Goal: Task Accomplishment & Management: Manage account settings

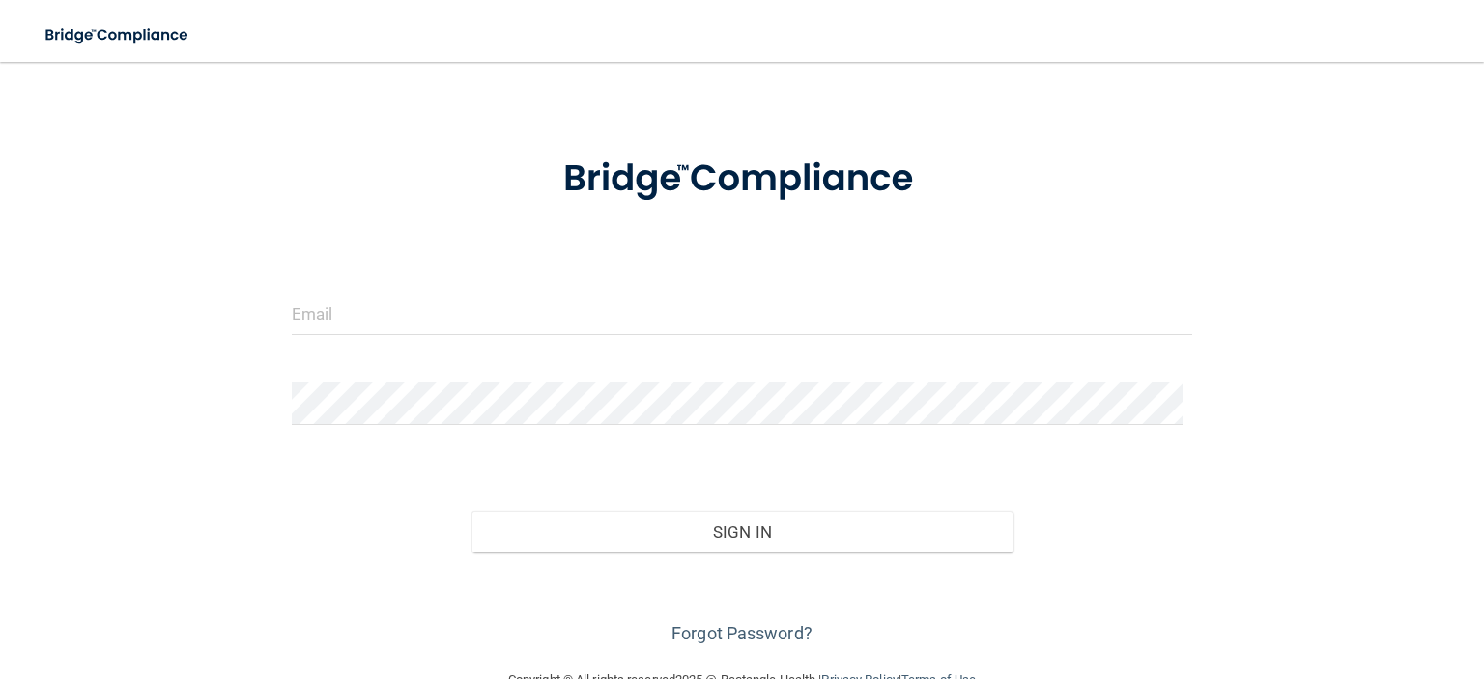
scroll to position [93, 0]
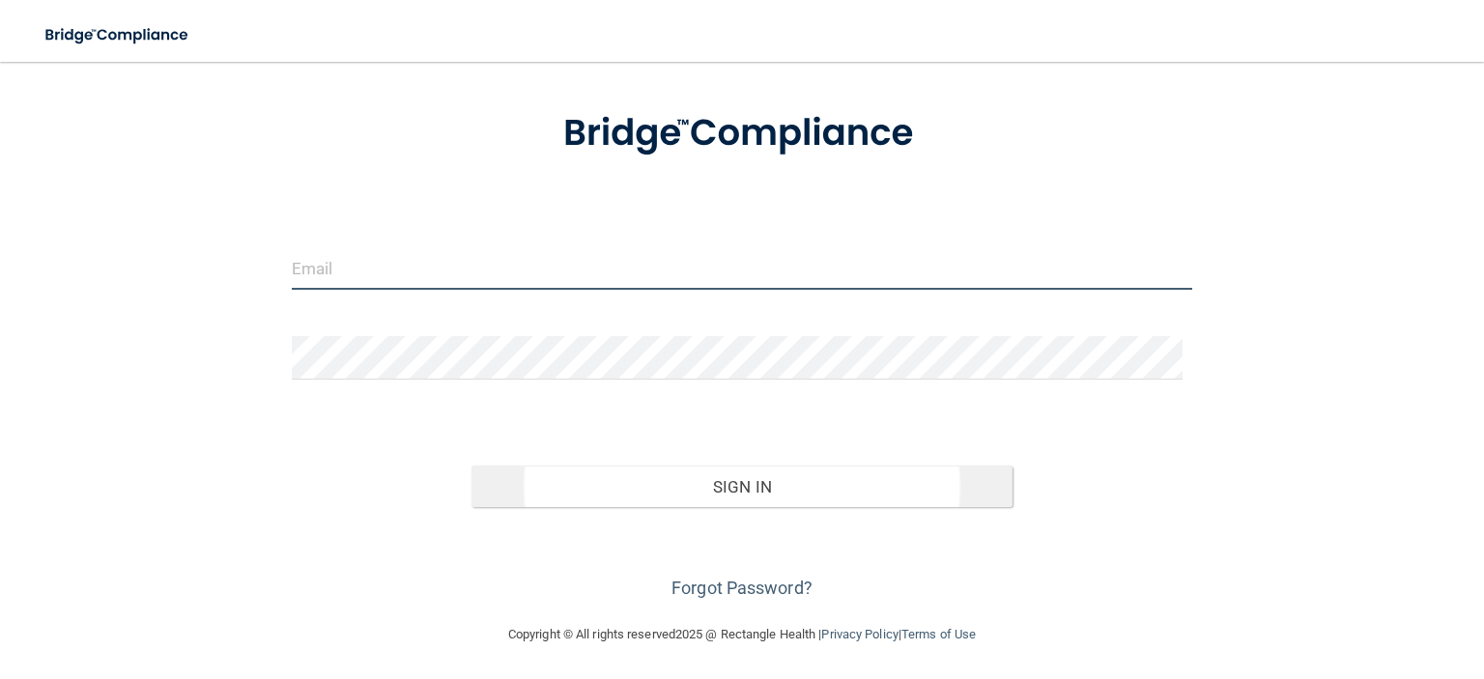
type input "[EMAIL_ADDRESS][DOMAIN_NAME]"
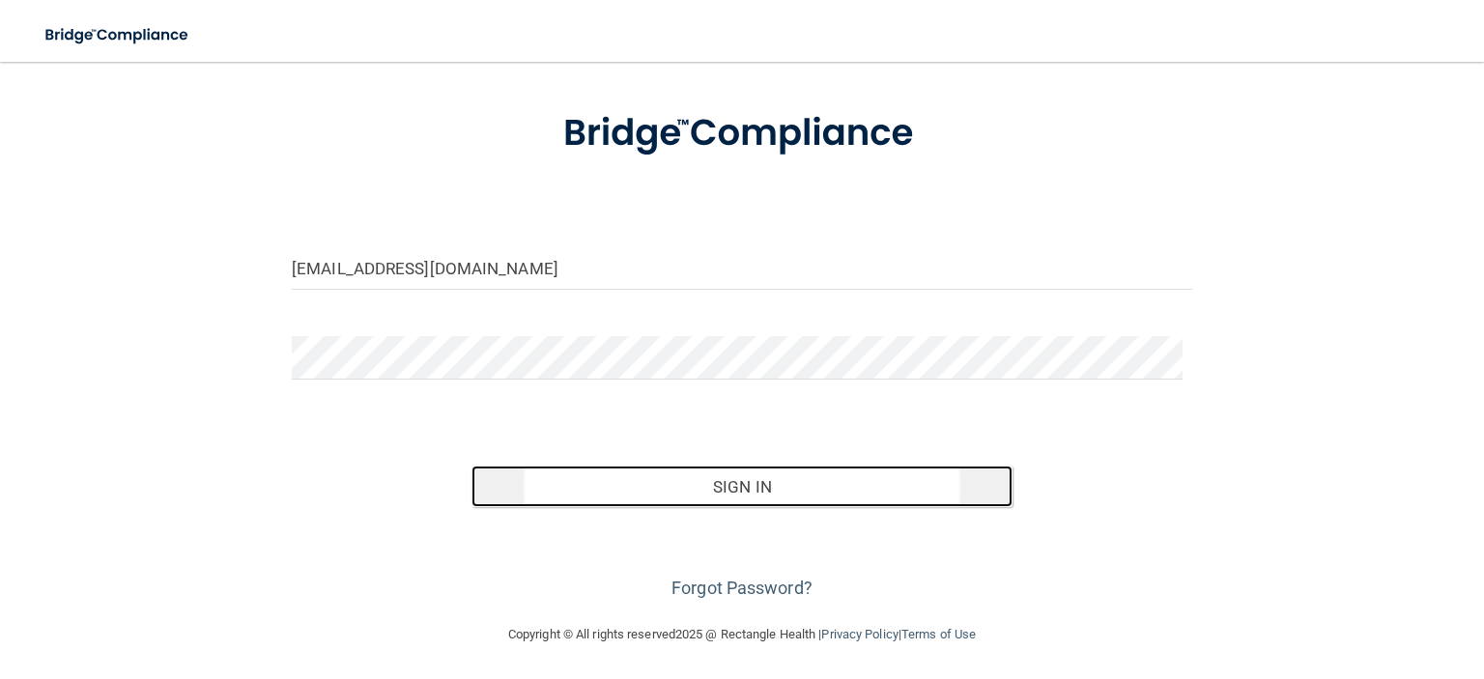
click at [777, 497] on button "Sign In" at bounding box center [741, 487] width 540 height 43
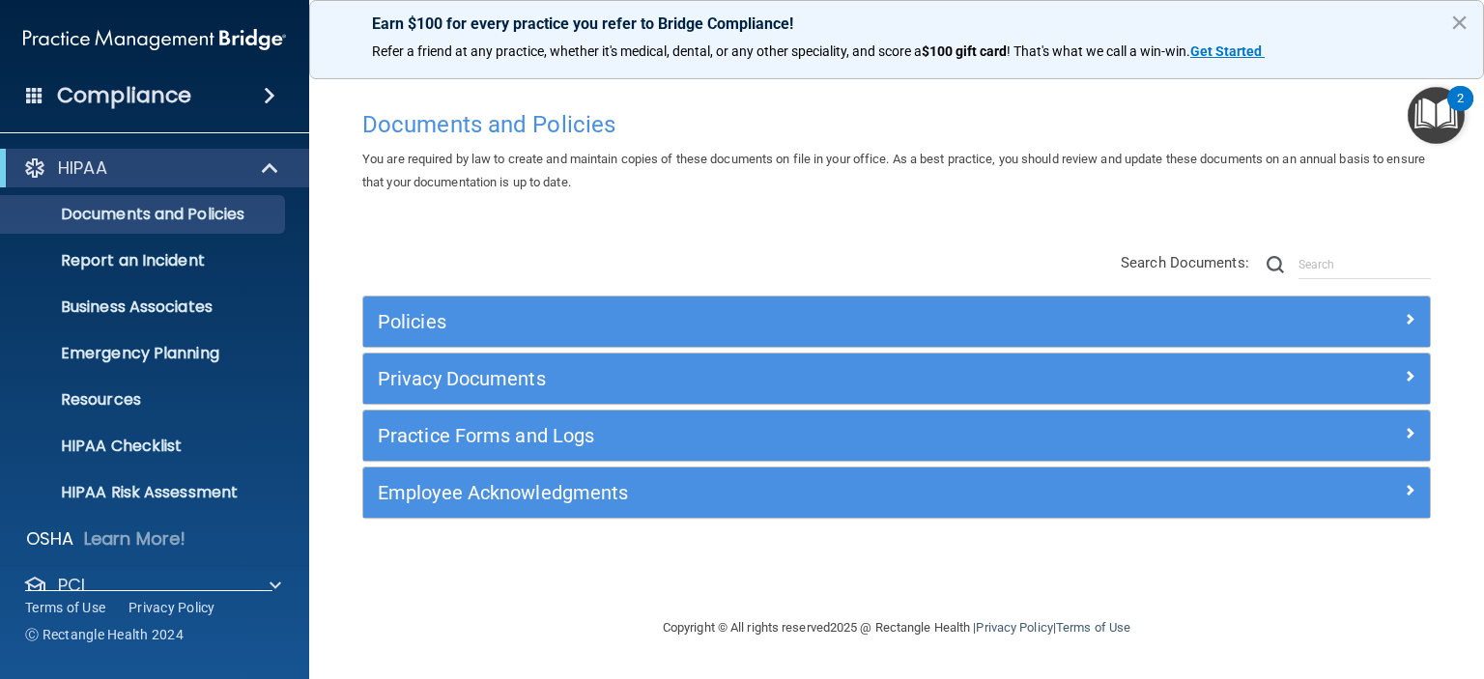
click at [1440, 124] on img "Open Resource Center, 2 new notifications" at bounding box center [1436, 115] width 57 height 57
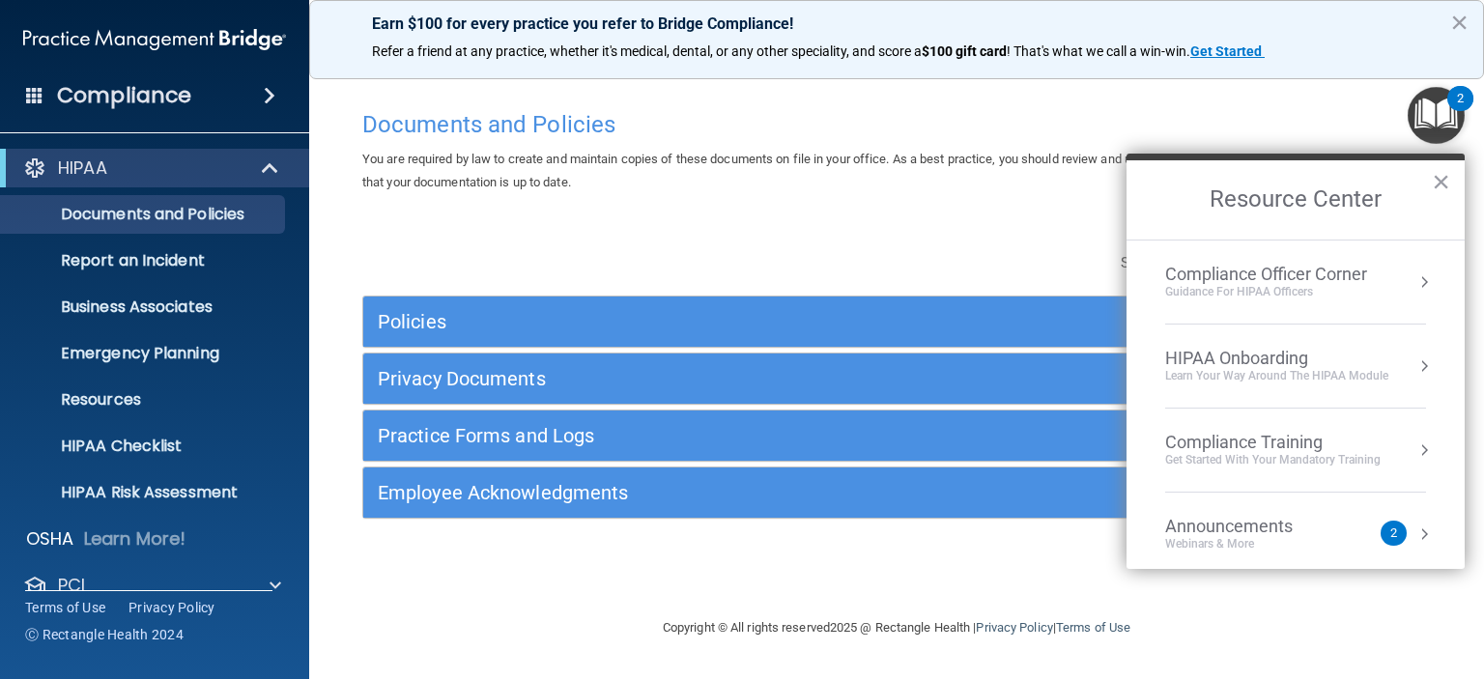
click at [1440, 124] on img "Open Resource Center, 2 new notifications" at bounding box center [1436, 115] width 57 height 57
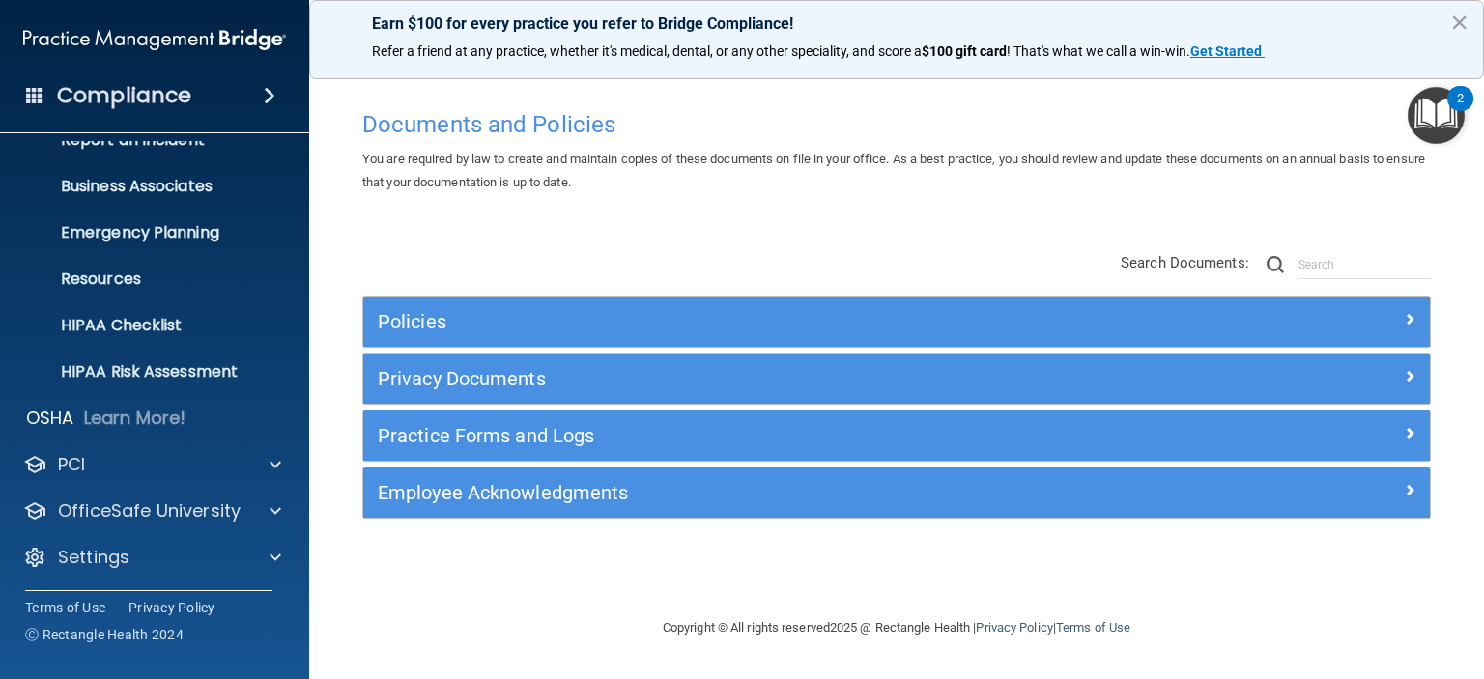
scroll to position [122, 0]
click at [135, 306] on link "HIPAA Checklist" at bounding box center [133, 324] width 304 height 39
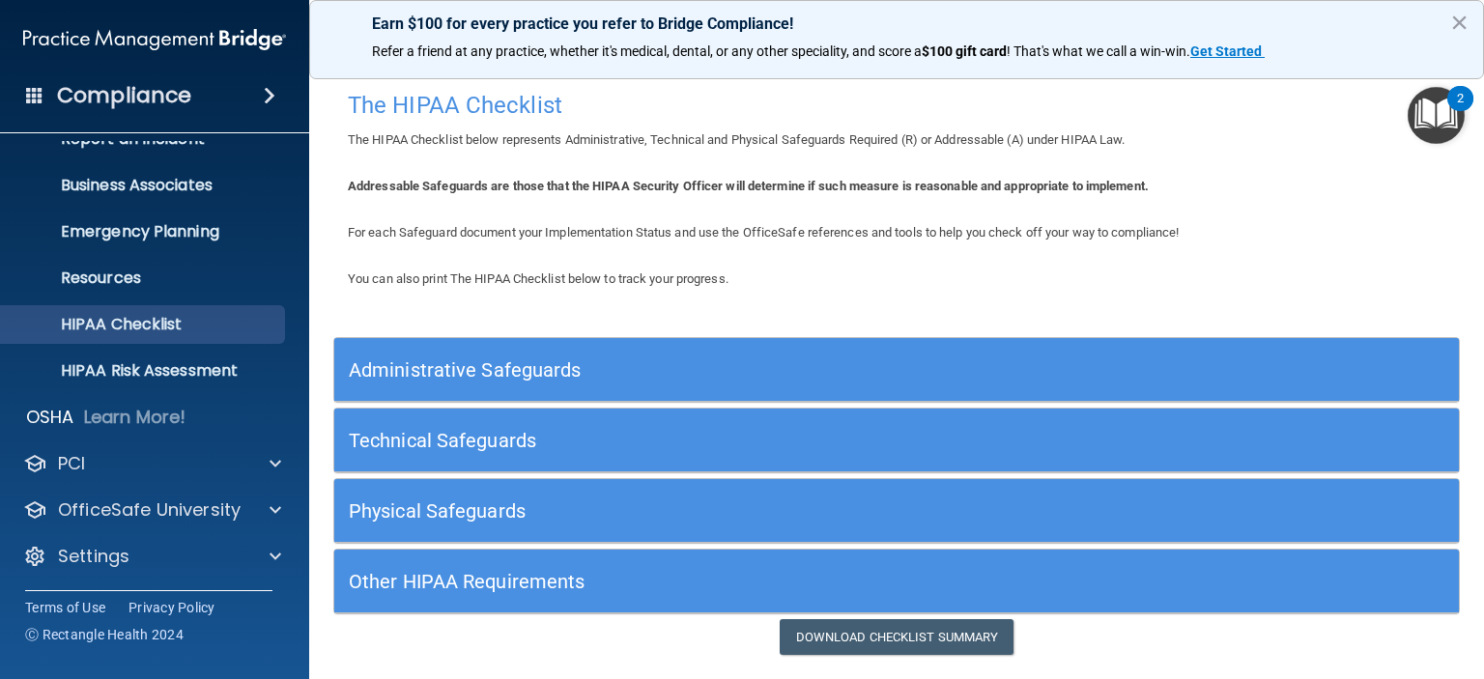
click at [537, 362] on h5 "Administrative Safeguards" at bounding box center [756, 369] width 814 height 21
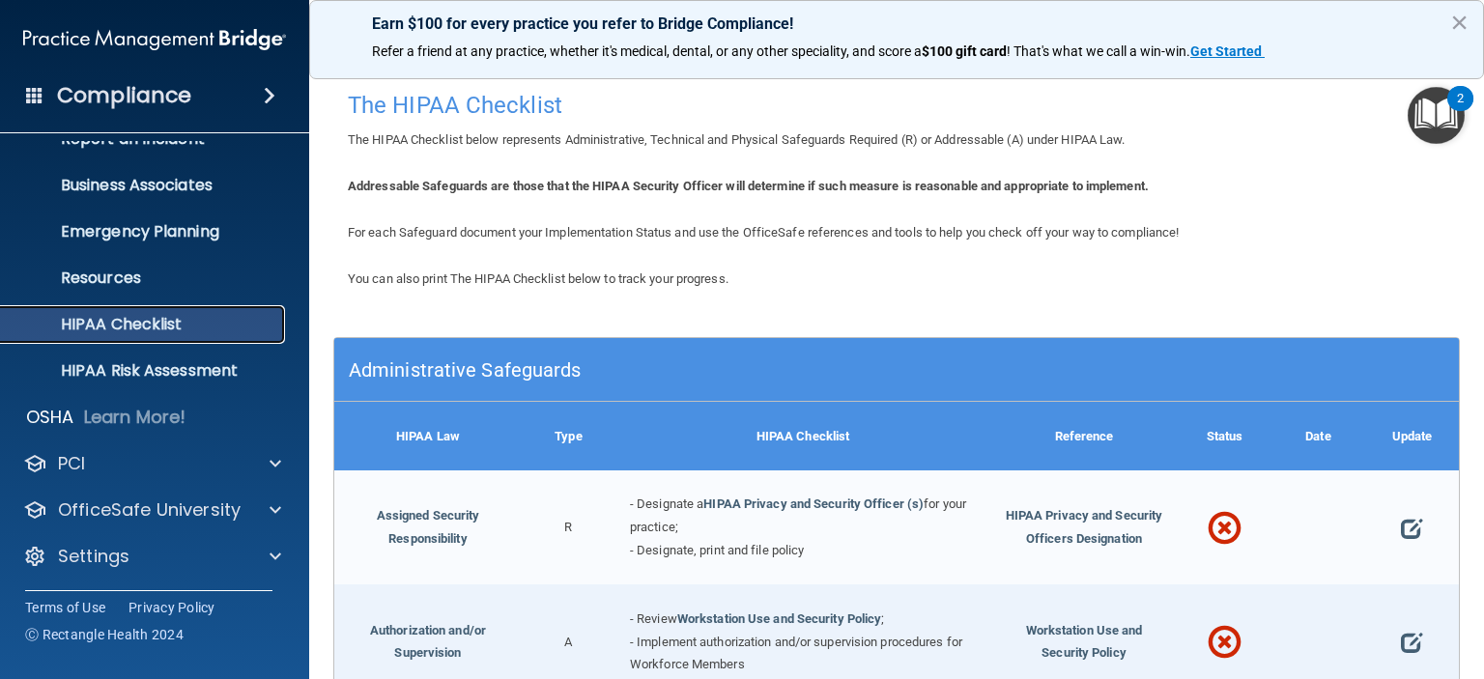
click at [152, 325] on p "HIPAA Checklist" at bounding box center [145, 324] width 264 height 19
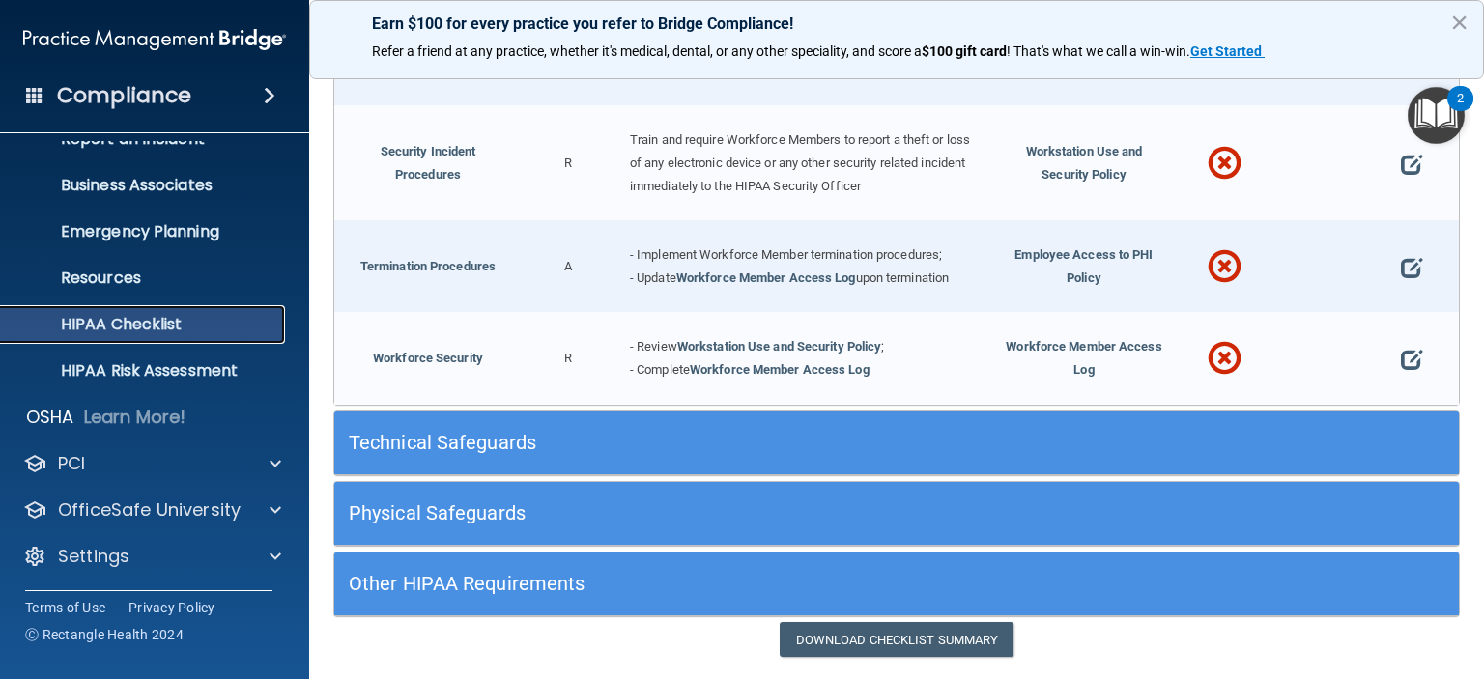
scroll to position [1875, 0]
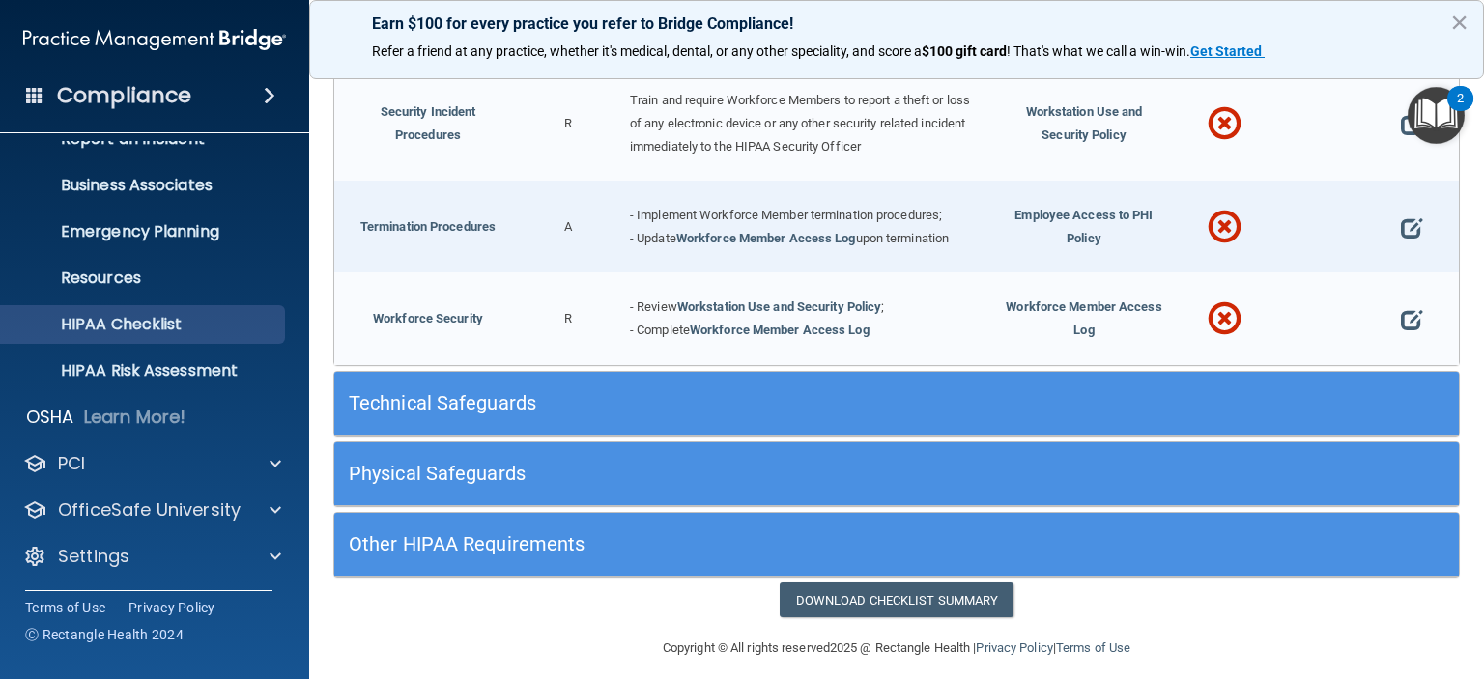
click at [435, 396] on h5 "Technical Safeguards" at bounding box center [756, 402] width 814 height 21
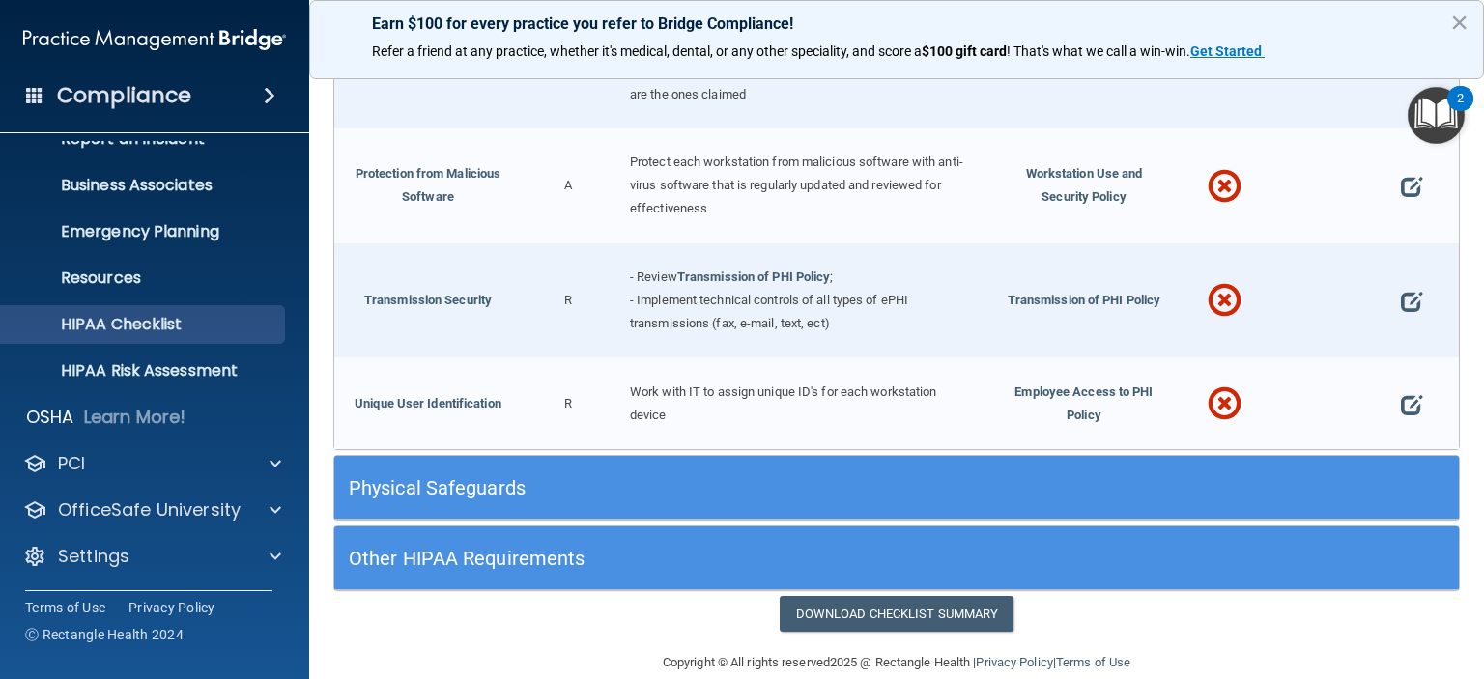
scroll to position [3402, 0]
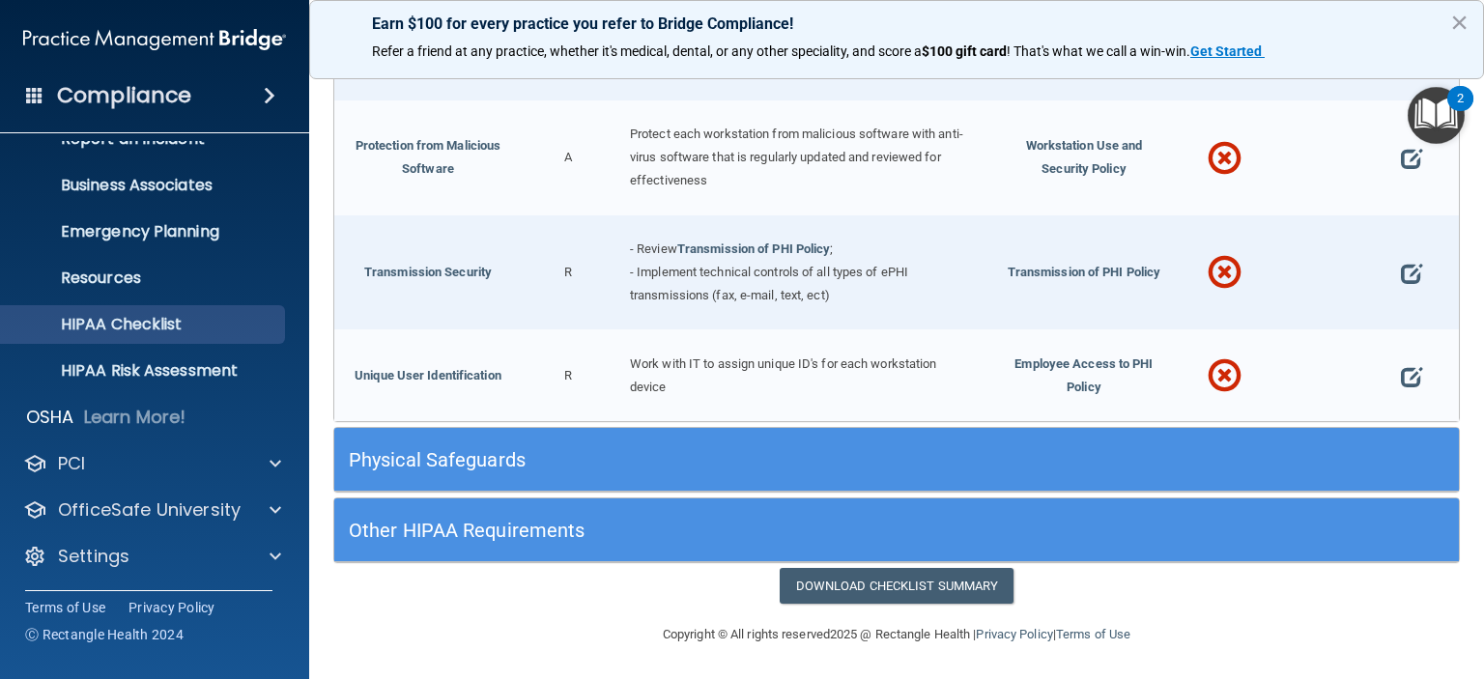
click at [479, 466] on h5 "Physical Safeguards" at bounding box center [756, 459] width 814 height 21
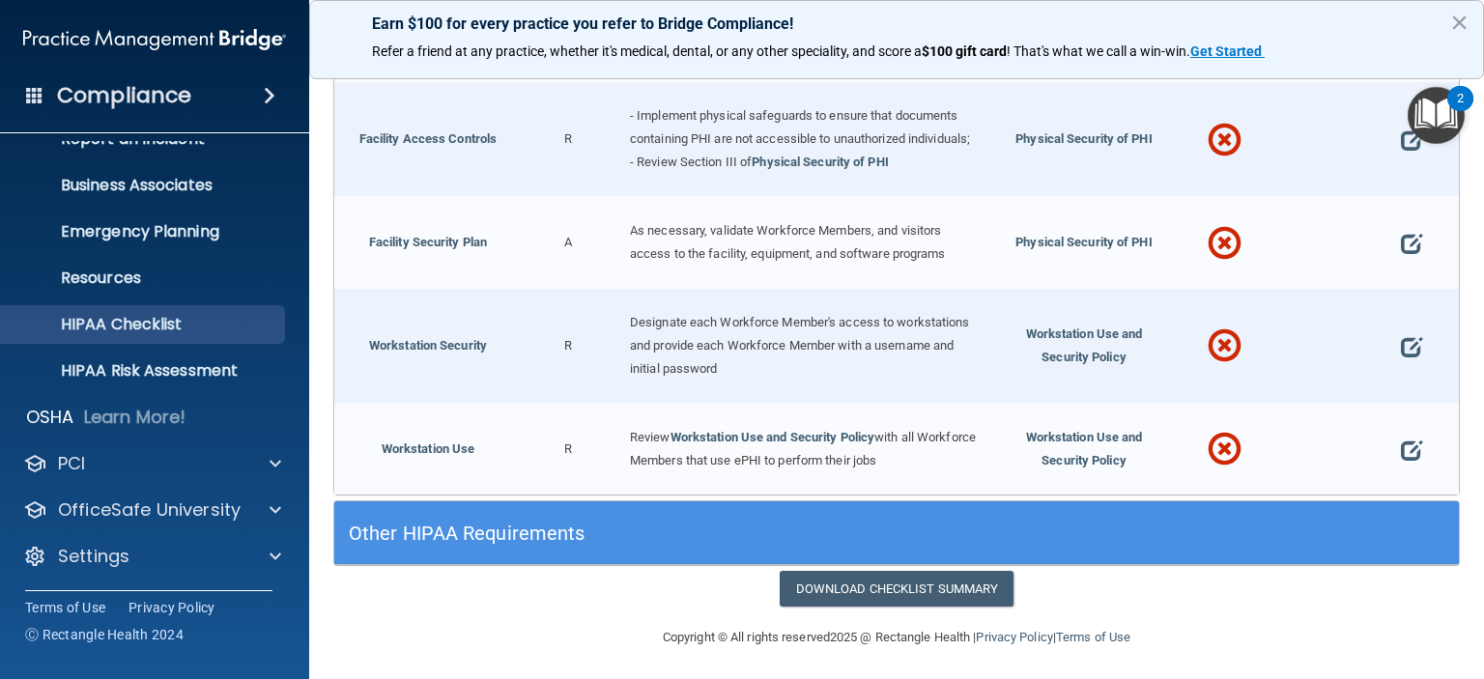
scroll to position [4176, 0]
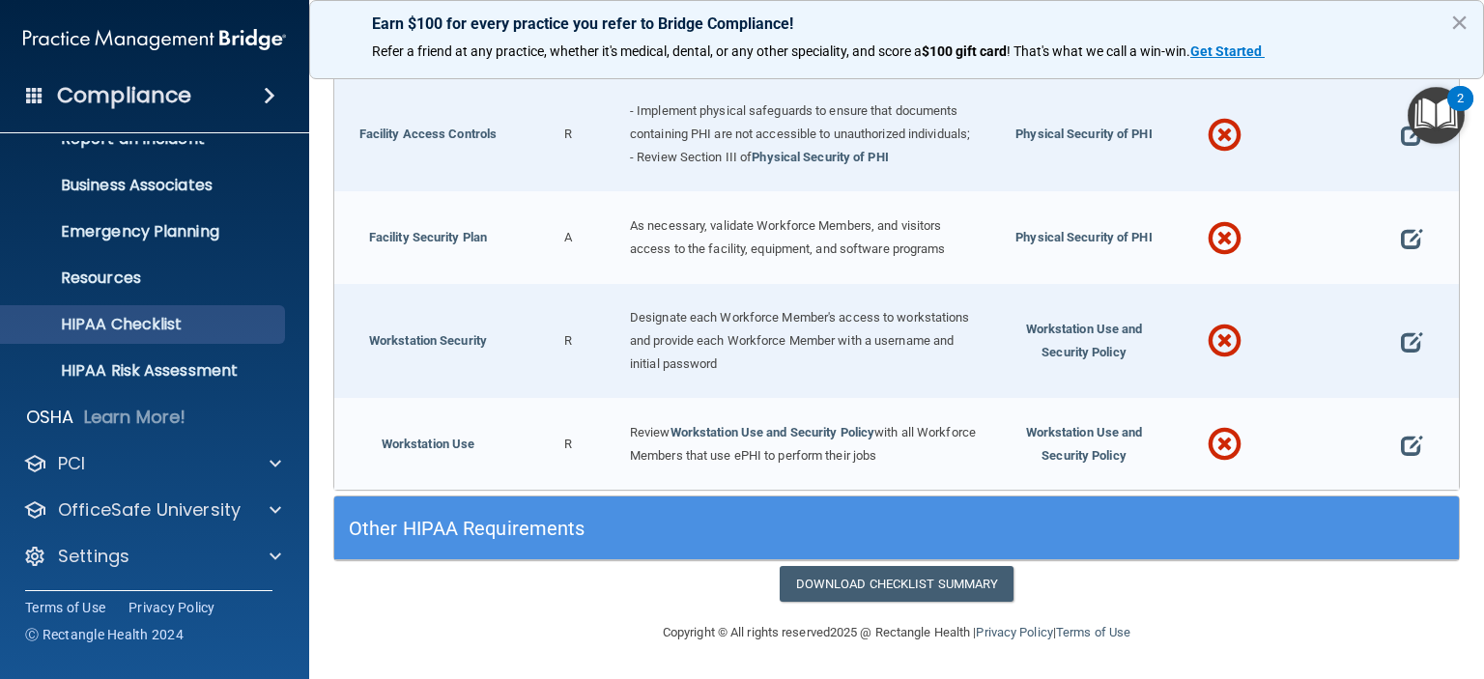
click at [421, 534] on h5 "Other HIPAA Requirements" at bounding box center [756, 528] width 814 height 21
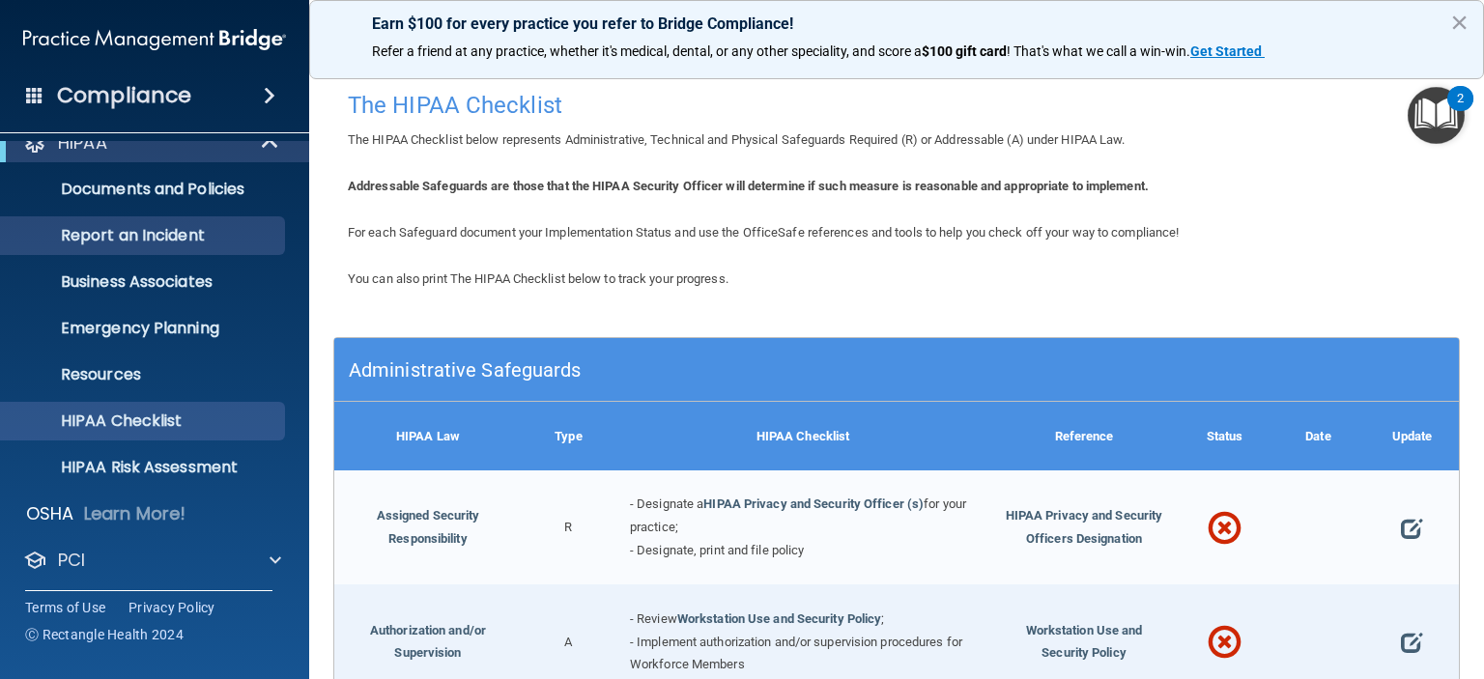
scroll to position [0, 0]
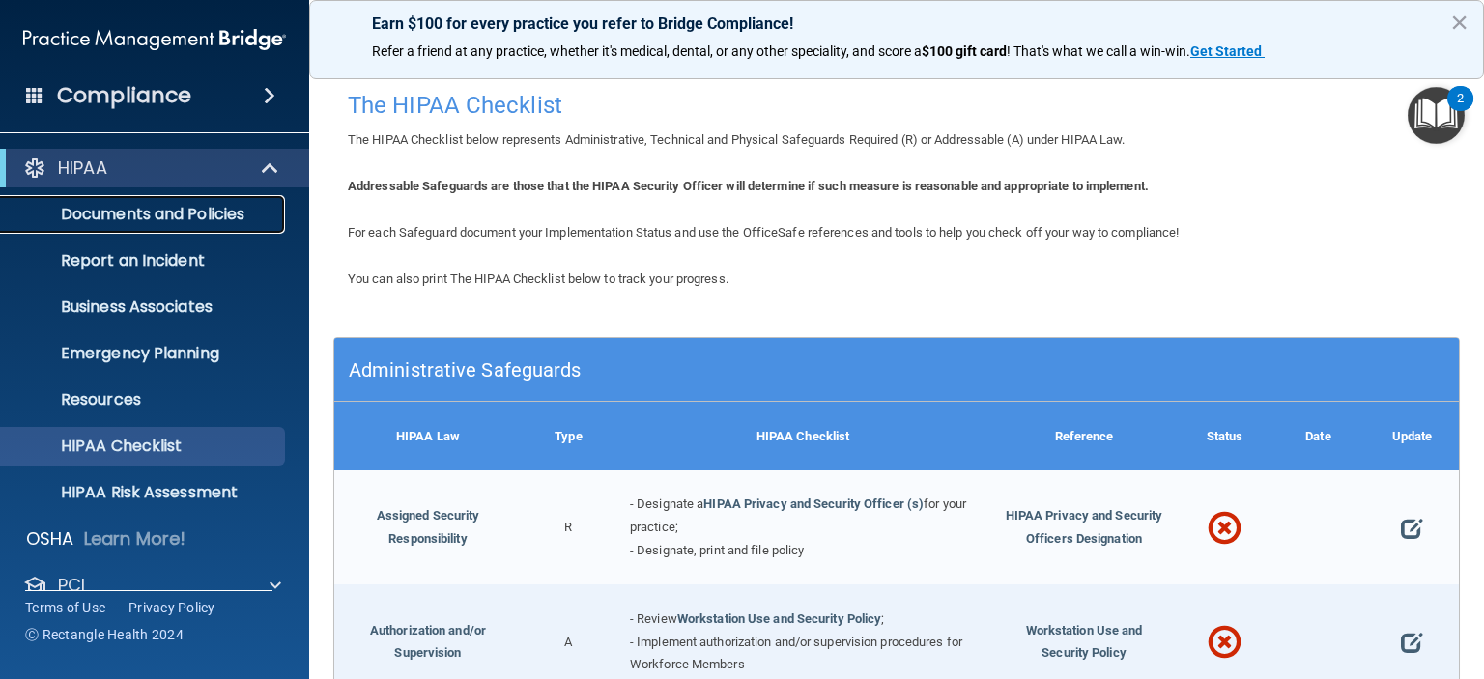
click at [137, 223] on p "Documents and Policies" at bounding box center [145, 214] width 264 height 19
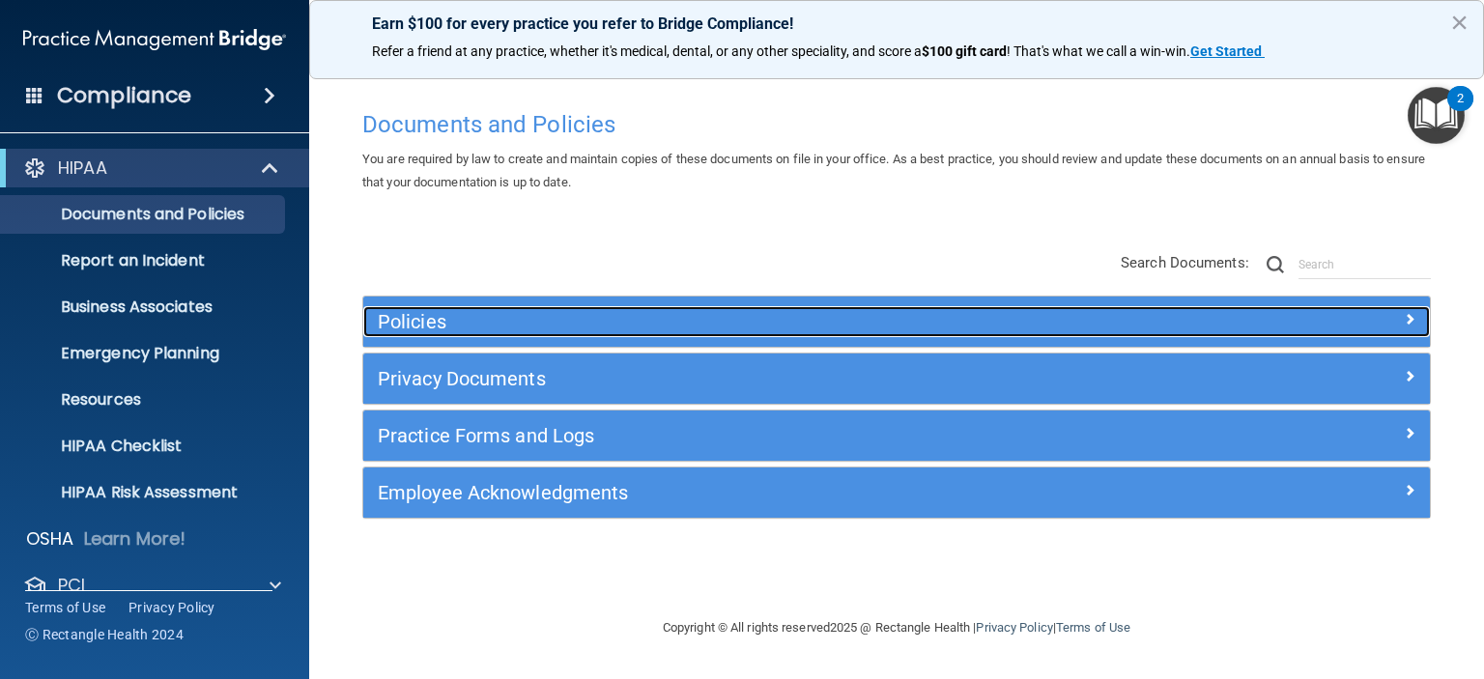
click at [470, 320] on h5 "Policies" at bounding box center [763, 321] width 771 height 21
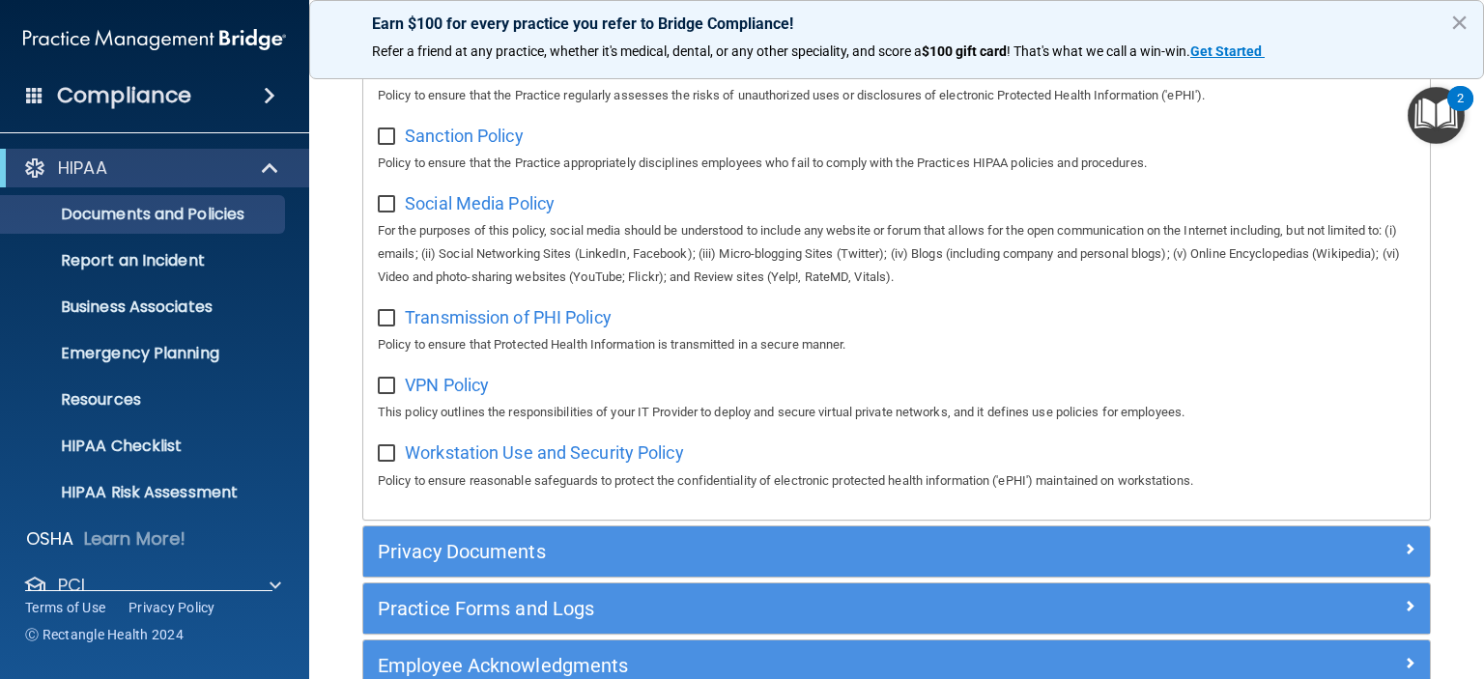
scroll to position [1551, 0]
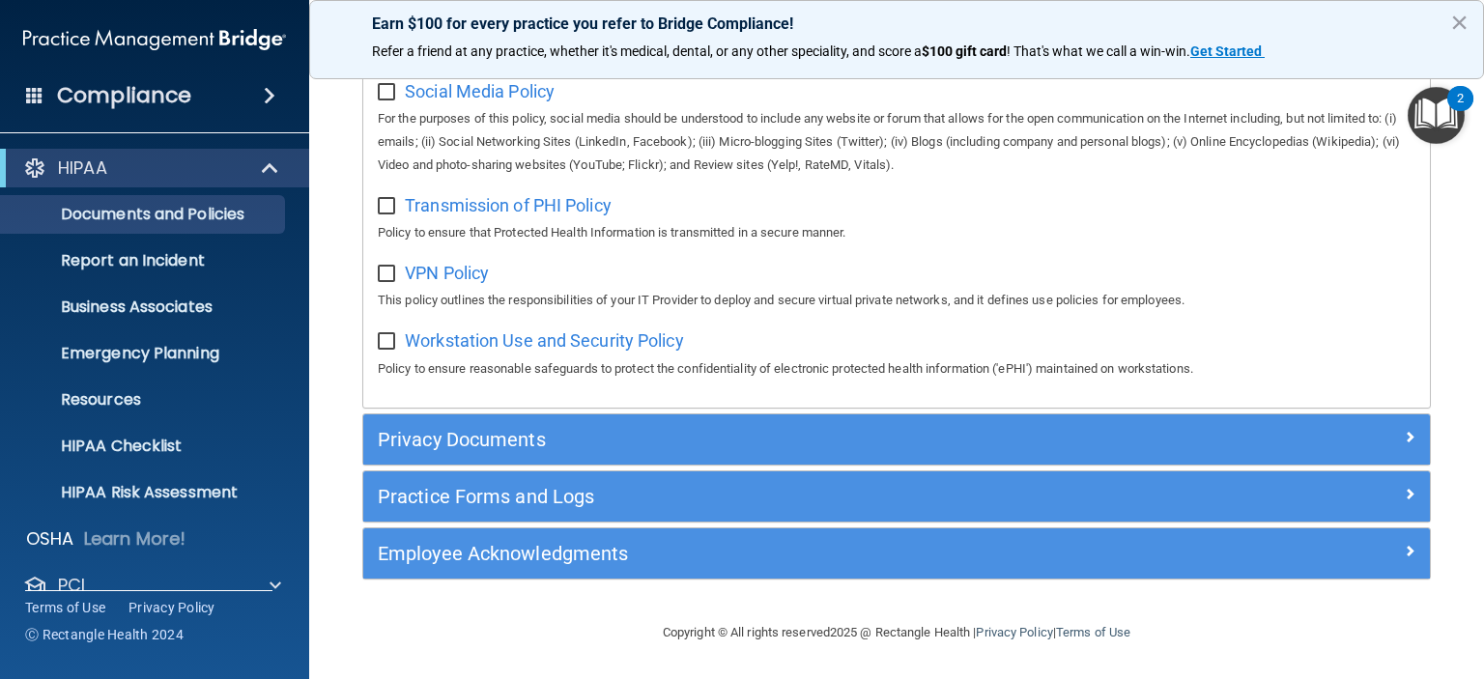
click at [862, 471] on div "Practice Forms and Logs" at bounding box center [896, 496] width 1066 height 50
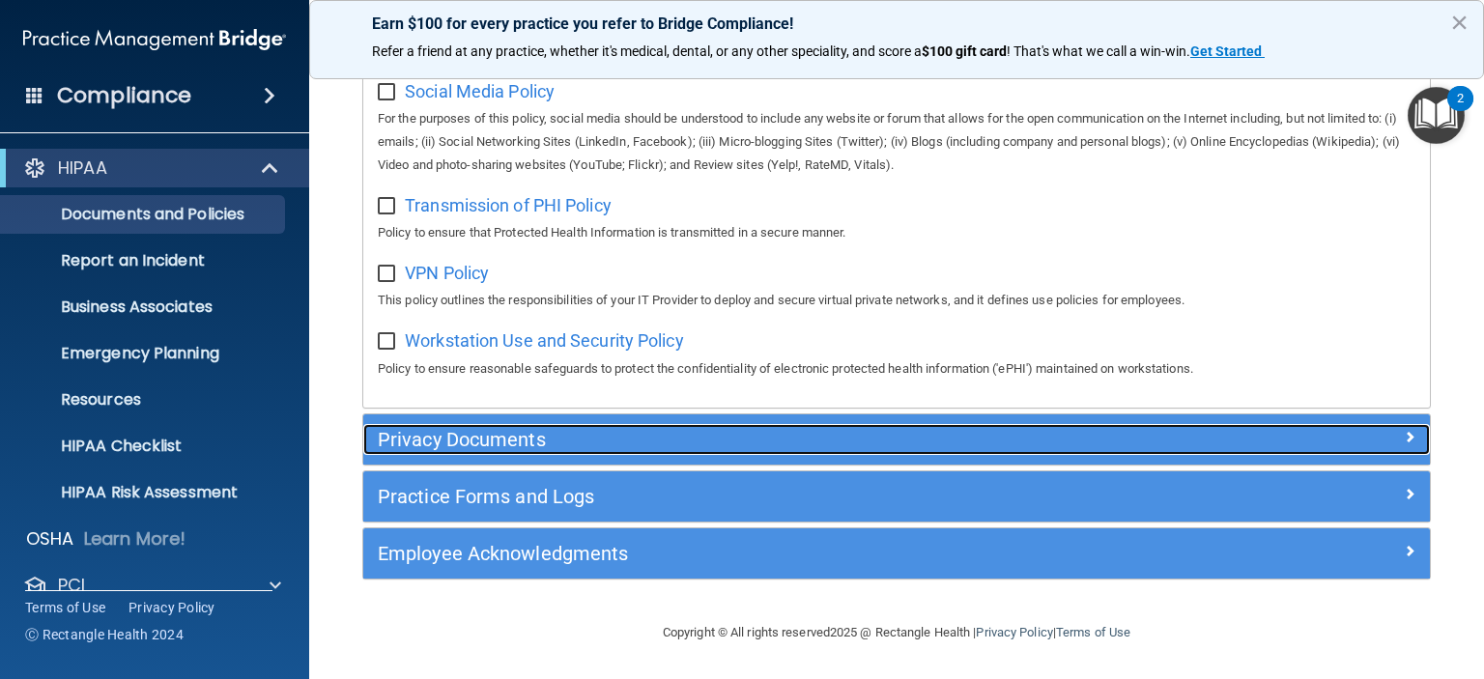
click at [859, 445] on h5 "Privacy Documents" at bounding box center [763, 439] width 771 height 21
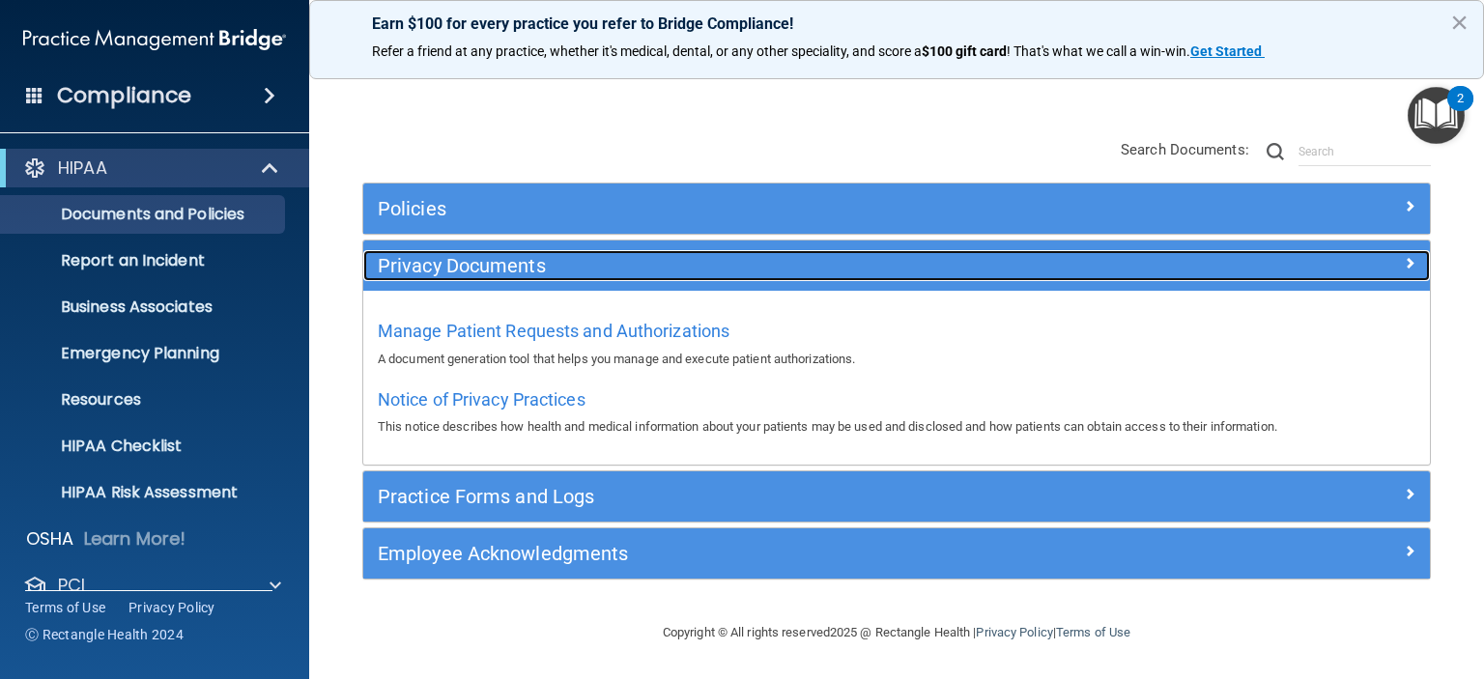
scroll to position [112, 0]
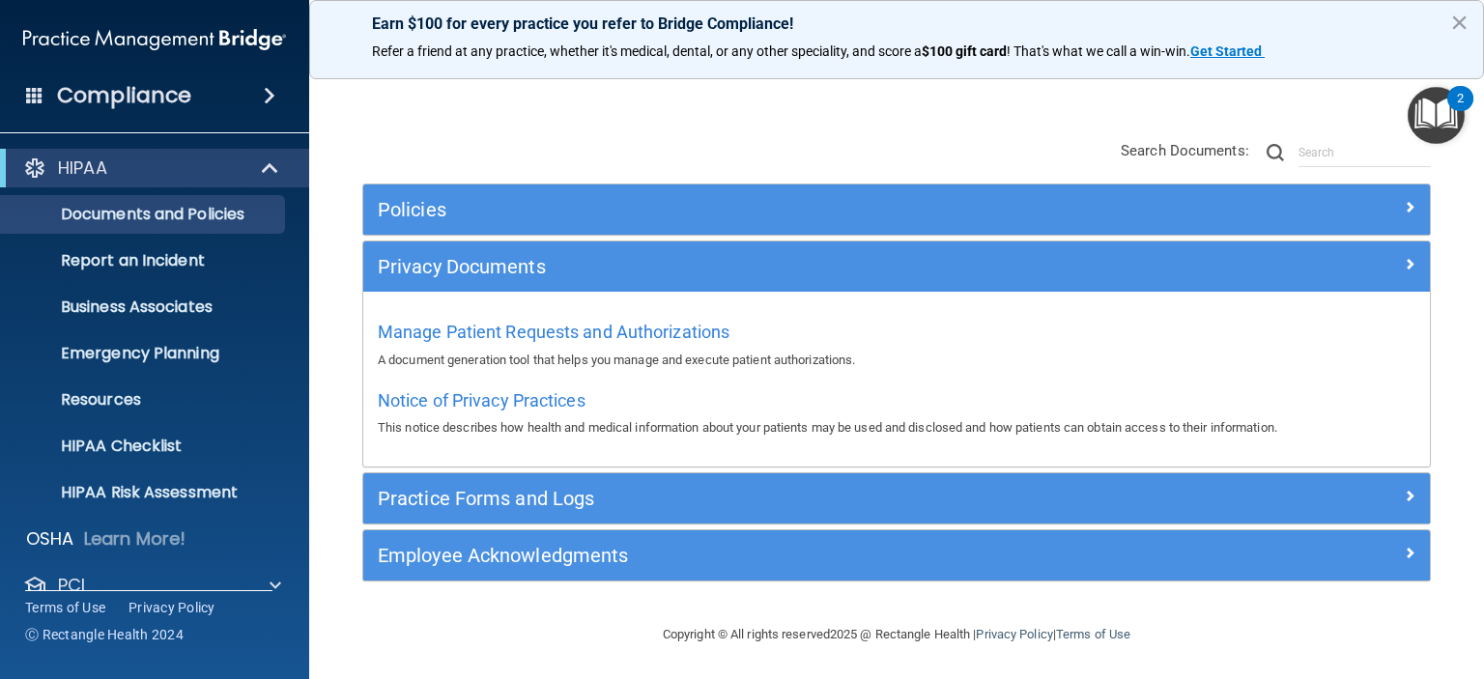
click at [815, 478] on div "Practice Forms and Logs" at bounding box center [896, 498] width 1066 height 50
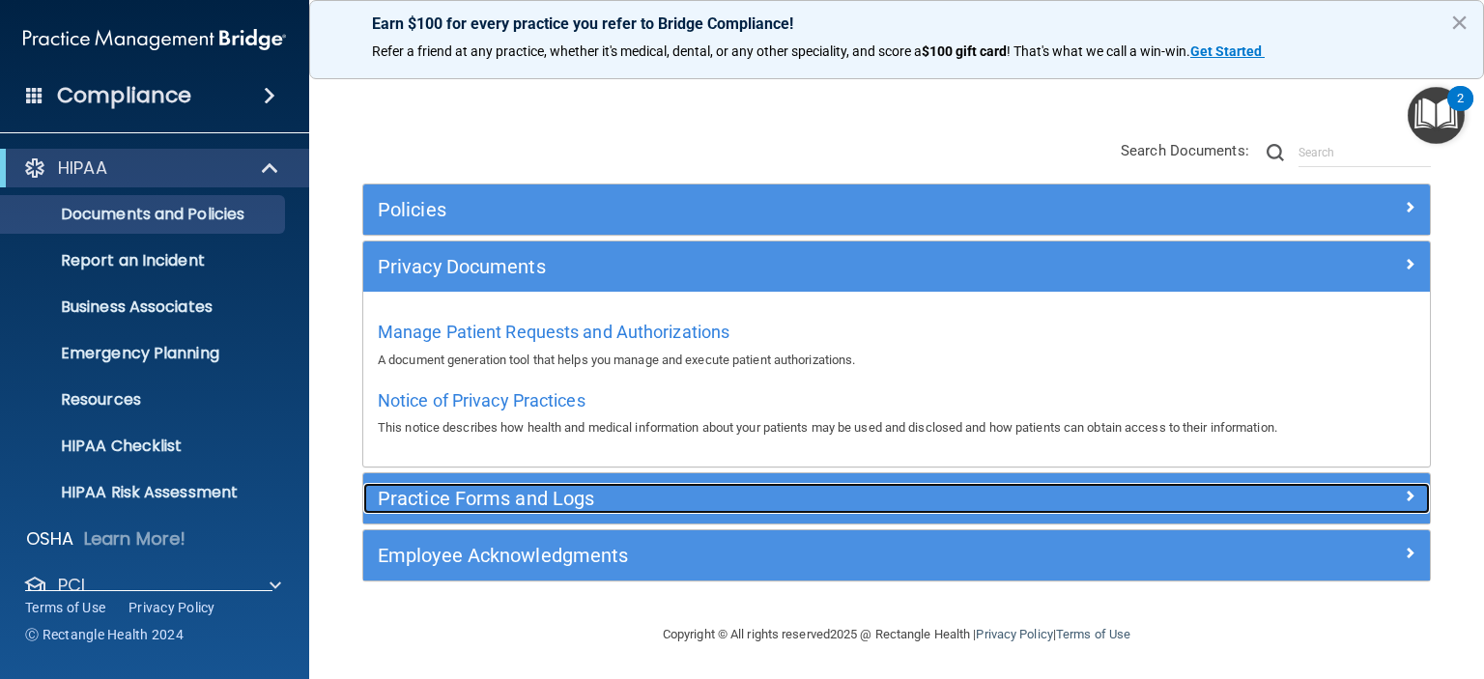
drag, startPoint x: 811, startPoint y: 483, endPoint x: 792, endPoint y: 476, distance: 20.5
click at [810, 483] on div "Practice Forms and Logs" at bounding box center [763, 498] width 800 height 31
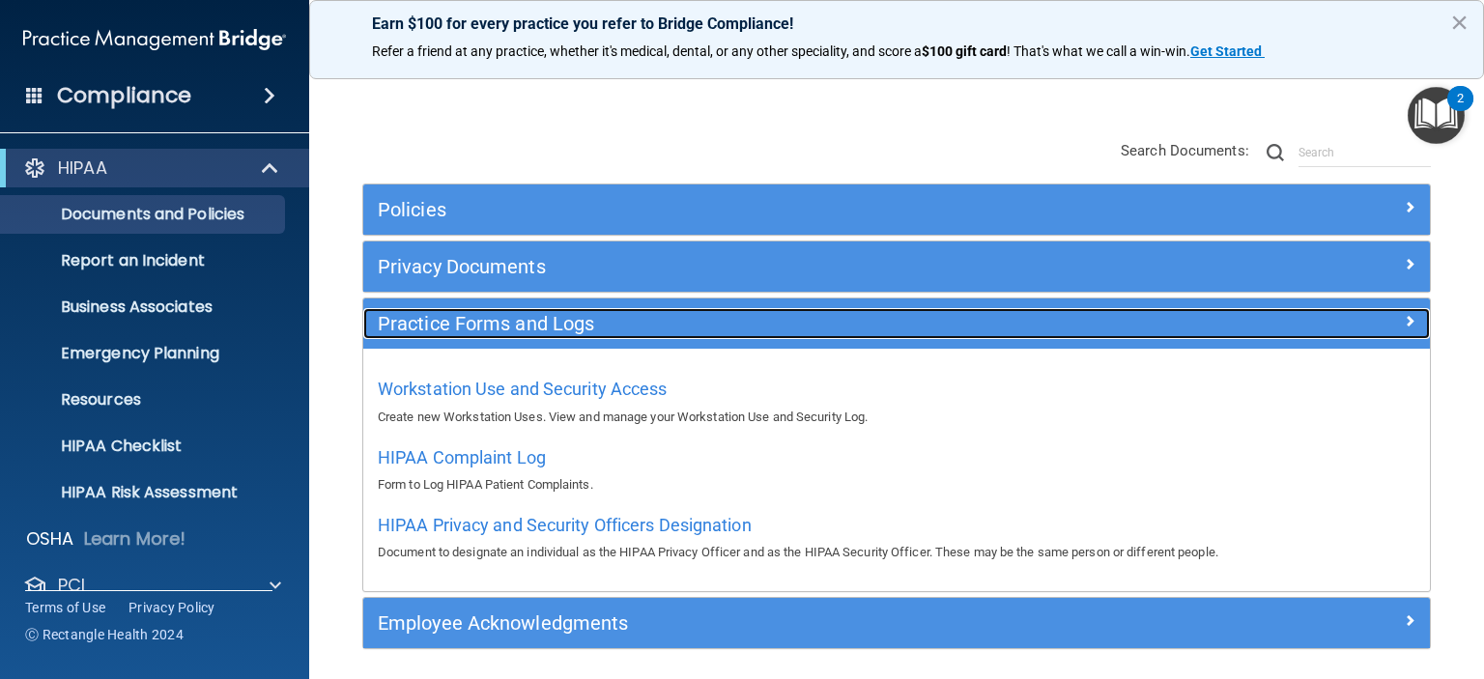
scroll to position [180, 0]
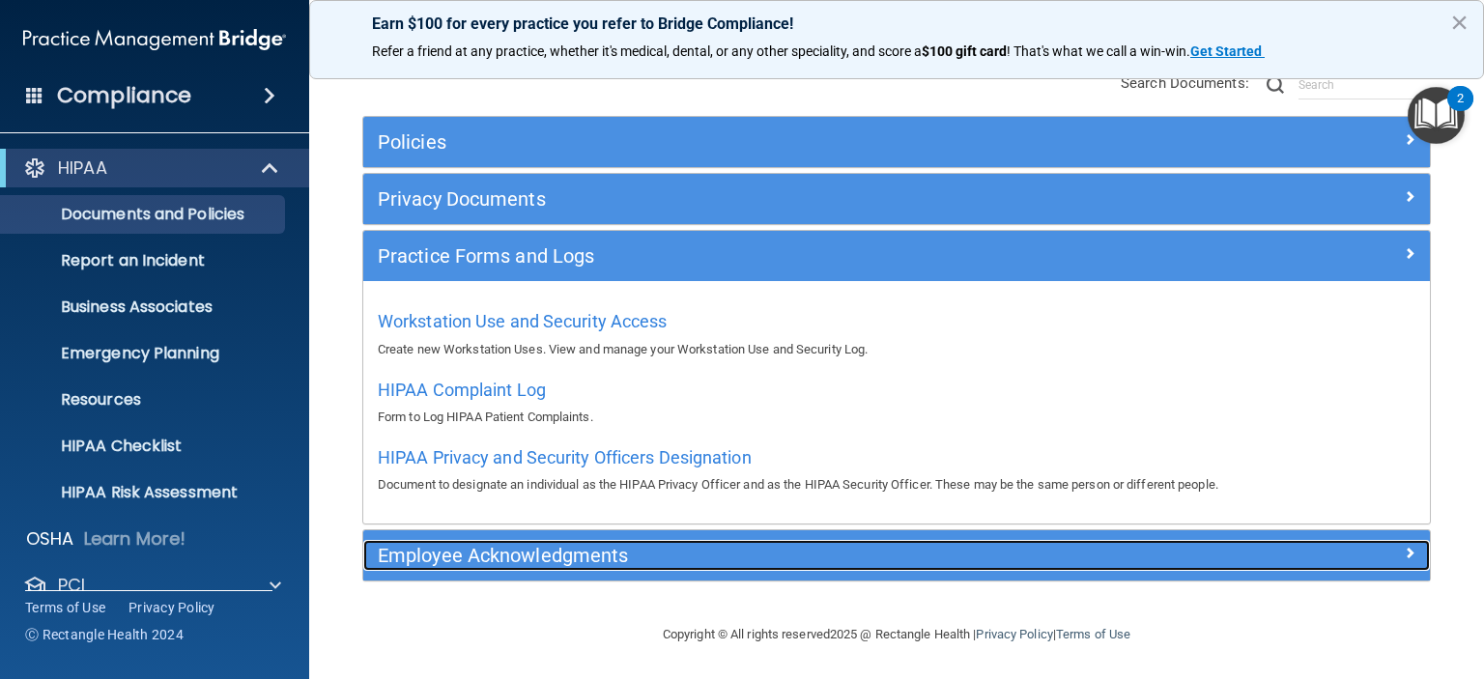
click at [639, 559] on h5 "Employee Acknowledgments" at bounding box center [763, 555] width 771 height 21
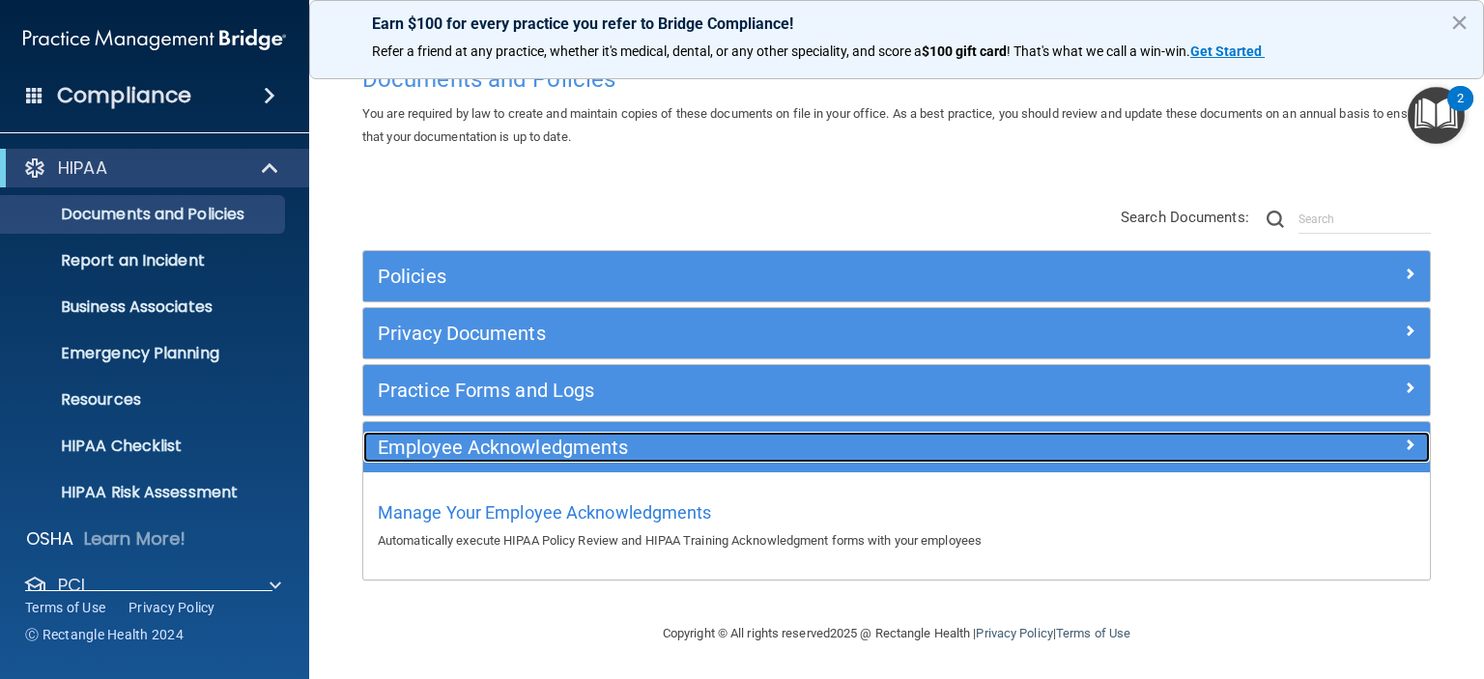
scroll to position [43, 0]
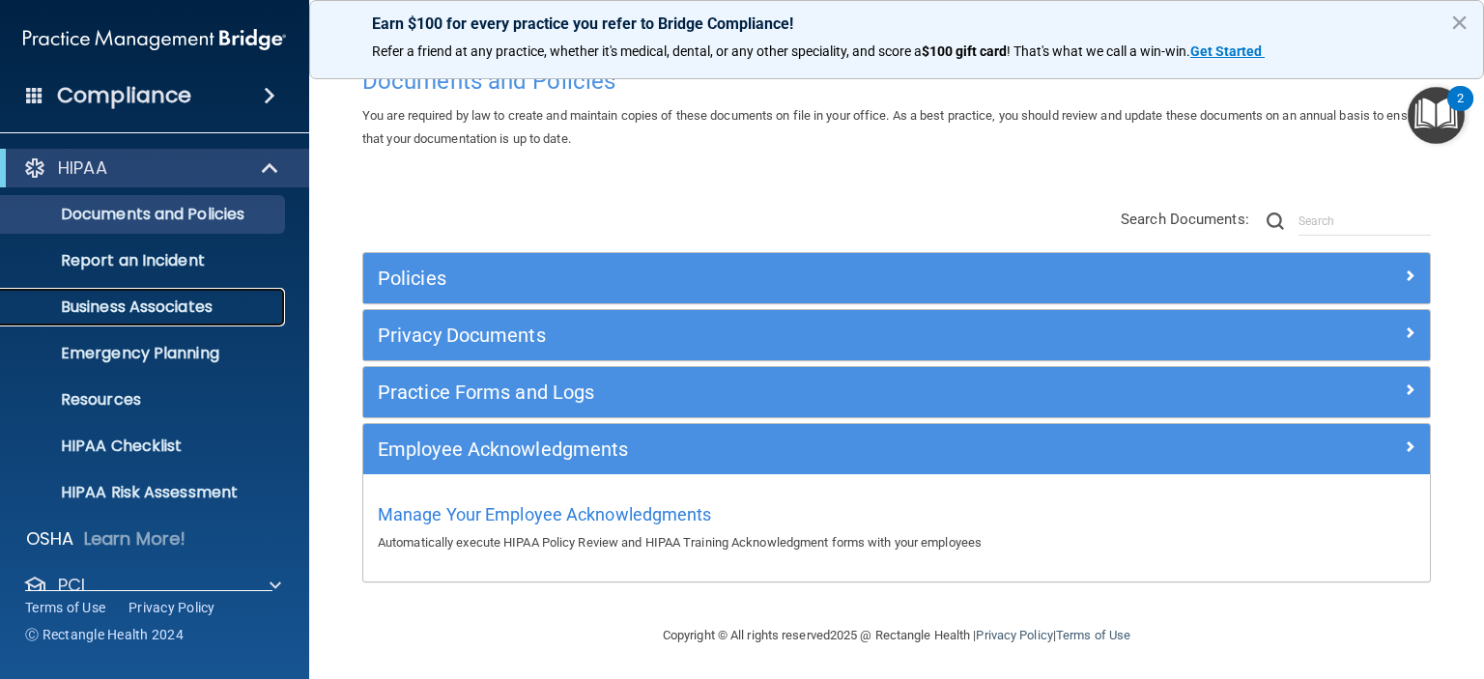
click at [169, 304] on p "Business Associates" at bounding box center [145, 307] width 264 height 19
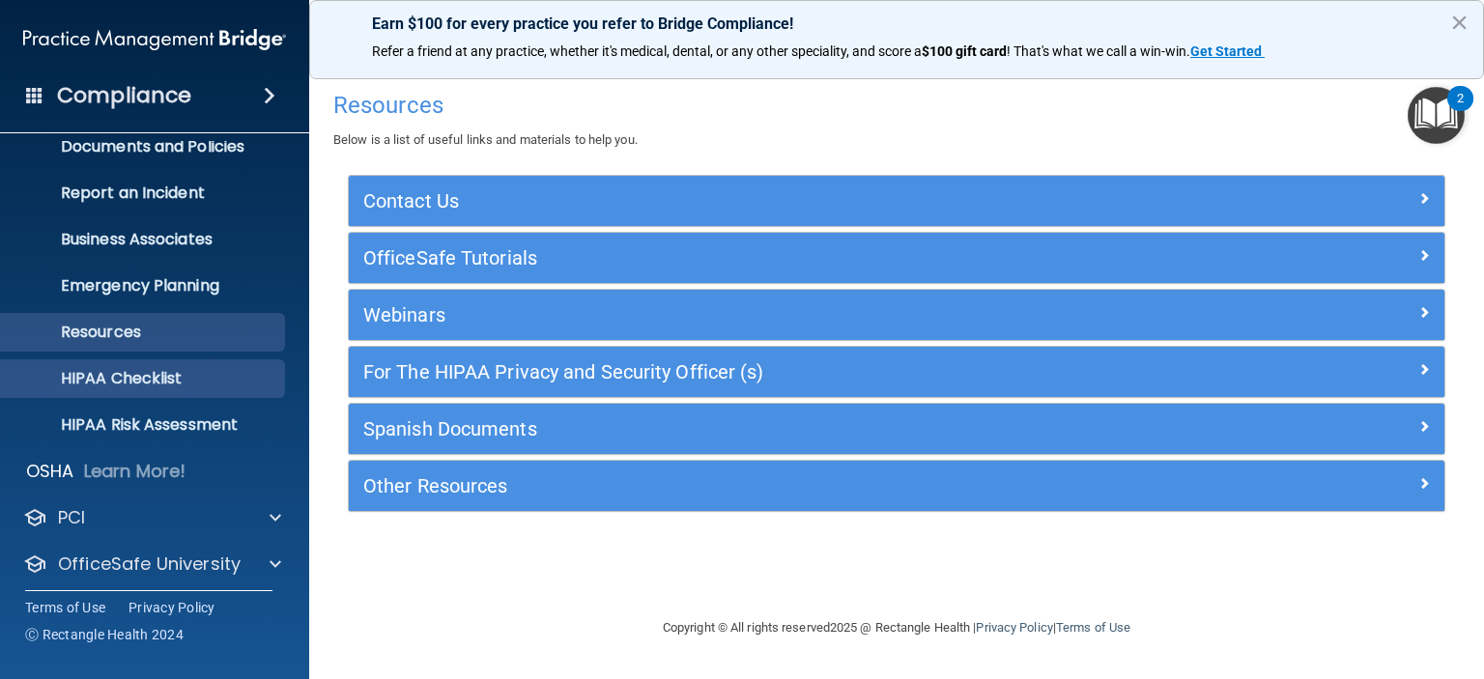
scroll to position [122, 0]
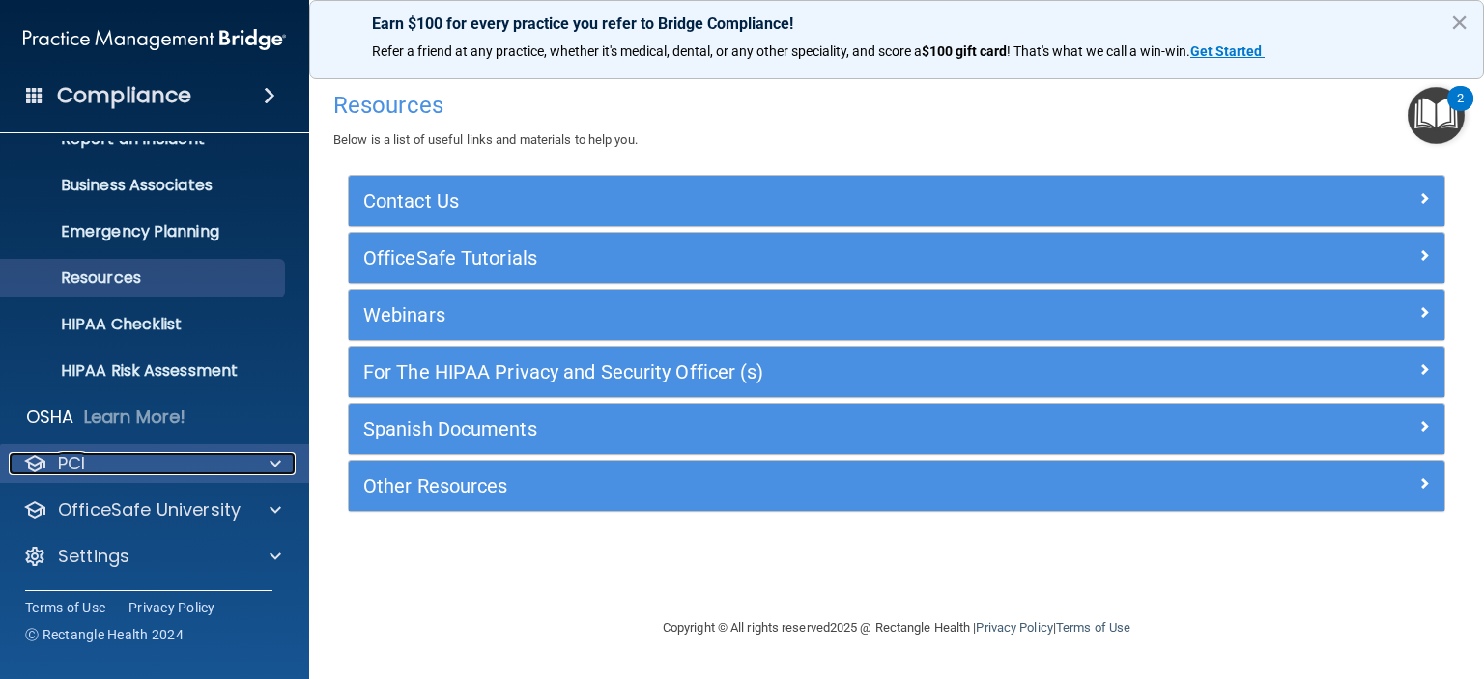
click at [115, 464] on div "PCI" at bounding box center [129, 463] width 240 height 23
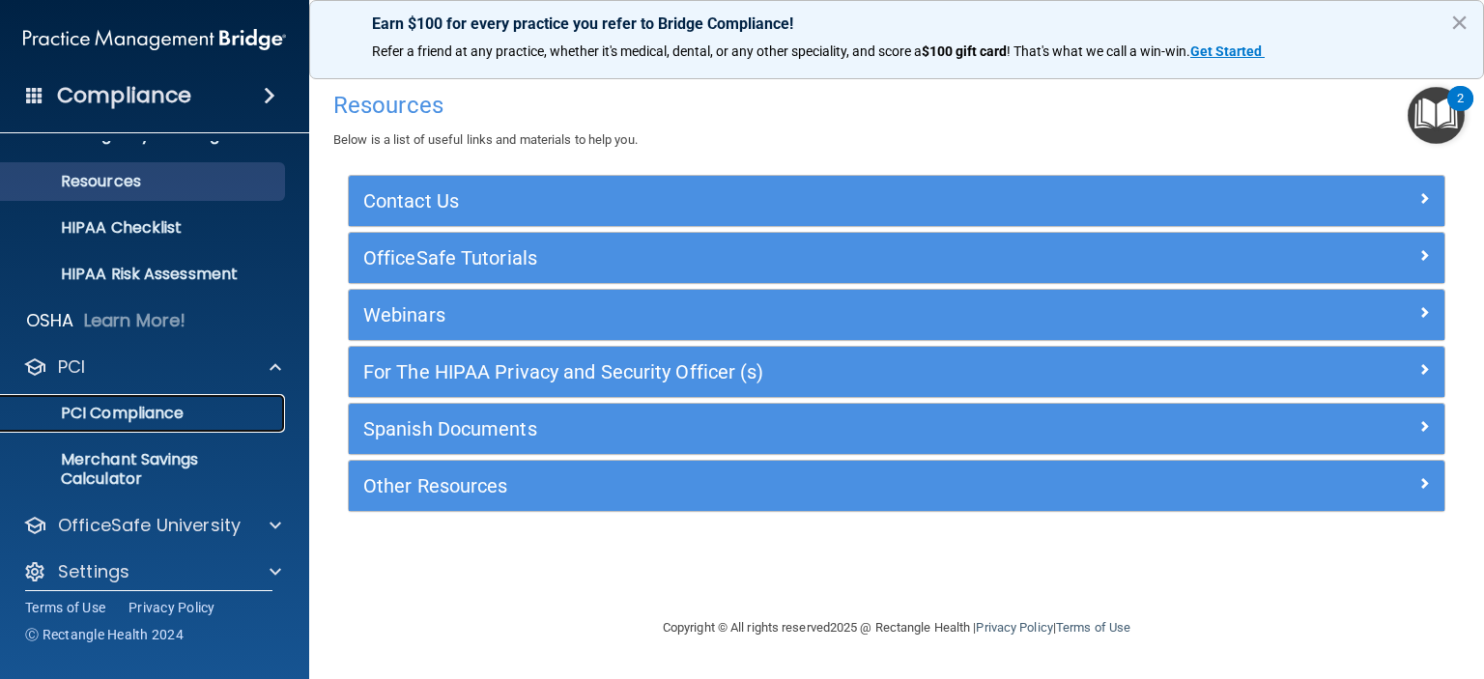
click at [115, 420] on p "PCI Compliance" at bounding box center [145, 413] width 264 height 19
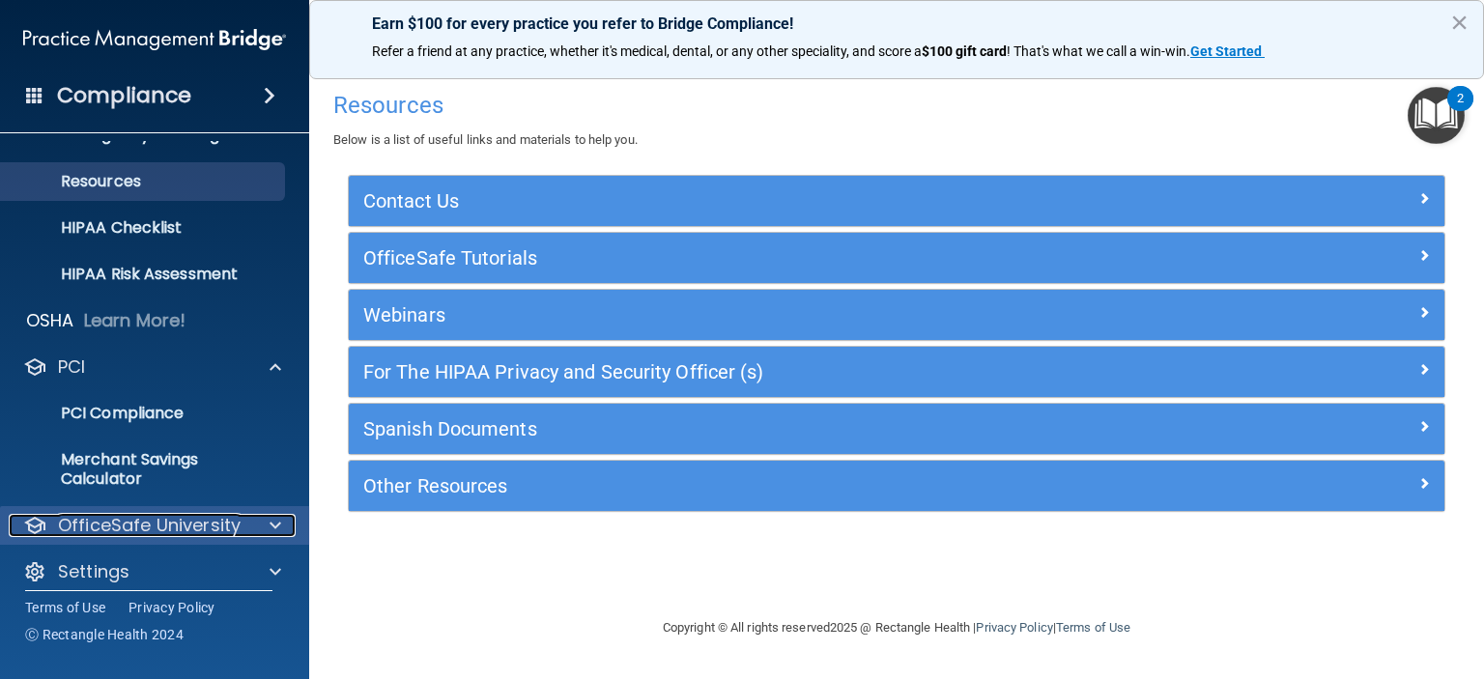
click at [182, 531] on p "OfficeSafe University" at bounding box center [149, 525] width 183 height 23
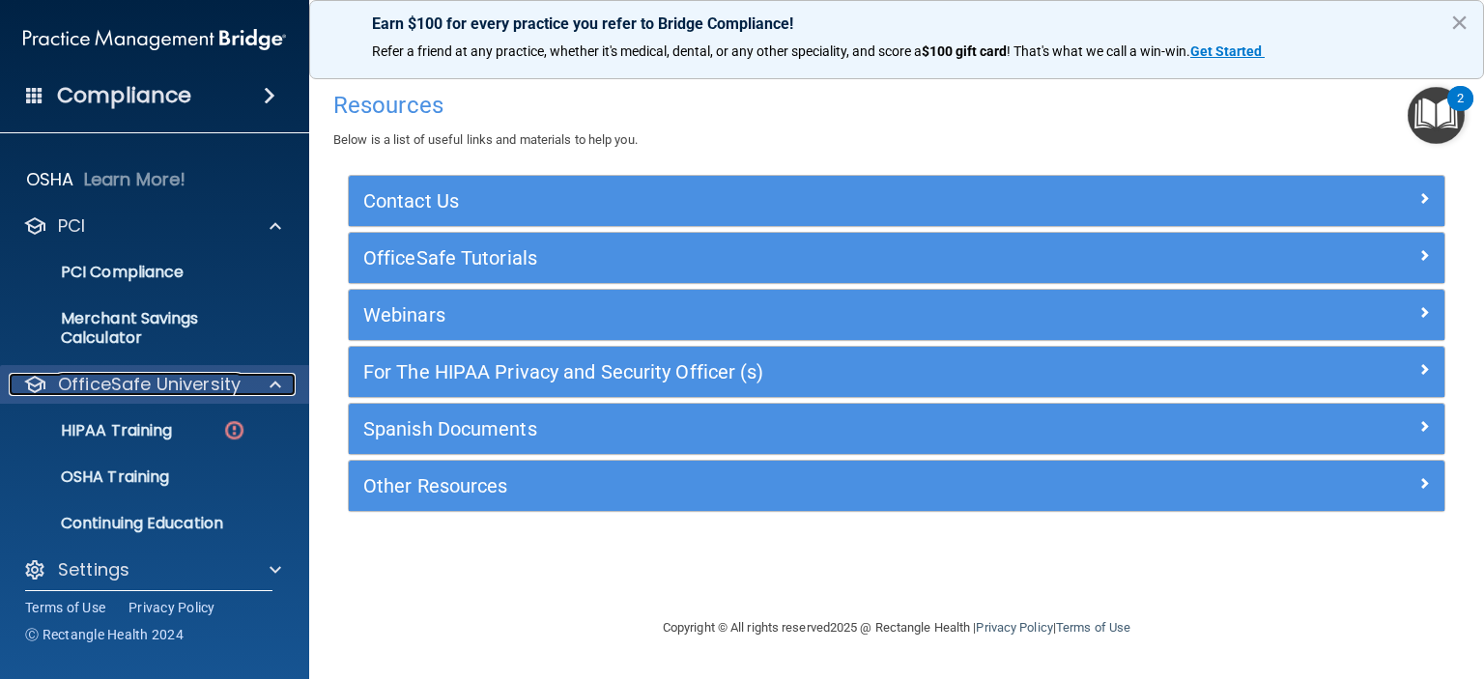
scroll to position [373, 0]
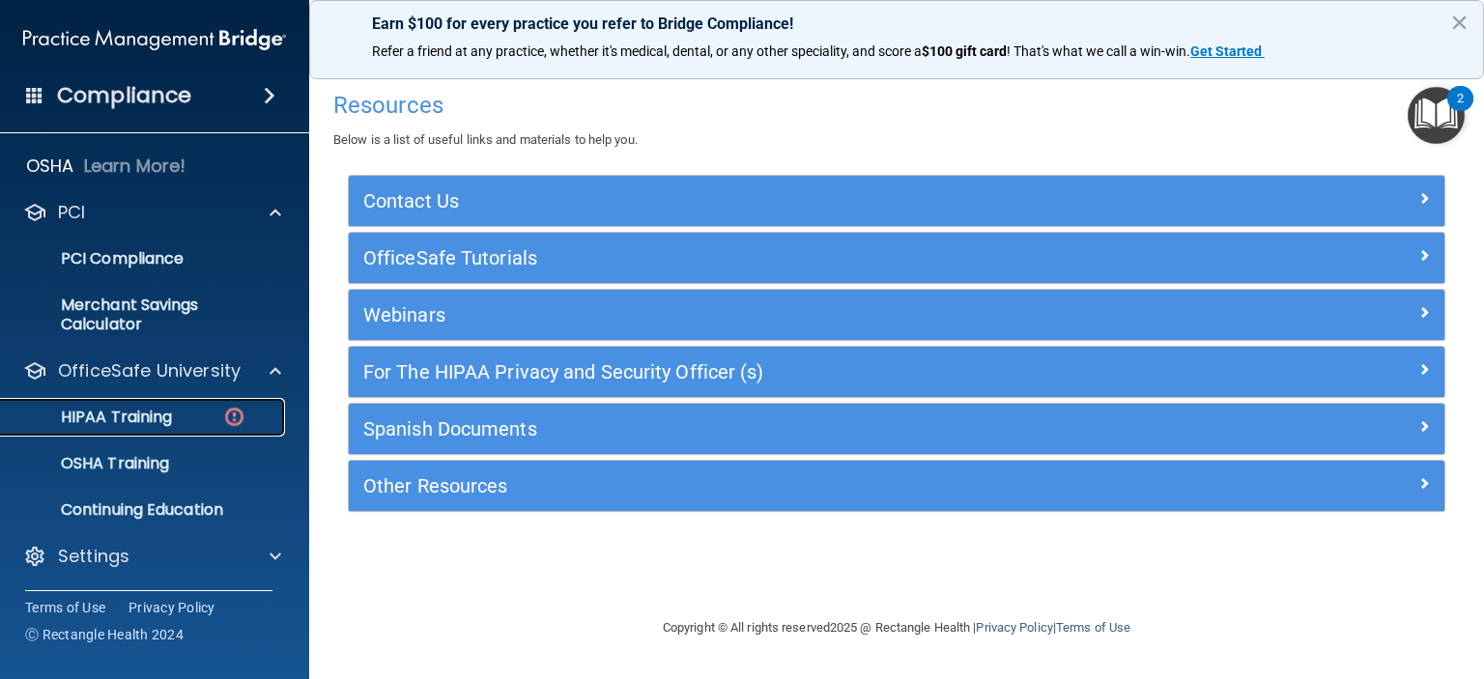
click at [147, 416] on p "HIPAA Training" at bounding box center [92, 417] width 159 height 19
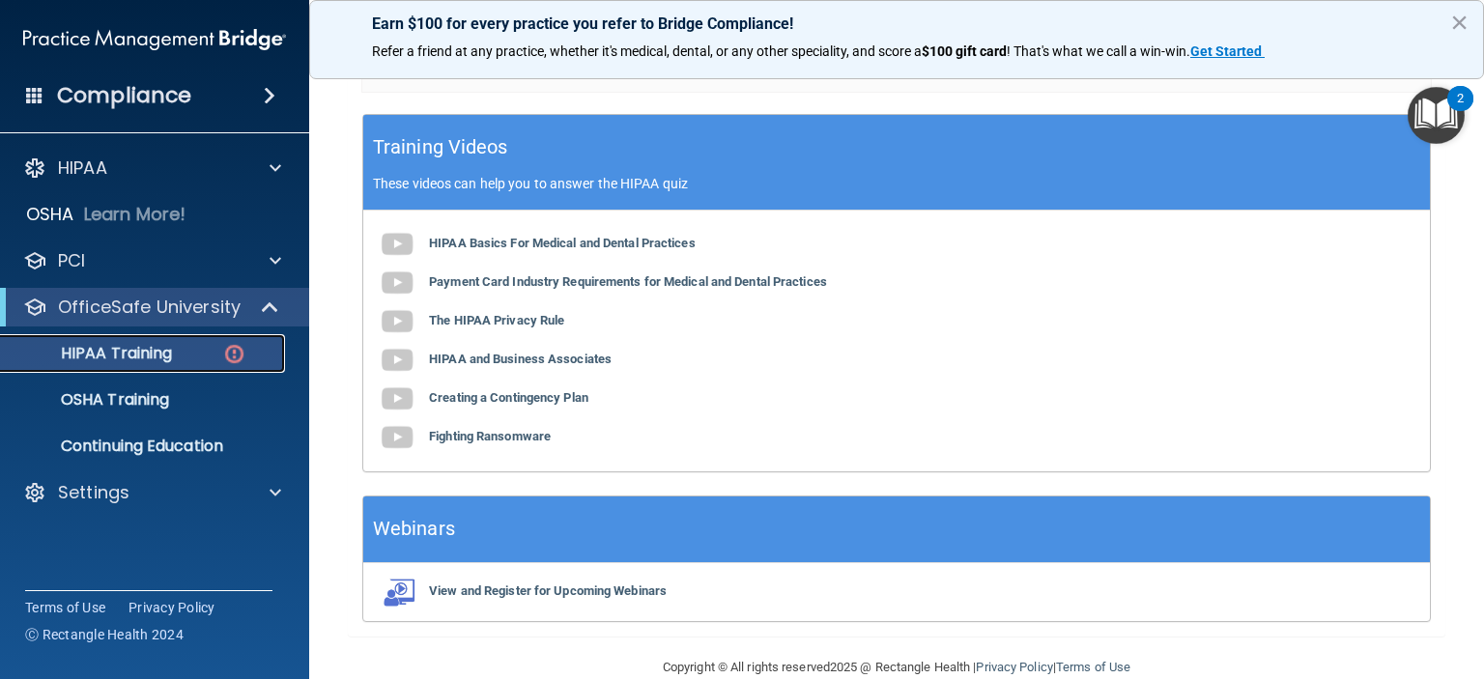
scroll to position [633, 0]
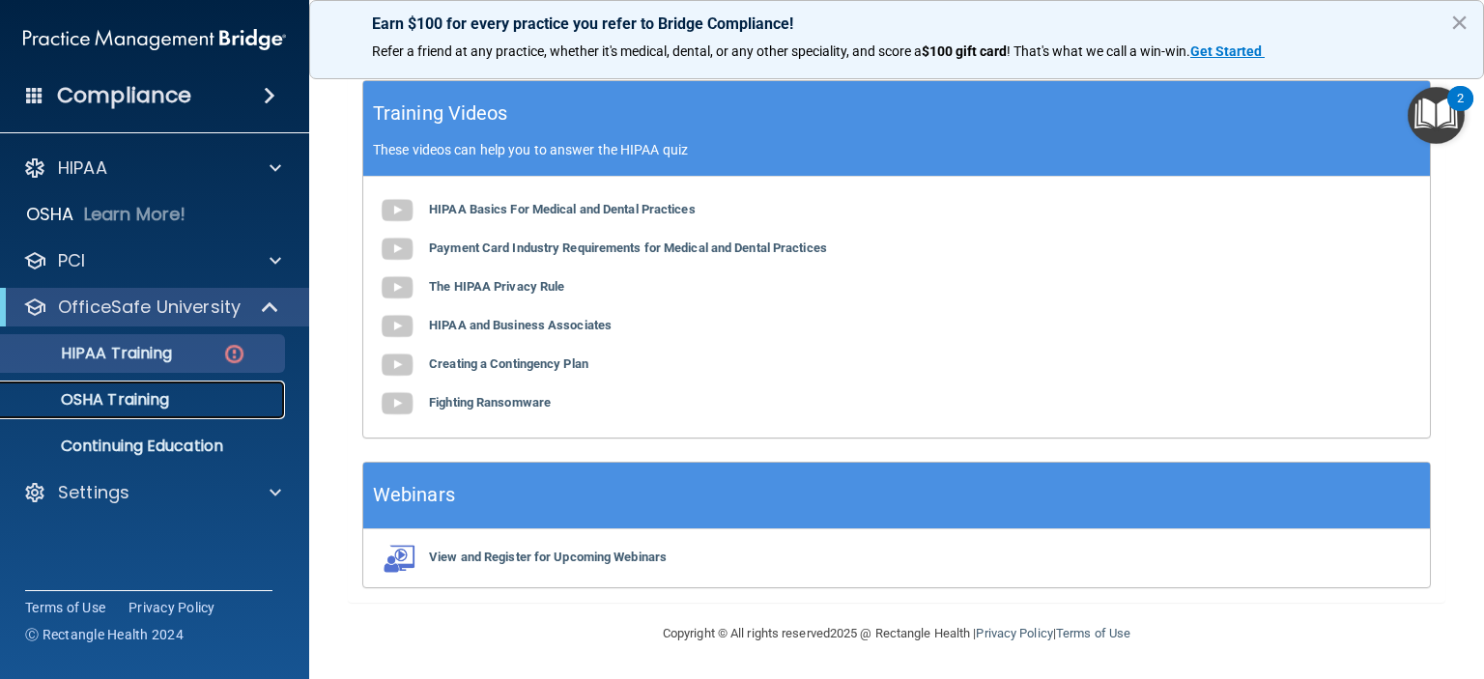
click at [180, 401] on div "OSHA Training" at bounding box center [145, 399] width 264 height 19
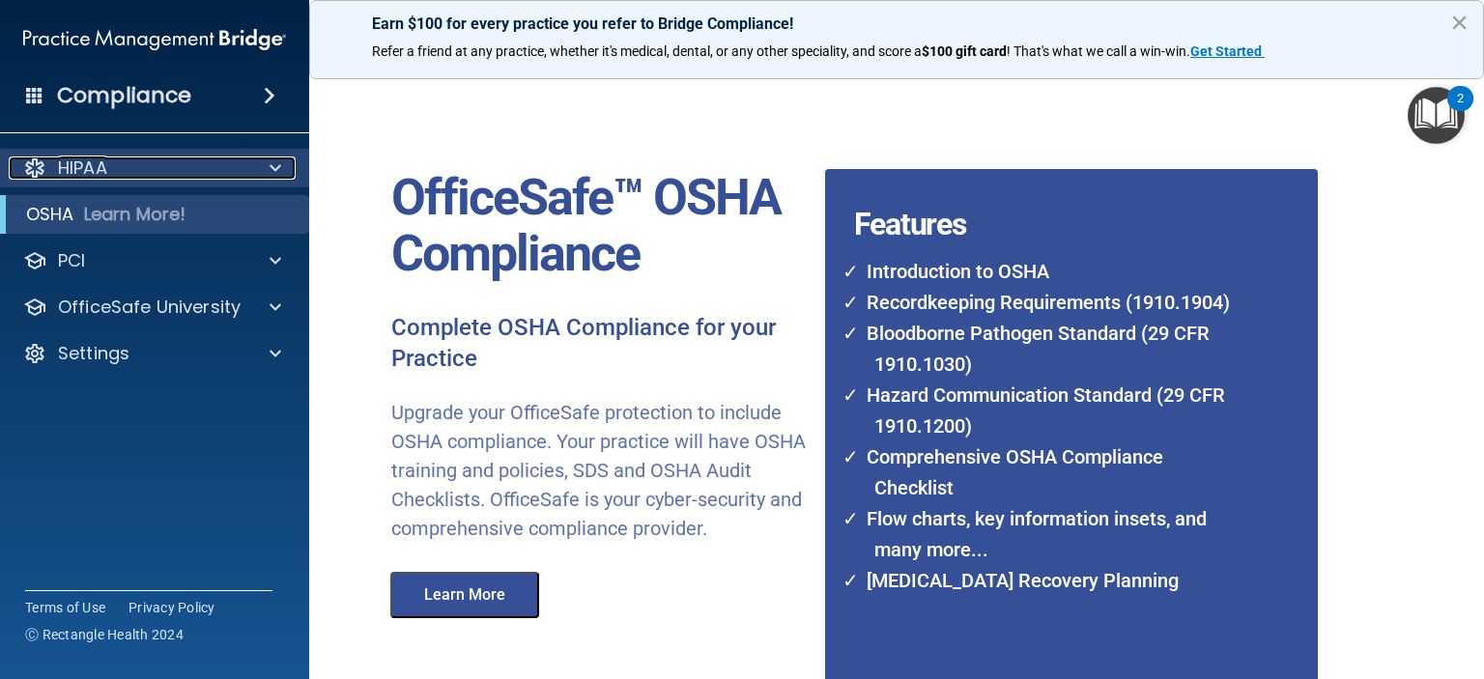
click at [64, 163] on p "HIPAA" at bounding box center [82, 167] width 49 height 23
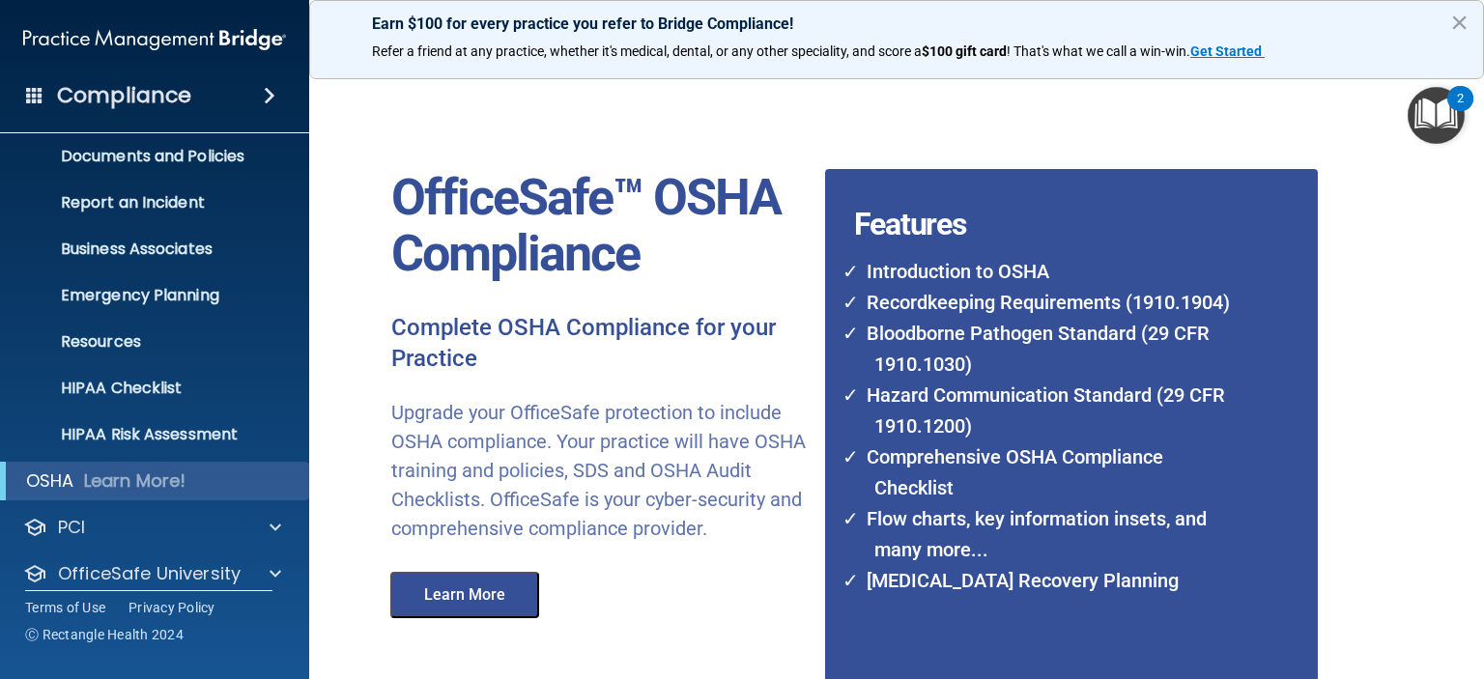
scroll to position [122, 0]
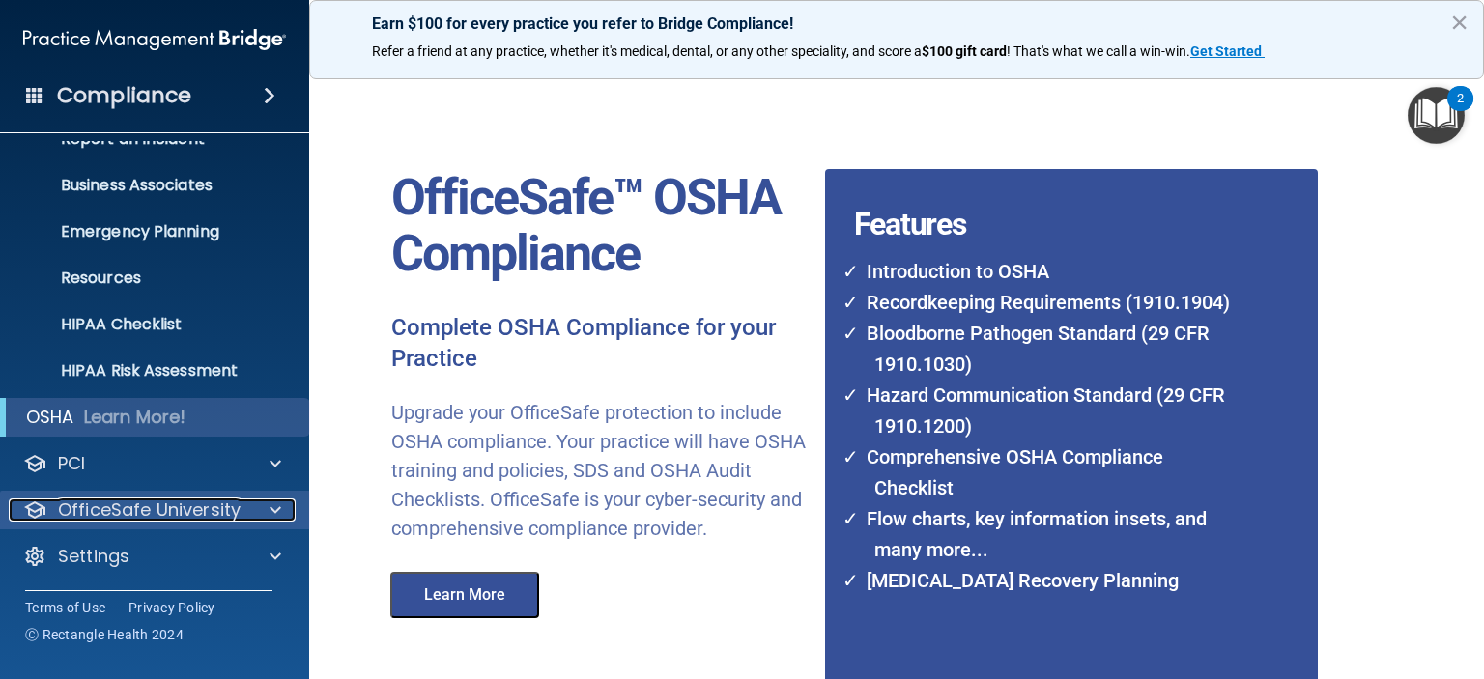
click at [124, 504] on p "OfficeSafe University" at bounding box center [149, 509] width 183 height 23
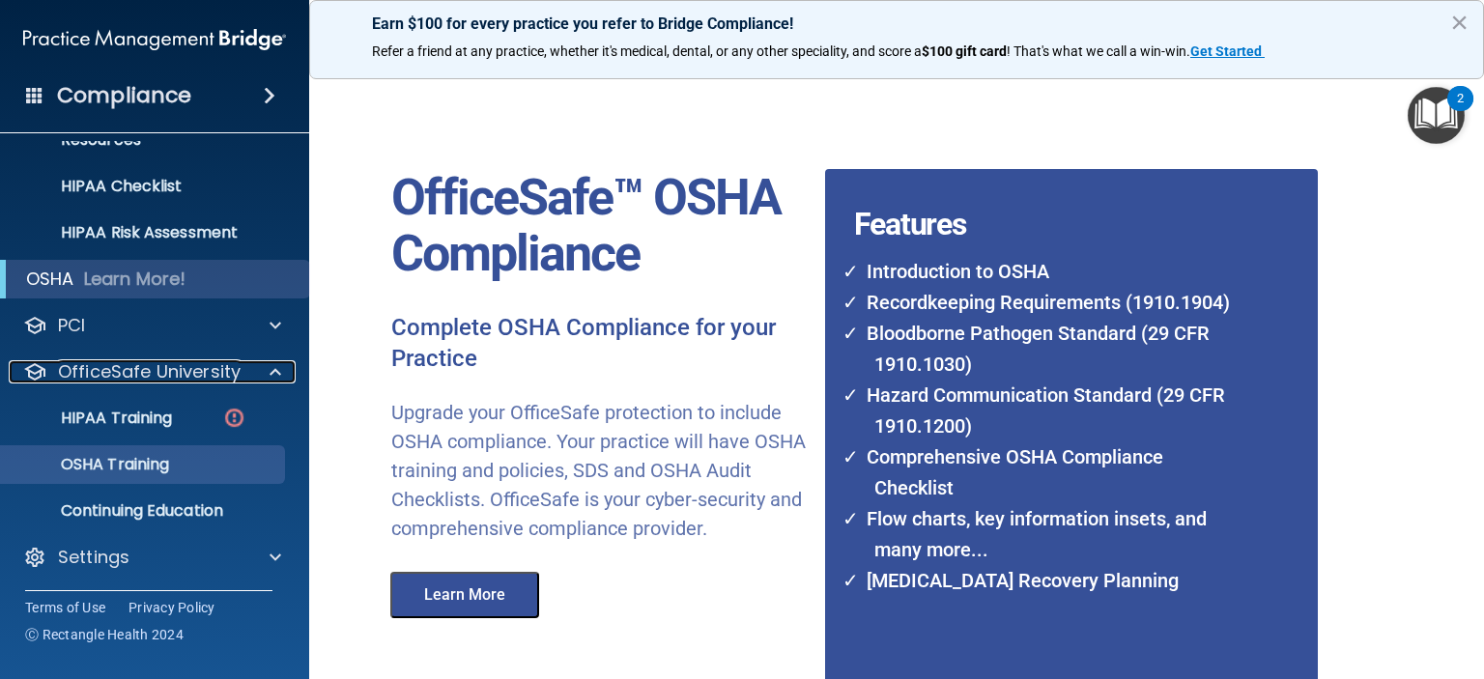
scroll to position [261, 0]
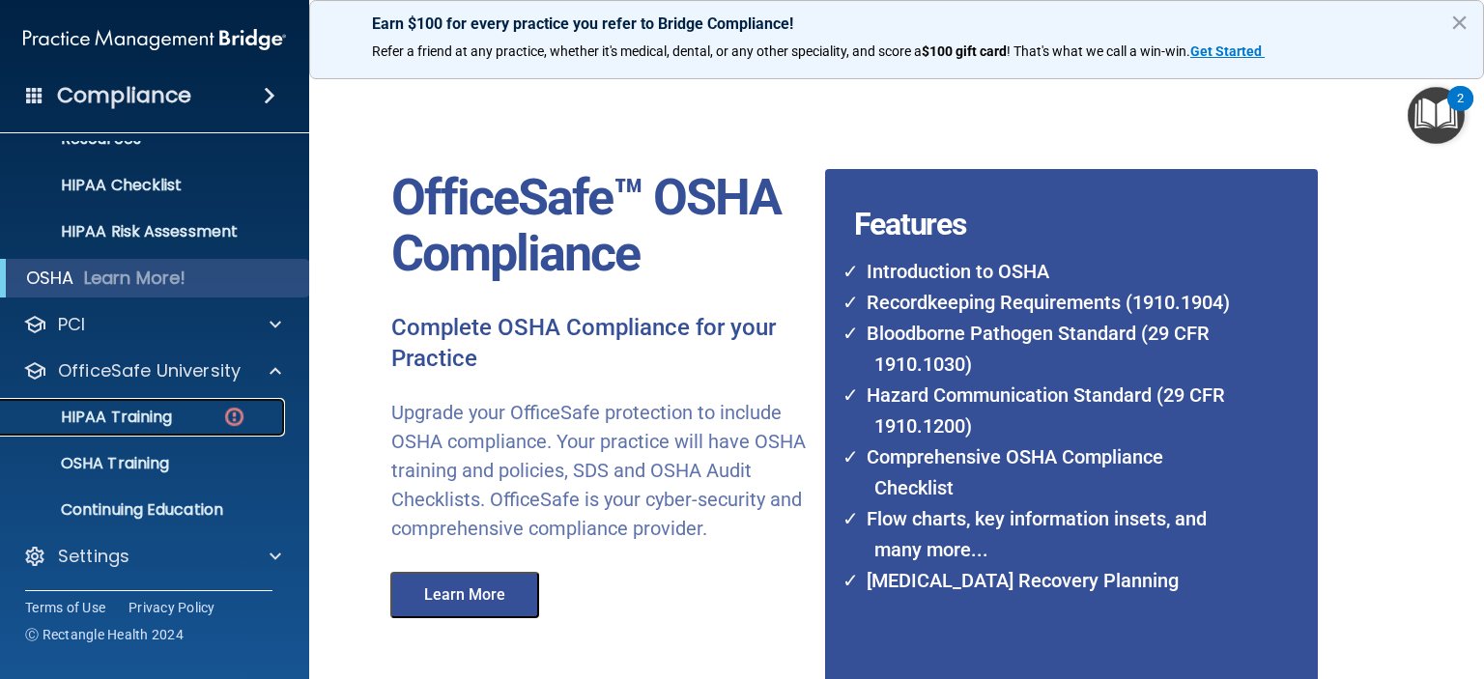
click at [112, 419] on p "HIPAA Training" at bounding box center [92, 417] width 159 height 19
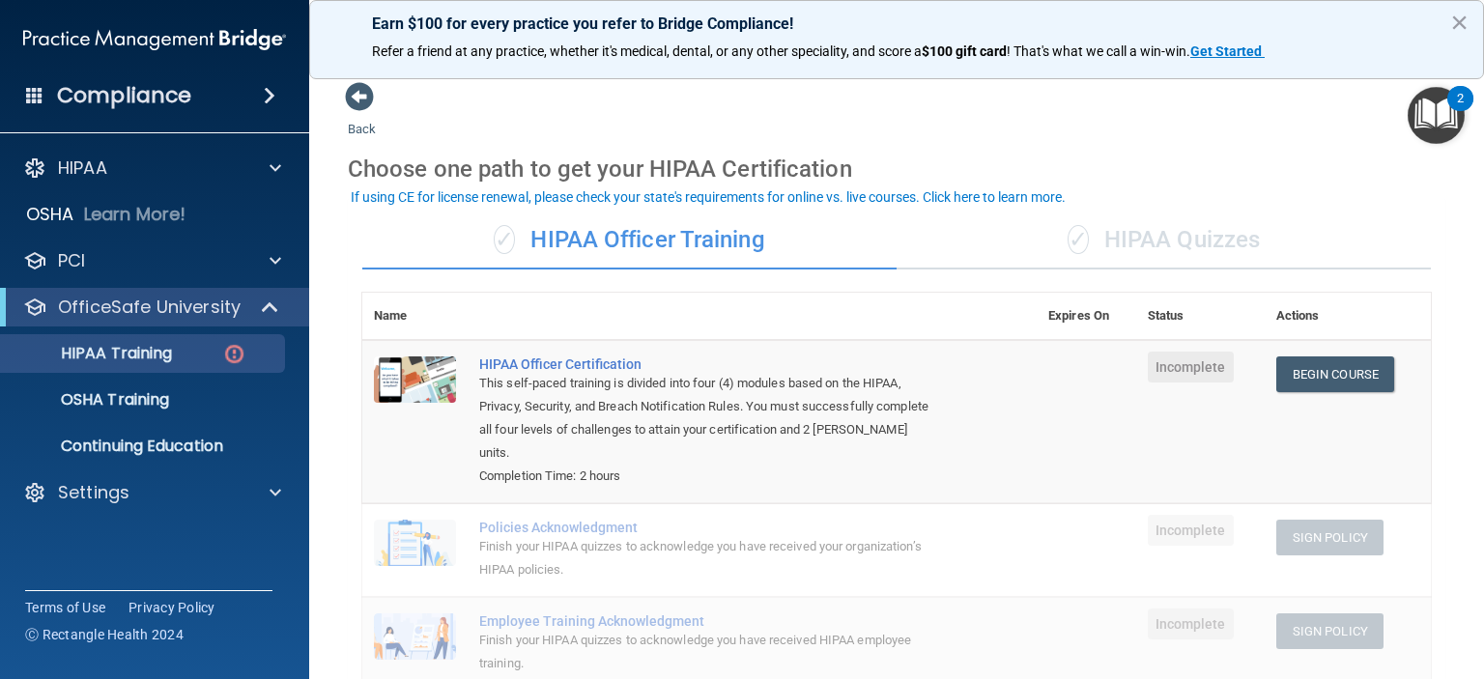
click at [1153, 234] on div "✓ HIPAA Quizzes" at bounding box center [1163, 241] width 534 height 58
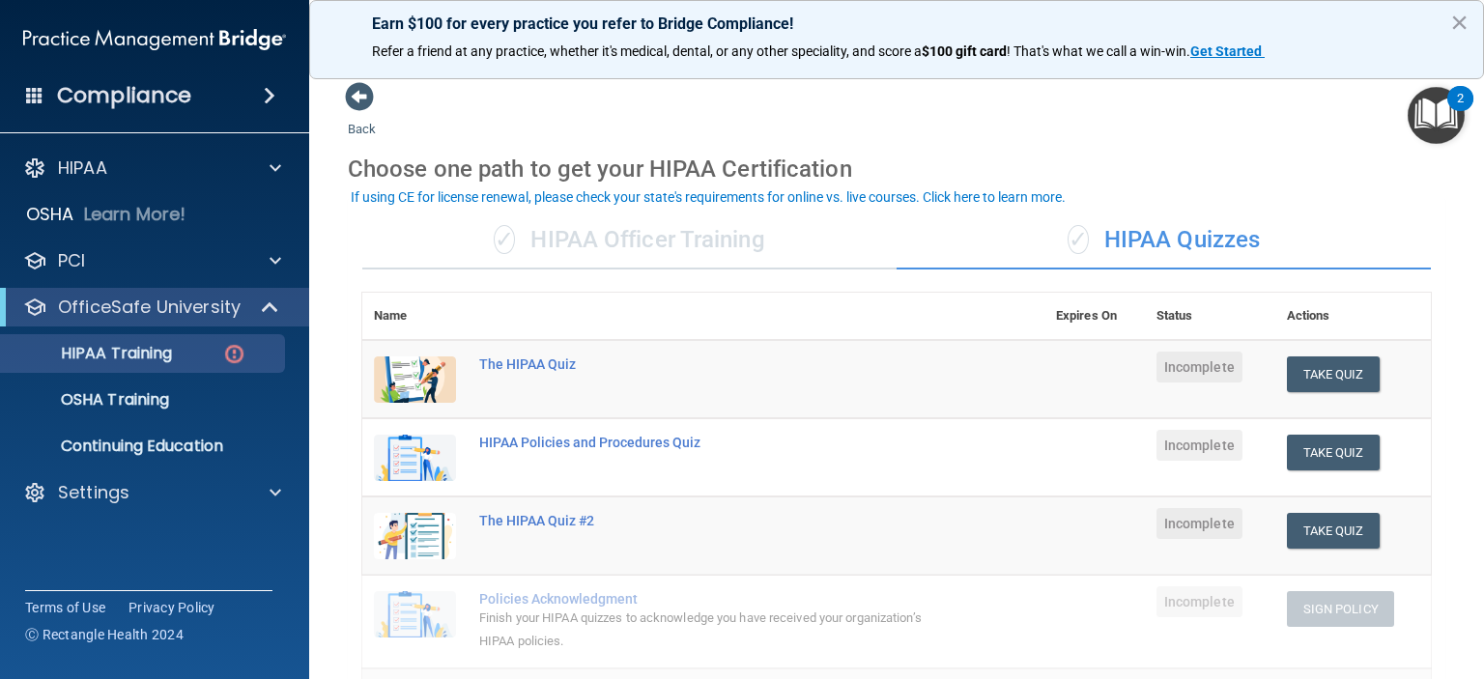
click at [713, 231] on div "✓ HIPAA Officer Training" at bounding box center [629, 241] width 534 height 58
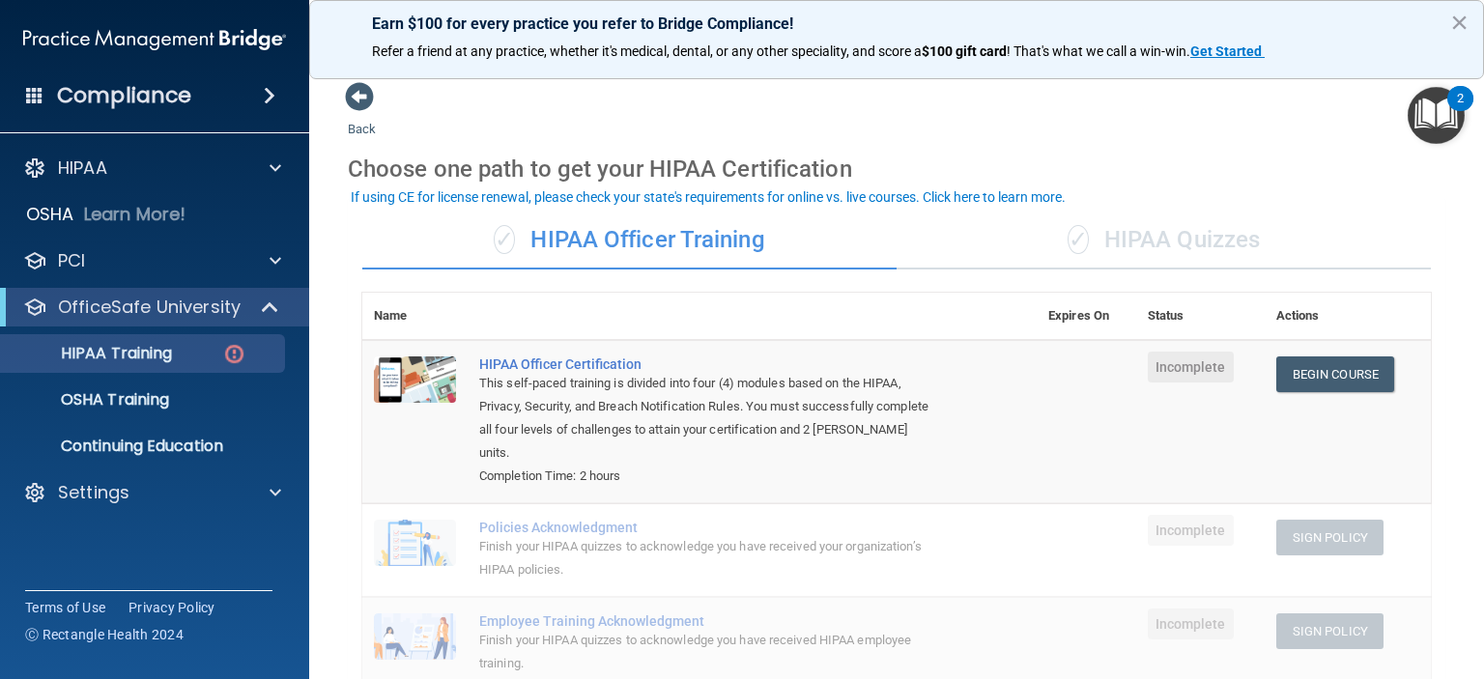
click at [1424, 127] on img "Open Resource Center, 2 new notifications" at bounding box center [1436, 115] width 57 height 57
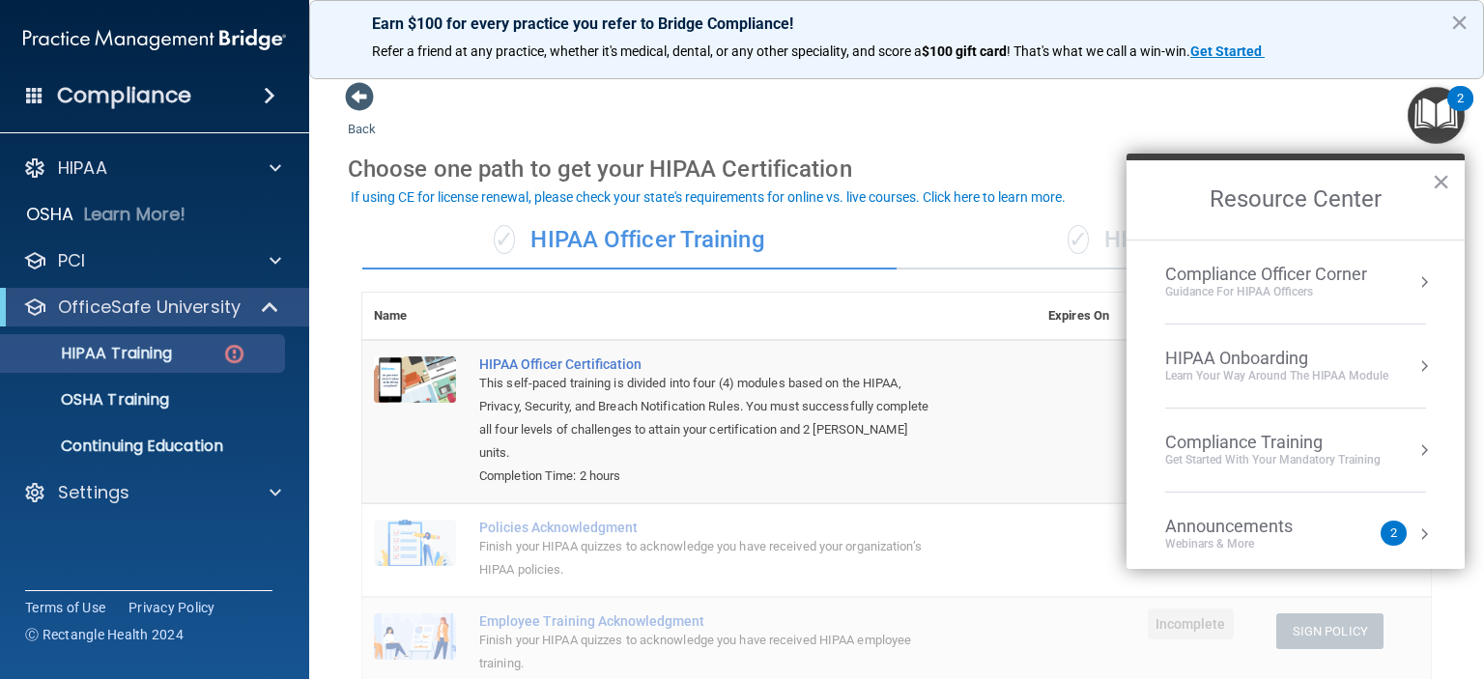
click at [1267, 521] on div "Announcements" at bounding box center [1248, 526] width 166 height 21
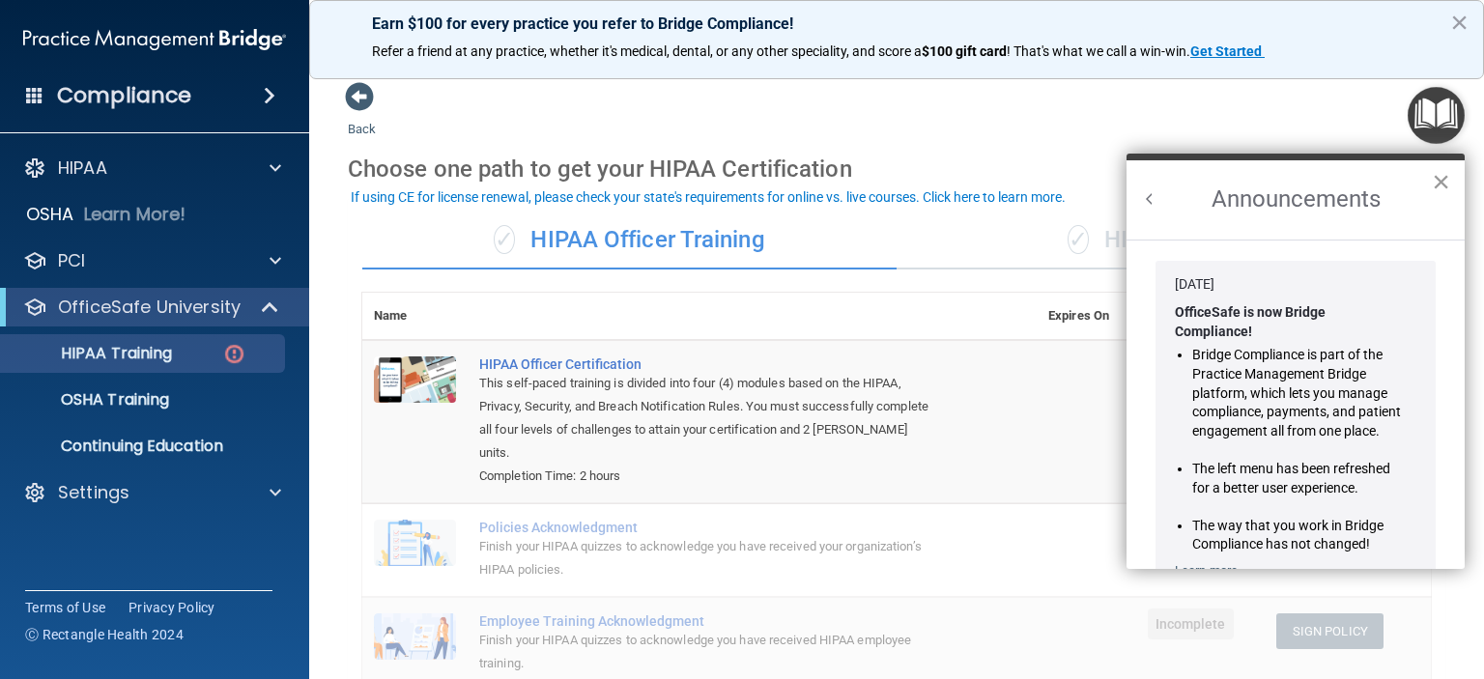
click at [1445, 186] on button "×" at bounding box center [1441, 181] width 18 height 31
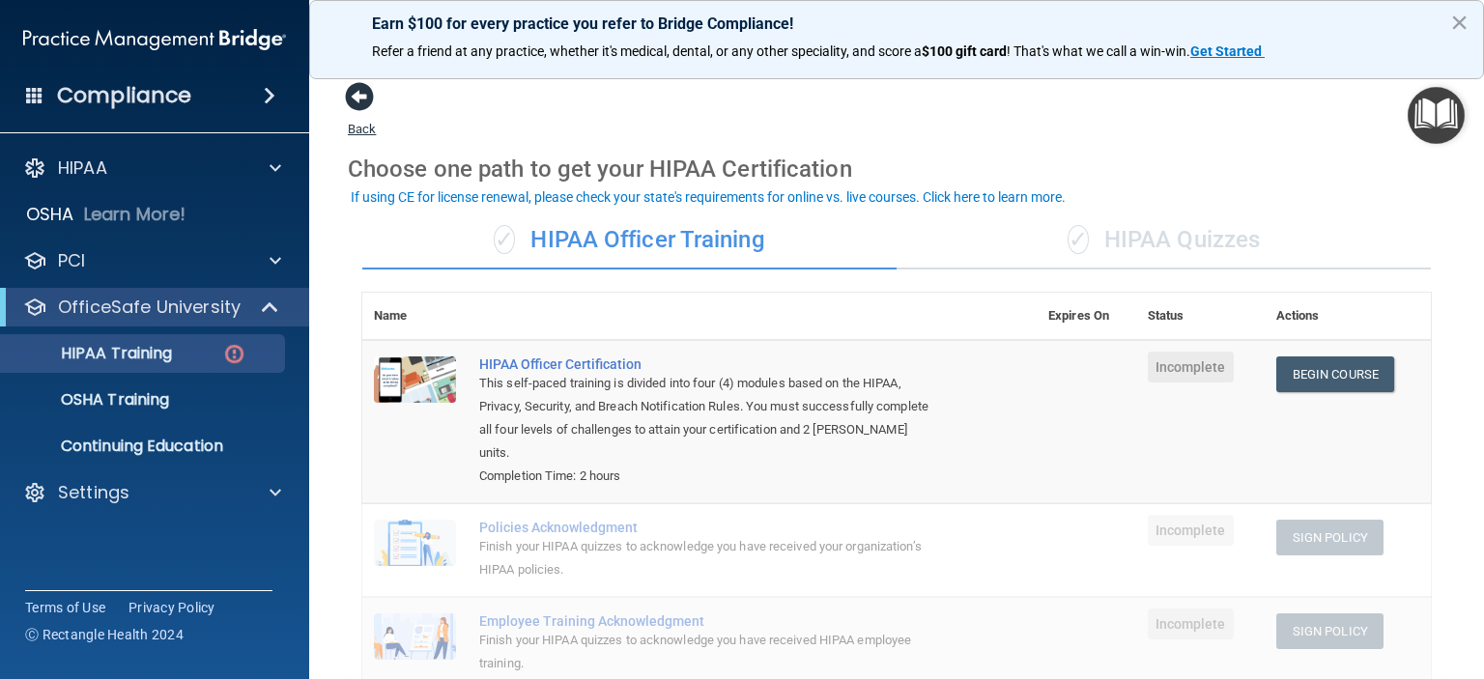
click at [365, 100] on span at bounding box center [359, 96] width 29 height 29
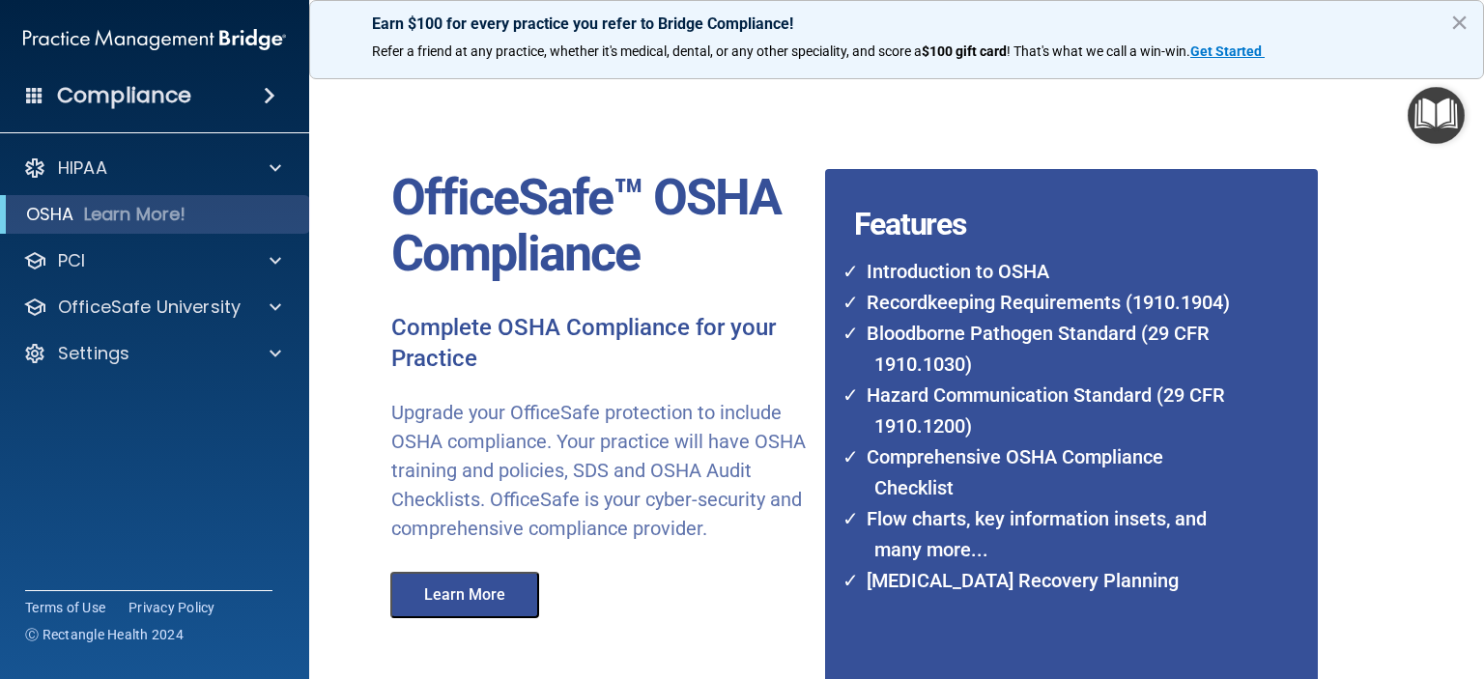
click at [121, 96] on h4 "Compliance" at bounding box center [124, 95] width 134 height 27
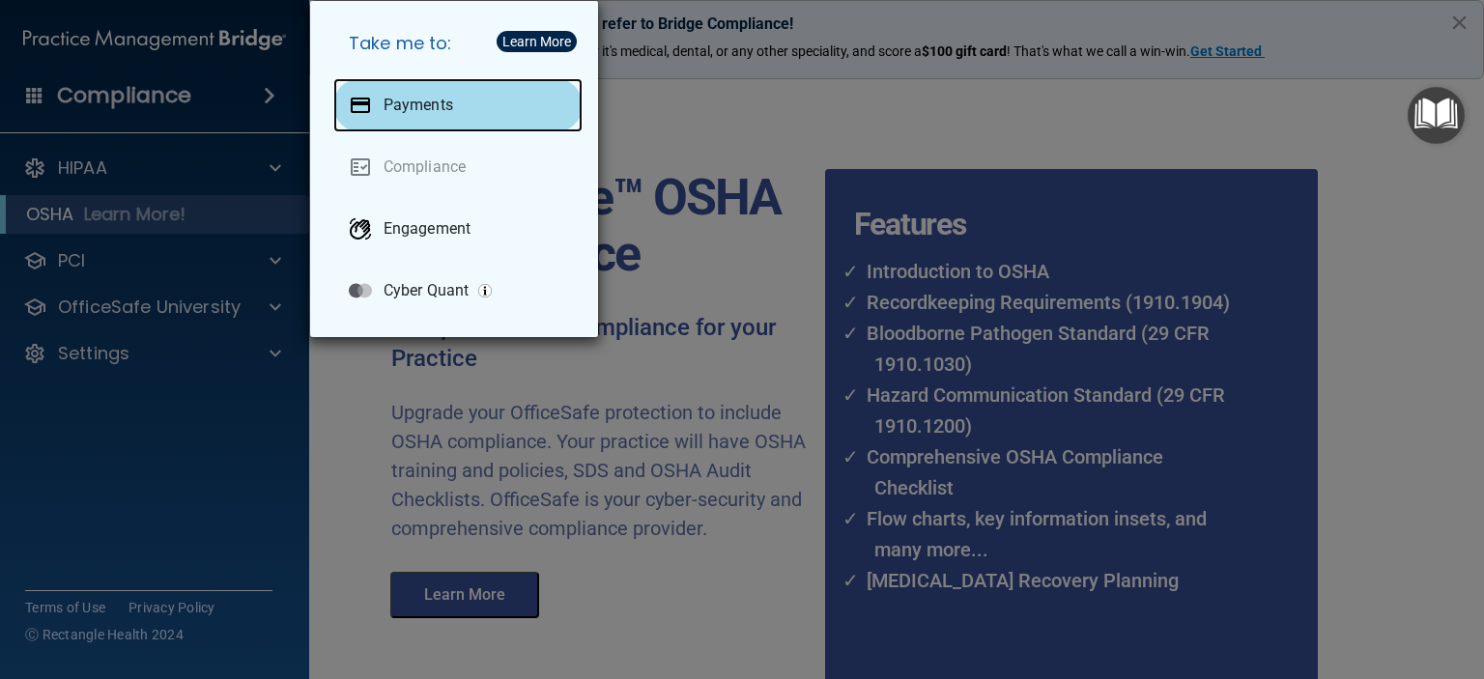
click at [421, 100] on p "Payments" at bounding box center [419, 105] width 70 height 19
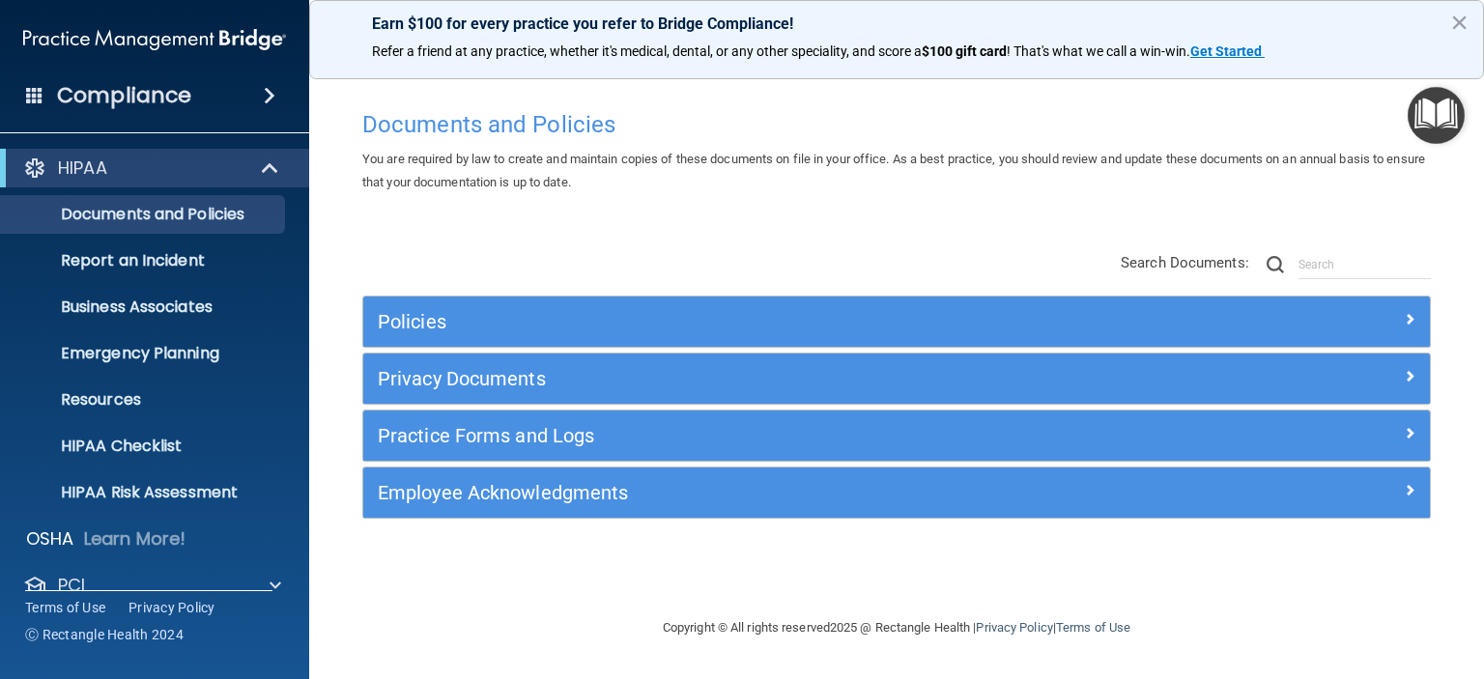
click at [228, 96] on div "Compliance" at bounding box center [154, 95] width 309 height 43
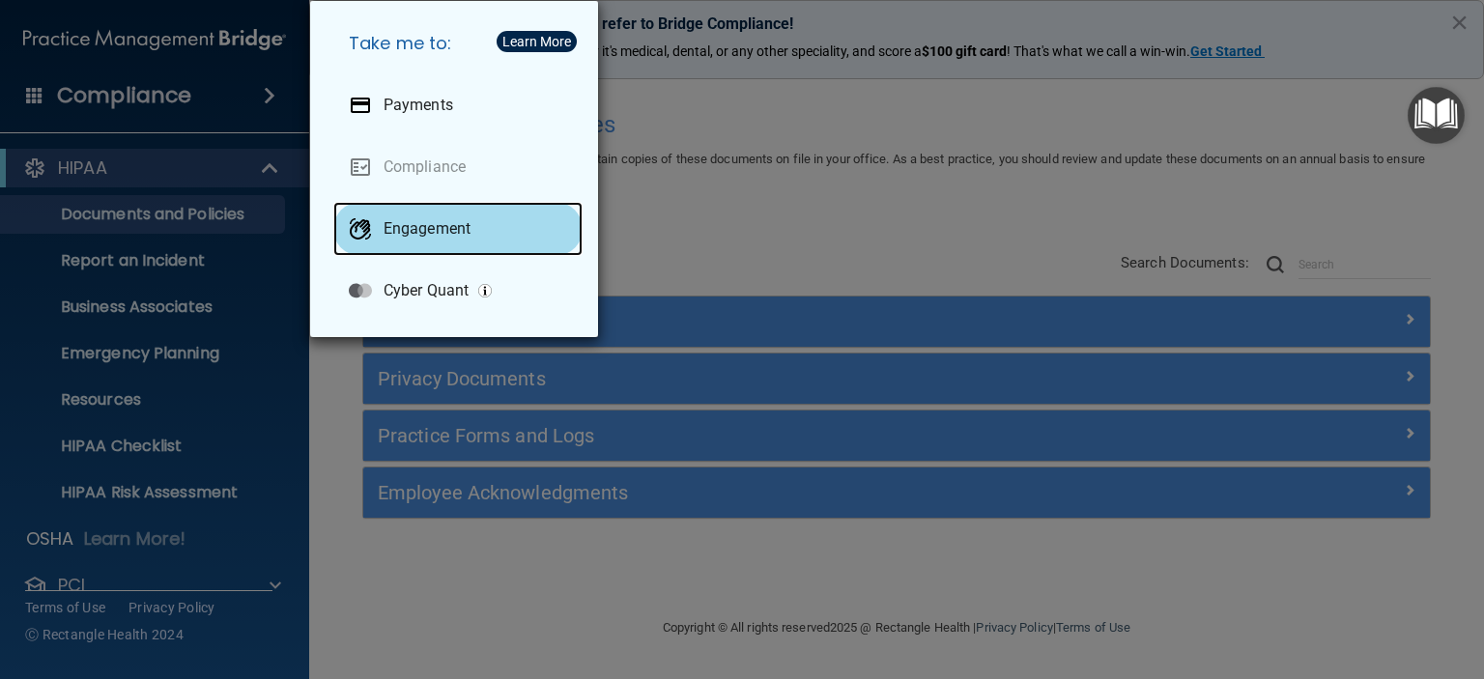
click at [487, 227] on div "Engagement" at bounding box center [457, 229] width 249 height 54
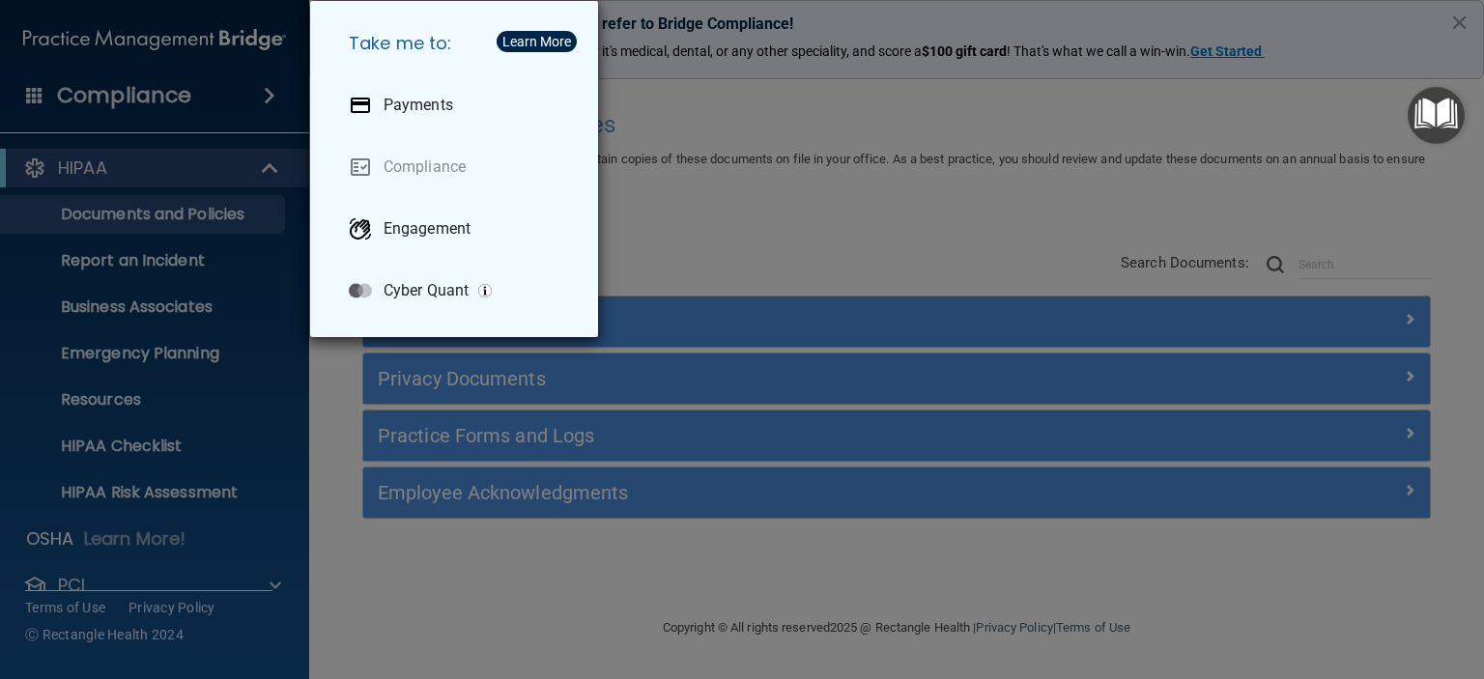
click at [251, 90] on div "Take me to: Payments Compliance Engagement Cyber Quant" at bounding box center [742, 339] width 1484 height 679
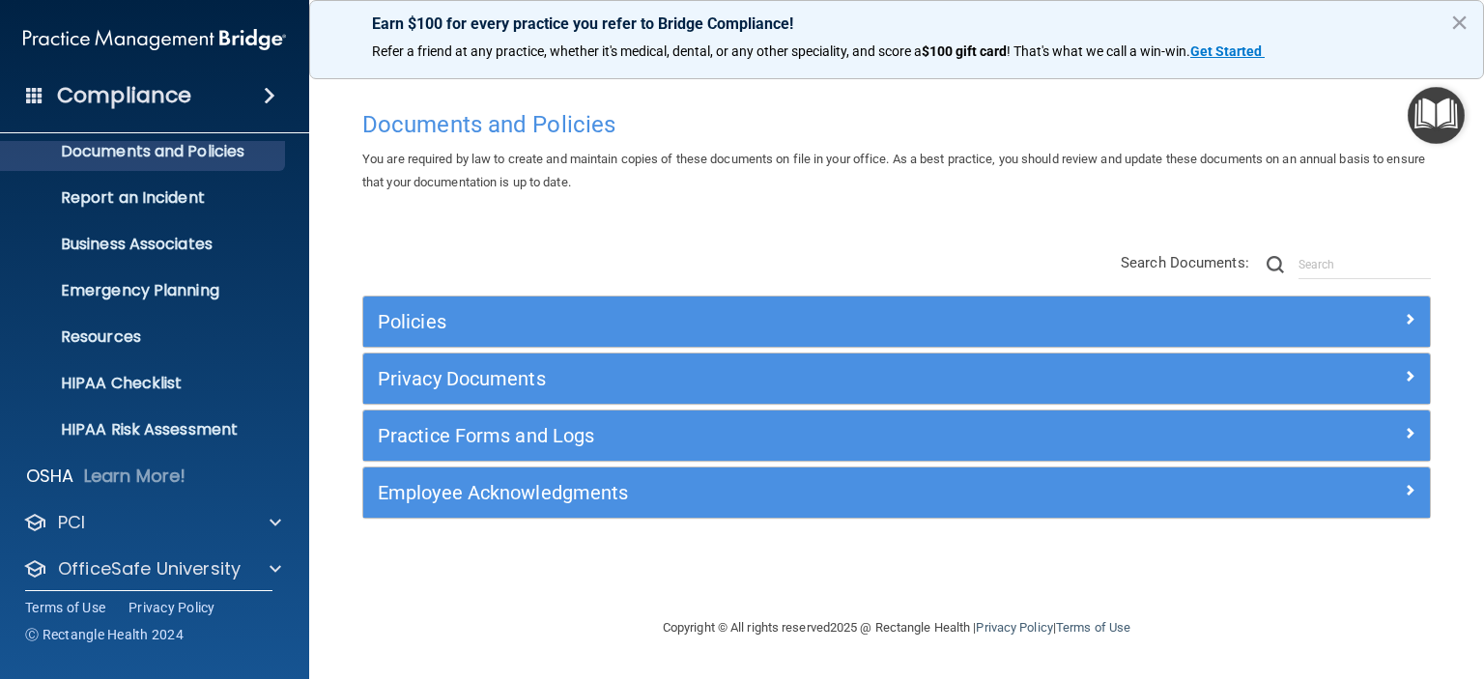
scroll to position [97, 0]
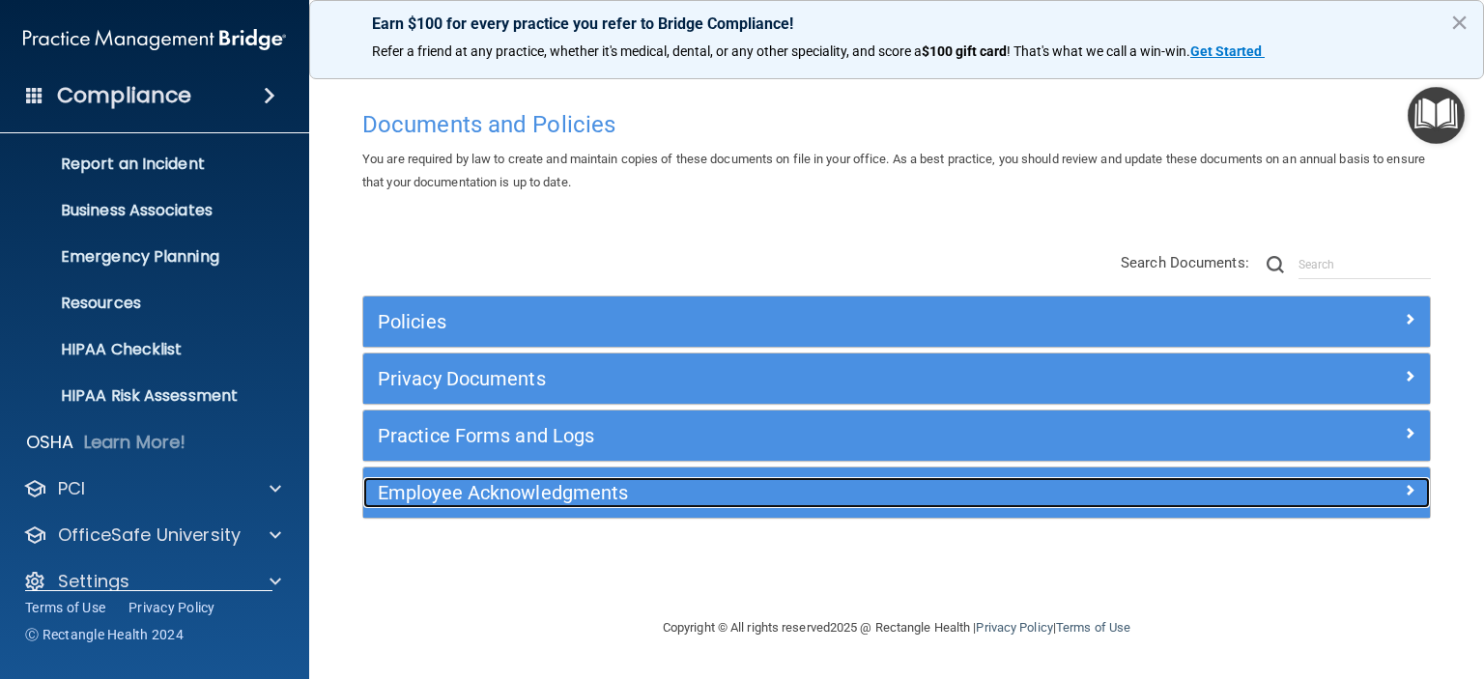
click at [1409, 487] on span at bounding box center [1410, 489] width 12 height 23
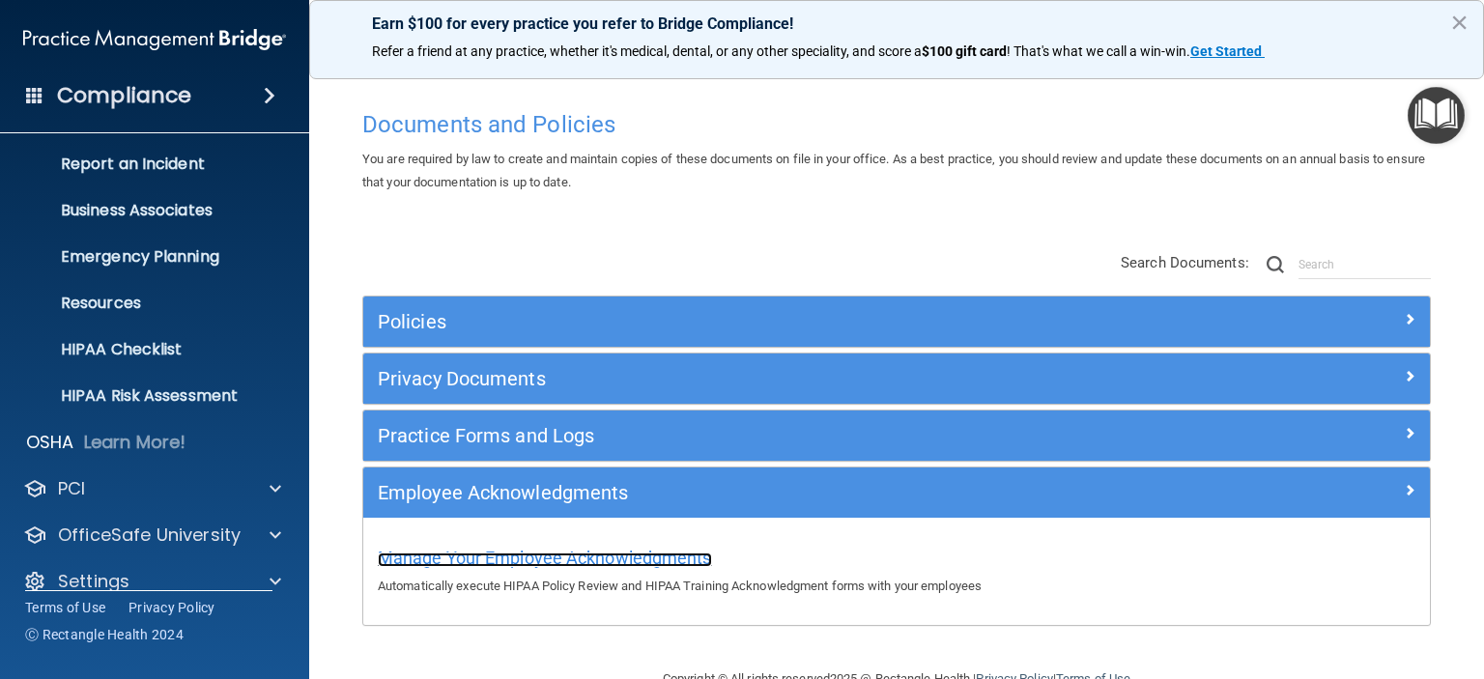
click at [602, 555] on span "Manage Your Employee Acknowledgments" at bounding box center [545, 558] width 334 height 20
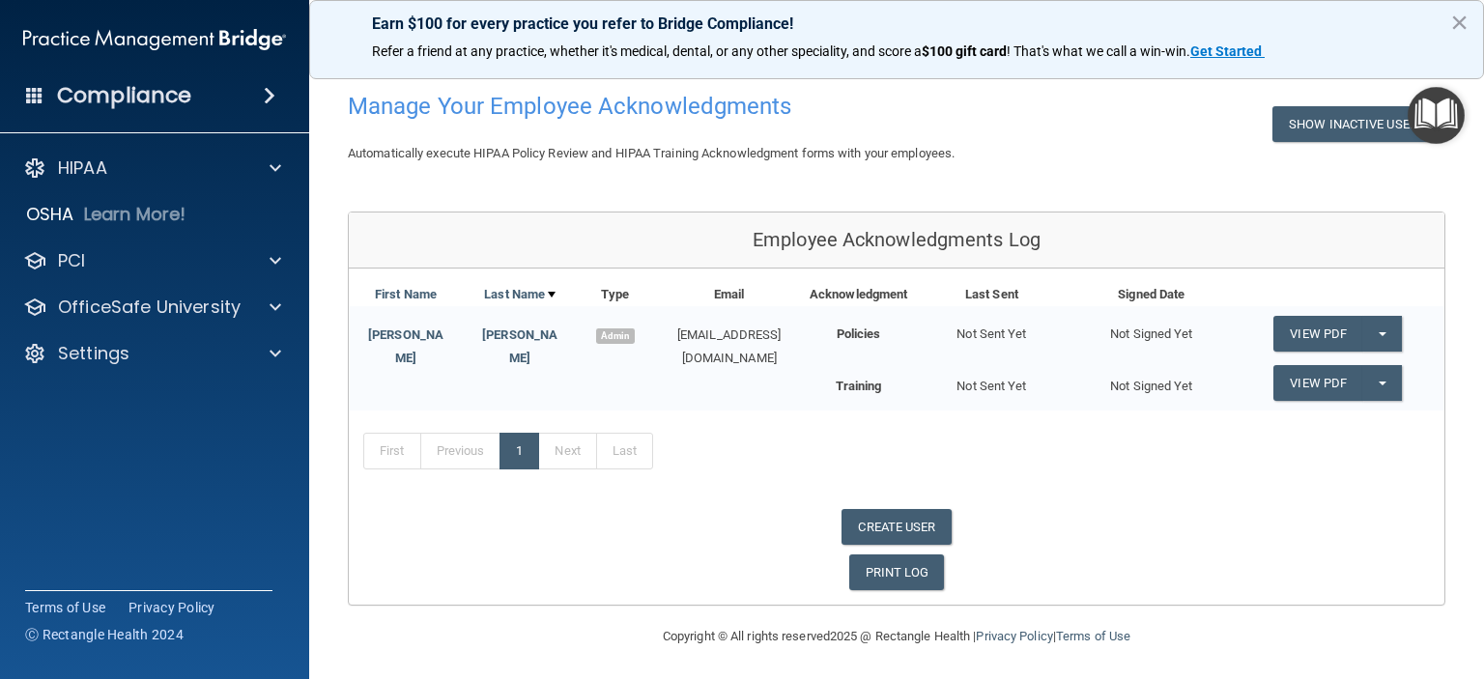
scroll to position [81, 0]
click at [1371, 335] on button "Split button!" at bounding box center [1382, 334] width 40 height 36
click at [1275, 235] on div "Employee Acknowledgments Log" at bounding box center [896, 241] width 1095 height 56
click at [1282, 339] on link "View PDF" at bounding box center [1317, 334] width 89 height 36
click at [1288, 370] on link "View PDF" at bounding box center [1317, 383] width 89 height 36
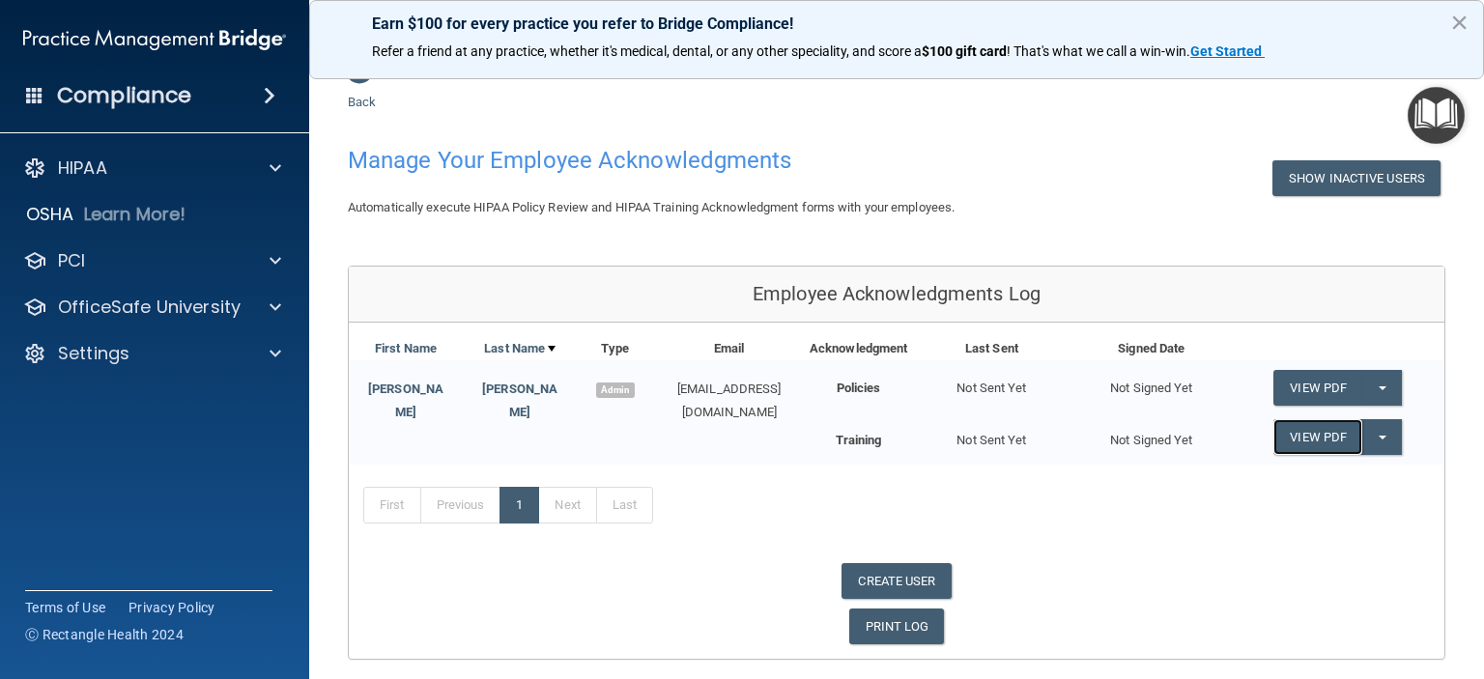
scroll to position [0, 0]
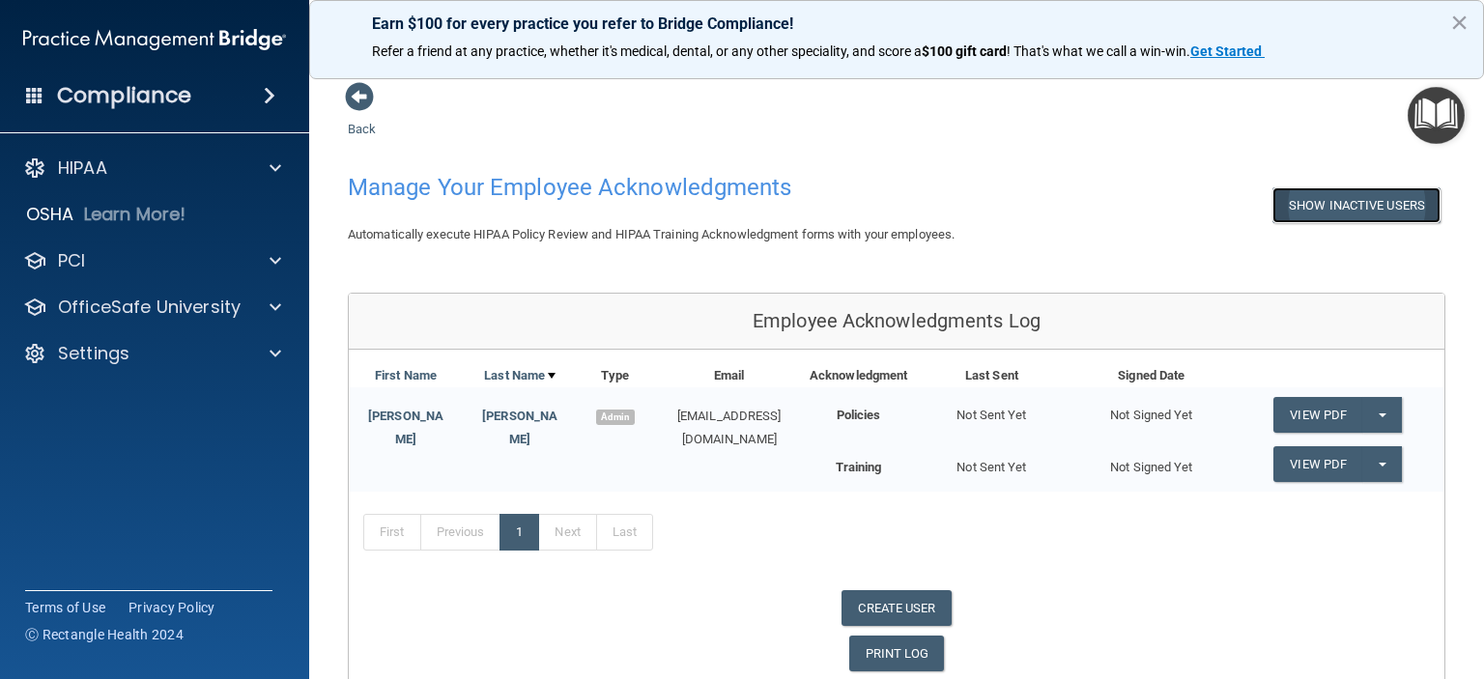
click at [1307, 195] on button "Show Inactive Users" at bounding box center [1356, 205] width 168 height 36
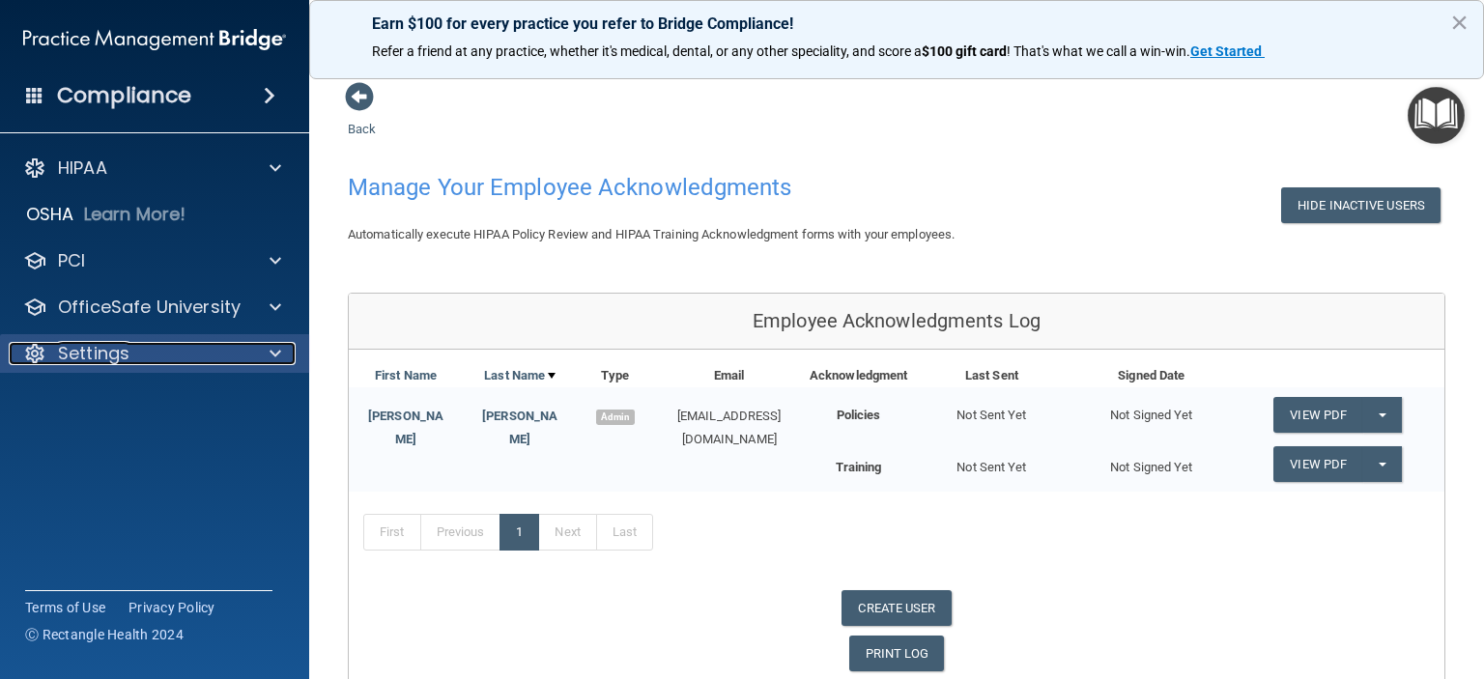
click at [121, 359] on p "Settings" at bounding box center [93, 353] width 71 height 23
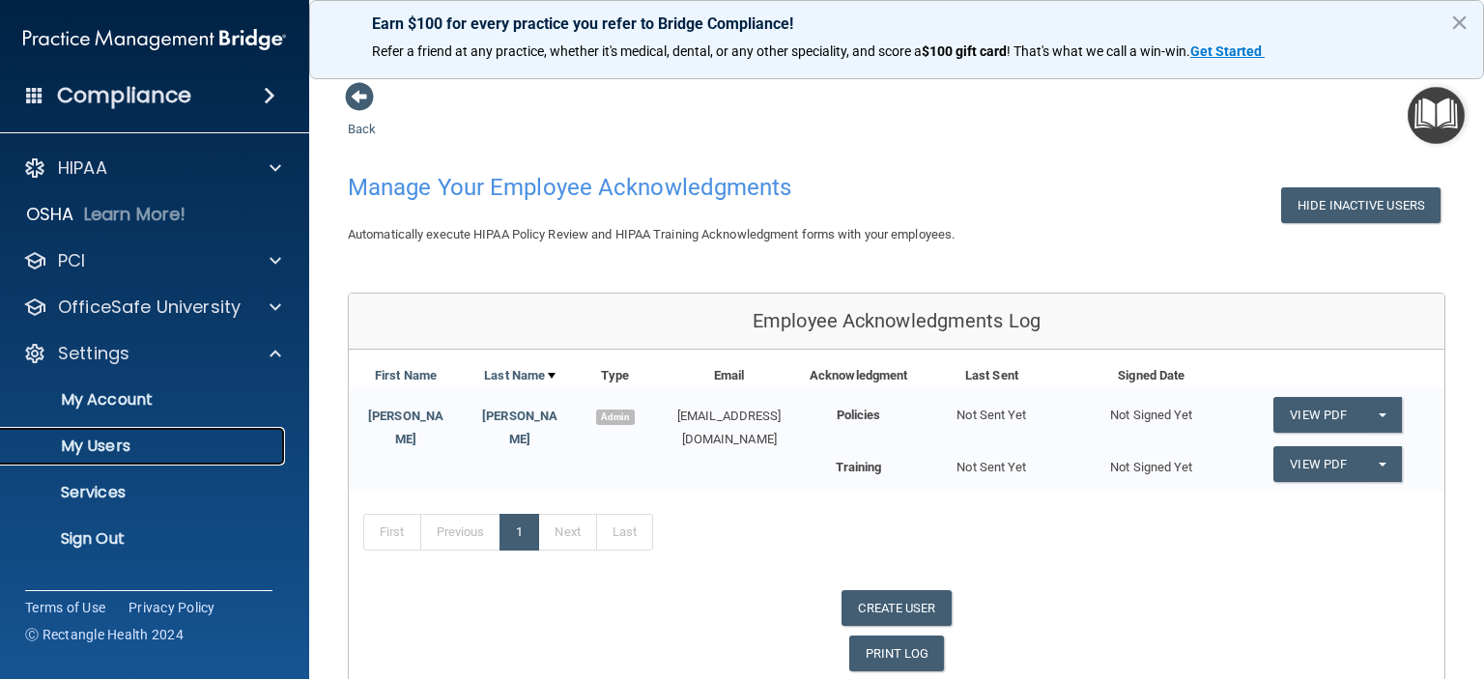
click at [119, 445] on p "My Users" at bounding box center [145, 446] width 264 height 19
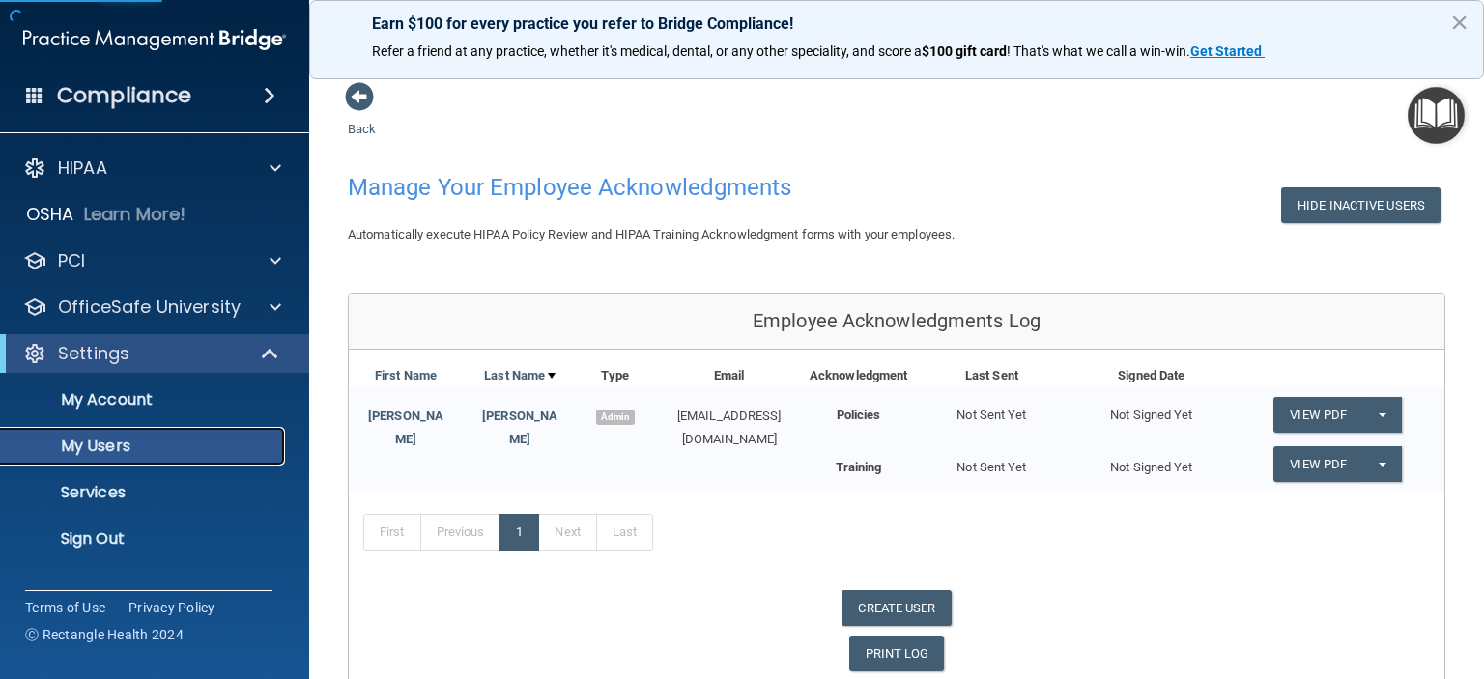
select select "20"
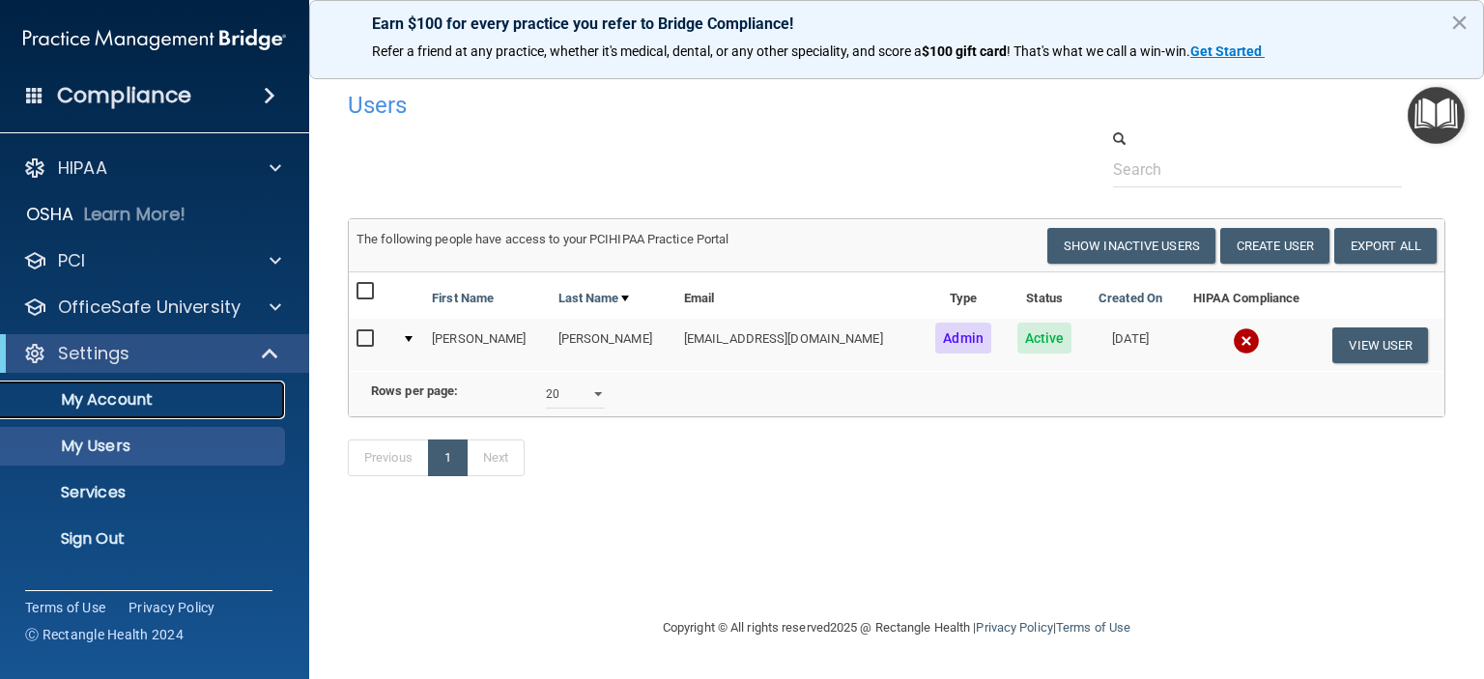
click at [119, 413] on link "My Account" at bounding box center [133, 400] width 304 height 39
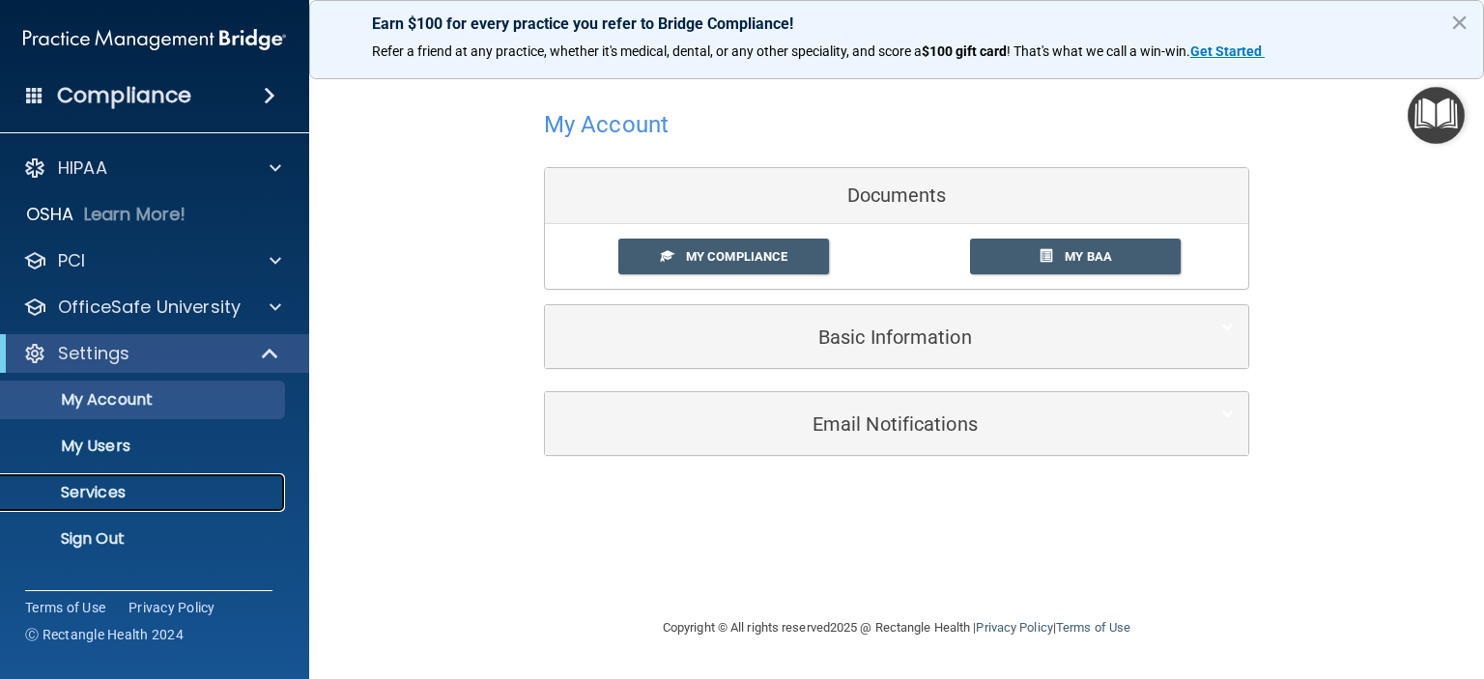
click at [107, 490] on p "Services" at bounding box center [145, 492] width 264 height 19
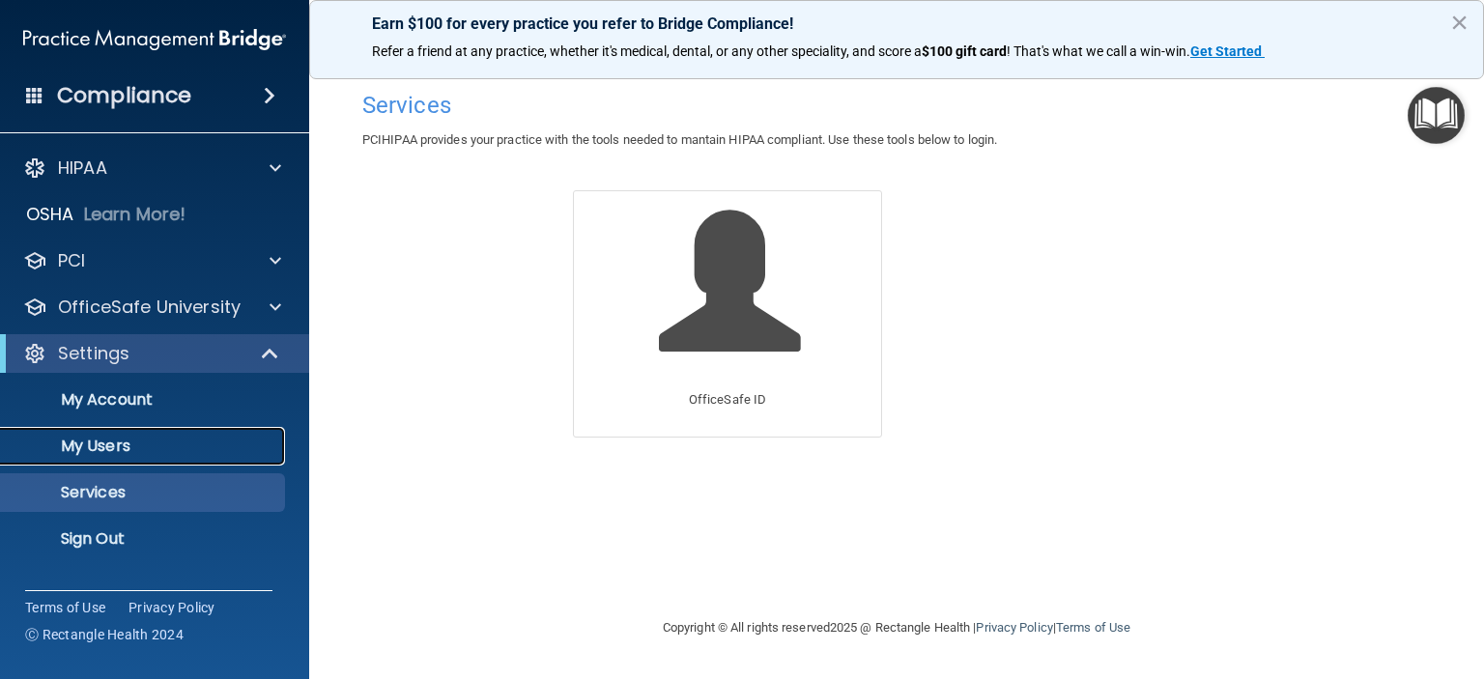
click at [107, 441] on p "My Users" at bounding box center [145, 446] width 264 height 19
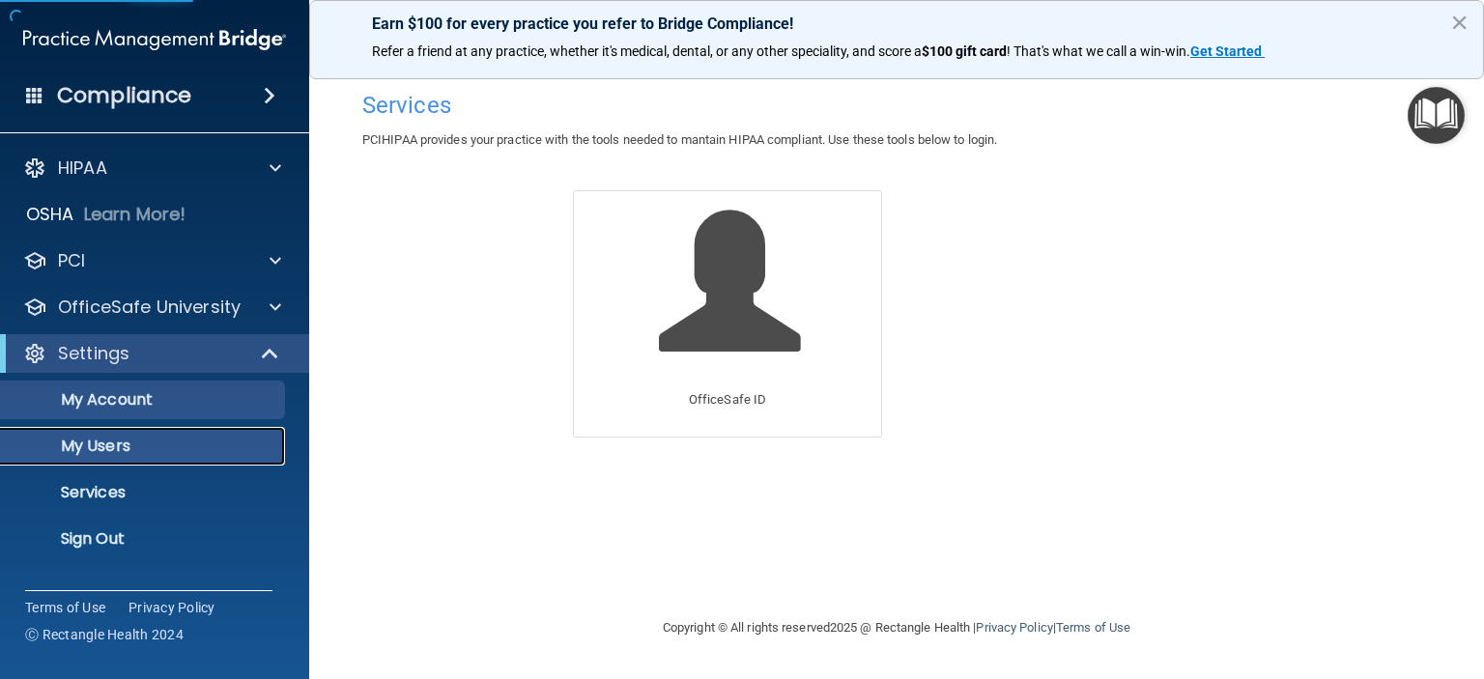
select select "20"
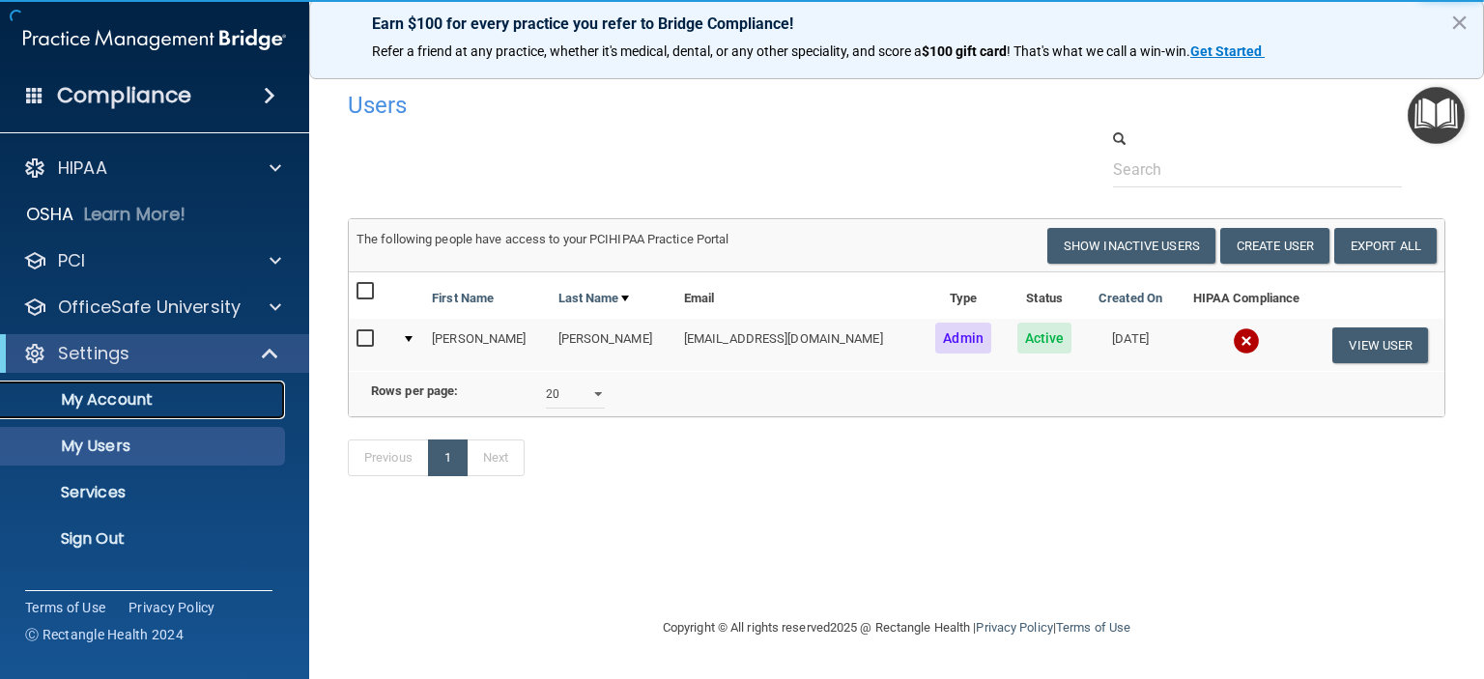
click at [107, 390] on p "My Account" at bounding box center [145, 399] width 264 height 19
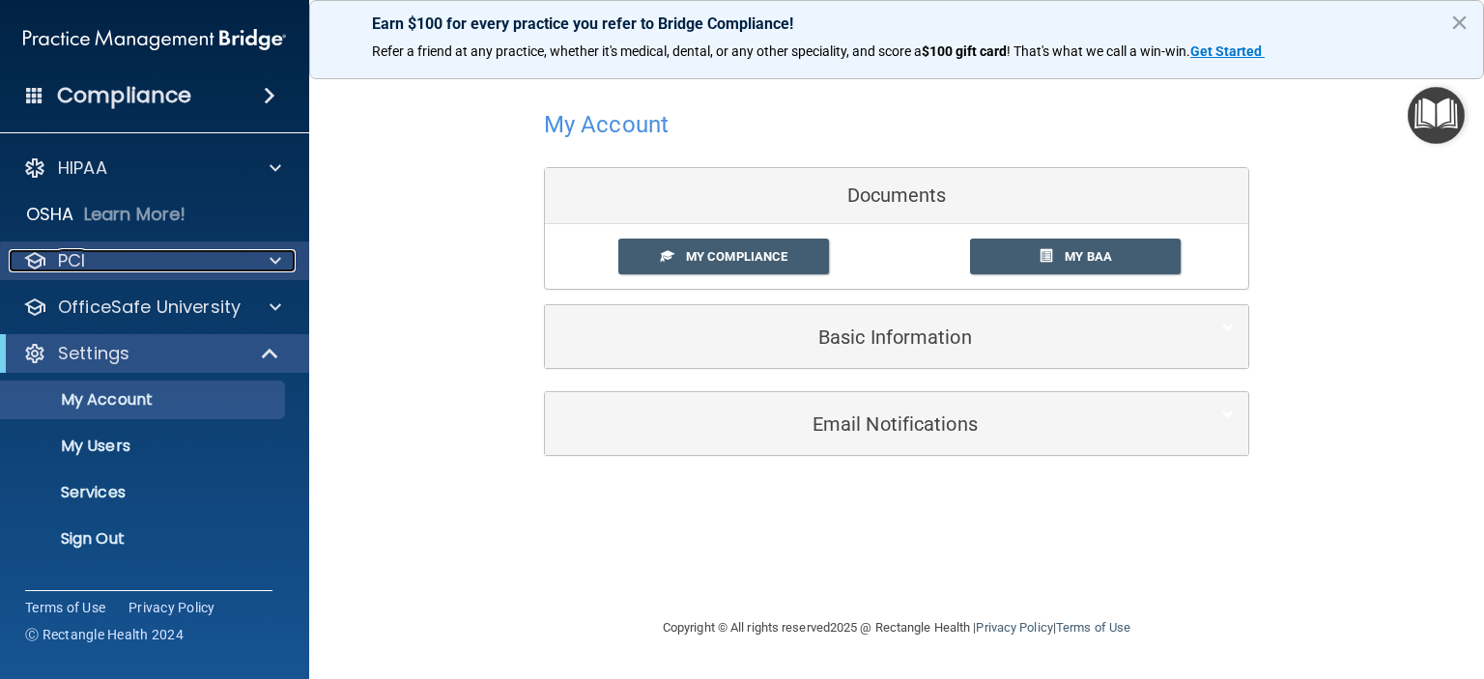
click at [131, 265] on div "PCI" at bounding box center [129, 260] width 240 height 23
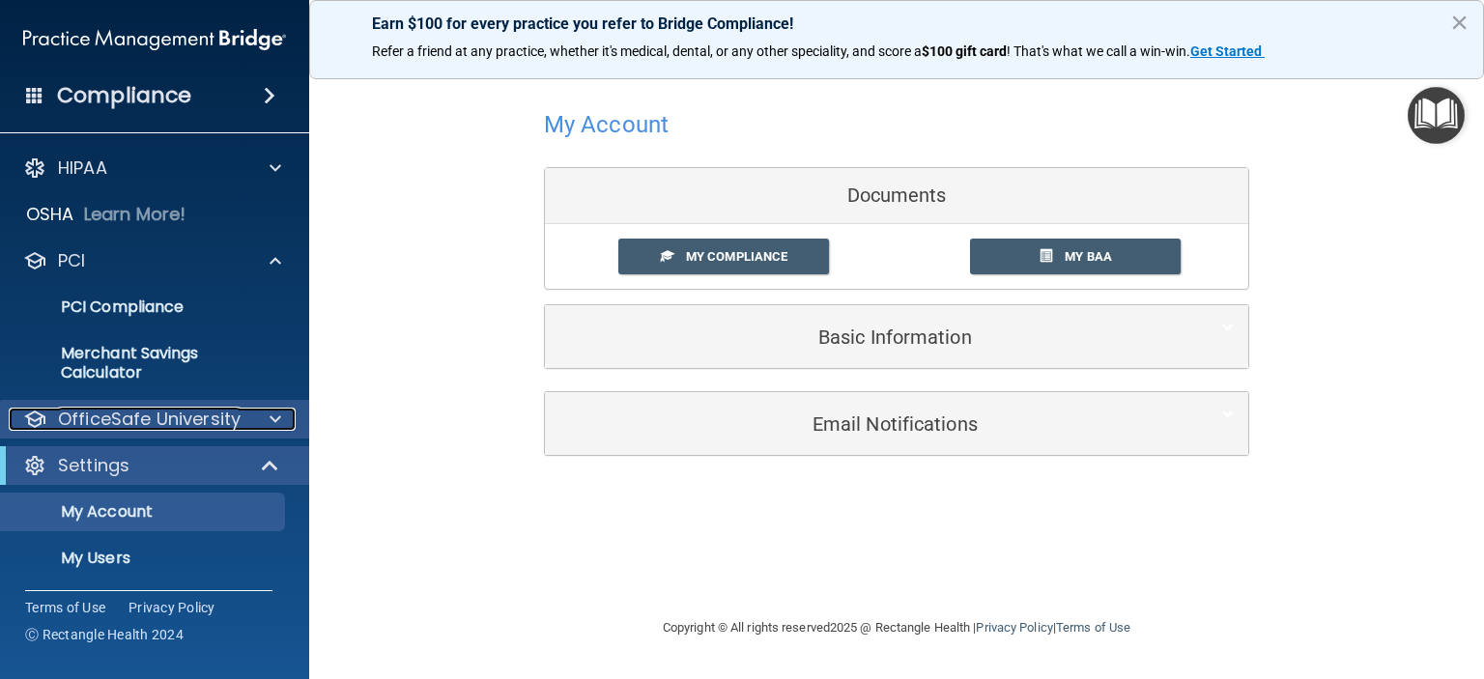
click at [120, 427] on p "OfficeSafe University" at bounding box center [149, 419] width 183 height 23
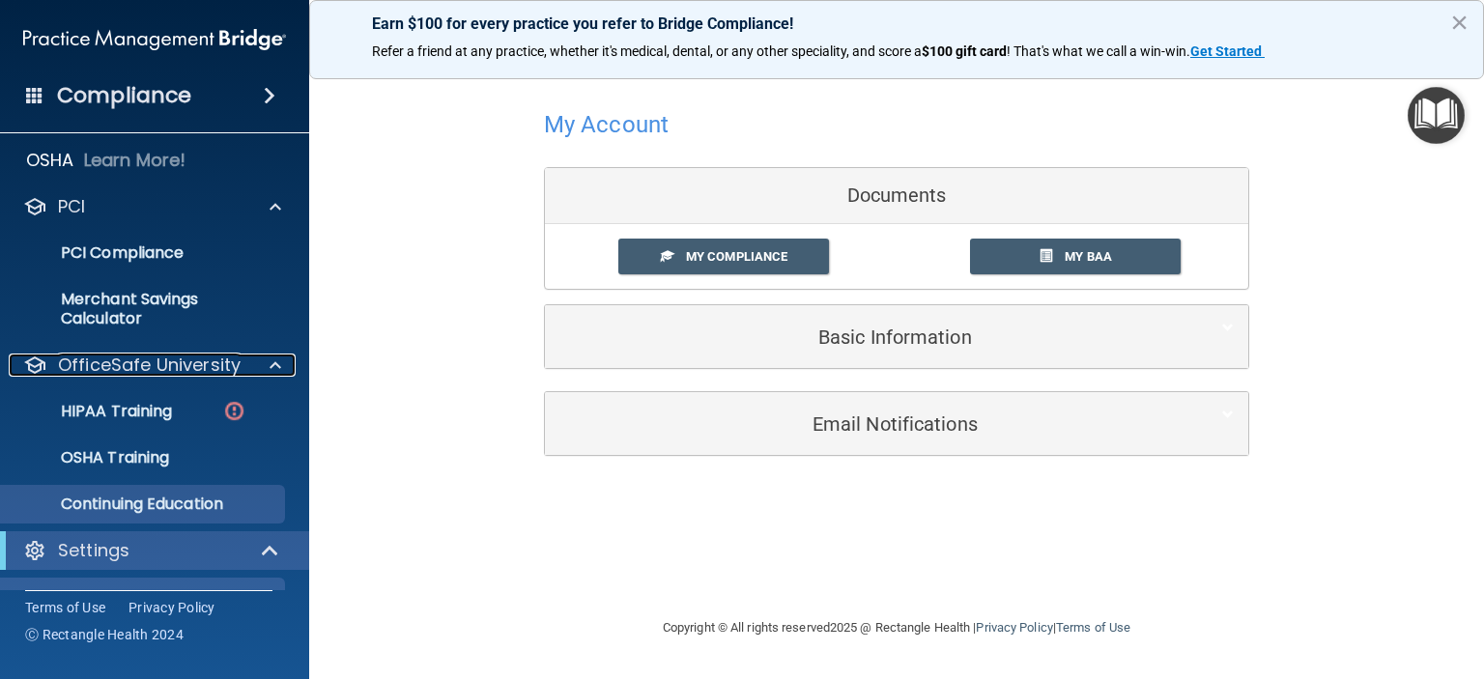
scroll to position [97, 0]
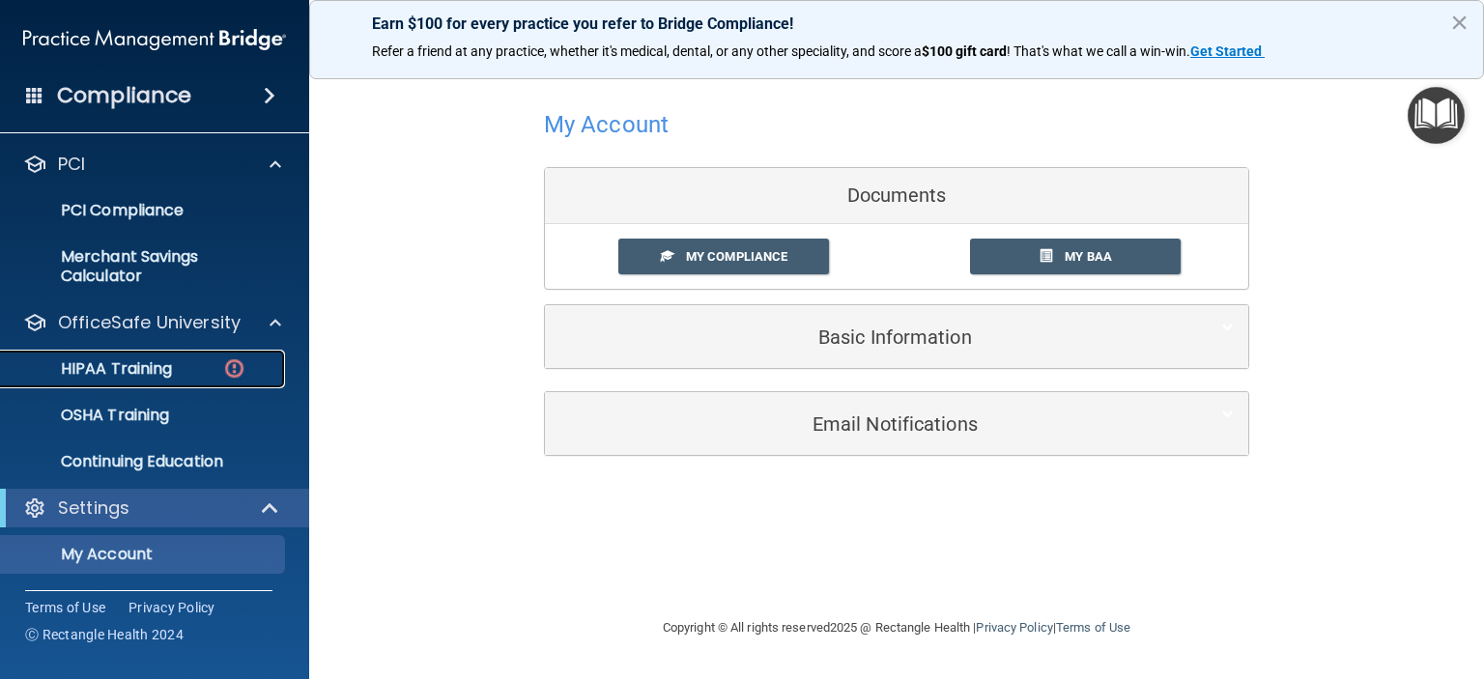
click at [128, 364] on p "HIPAA Training" at bounding box center [92, 368] width 159 height 19
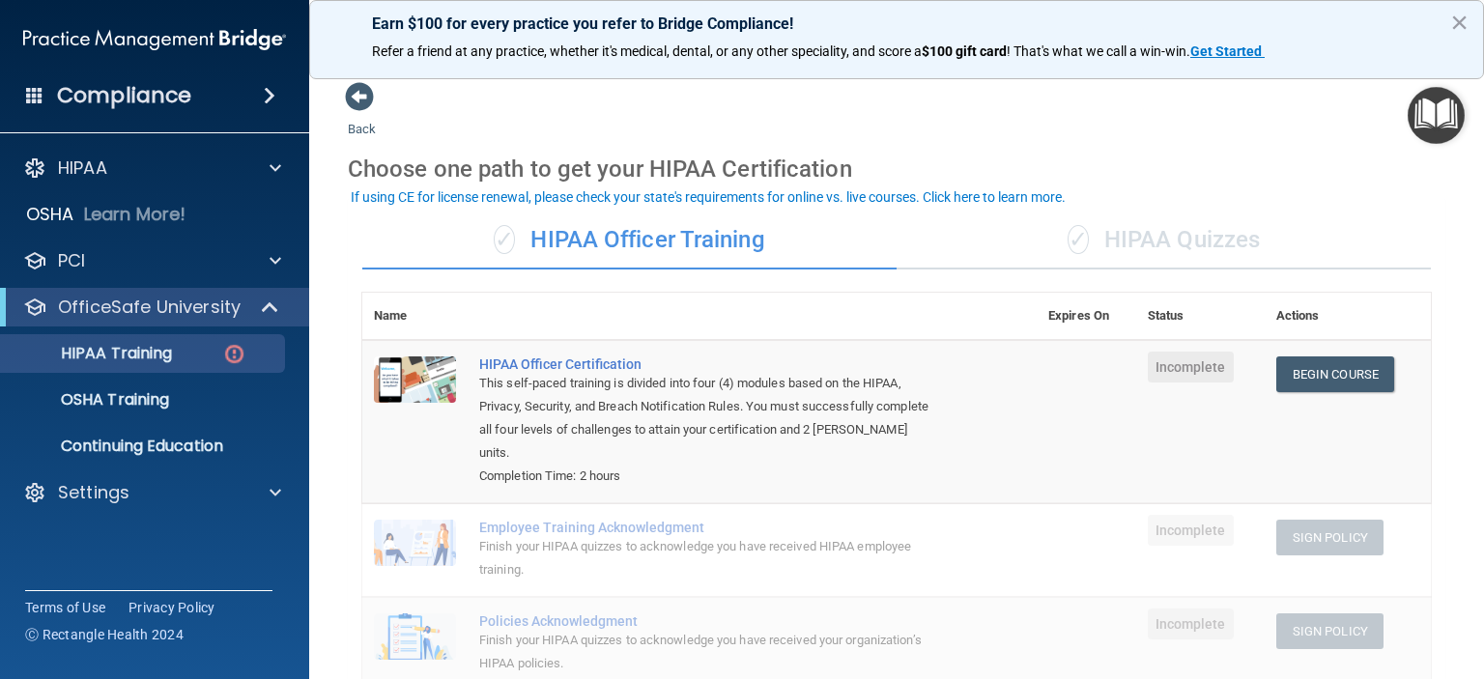
click at [133, 101] on h4 "Compliance" at bounding box center [124, 95] width 134 height 27
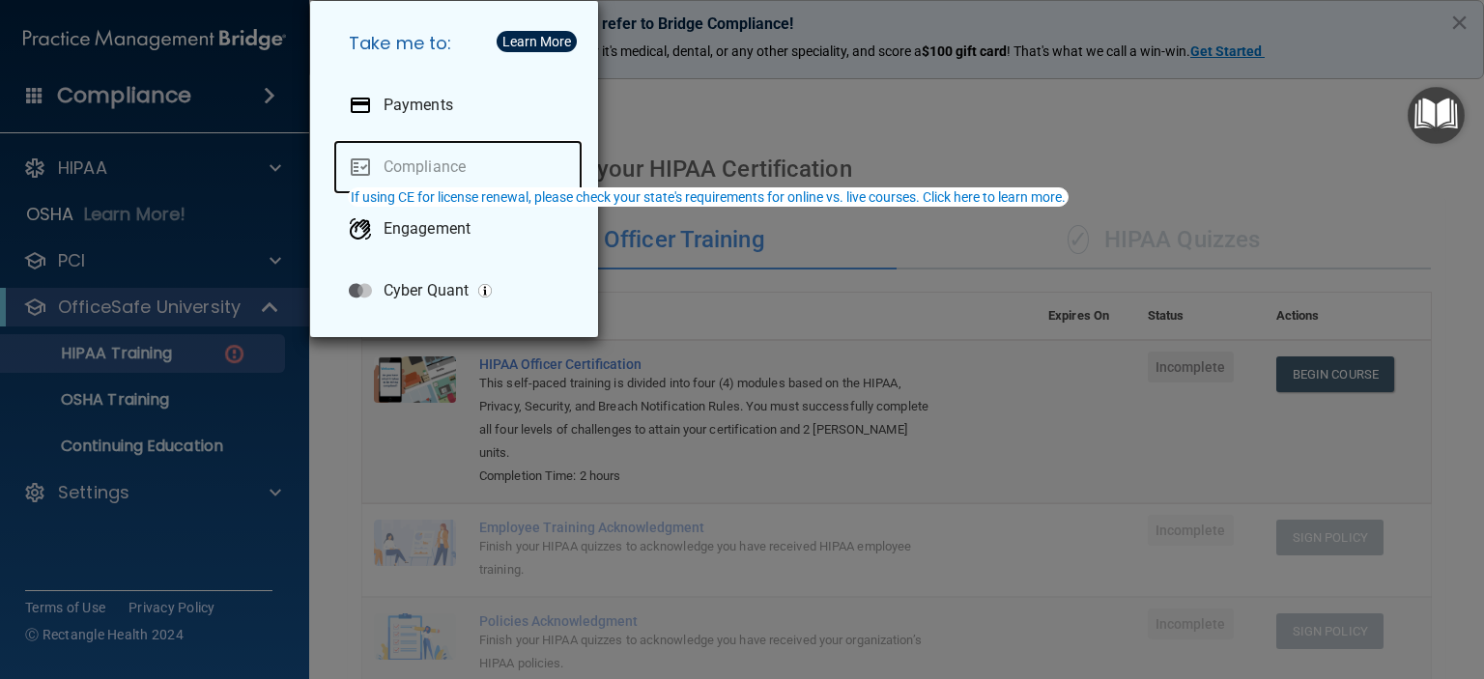
click at [417, 163] on link "Compliance" at bounding box center [457, 167] width 249 height 54
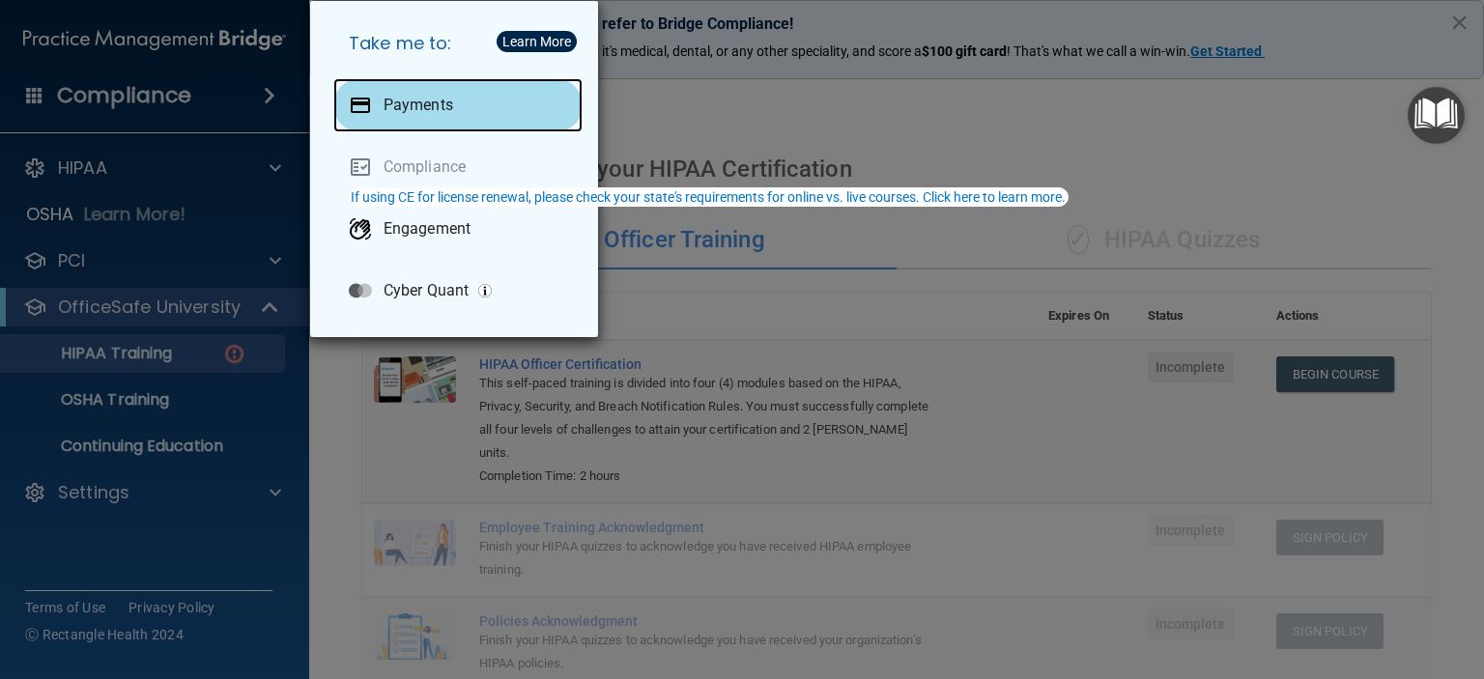
click at [384, 93] on div "Payments" at bounding box center [457, 105] width 249 height 54
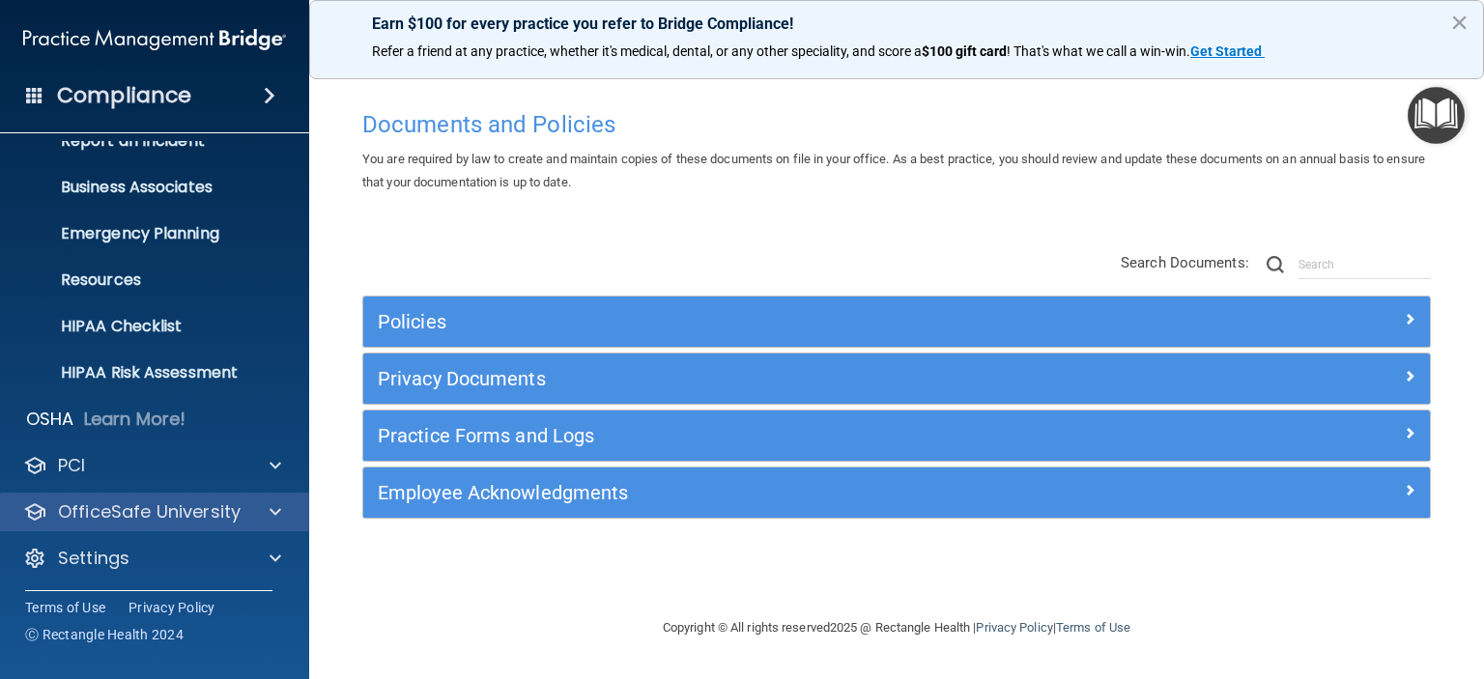
scroll to position [122, 0]
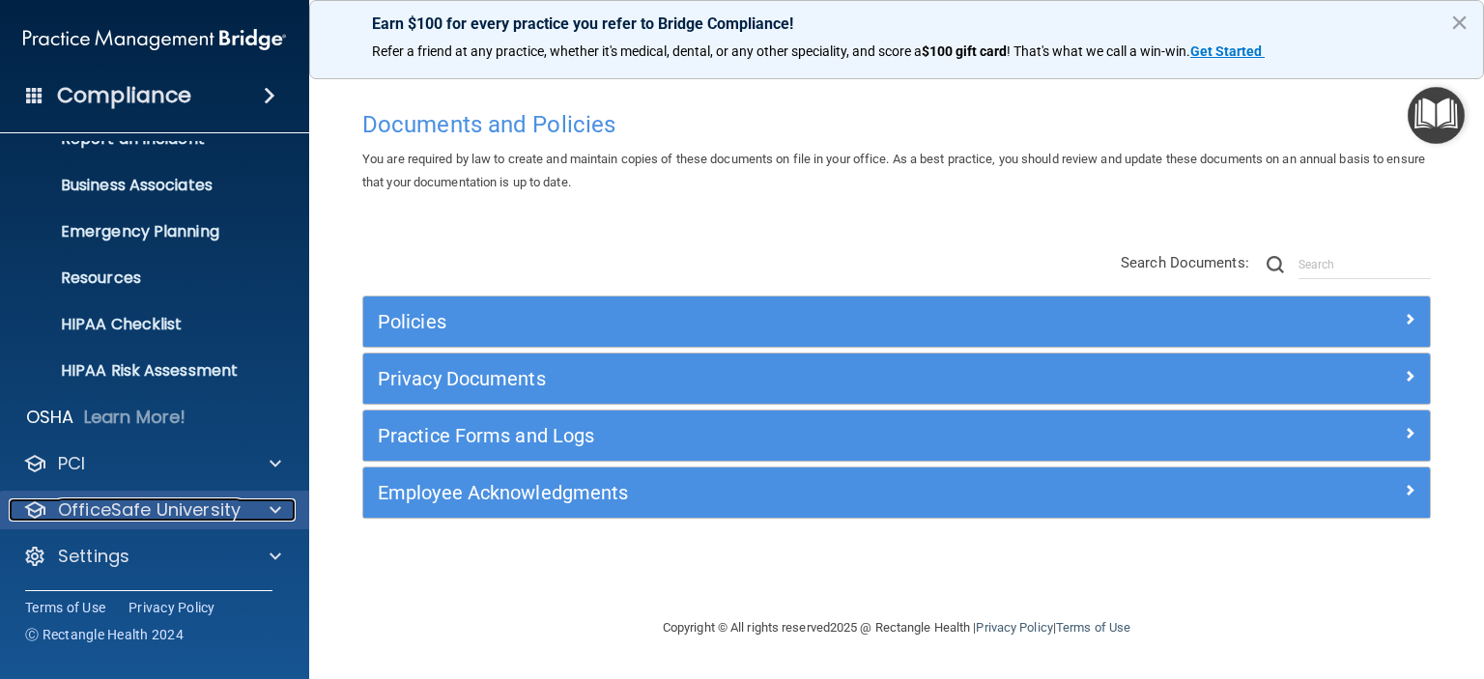
click at [155, 498] on p "OfficeSafe University" at bounding box center [149, 509] width 183 height 23
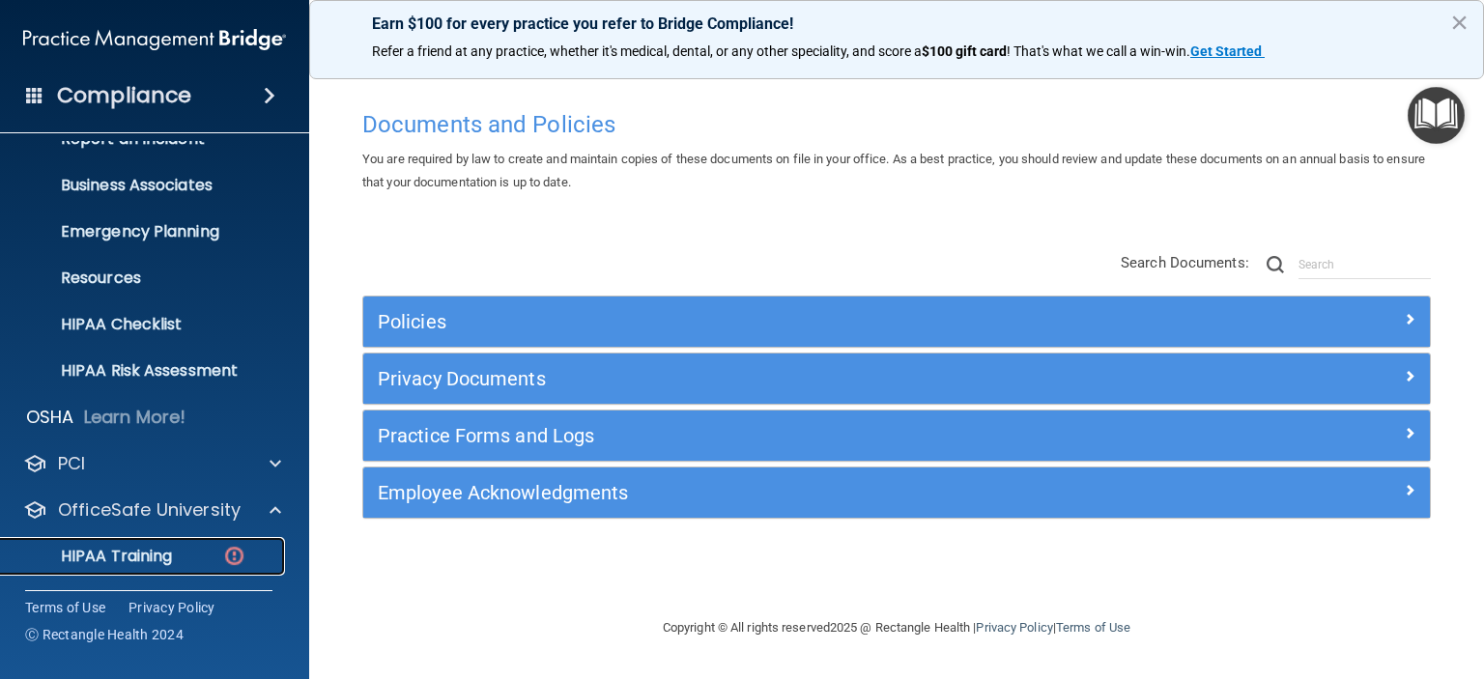
click at [142, 557] on p "HIPAA Training" at bounding box center [92, 556] width 159 height 19
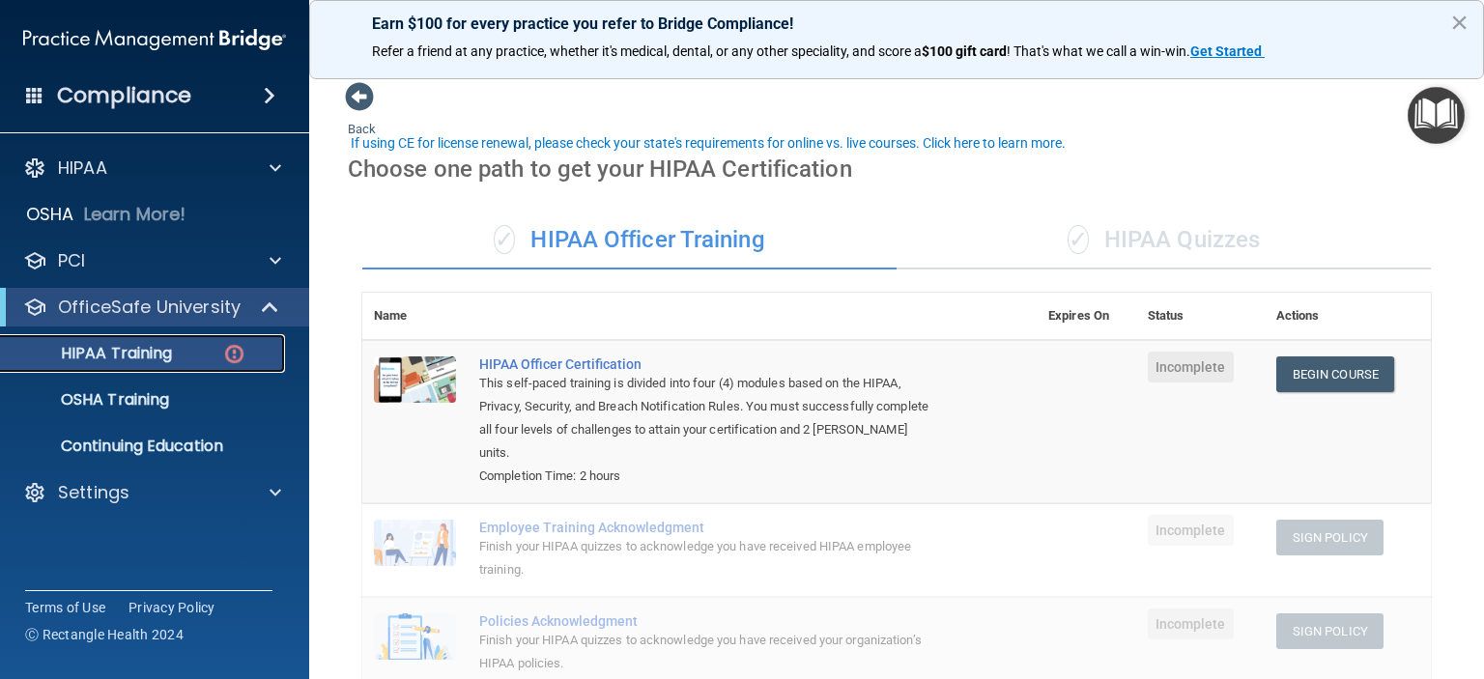
scroll to position [193, 0]
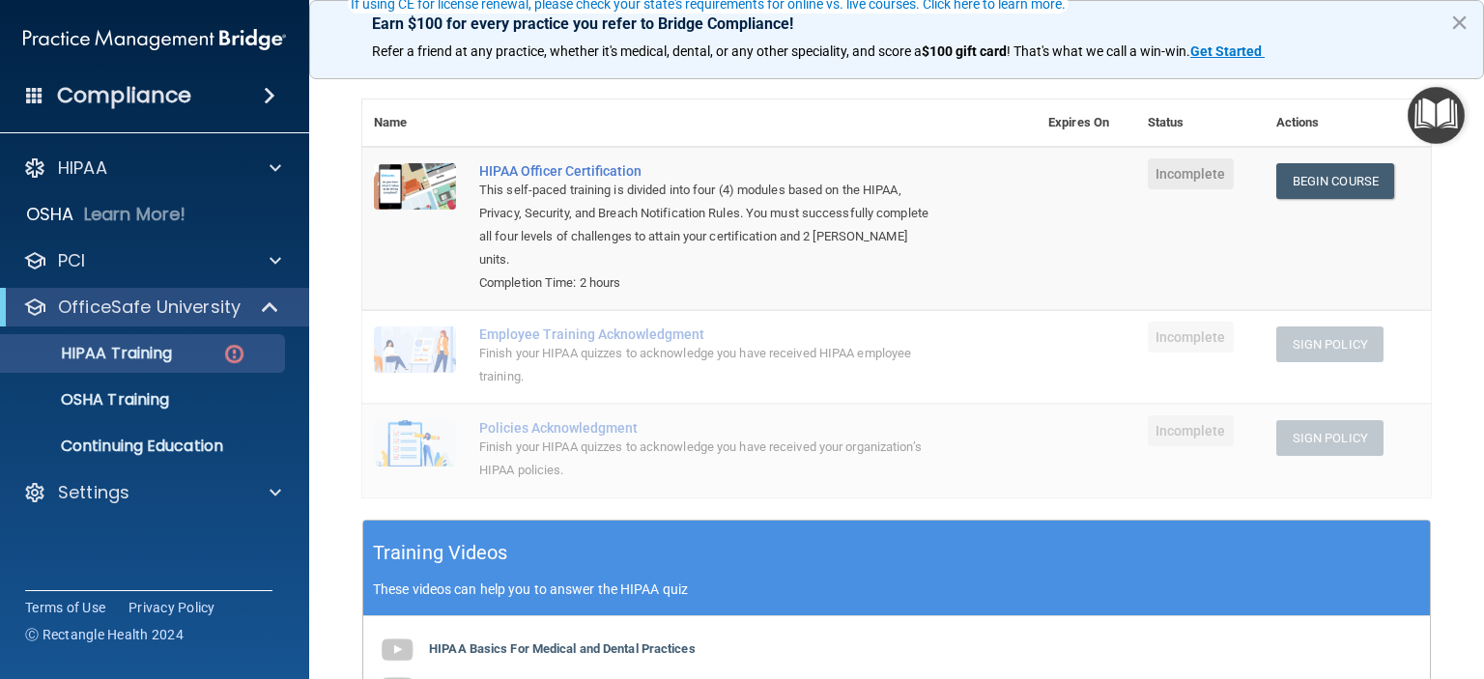
click at [513, 335] on div "Employee Training Acknowledgment" at bounding box center [709, 334] width 461 height 15
click at [460, 339] on td at bounding box center [414, 357] width 105 height 94
click at [639, 344] on div "Finish your HIPAA quizzes to acknowledge you have received HIPAA employee train…" at bounding box center [709, 365] width 461 height 46
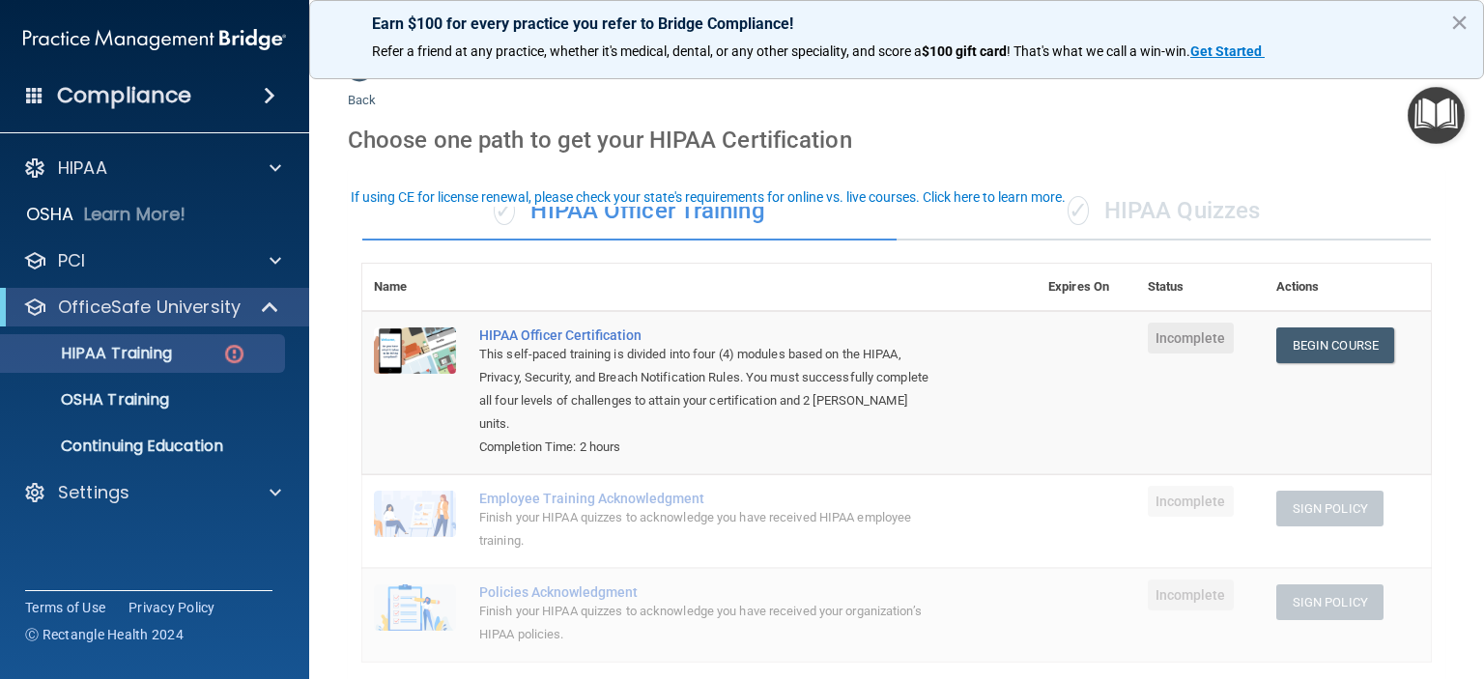
scroll to position [0, 0]
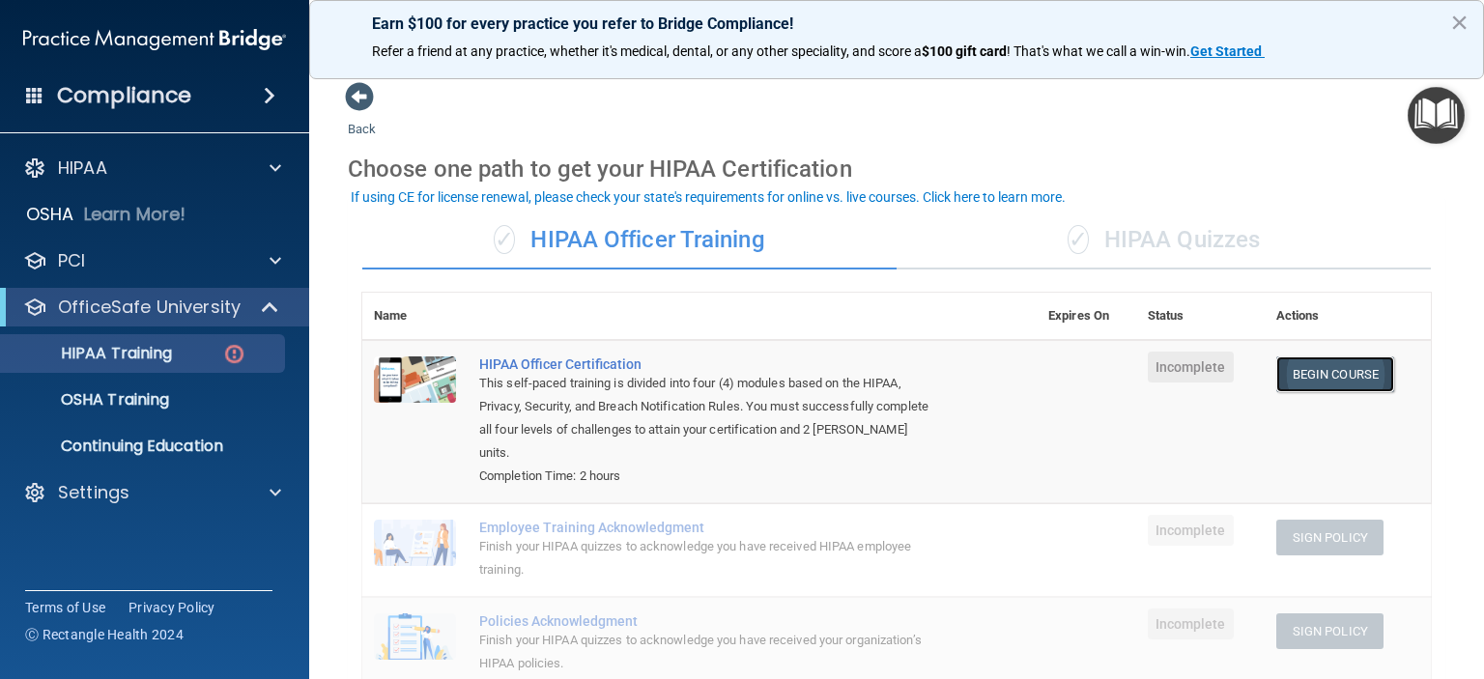
click at [1304, 379] on link "Begin Course" at bounding box center [1335, 374] width 118 height 36
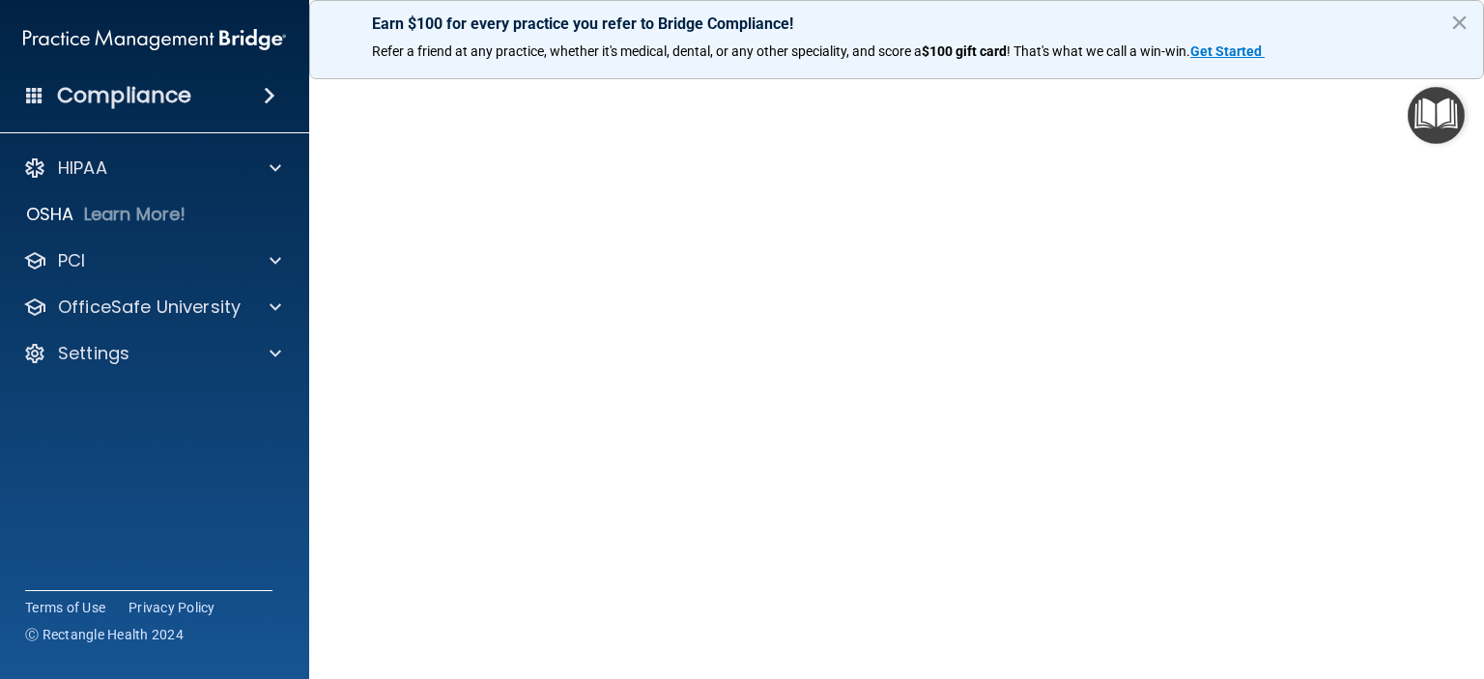
scroll to position [85, 0]
click at [1462, 24] on button "×" at bounding box center [1459, 22] width 18 height 31
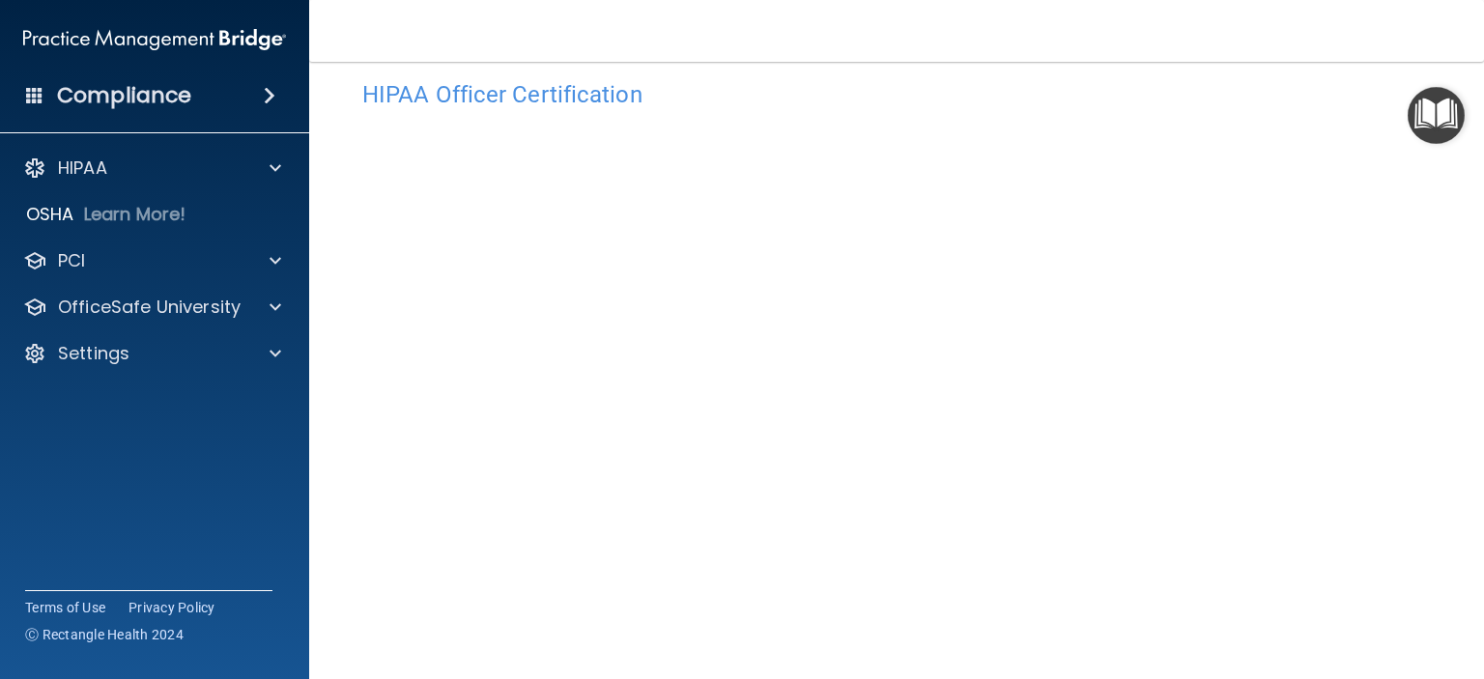
scroll to position [0, 0]
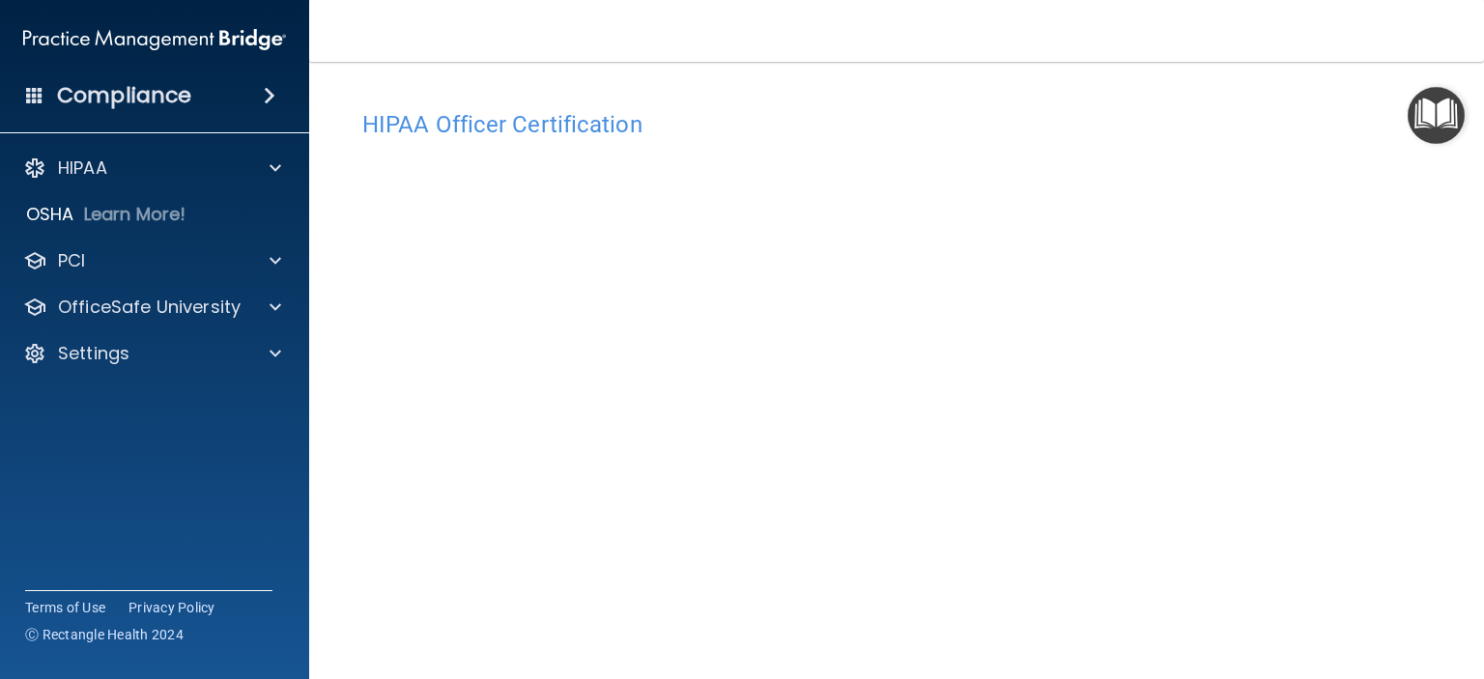
click at [151, 98] on h4 "Compliance" at bounding box center [124, 95] width 134 height 27
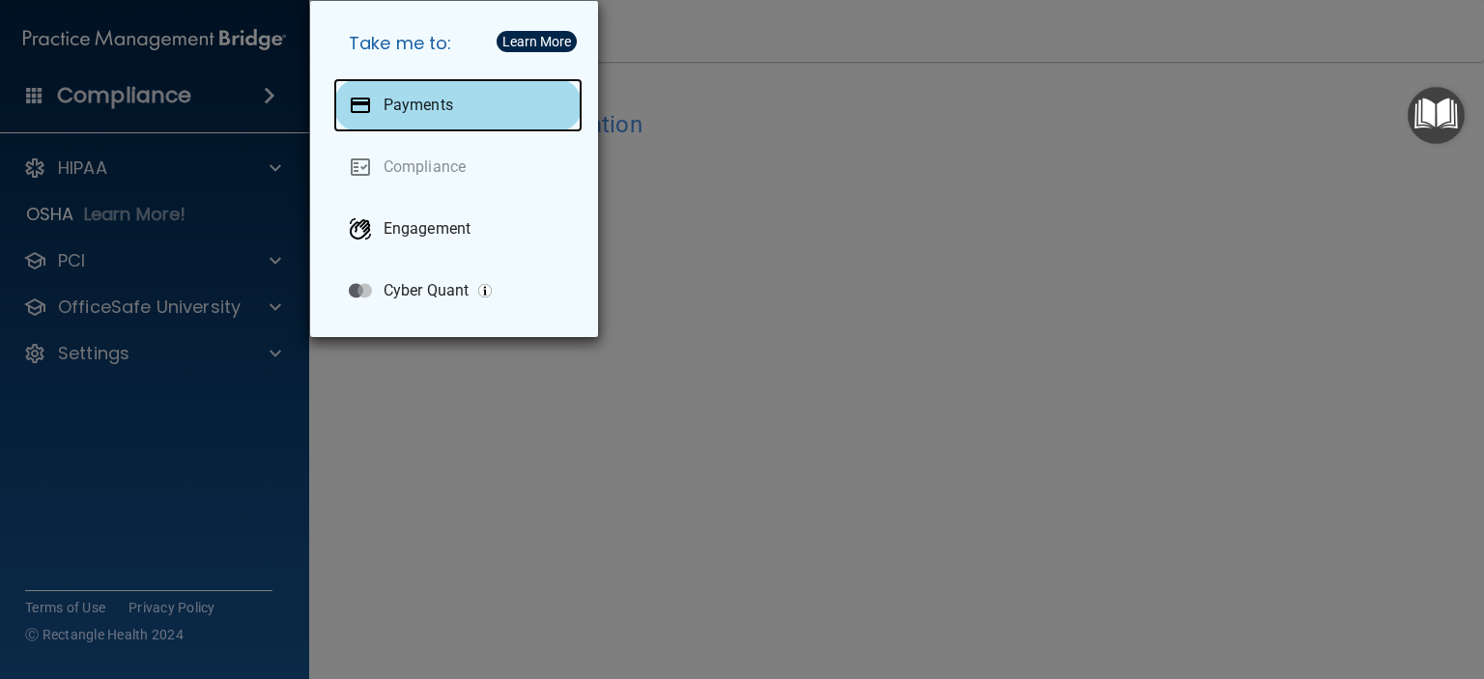
click at [413, 120] on div "Payments" at bounding box center [457, 105] width 249 height 54
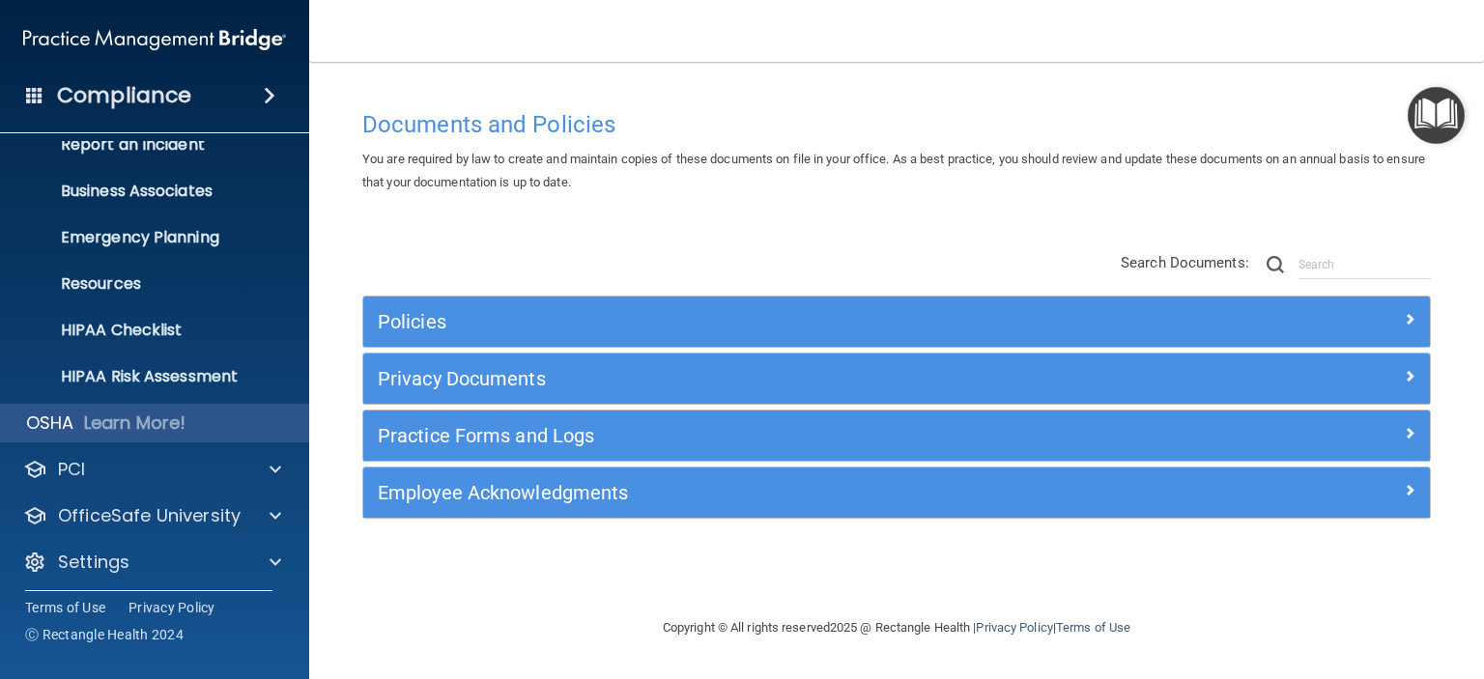
scroll to position [122, 0]
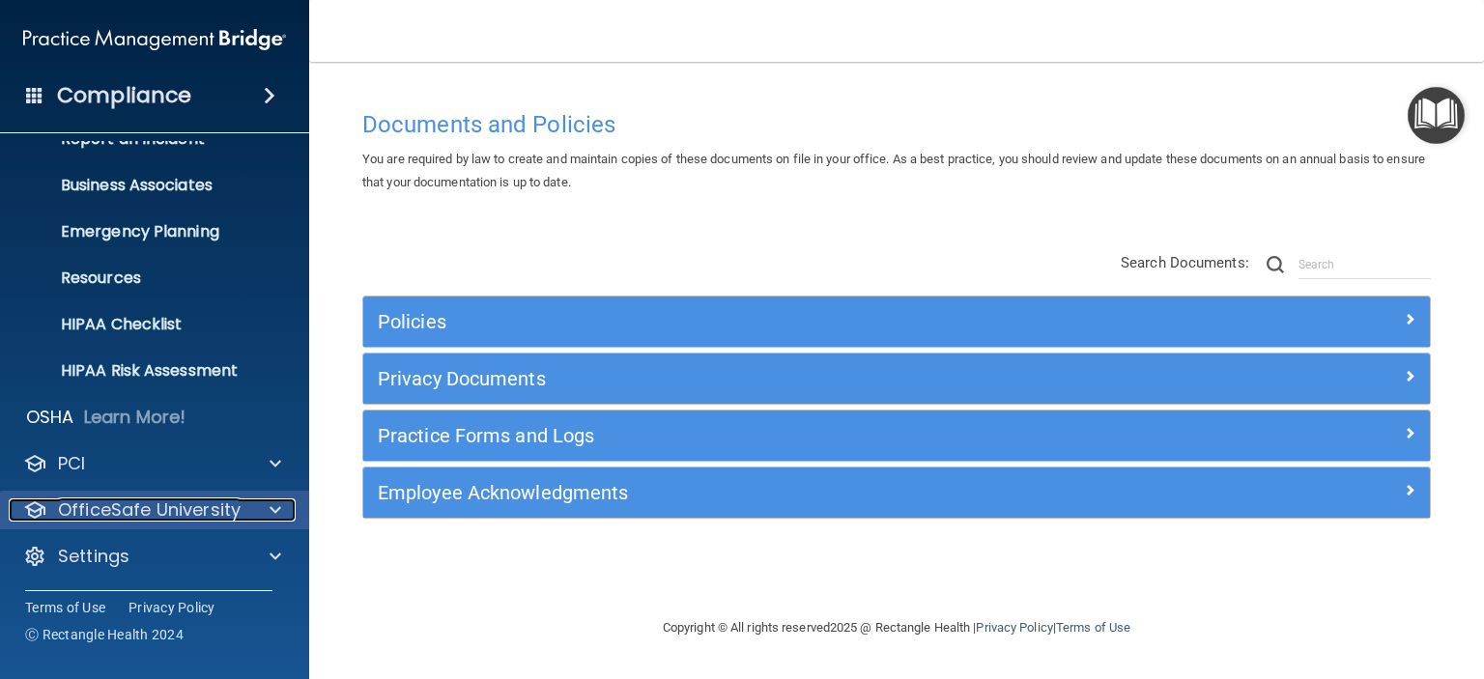
click at [193, 509] on p "OfficeSafe University" at bounding box center [149, 509] width 183 height 23
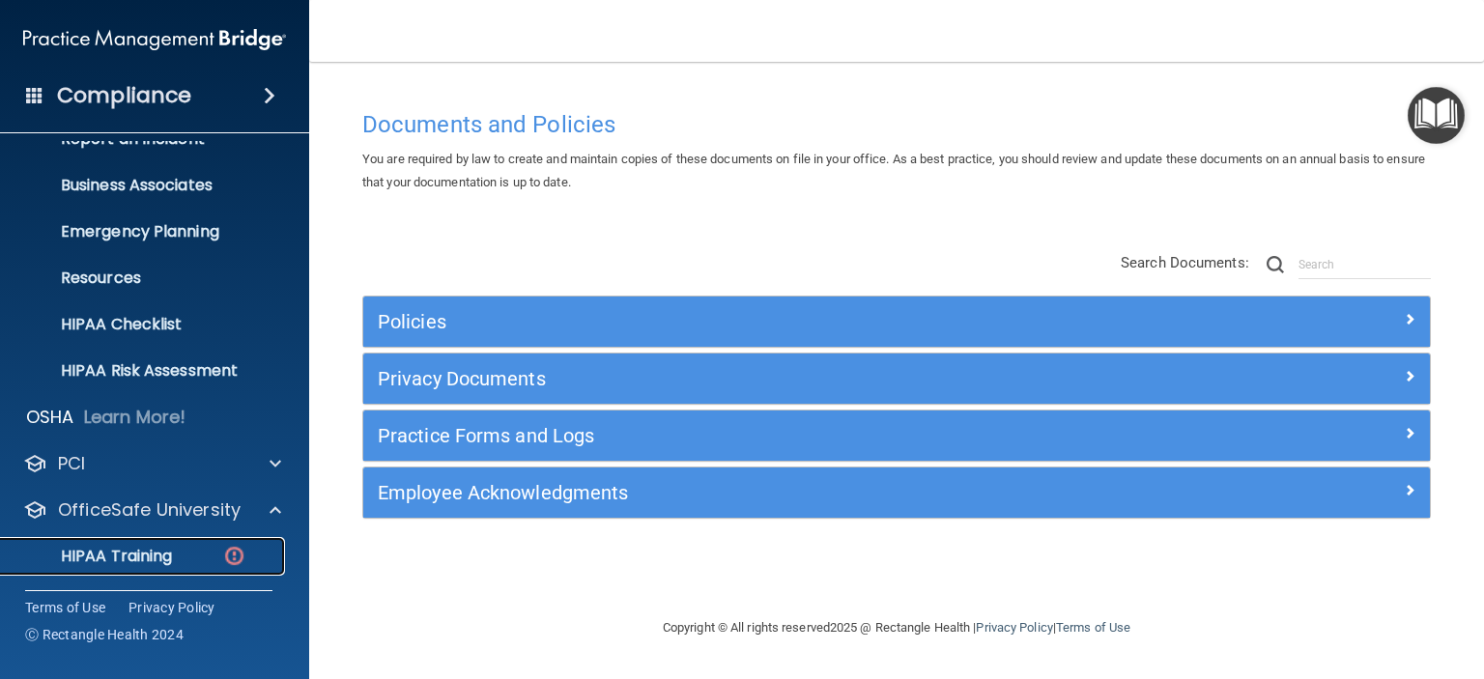
click at [149, 547] on p "HIPAA Training" at bounding box center [92, 556] width 159 height 19
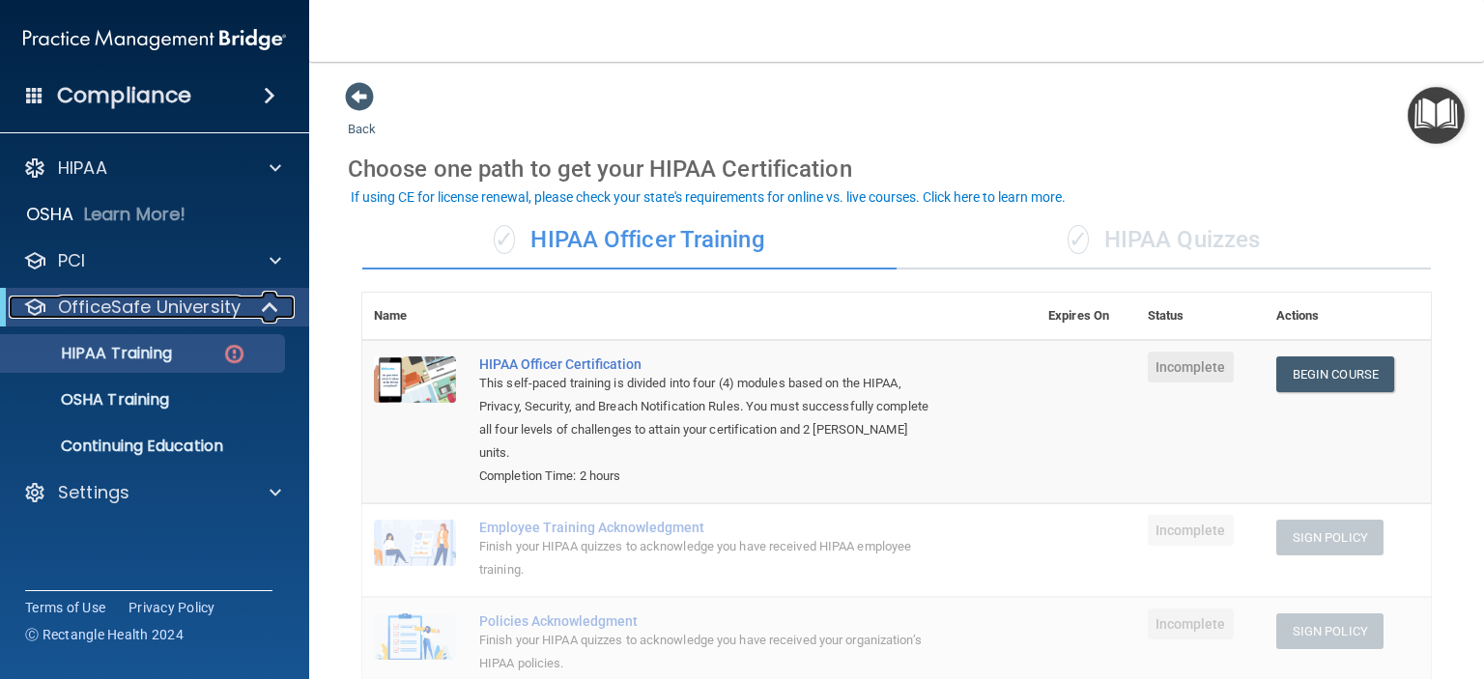
click at [98, 307] on p "OfficeSafe University" at bounding box center [149, 307] width 183 height 23
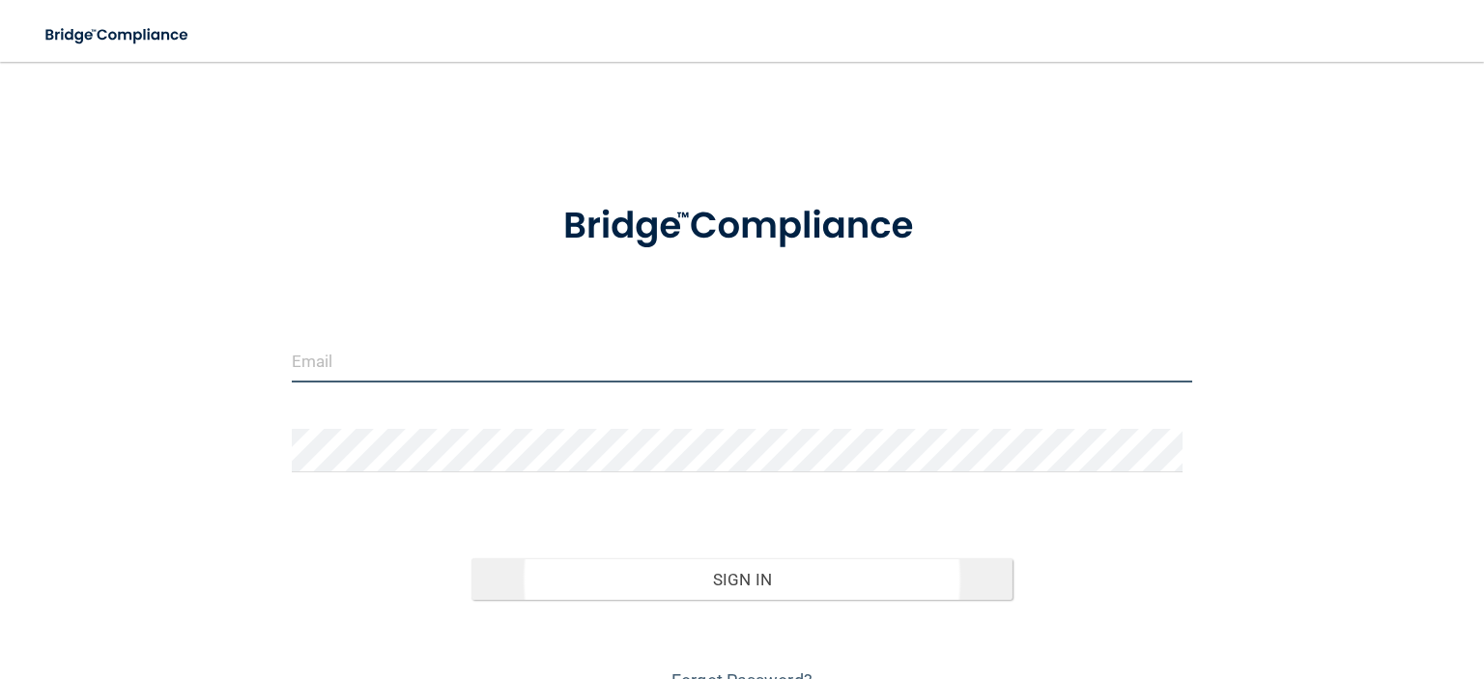
type input "[EMAIL_ADDRESS][DOMAIN_NAME]"
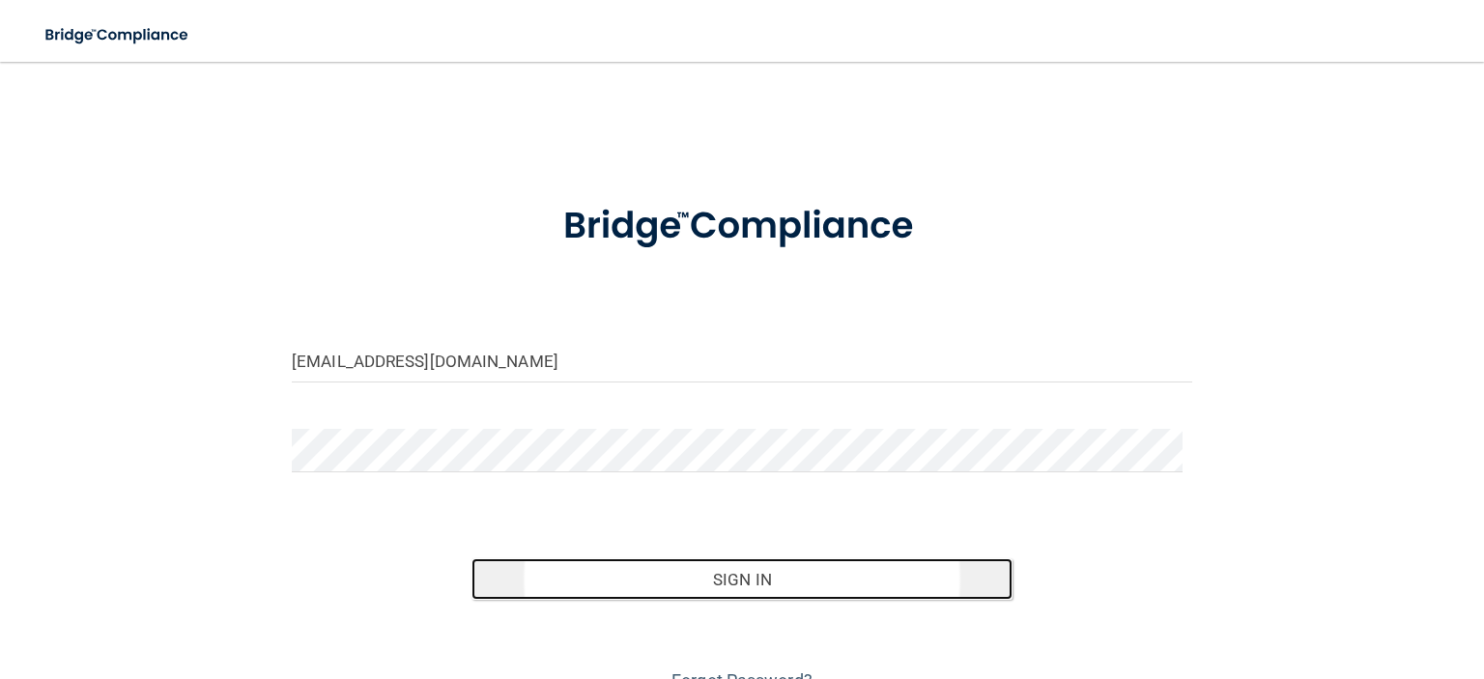
click at [750, 578] on button "Sign In" at bounding box center [741, 579] width 540 height 43
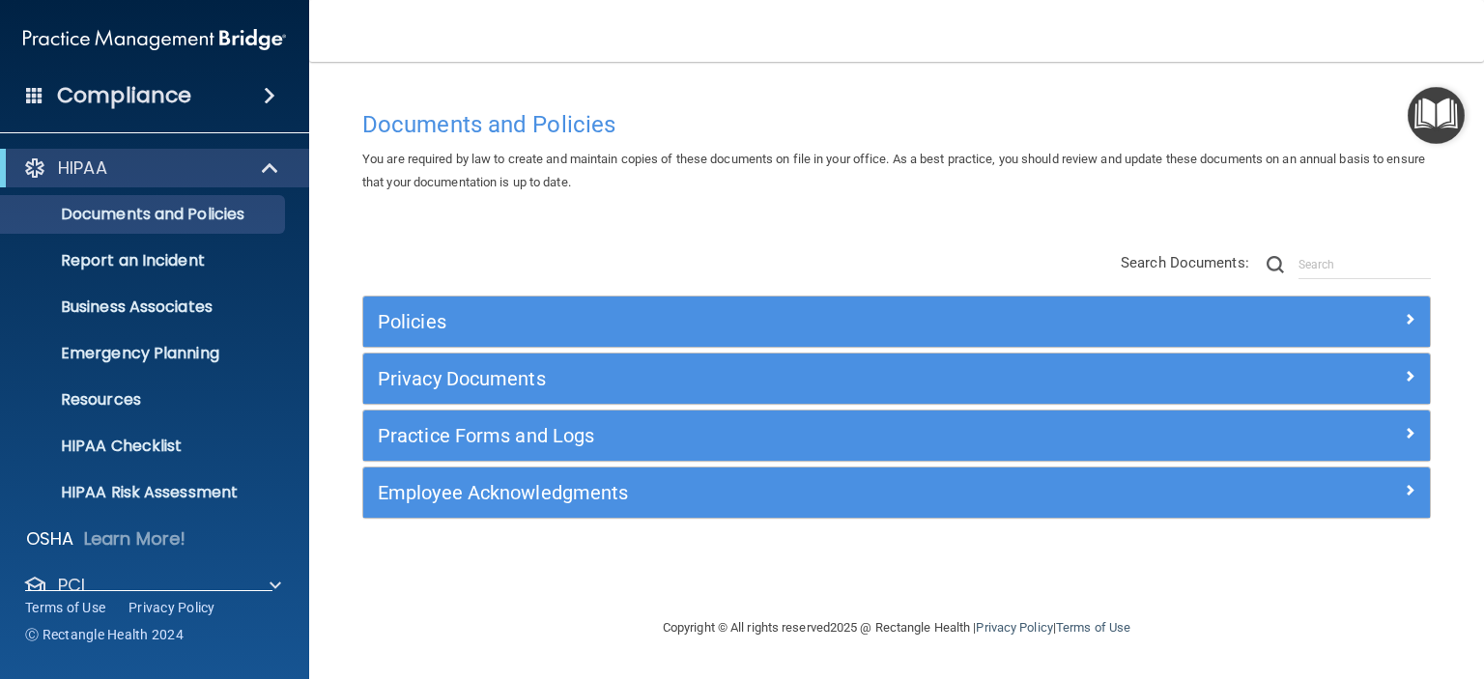
click at [147, 101] on h4 "Compliance" at bounding box center [124, 95] width 134 height 27
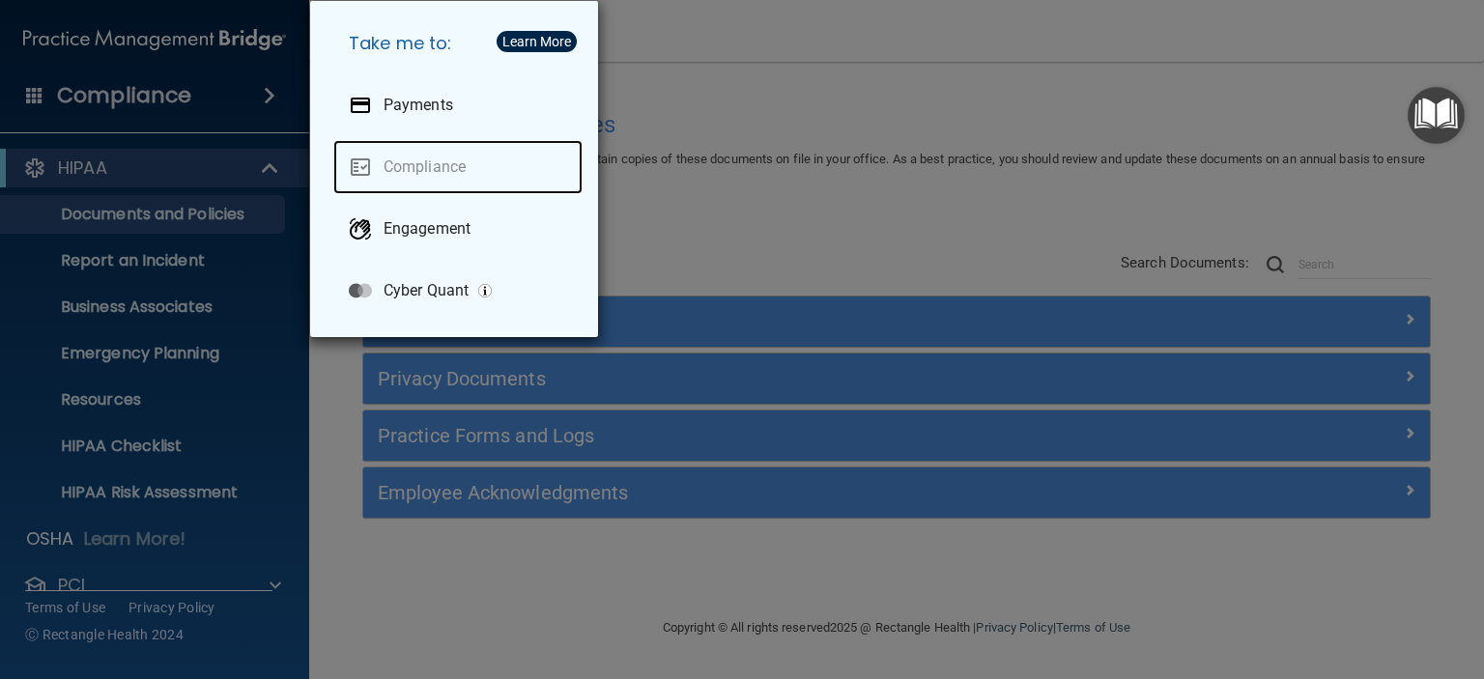
click at [407, 165] on link "Compliance" at bounding box center [457, 167] width 249 height 54
click at [725, 214] on div "Take me to: Payments Compliance Engagement Cyber Quant" at bounding box center [742, 339] width 1484 height 679
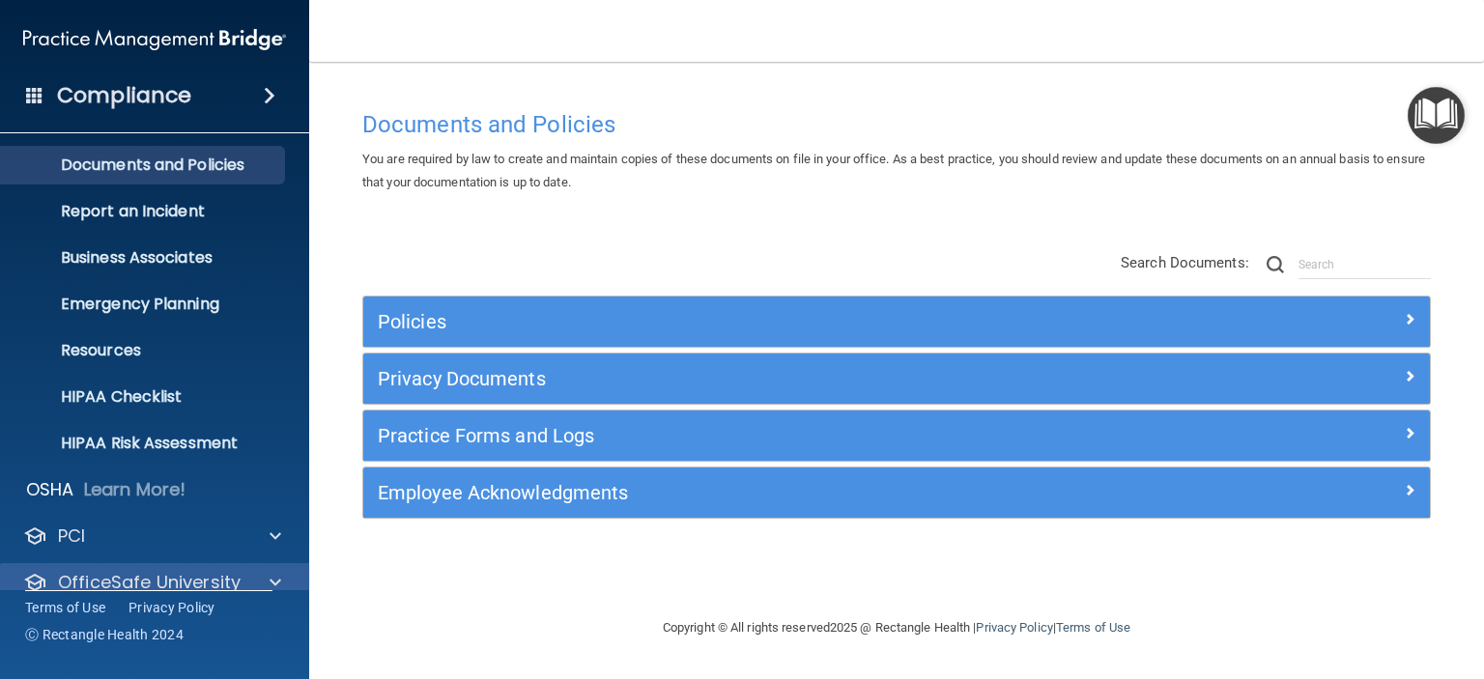
scroll to position [122, 0]
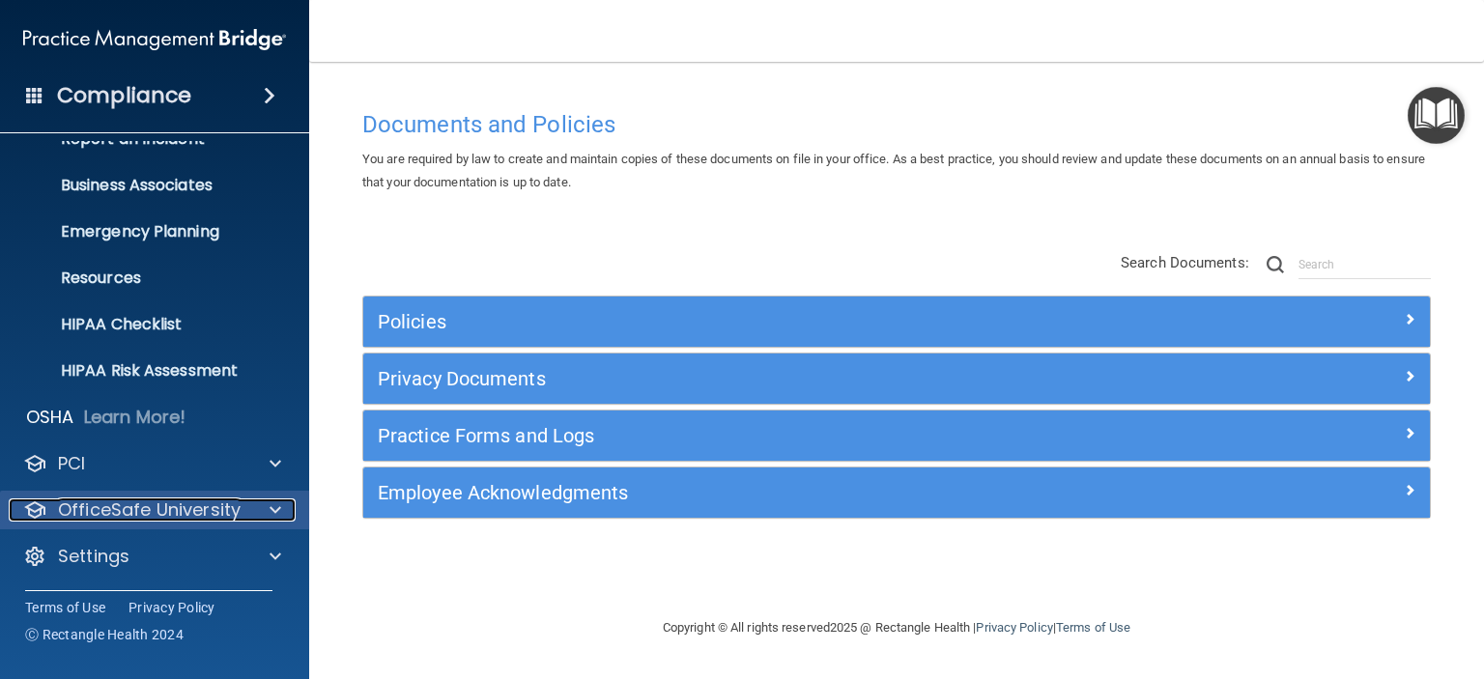
click at [114, 518] on p "OfficeSafe University" at bounding box center [149, 509] width 183 height 23
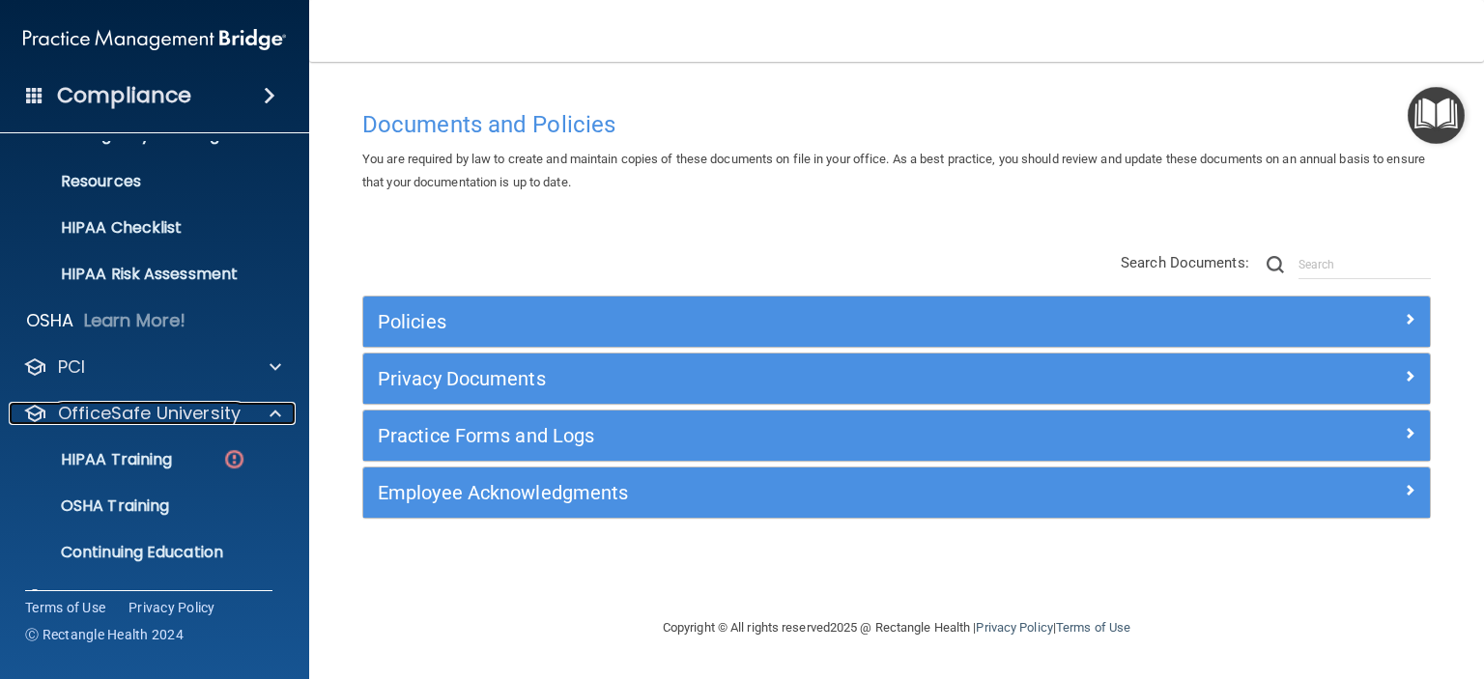
scroll to position [261, 0]
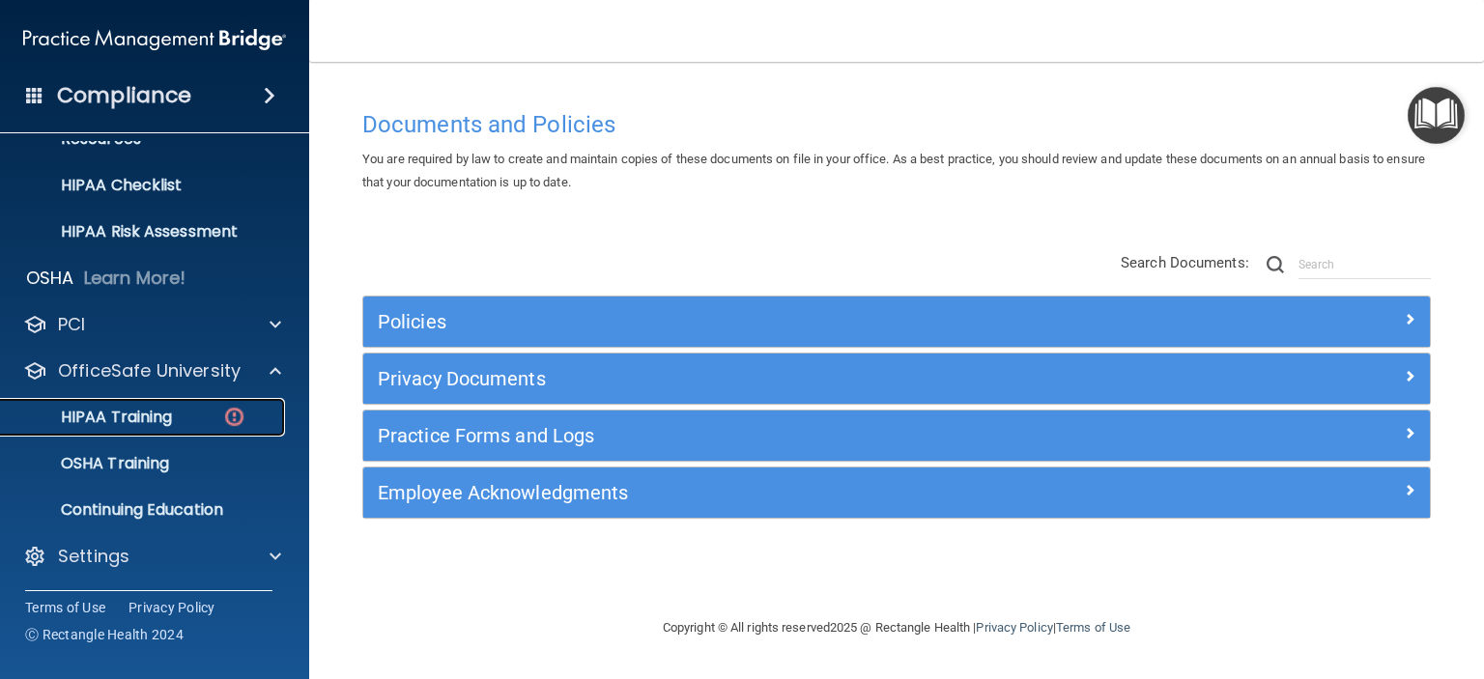
click at [131, 414] on p "HIPAA Training" at bounding box center [92, 417] width 159 height 19
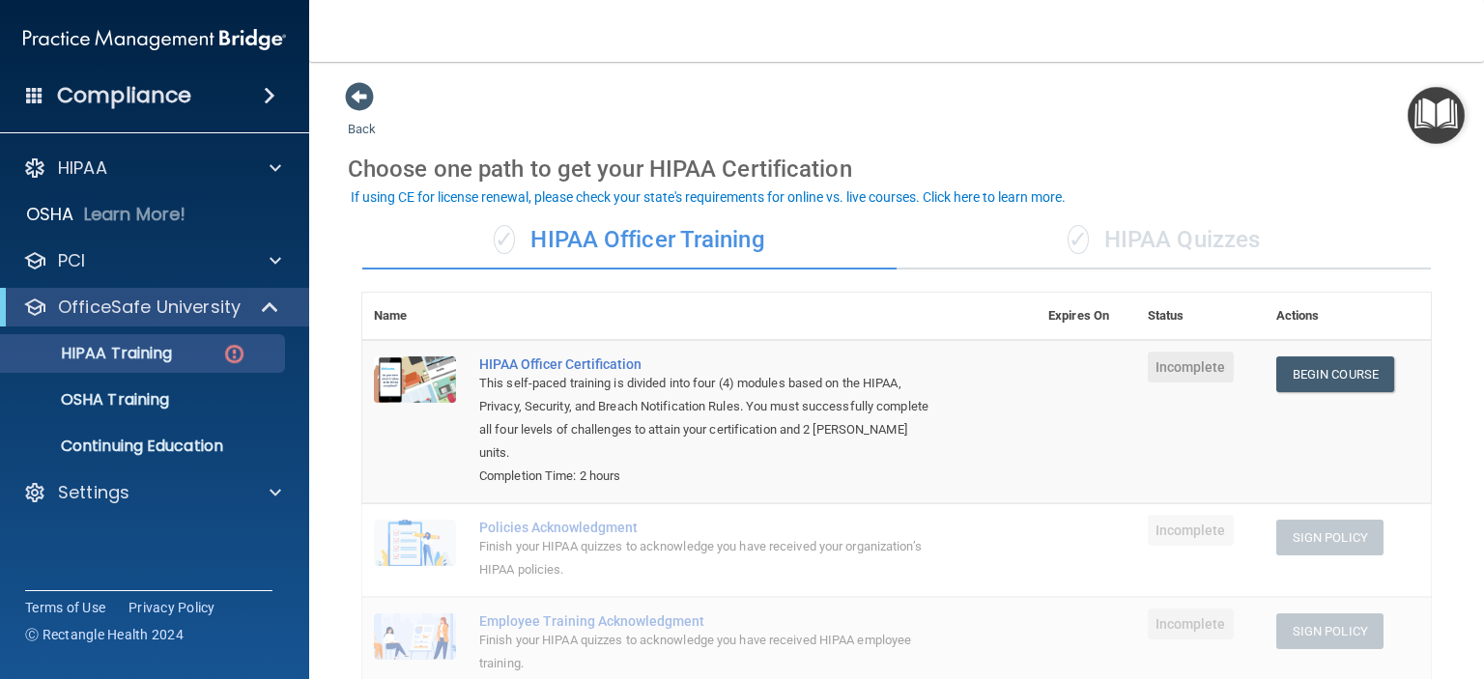
click at [1134, 233] on div "✓ HIPAA Quizzes" at bounding box center [1163, 241] width 534 height 58
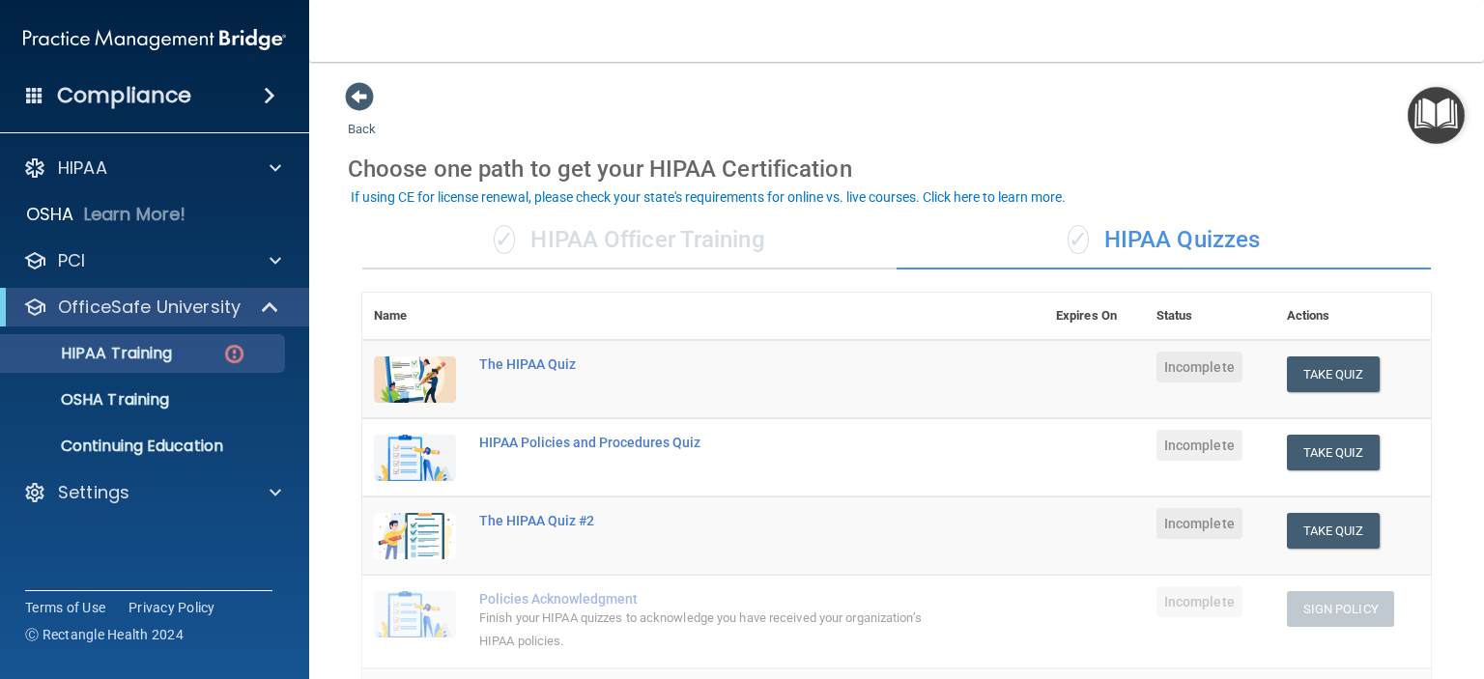
click at [676, 237] on div "✓ HIPAA Officer Training" at bounding box center [629, 241] width 534 height 58
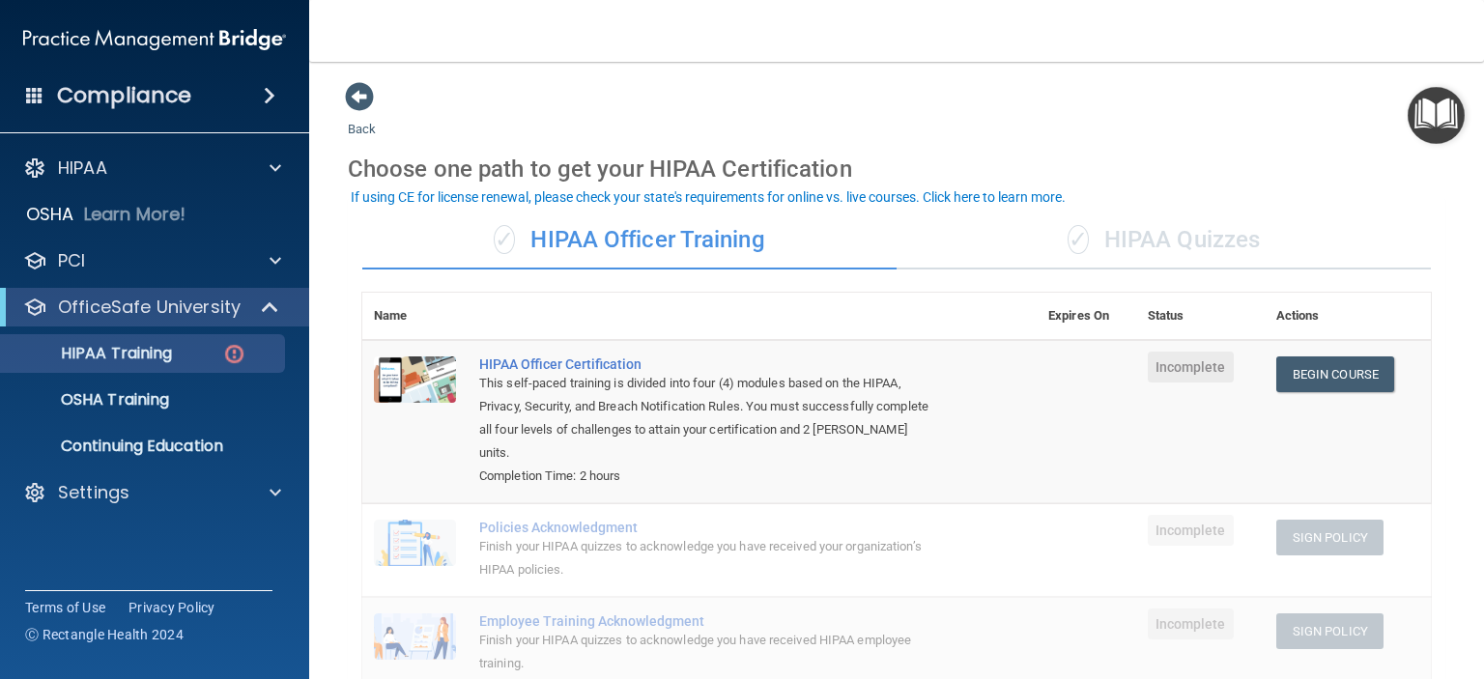
click at [1149, 242] on div "✓ HIPAA Quizzes" at bounding box center [1163, 241] width 534 height 58
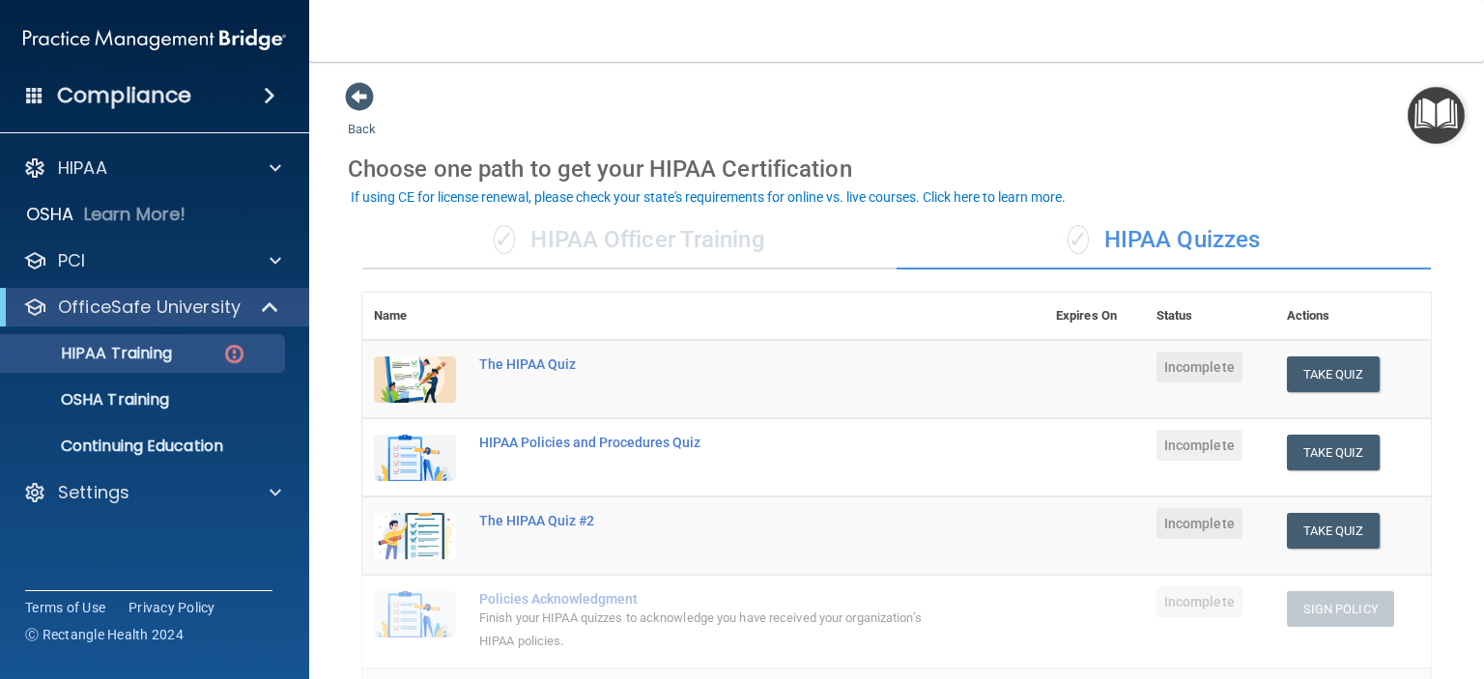
click at [601, 235] on div "✓ HIPAA Officer Training" at bounding box center [629, 241] width 534 height 58
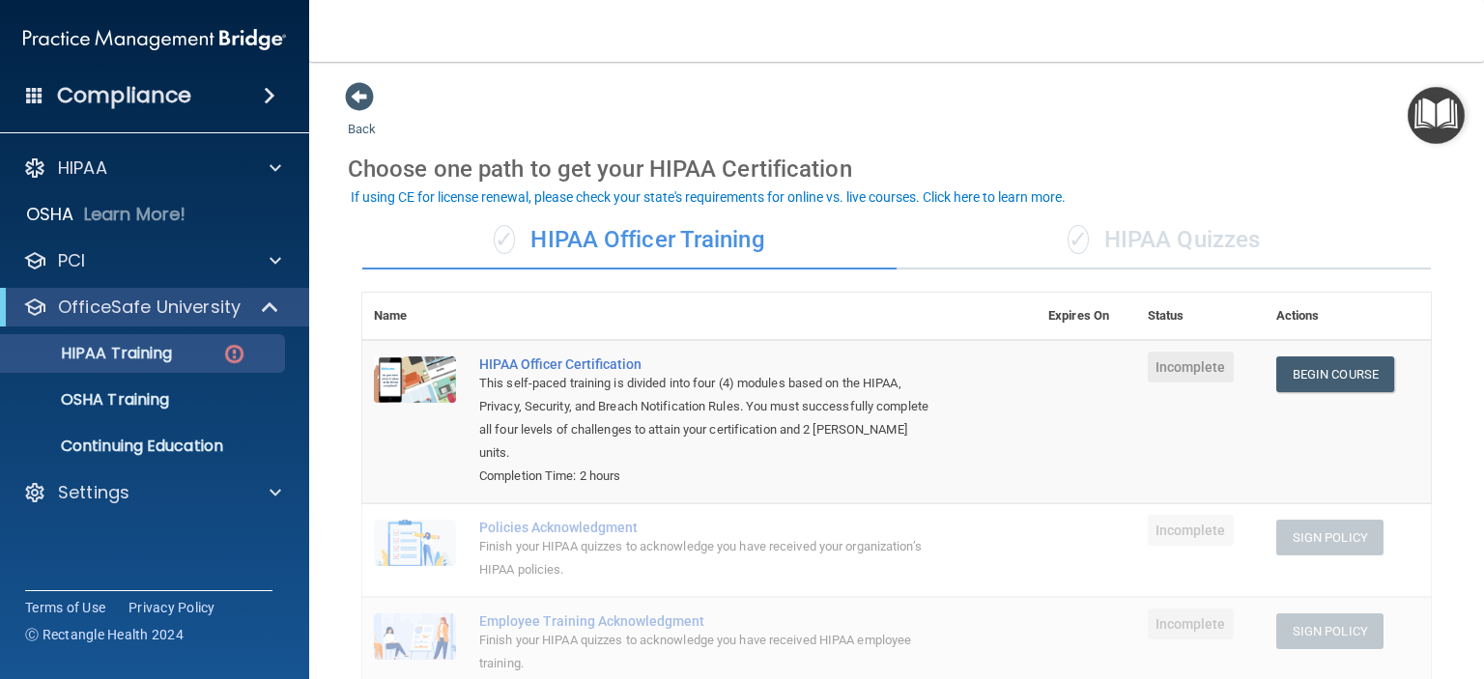
click at [1215, 245] on div "✓ HIPAA Quizzes" at bounding box center [1163, 241] width 534 height 58
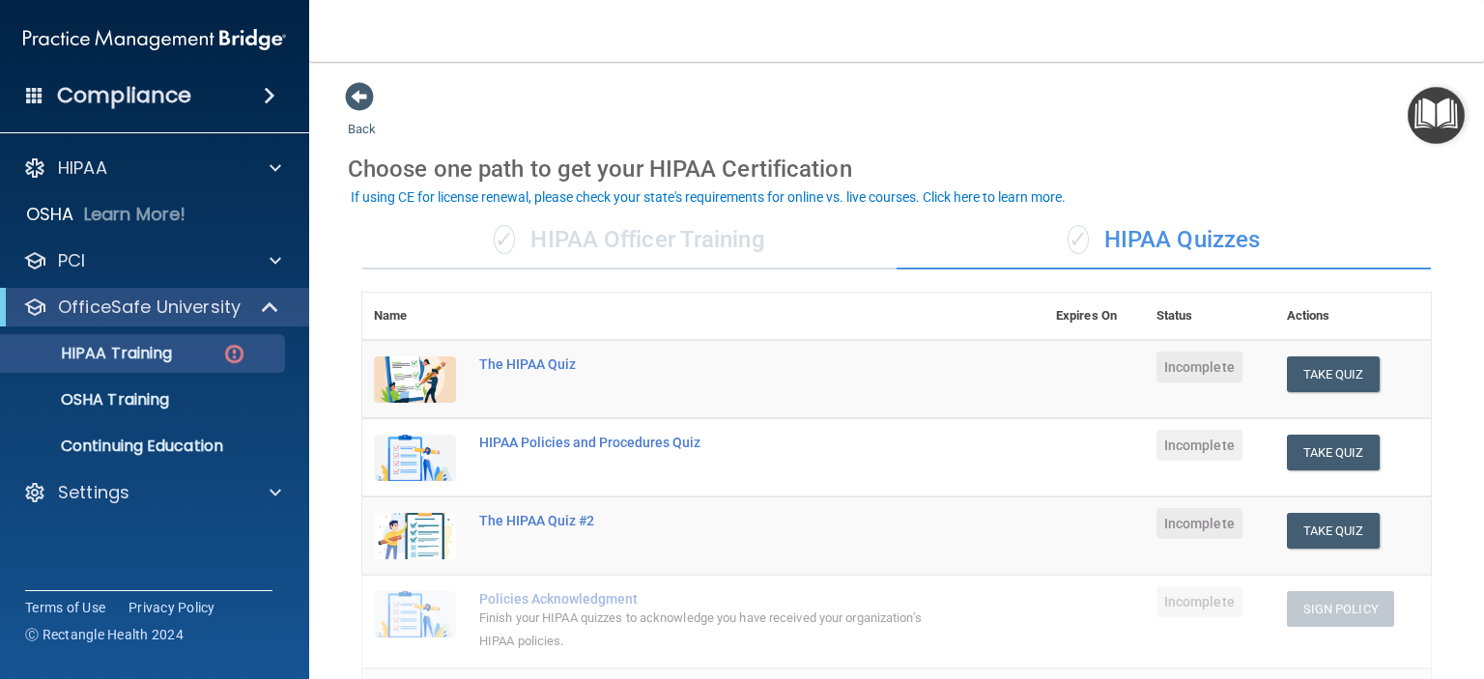
click at [718, 251] on div "✓ HIPAA Officer Training" at bounding box center [629, 241] width 534 height 58
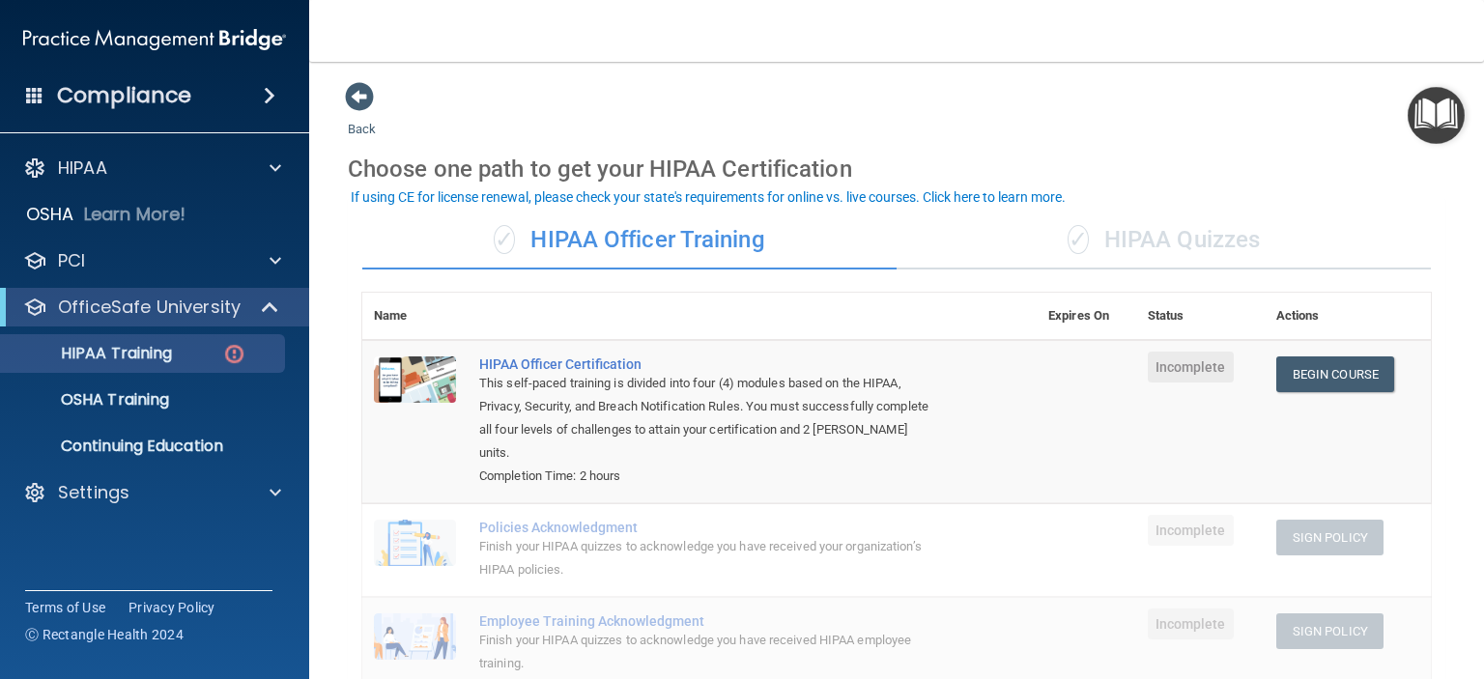
click at [1126, 250] on div "✓ HIPAA Quizzes" at bounding box center [1163, 241] width 534 height 58
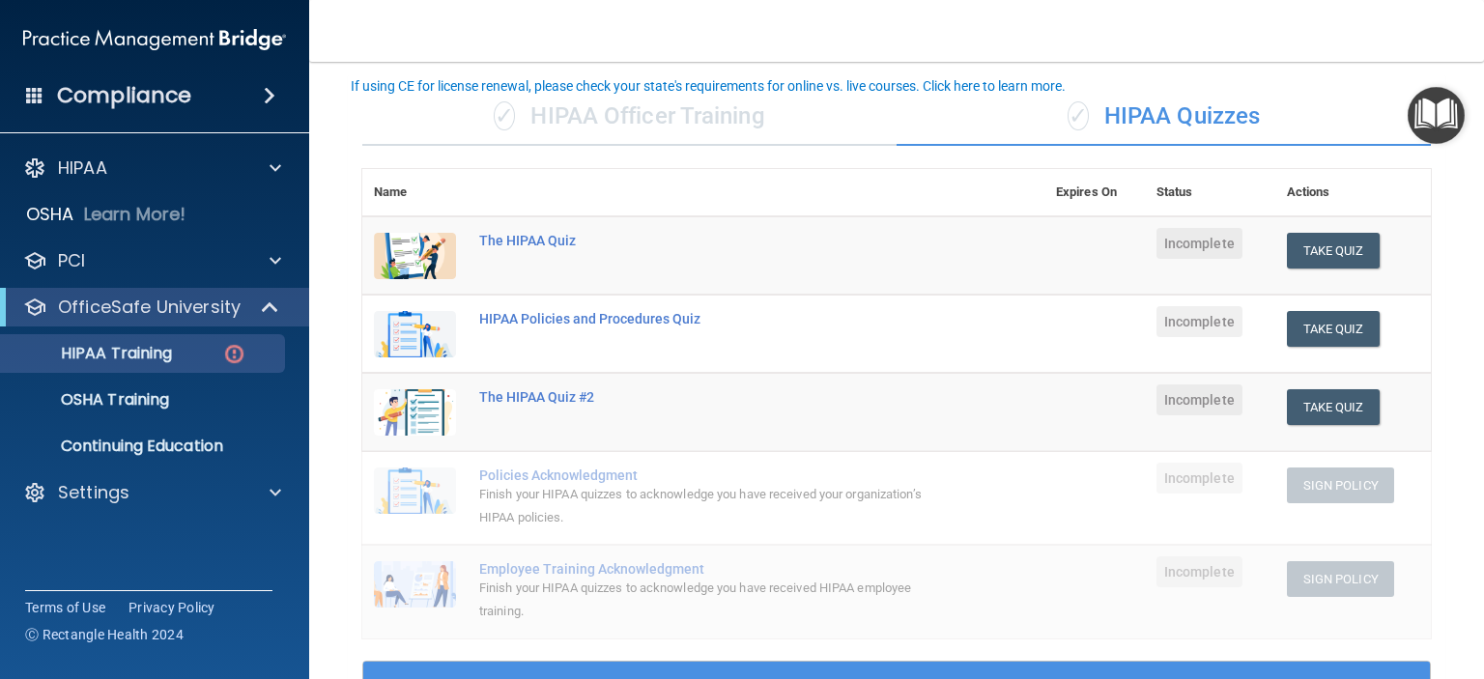
scroll to position [27, 0]
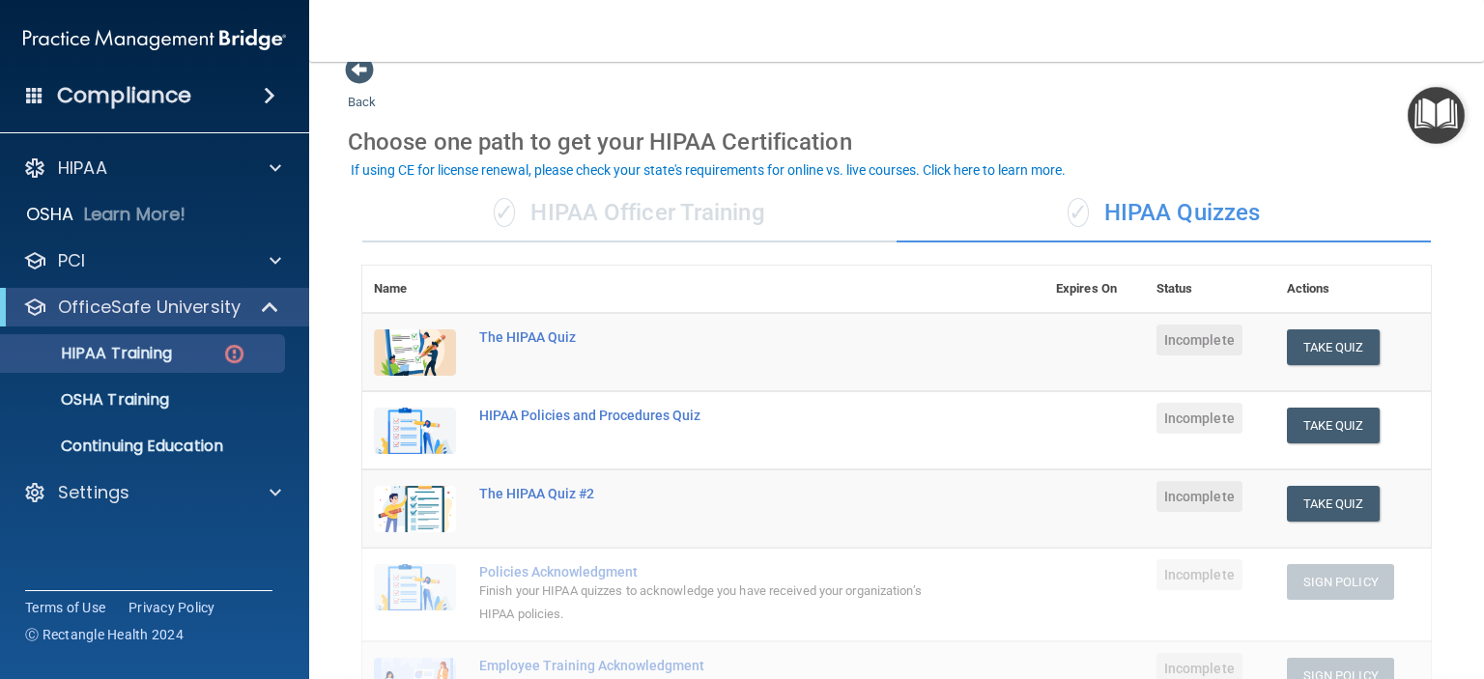
click at [673, 208] on div "✓ HIPAA Officer Training" at bounding box center [629, 214] width 534 height 58
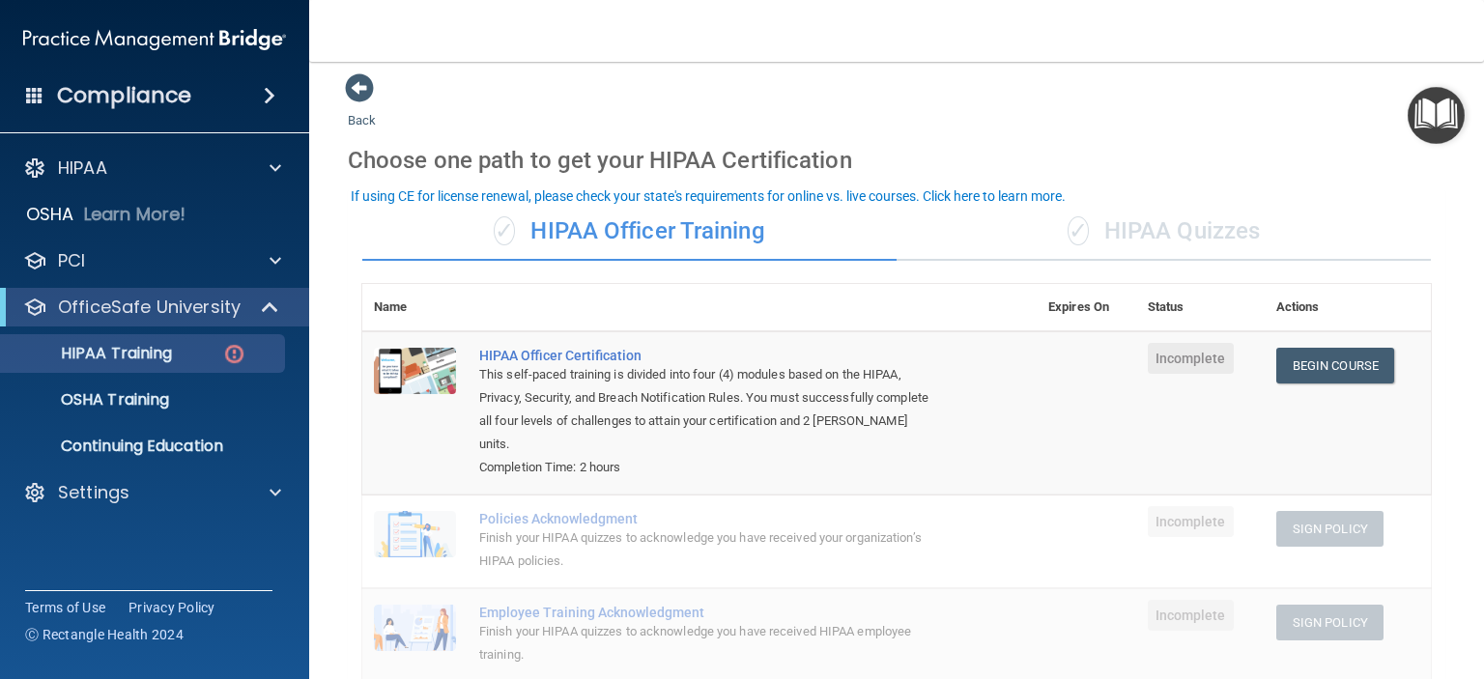
scroll to position [0, 0]
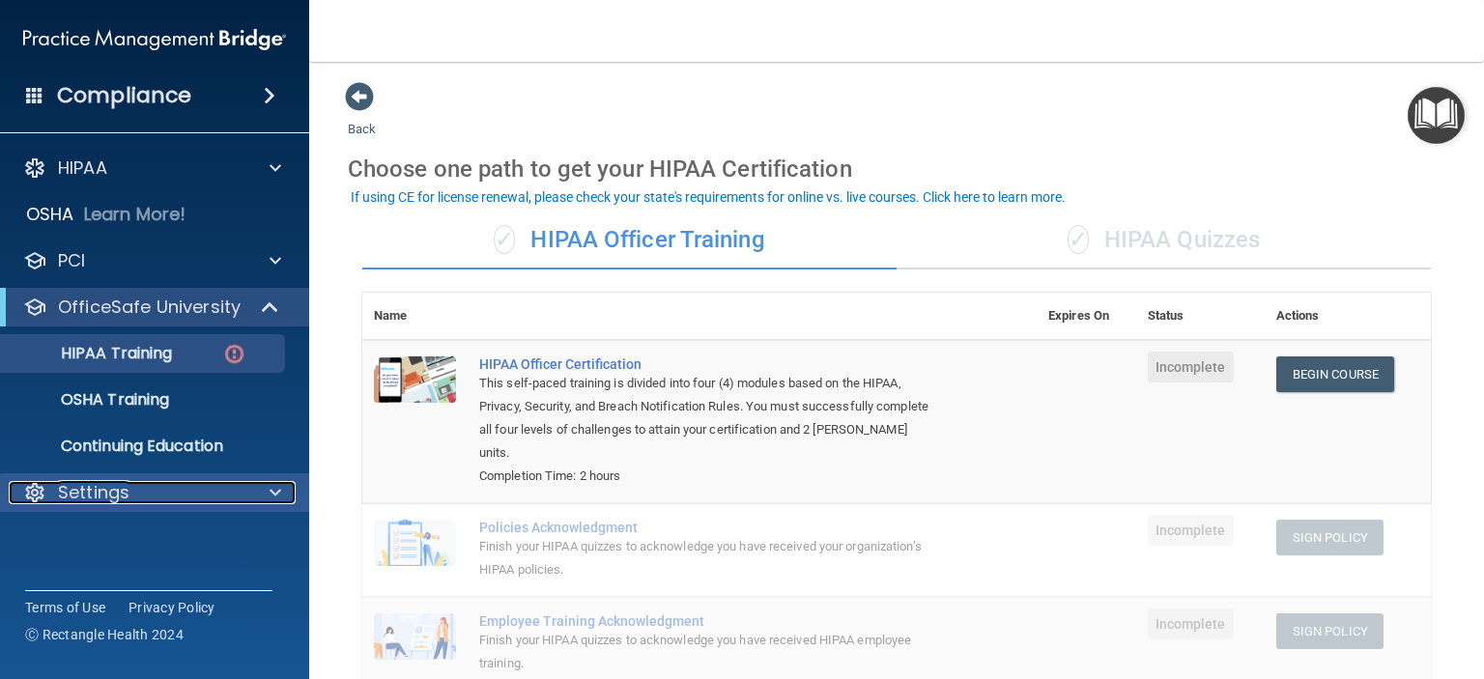
click at [100, 491] on p "Settings" at bounding box center [93, 492] width 71 height 23
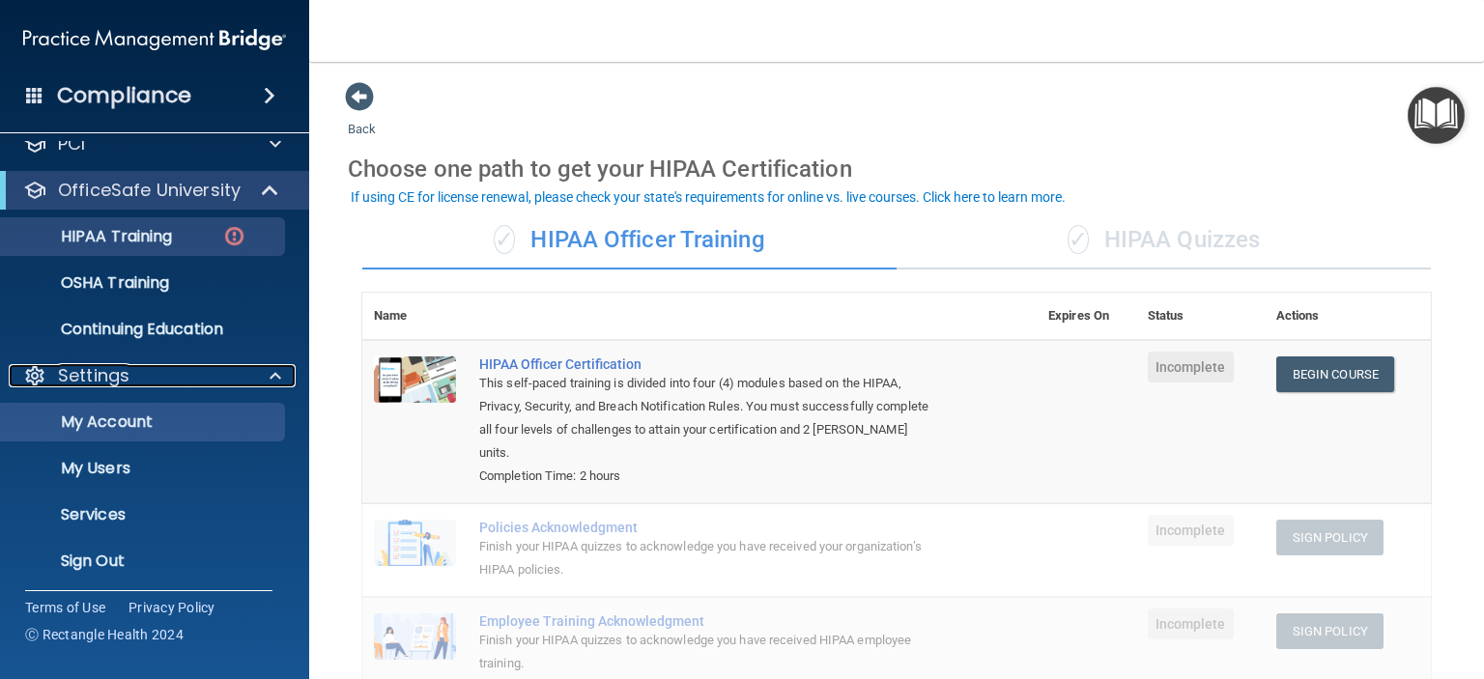
scroll to position [122, 0]
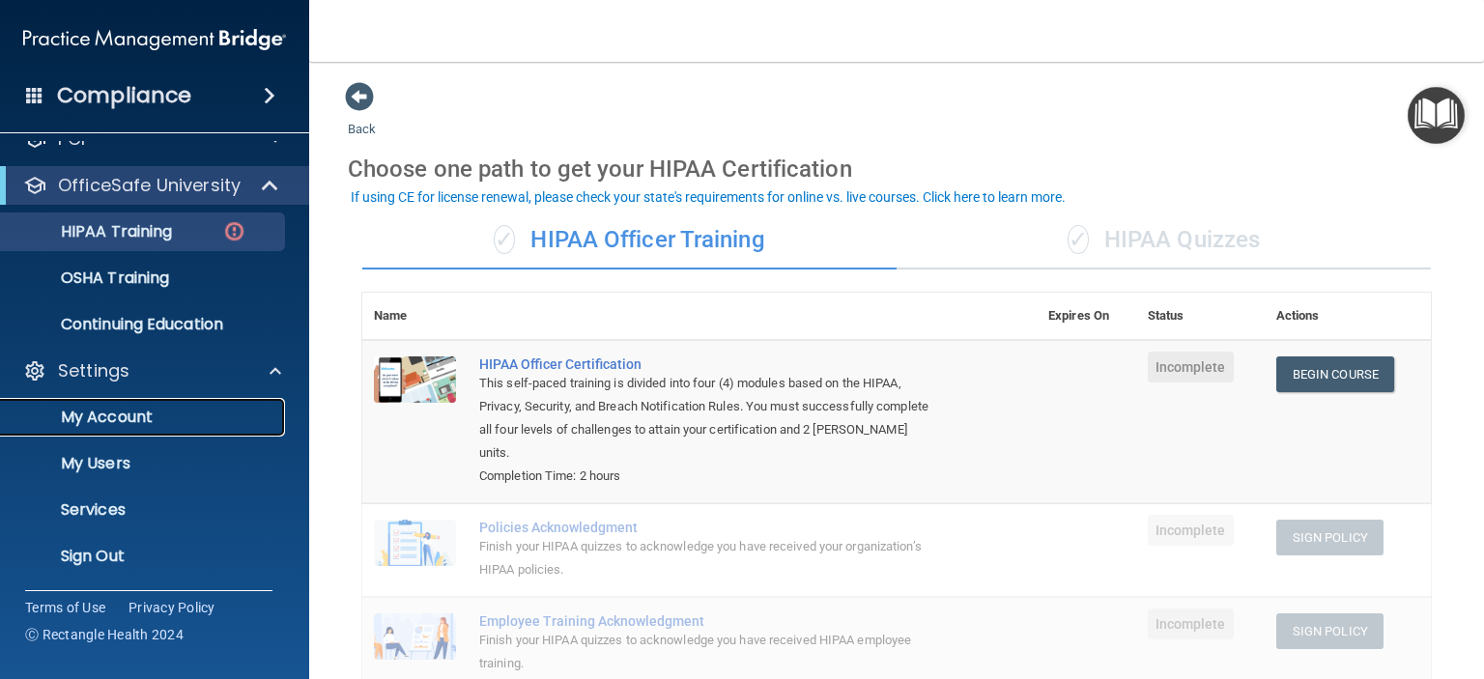
click at [132, 409] on p "My Account" at bounding box center [145, 417] width 264 height 19
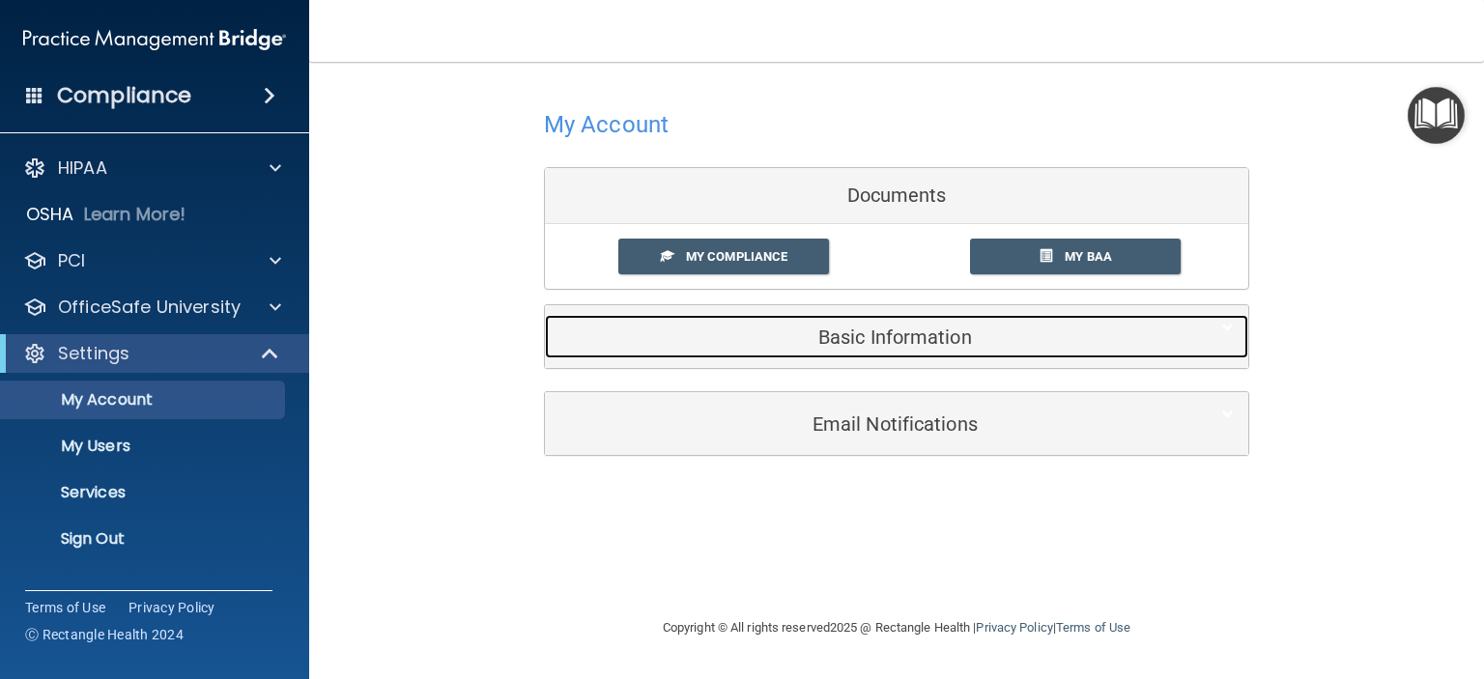
click at [912, 339] on h5 "Basic Information" at bounding box center [866, 337] width 615 height 21
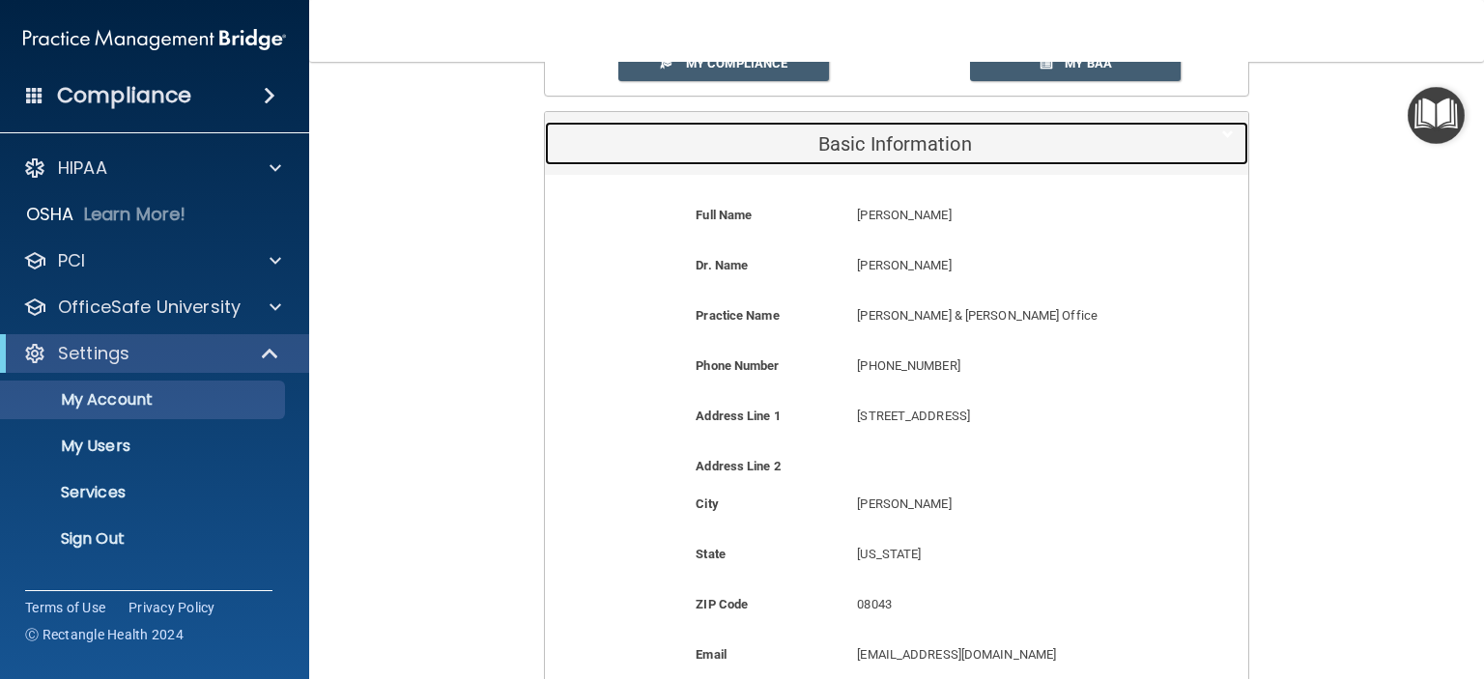
scroll to position [97, 0]
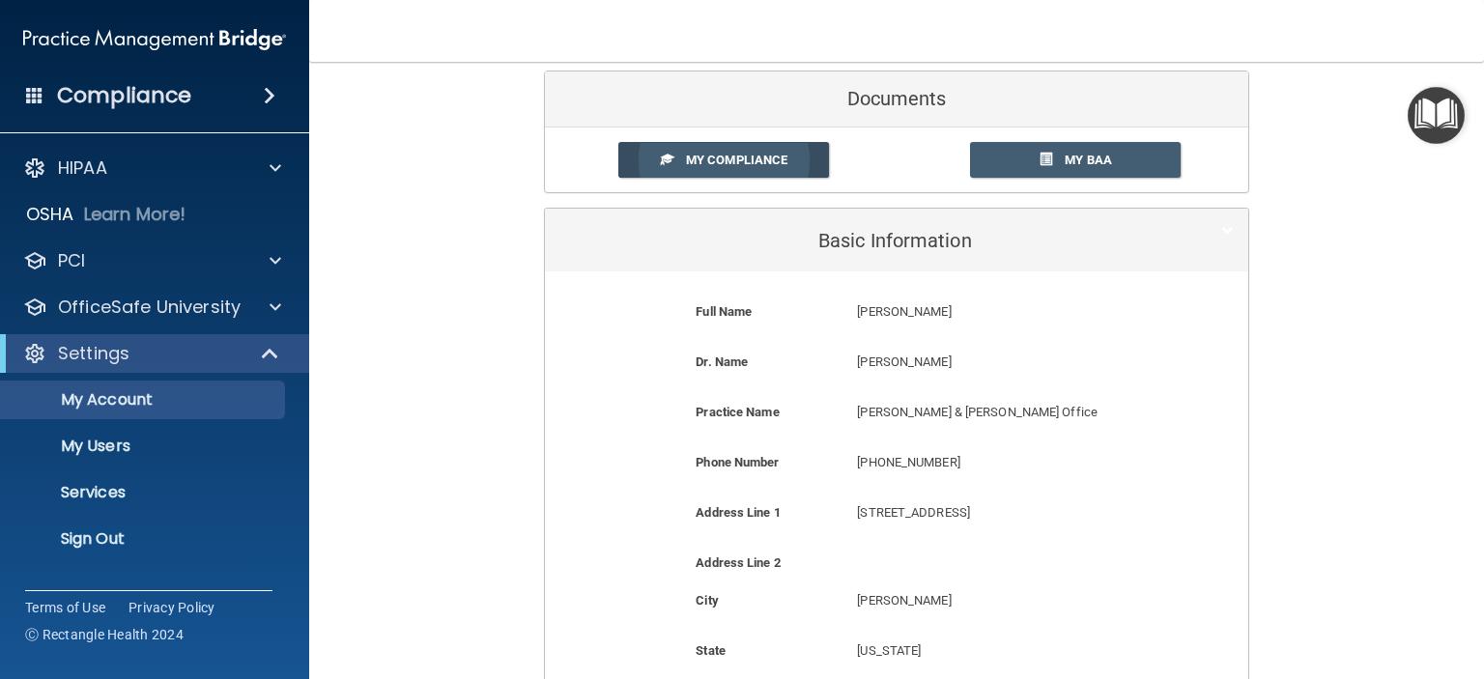
click at [740, 173] on link "My Compliance" at bounding box center [724, 160] width 212 height 36
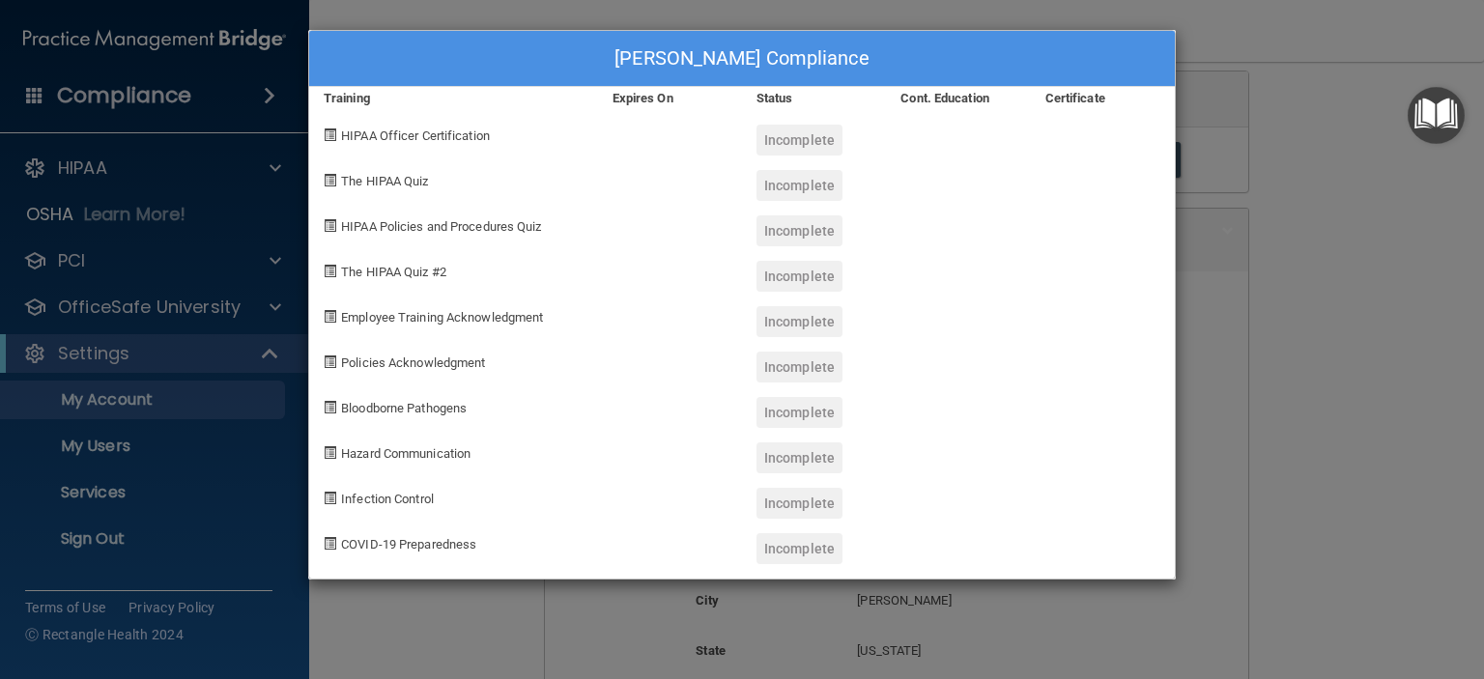
click at [1244, 53] on div "allison feliciano's Compliance Training Expires On Status Cont. Education Certi…" at bounding box center [742, 339] width 1484 height 679
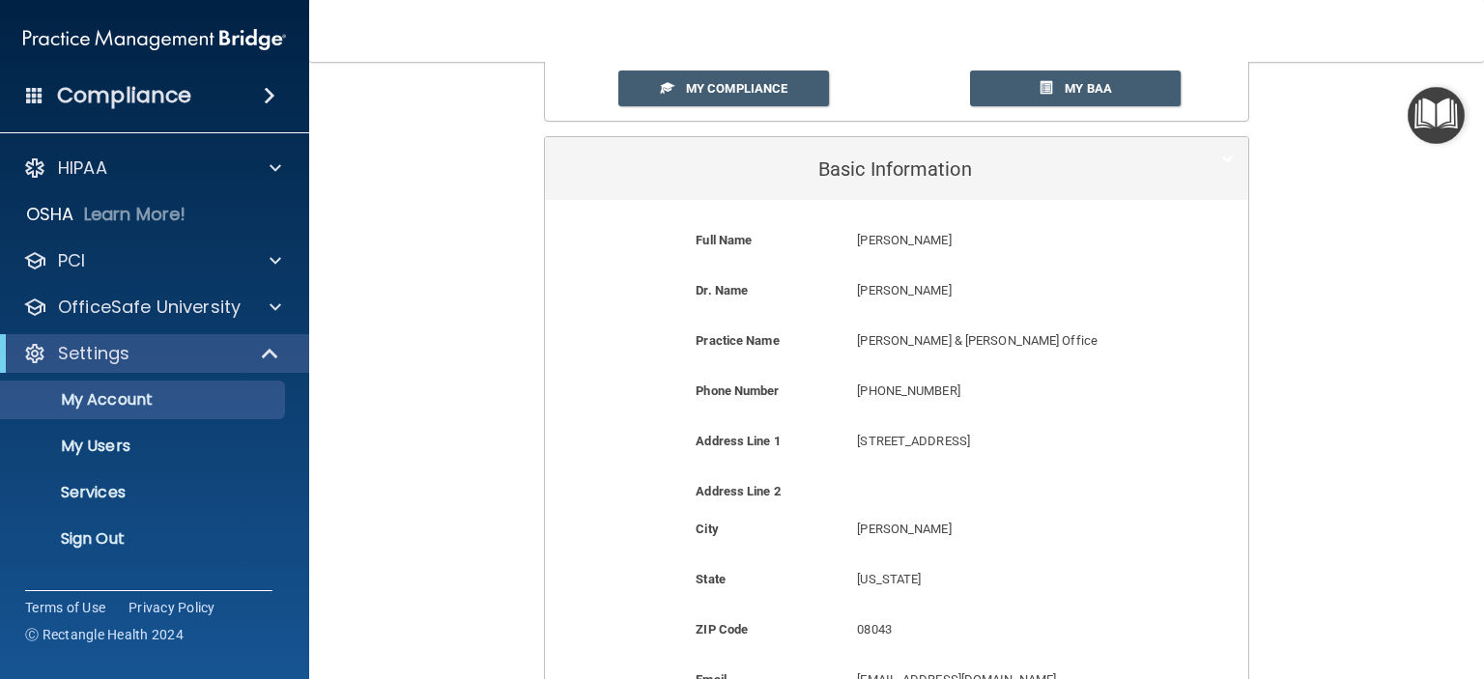
scroll to position [0, 0]
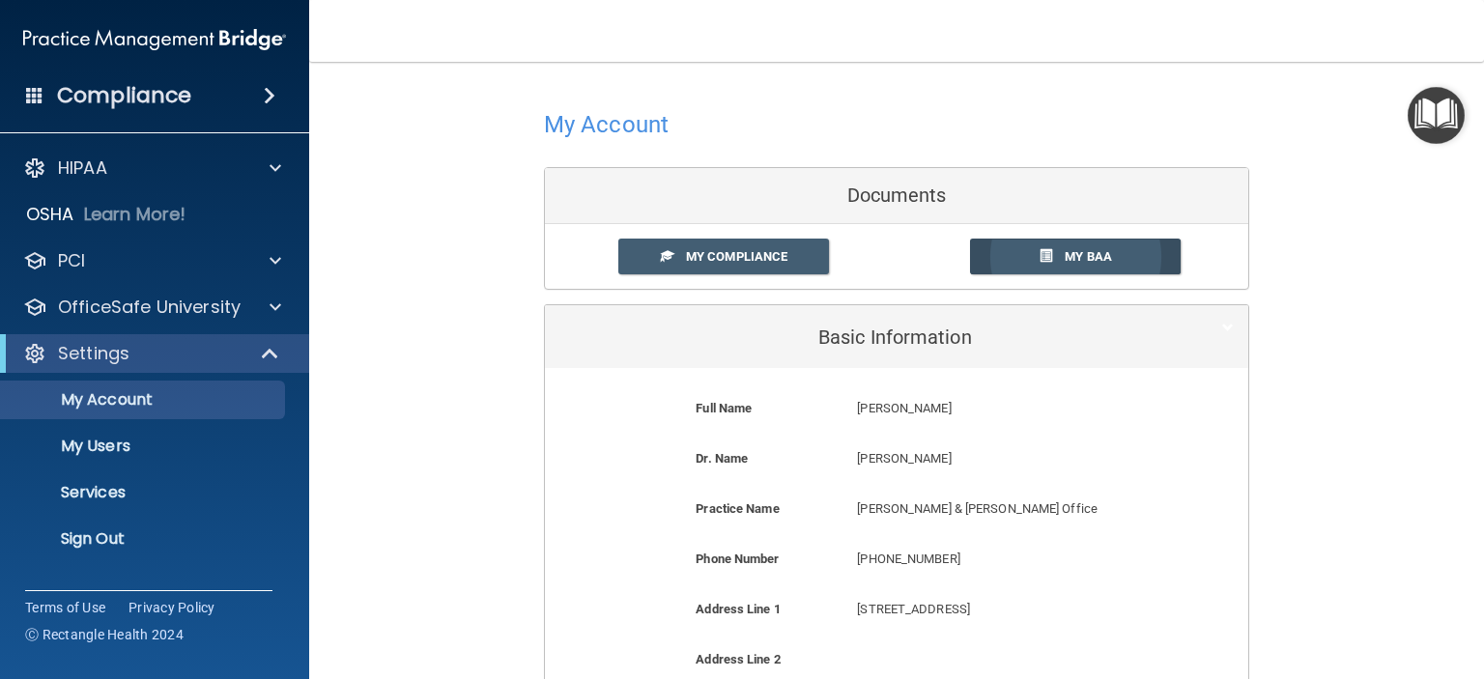
click at [992, 257] on link "My BAA" at bounding box center [1076, 257] width 212 height 36
click at [912, 115] on div at bounding box center [896, 123] width 705 height 47
click at [1344, 271] on div "My Account Documents My Compliance My Compliance My BAA Basic Information Full …" at bounding box center [896, 571] width 1097 height 981
click at [544, 126] on h4 "My Account" at bounding box center [606, 124] width 125 height 25
click at [94, 449] on p "My Users" at bounding box center [145, 446] width 264 height 19
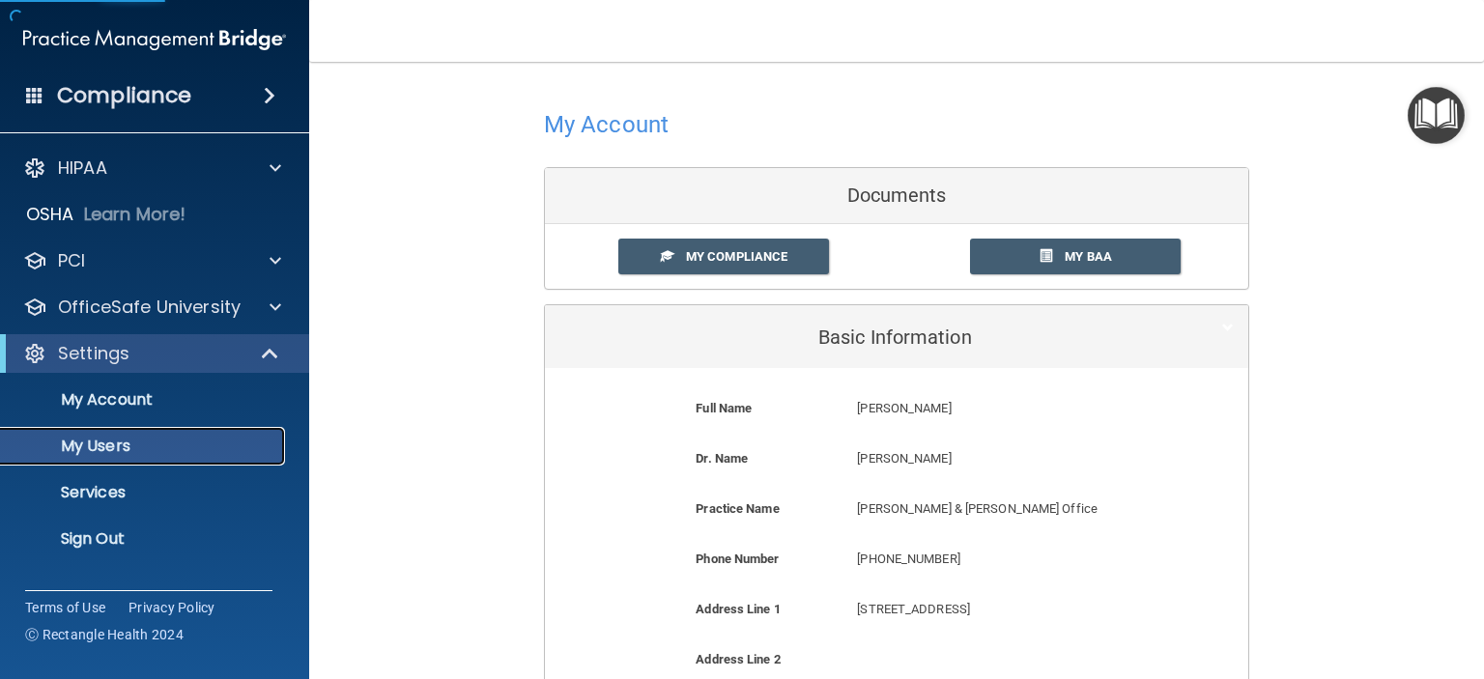
select select "20"
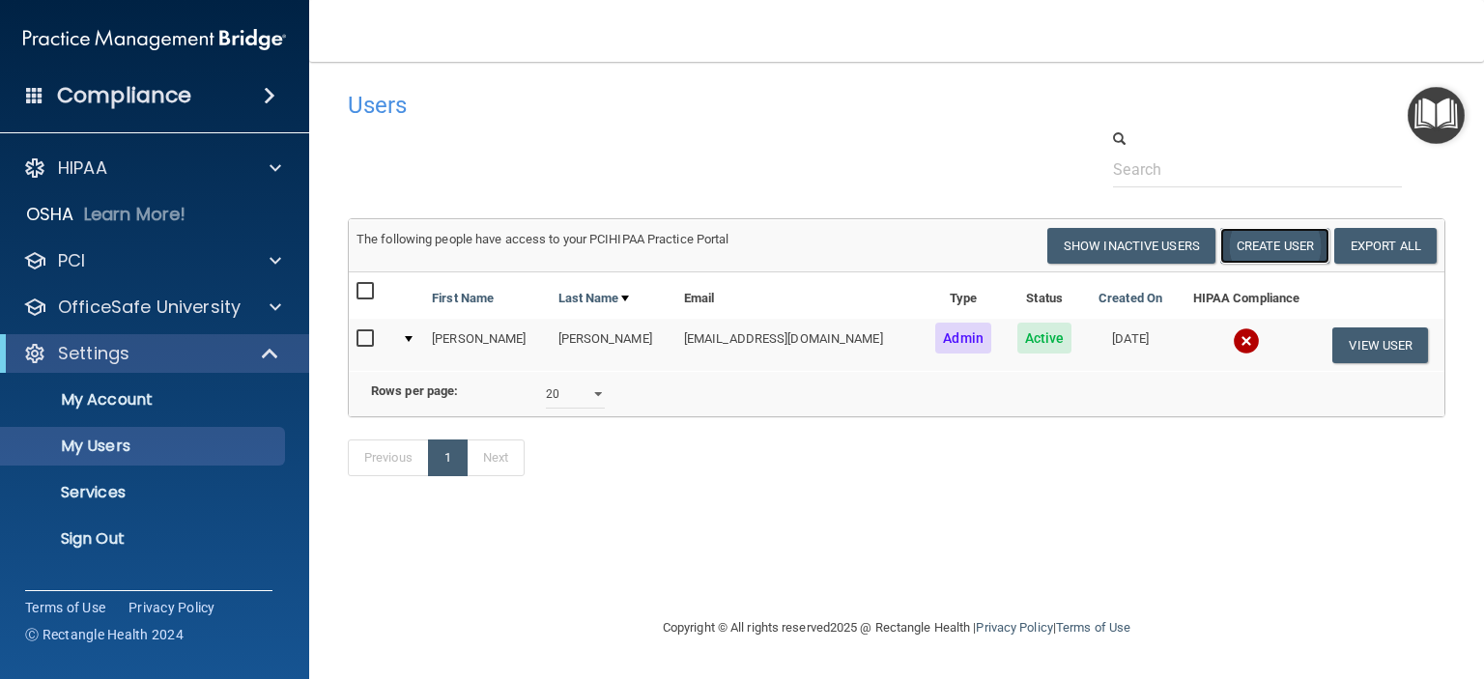
click at [1283, 243] on button "Create User" at bounding box center [1274, 246] width 109 height 36
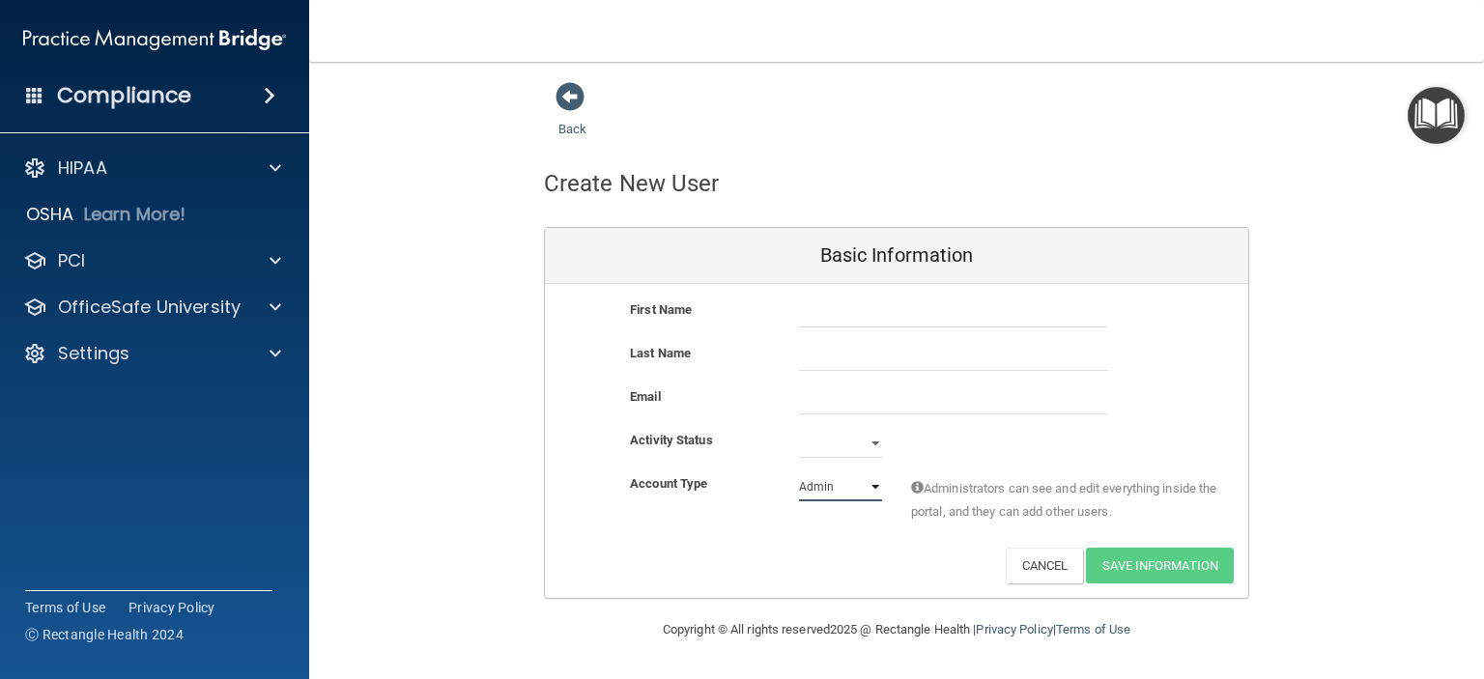
click at [873, 482] on select "Admin Member" at bounding box center [840, 486] width 83 height 29
select select "practice_member"
click at [799, 472] on select "Admin Member" at bounding box center [840, 486] width 83 height 29
click at [800, 311] on input "text" at bounding box center [953, 313] width 308 height 29
click at [1304, 180] on div "Back Create New User Basic Information First Name Last Name Email Activity Stat…" at bounding box center [896, 340] width 1097 height 518
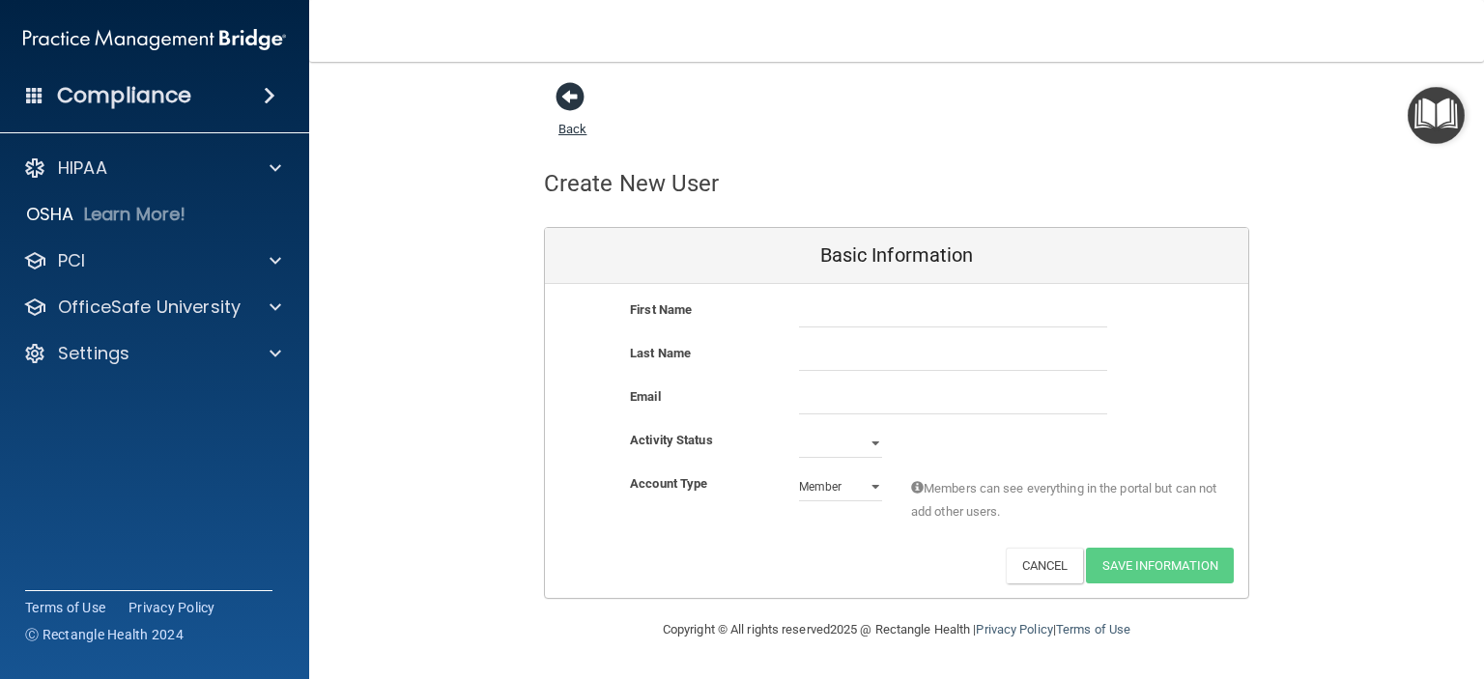
click at [572, 97] on span at bounding box center [569, 96] width 29 height 29
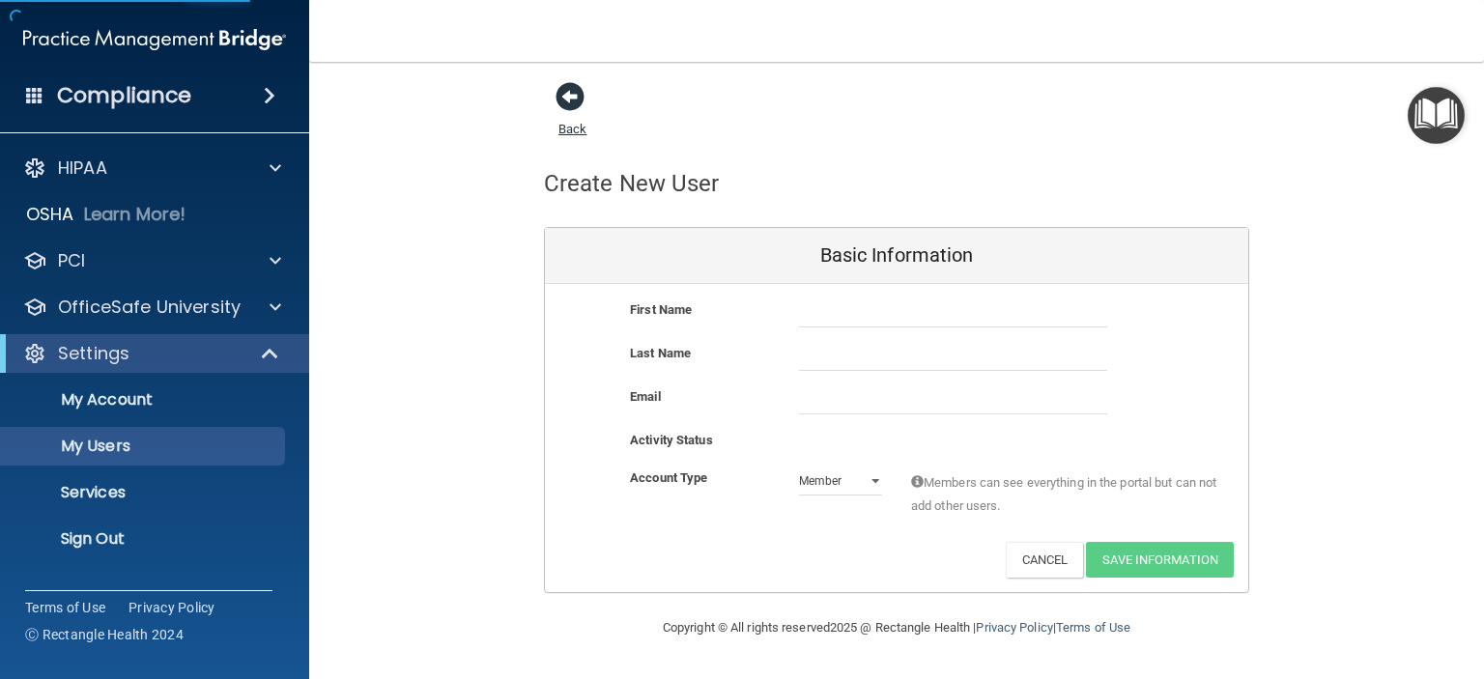
select select "20"
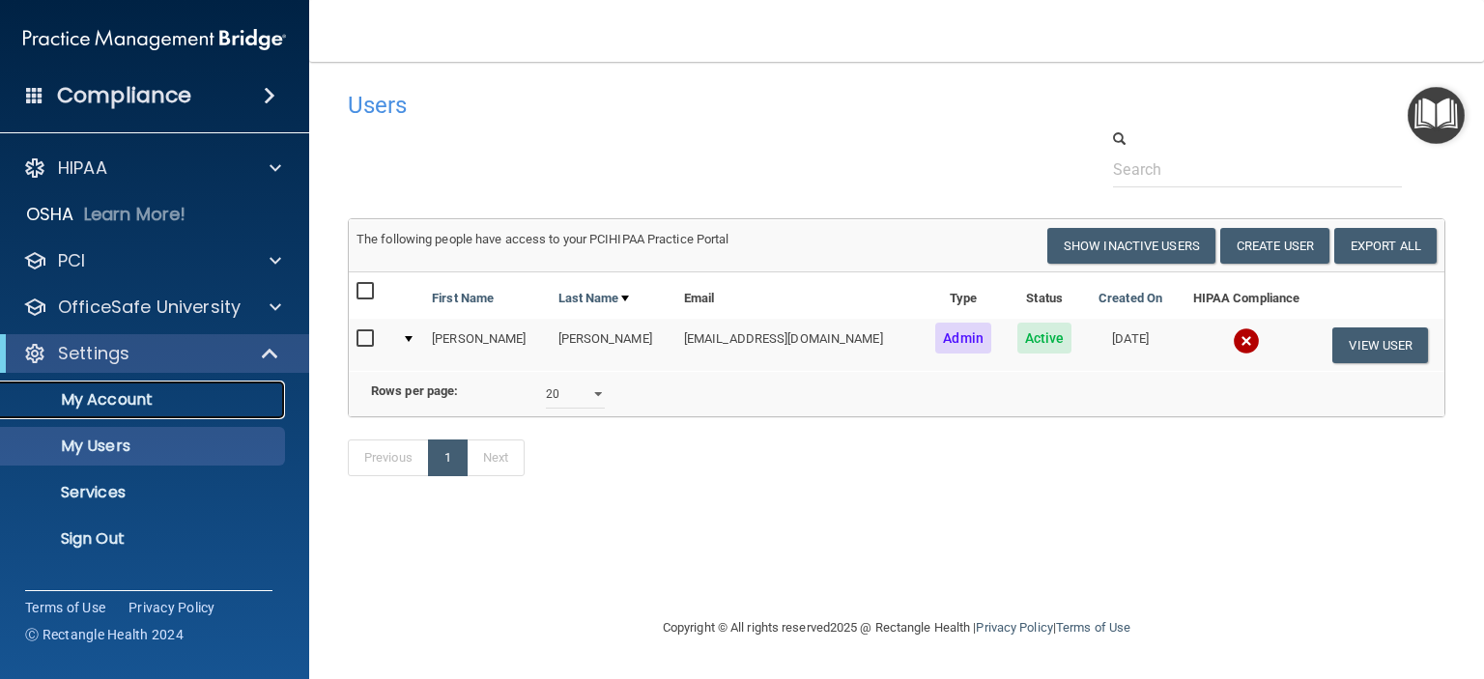
click at [112, 399] on p "My Account" at bounding box center [145, 399] width 264 height 19
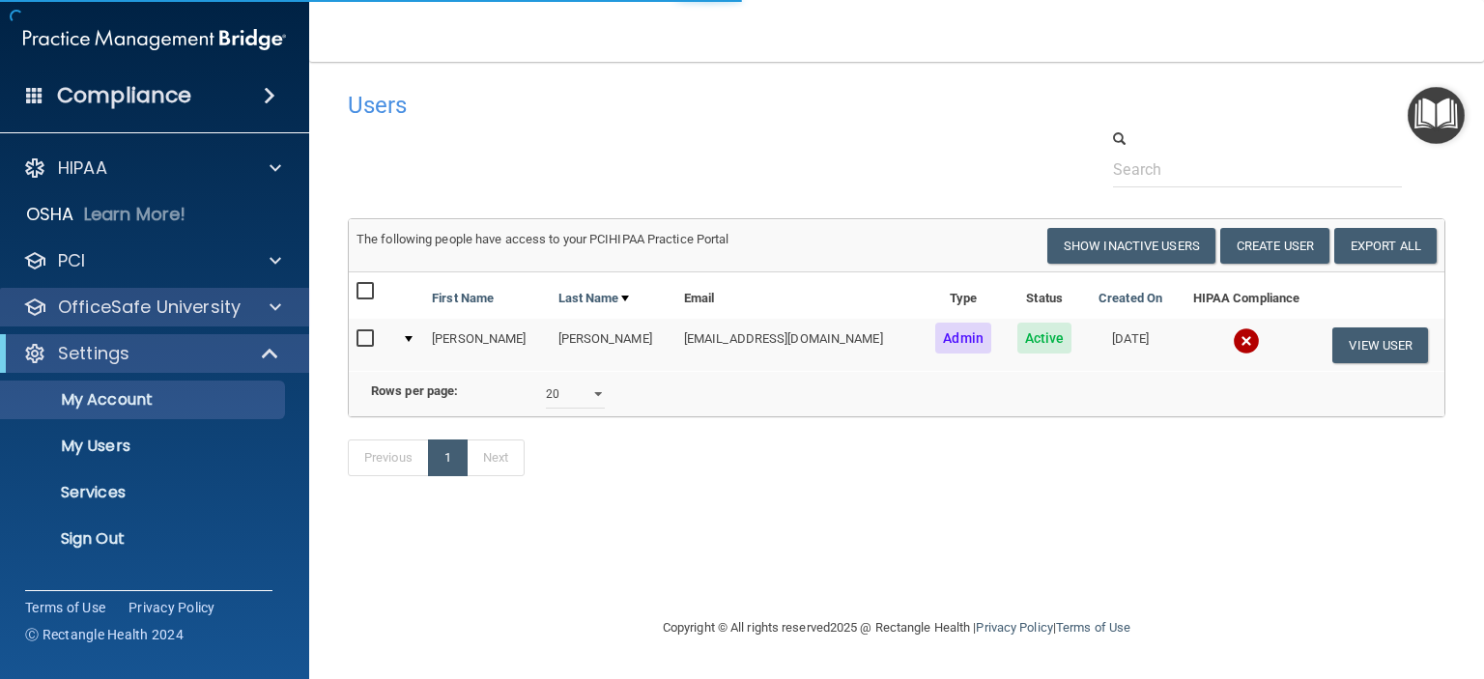
click at [135, 321] on div "OfficeSafe University" at bounding box center [155, 307] width 310 height 39
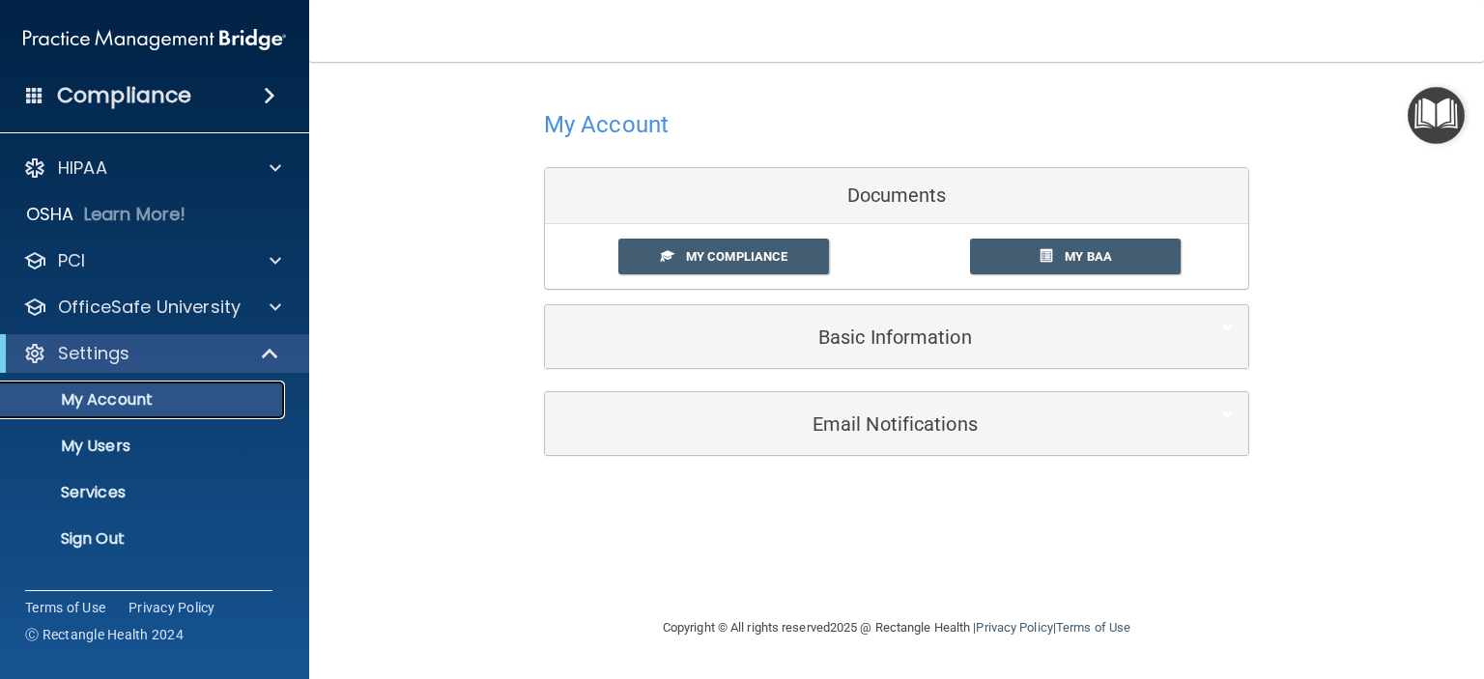
click at [155, 400] on p "My Account" at bounding box center [145, 399] width 264 height 19
click at [98, 105] on h4 "Compliance" at bounding box center [124, 95] width 134 height 27
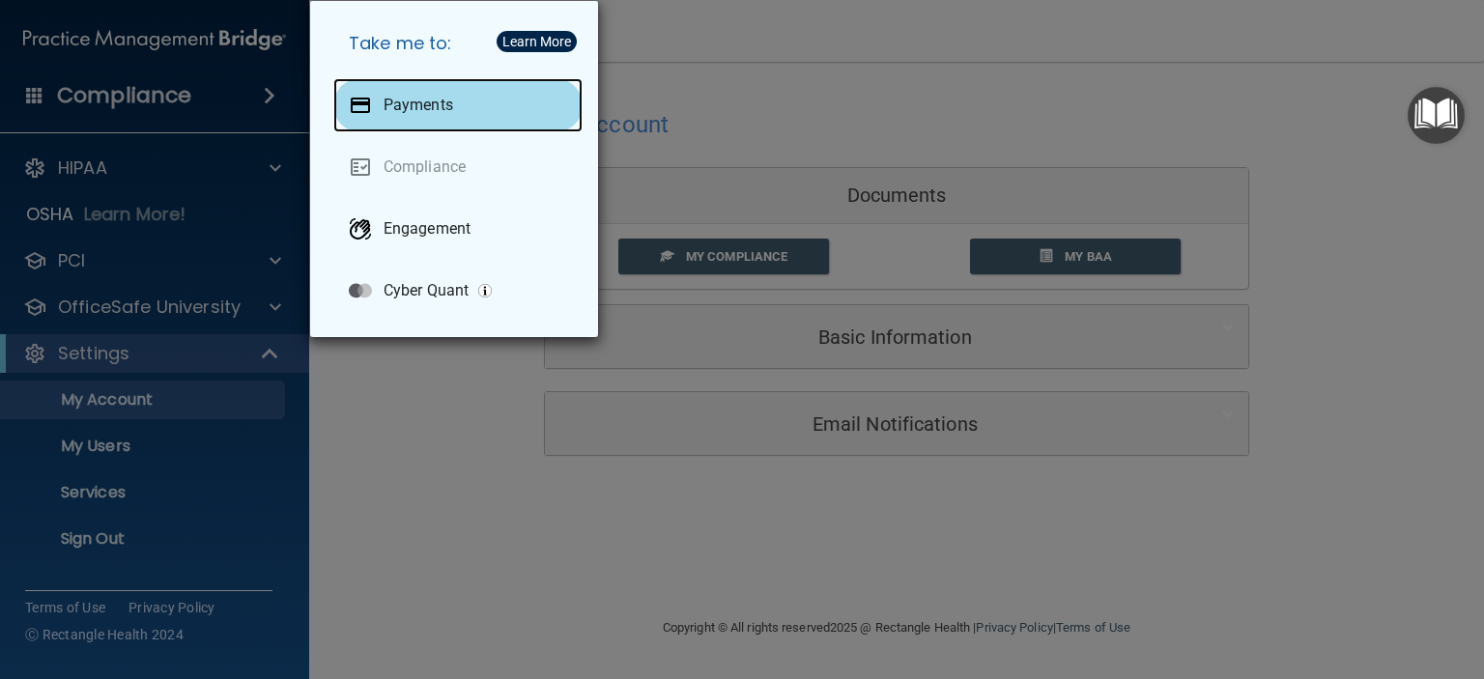
click at [388, 115] on div "Payments" at bounding box center [457, 105] width 249 height 54
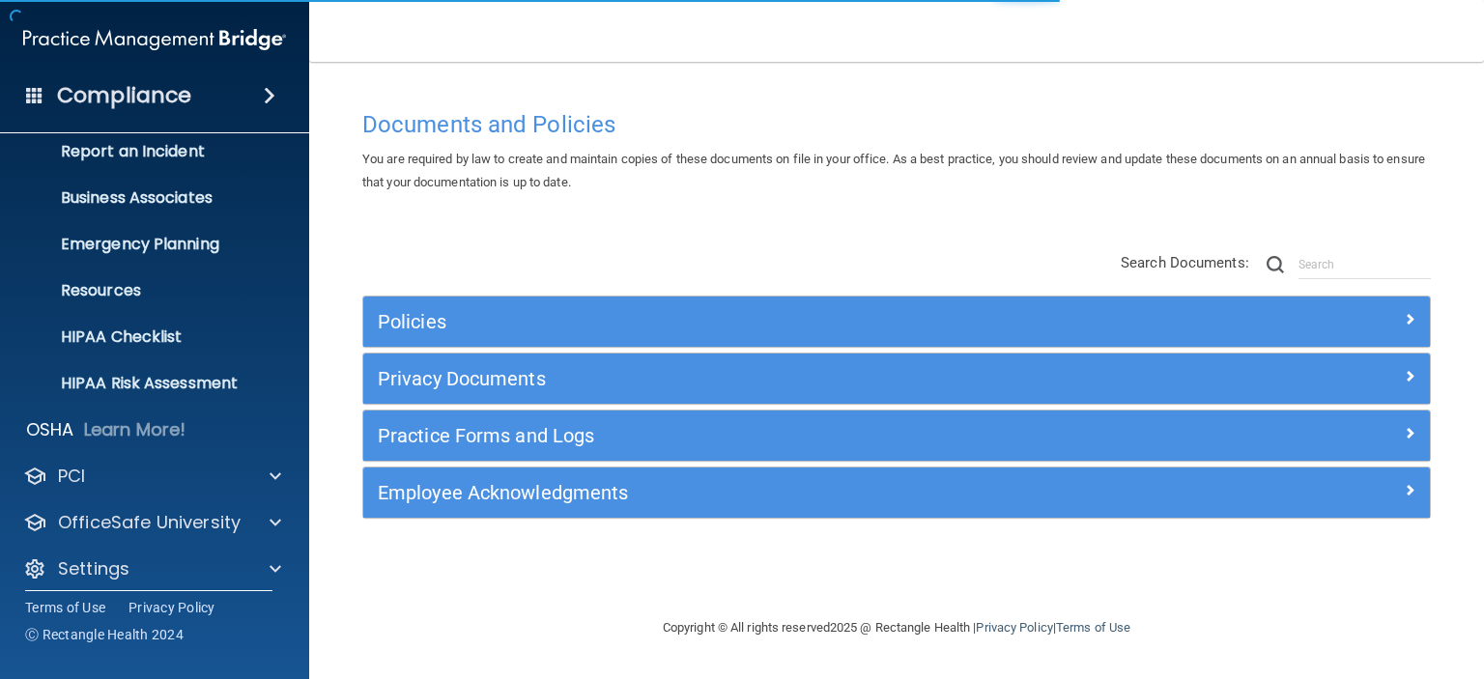
scroll to position [122, 0]
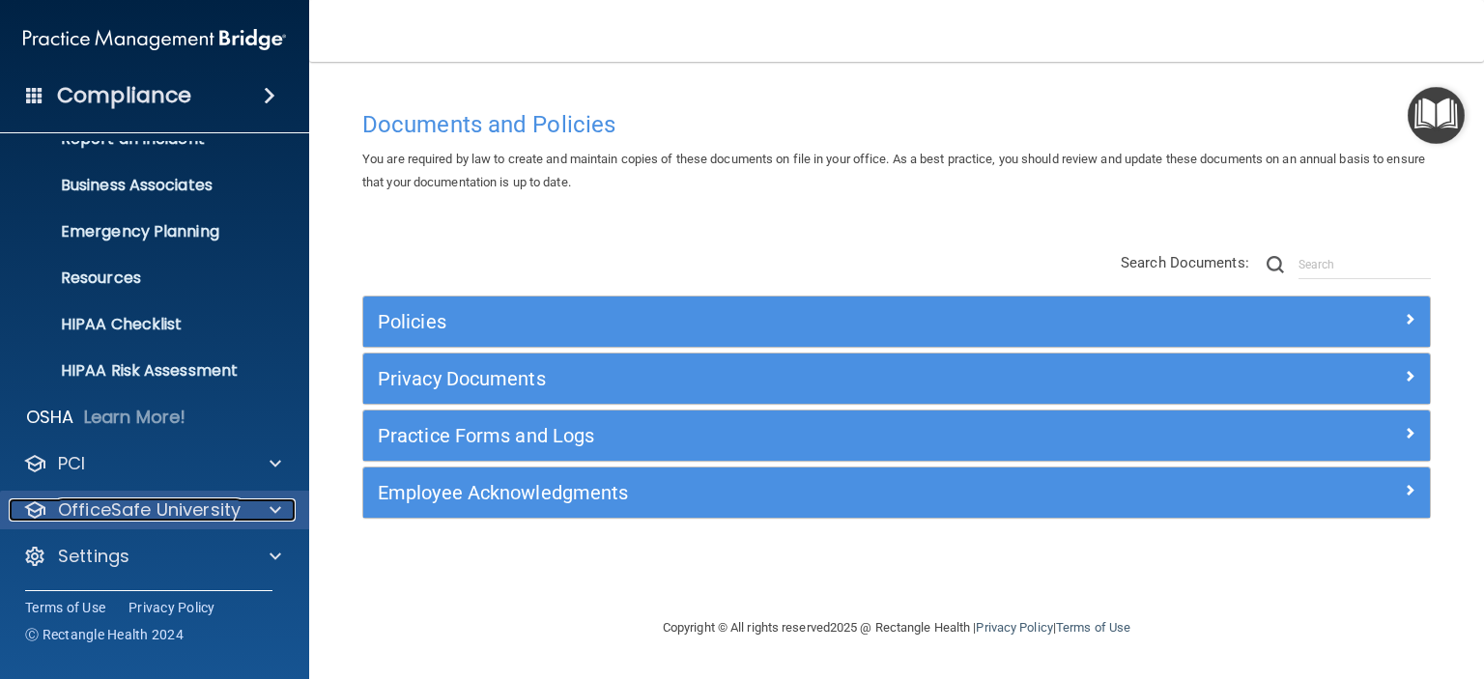
click at [171, 500] on p "OfficeSafe University" at bounding box center [149, 509] width 183 height 23
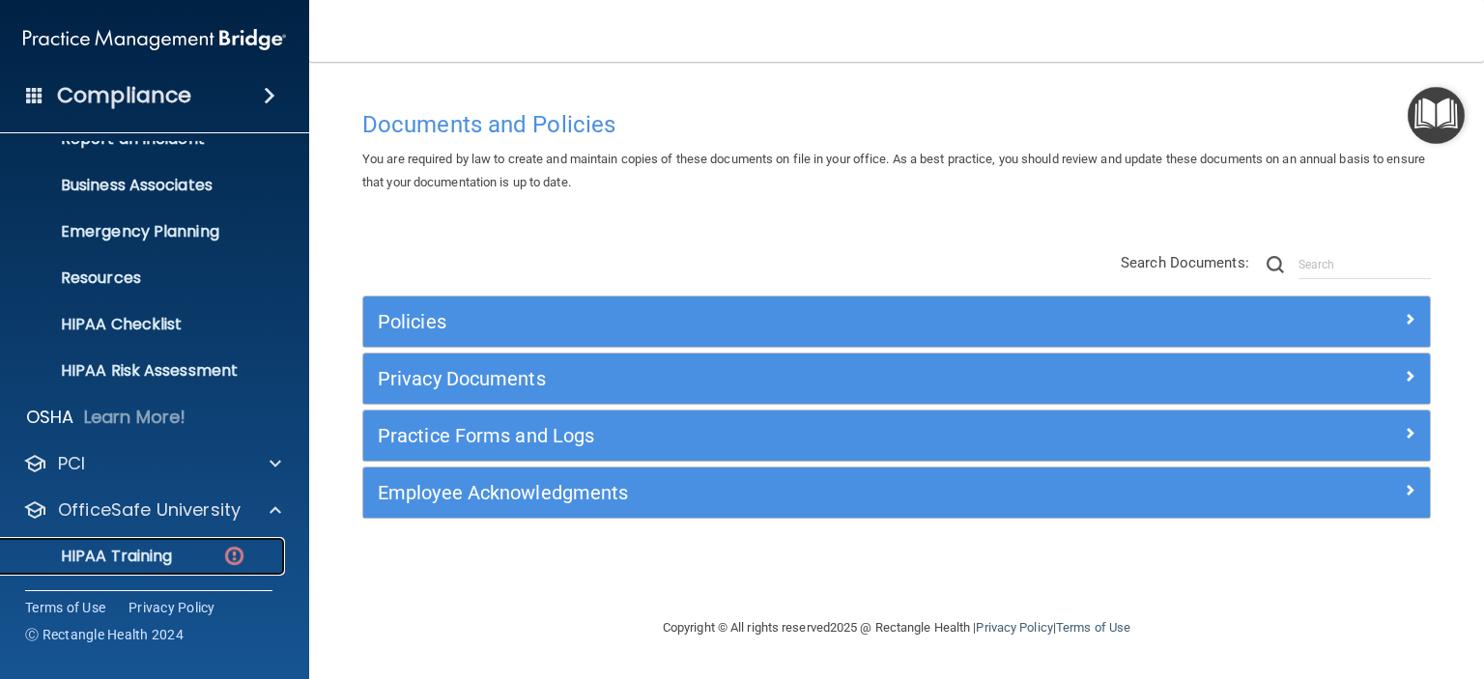
click at [181, 544] on link "HIPAA Training" at bounding box center [133, 556] width 304 height 39
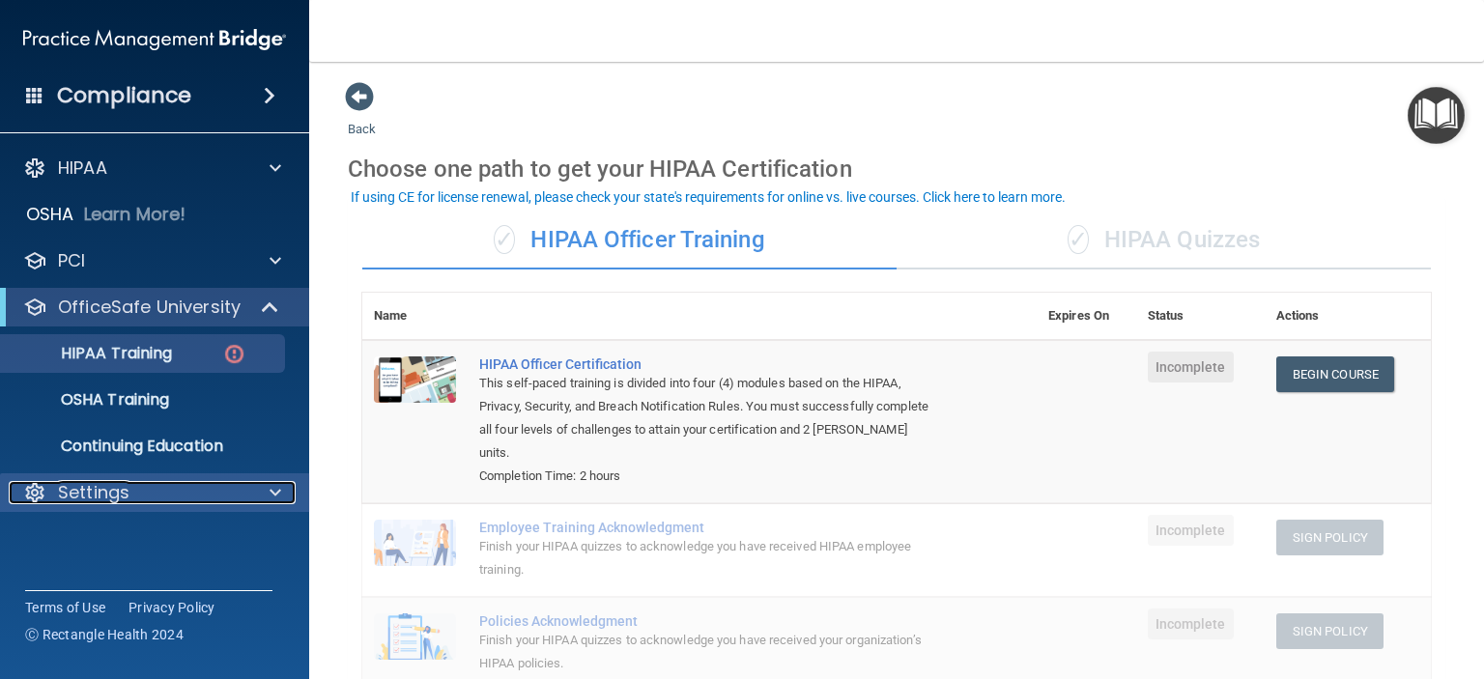
click at [101, 498] on p "Settings" at bounding box center [93, 492] width 71 height 23
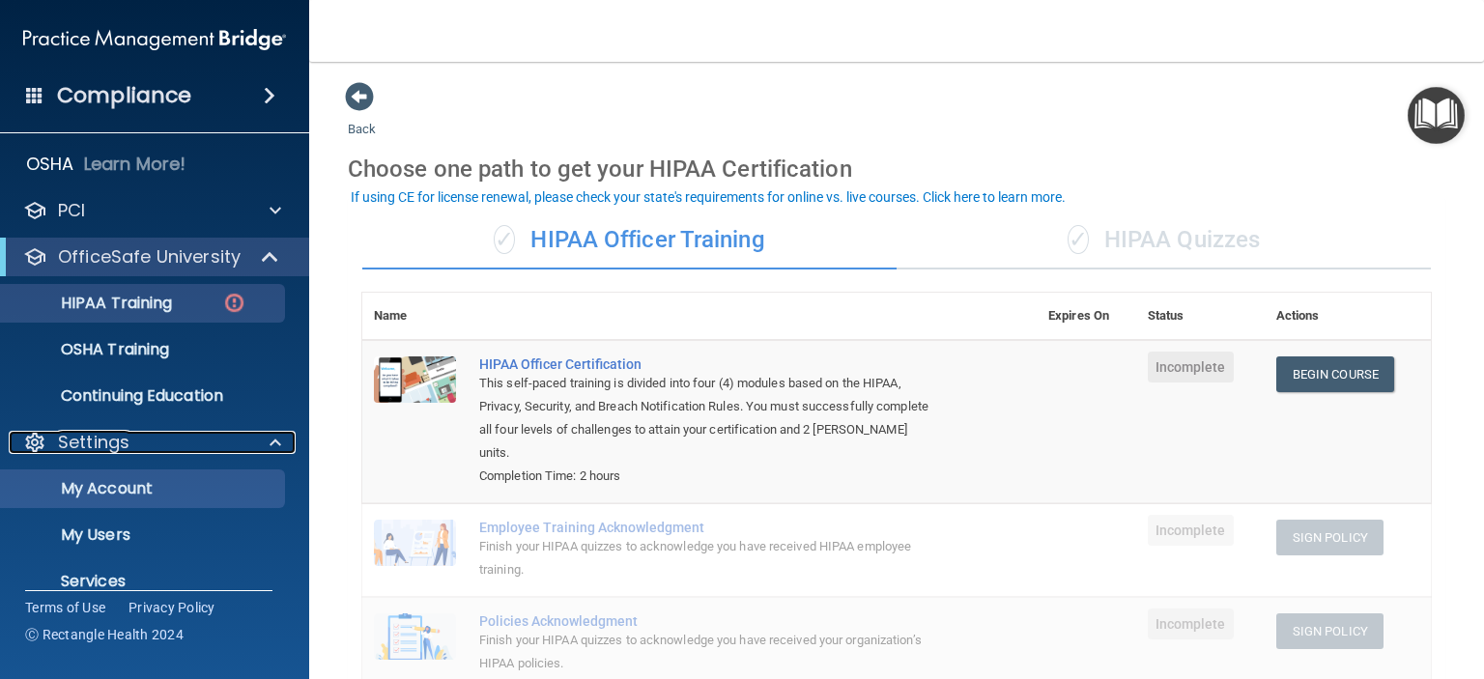
scroll to position [122, 0]
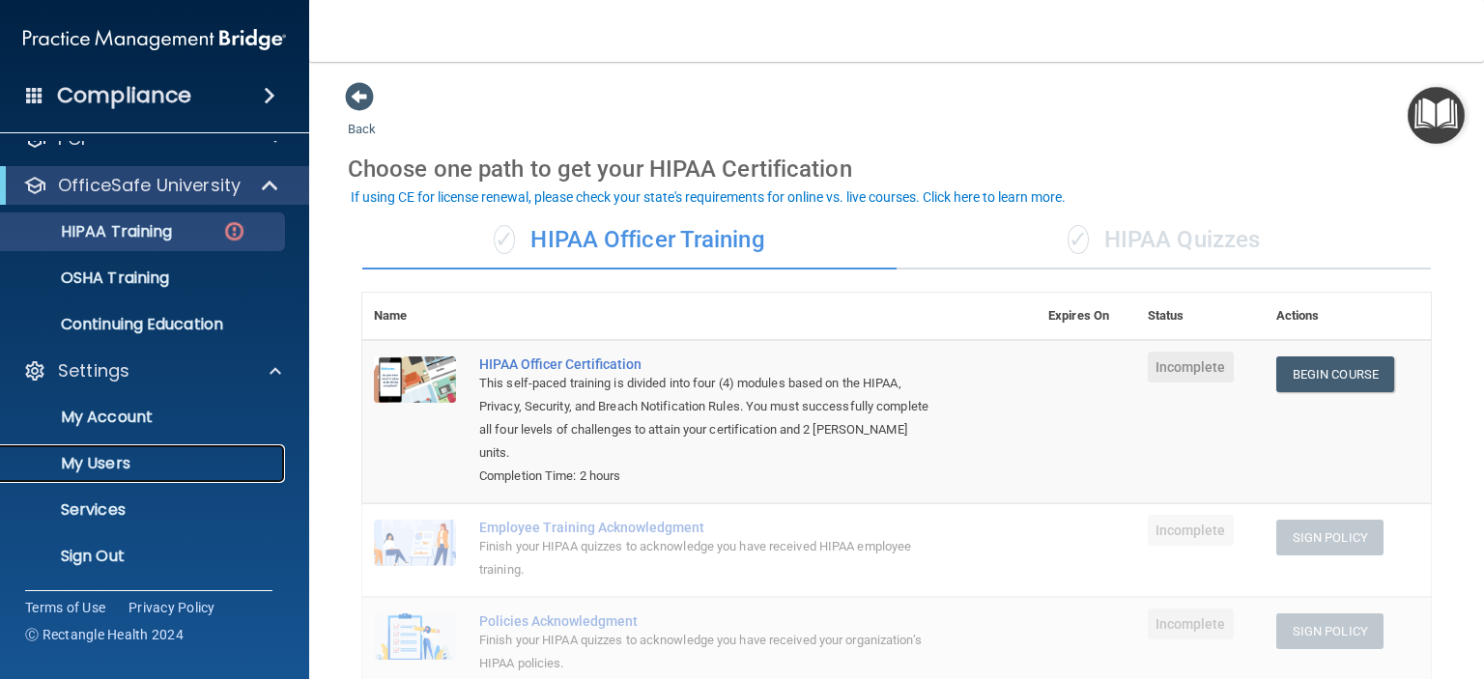
click at [141, 464] on p "My Users" at bounding box center [145, 463] width 264 height 19
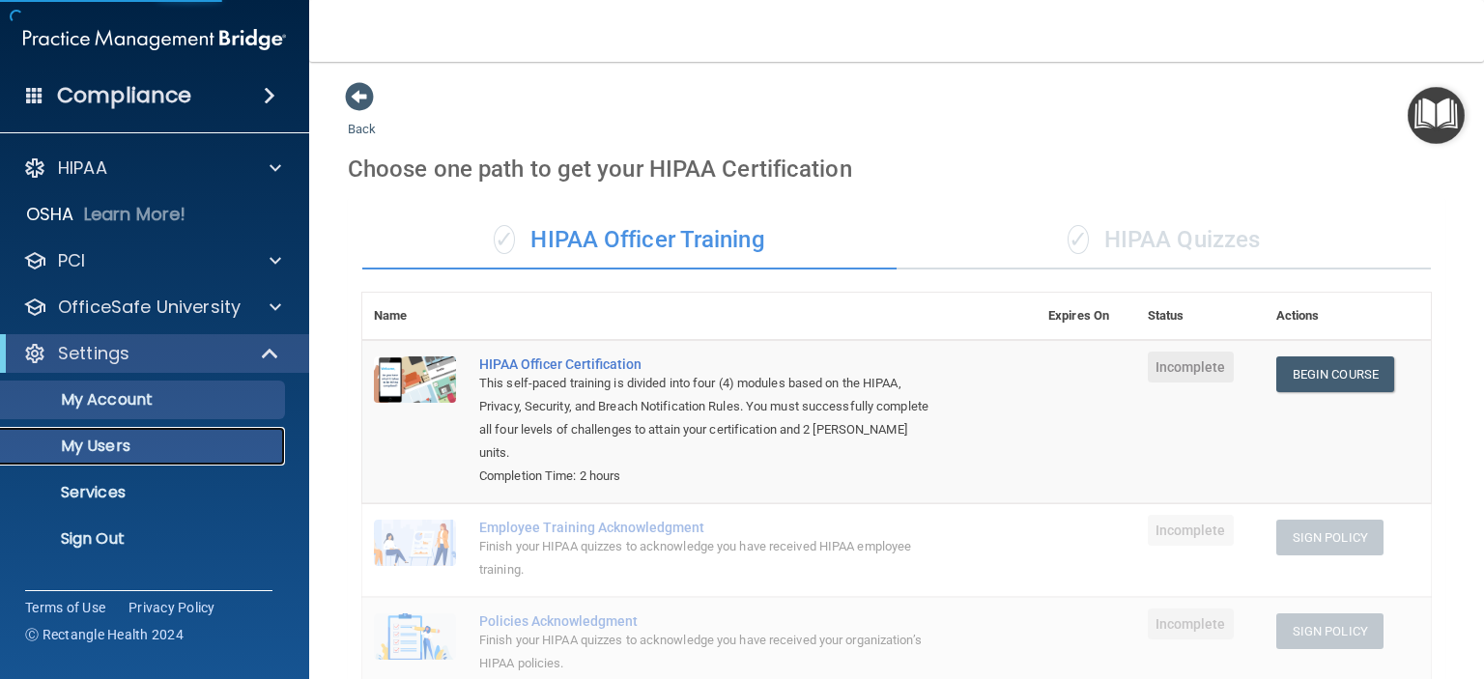
select select "20"
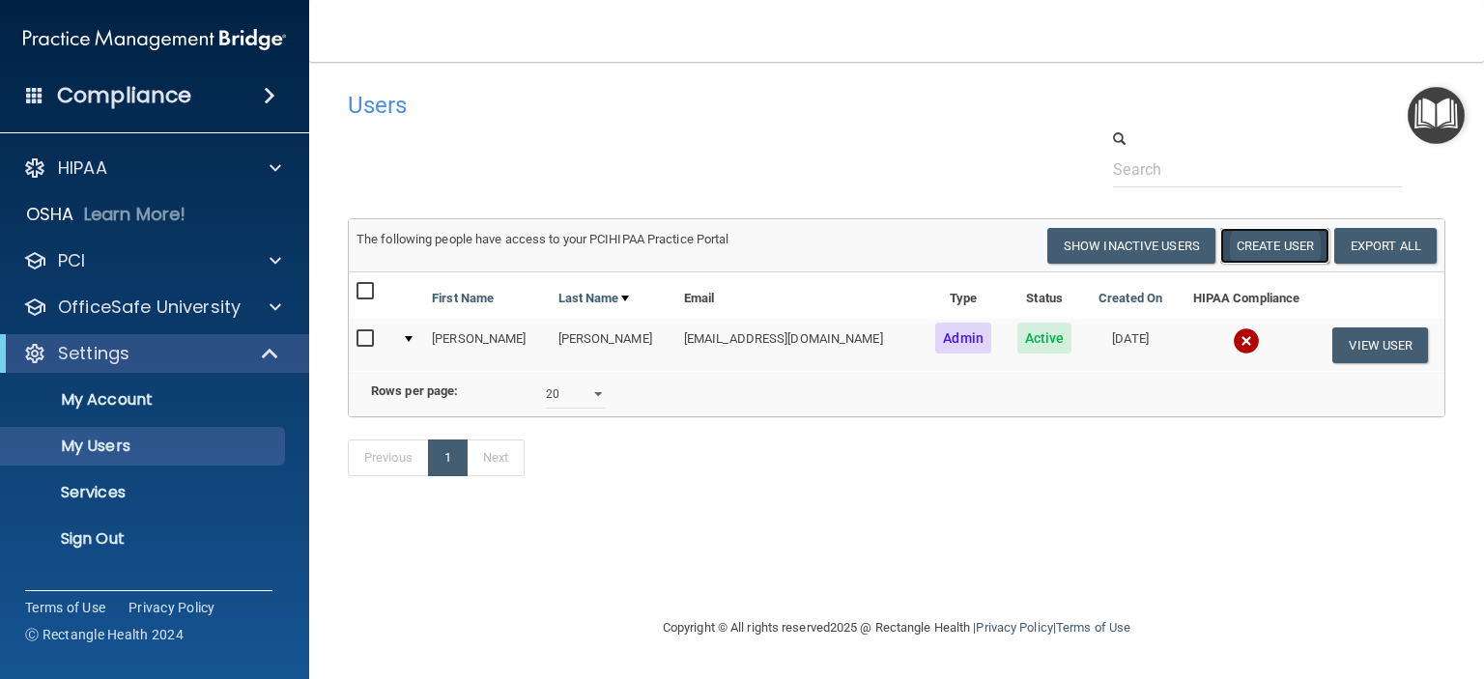
click at [1264, 239] on button "Create User" at bounding box center [1274, 246] width 109 height 36
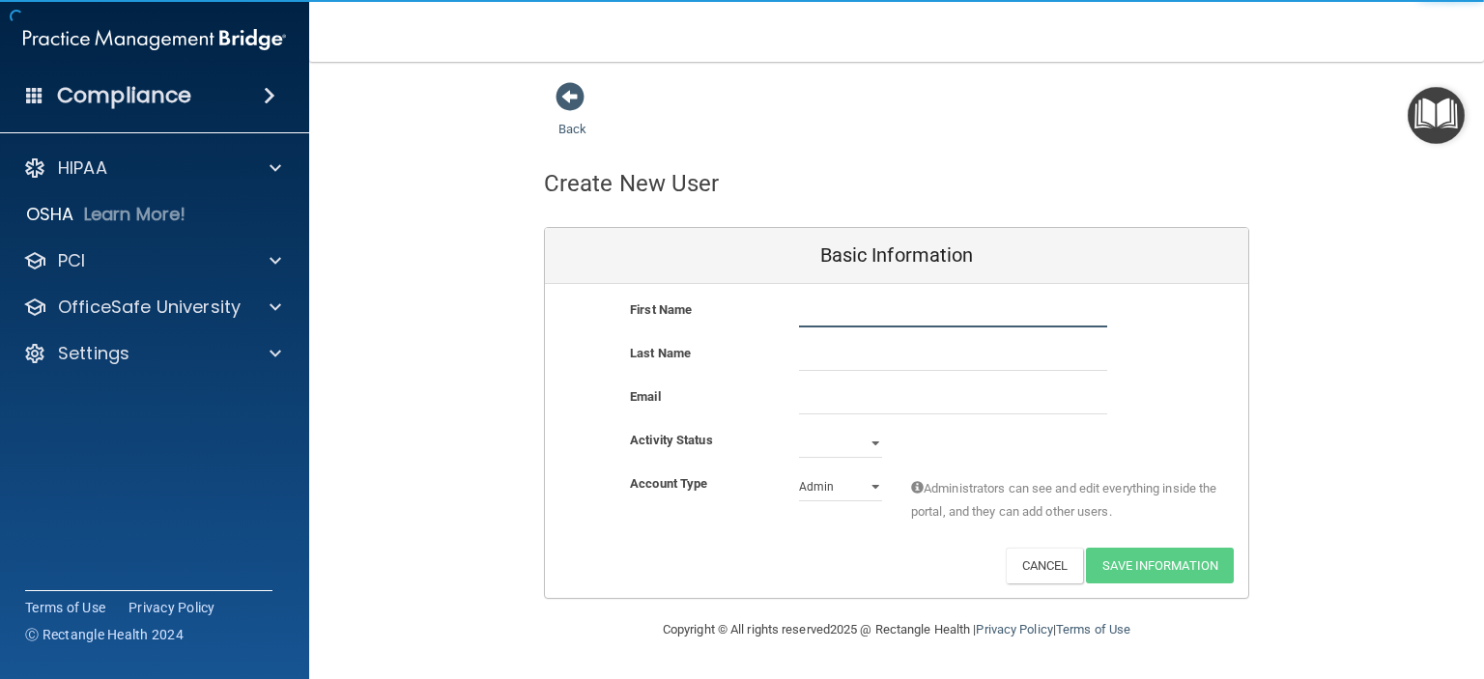
click at [836, 299] on input "text" at bounding box center [953, 313] width 308 height 29
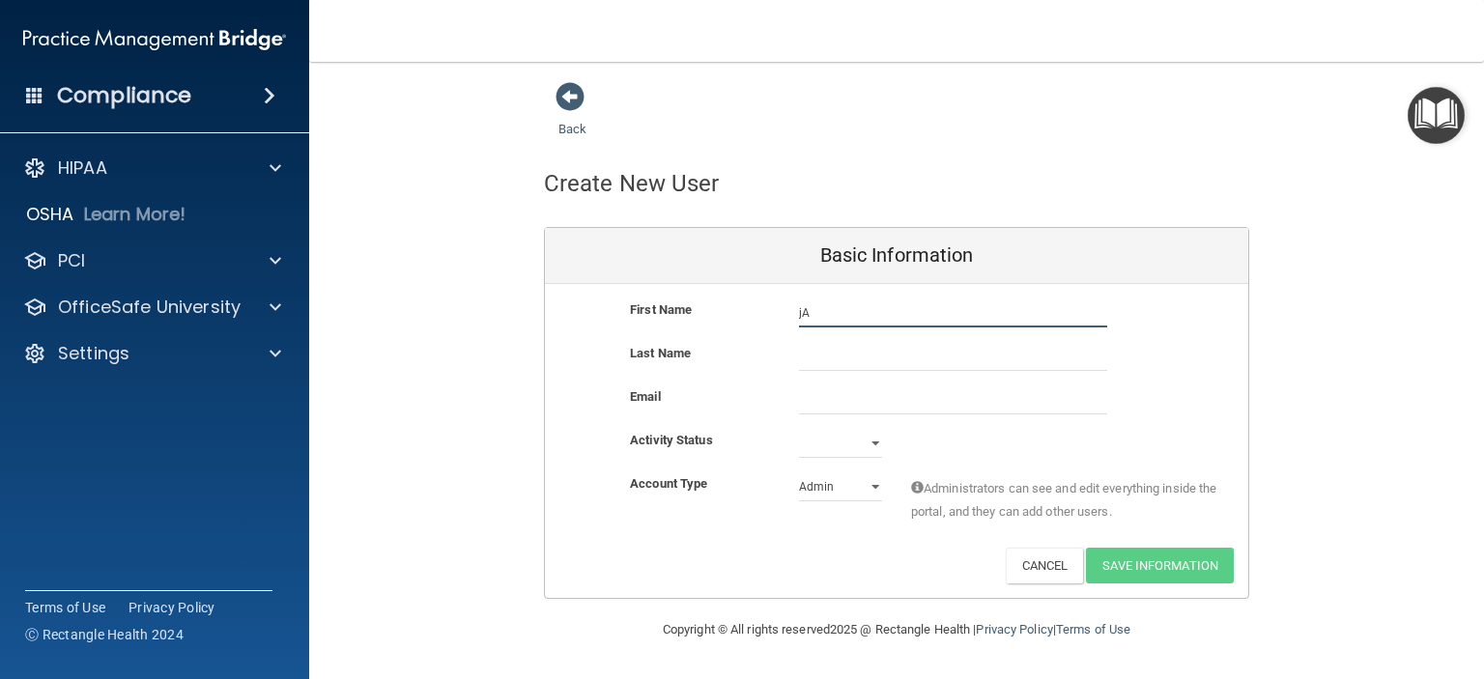
type input "j"
type input "[PERSON_NAME]"
drag, startPoint x: 825, startPoint y: 345, endPoint x: 815, endPoint y: 348, distance: 10.1
click at [825, 345] on input "text" at bounding box center [953, 356] width 308 height 29
type input "[PERSON_NAME]"
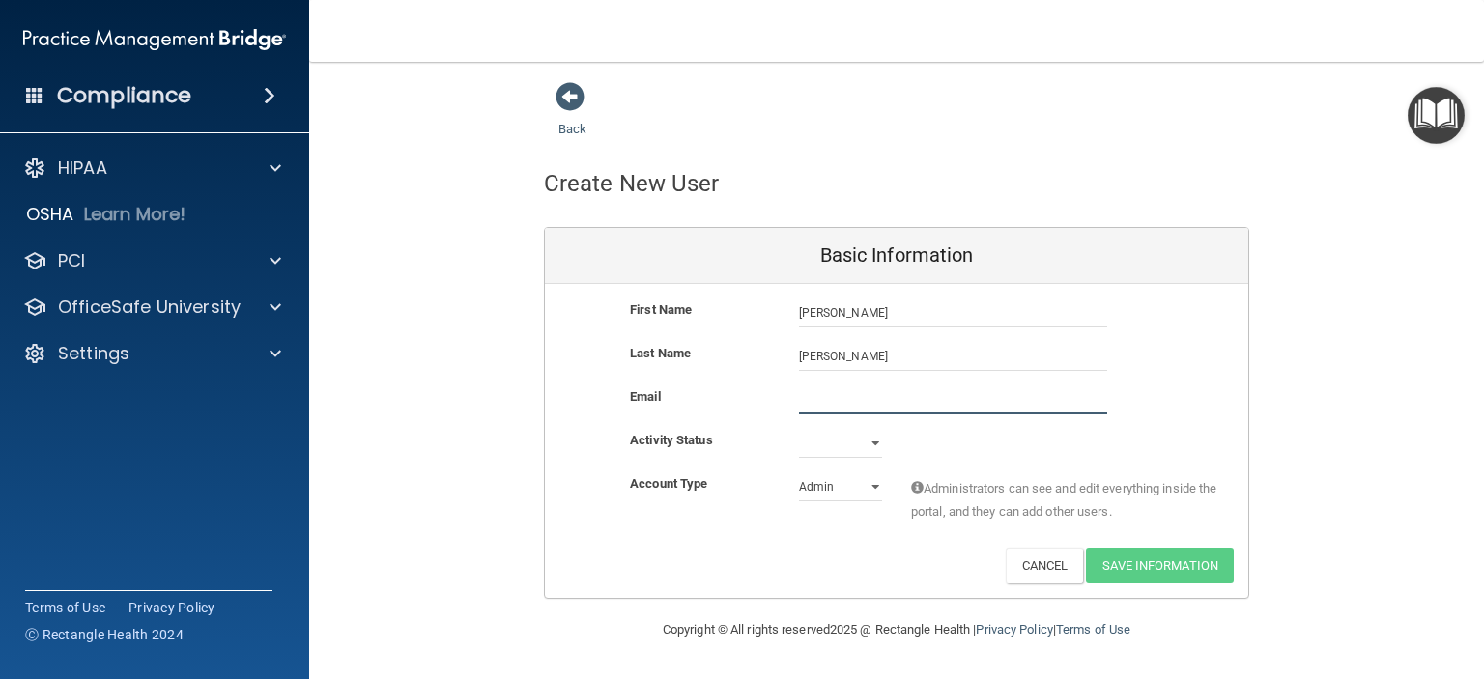
click at [835, 395] on input "email" at bounding box center [953, 399] width 308 height 29
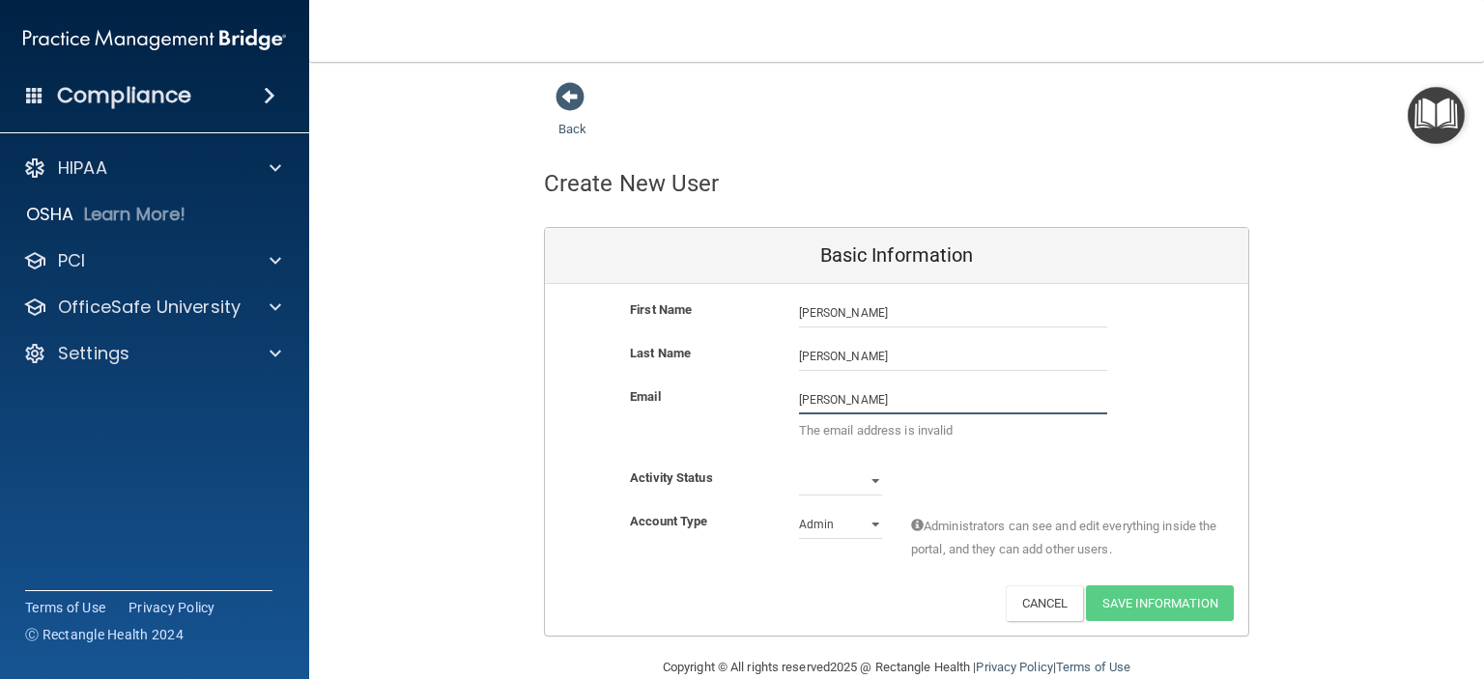
type input "[EMAIL_ADDRESS][DOMAIN_NAME]"
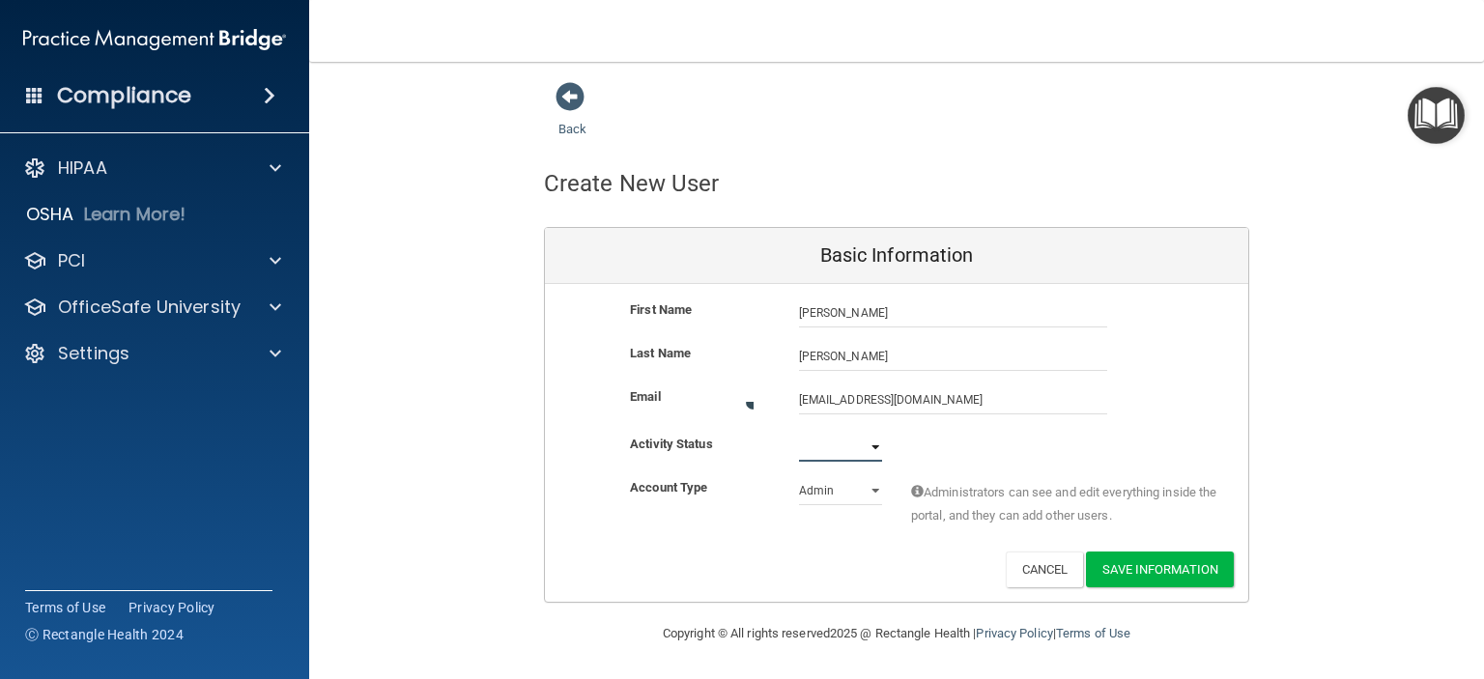
click at [877, 442] on select "Active Inactive" at bounding box center [840, 447] width 83 height 29
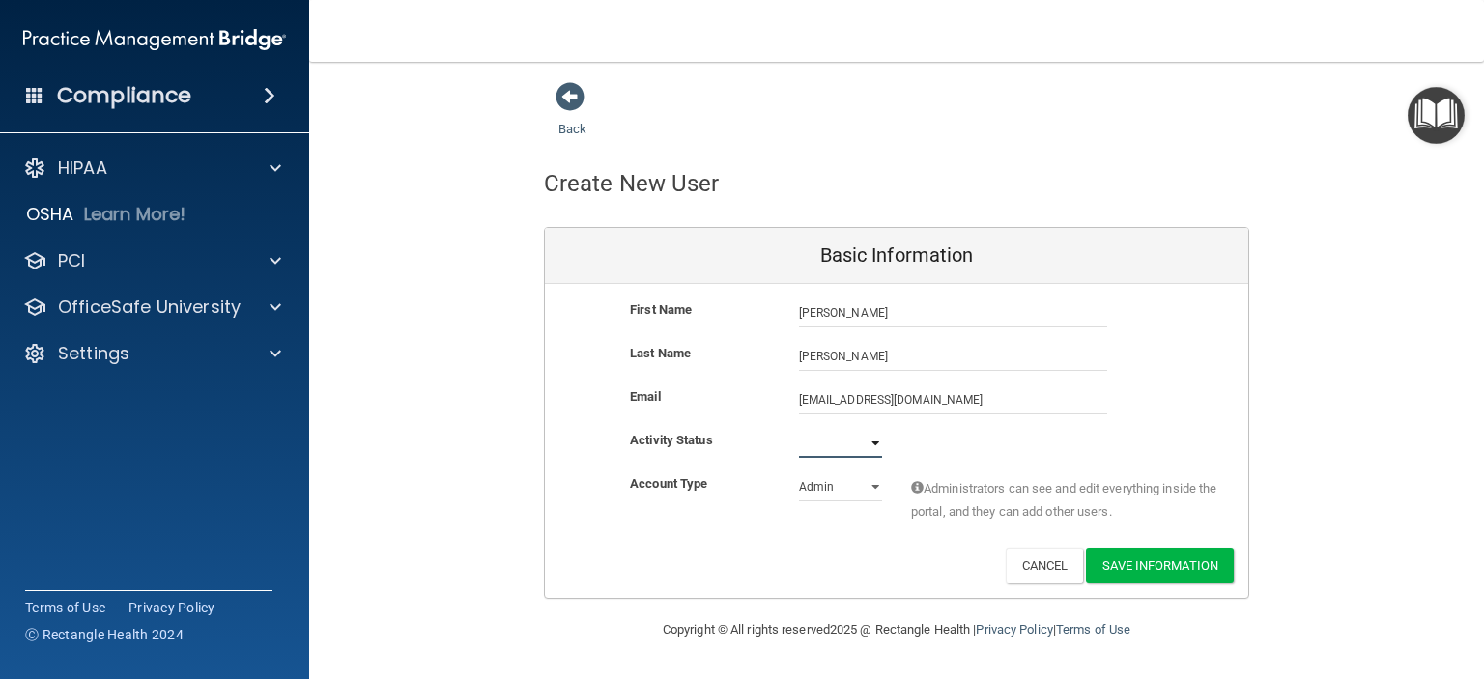
select select "active"
click at [799, 429] on select "Active Inactive" at bounding box center [840, 443] width 83 height 29
click at [879, 488] on select "Admin Member" at bounding box center [840, 486] width 83 height 29
click at [799, 472] on select "Admin Member" at bounding box center [840, 486] width 83 height 29
click at [1139, 569] on button "Save Information" at bounding box center [1160, 566] width 148 height 36
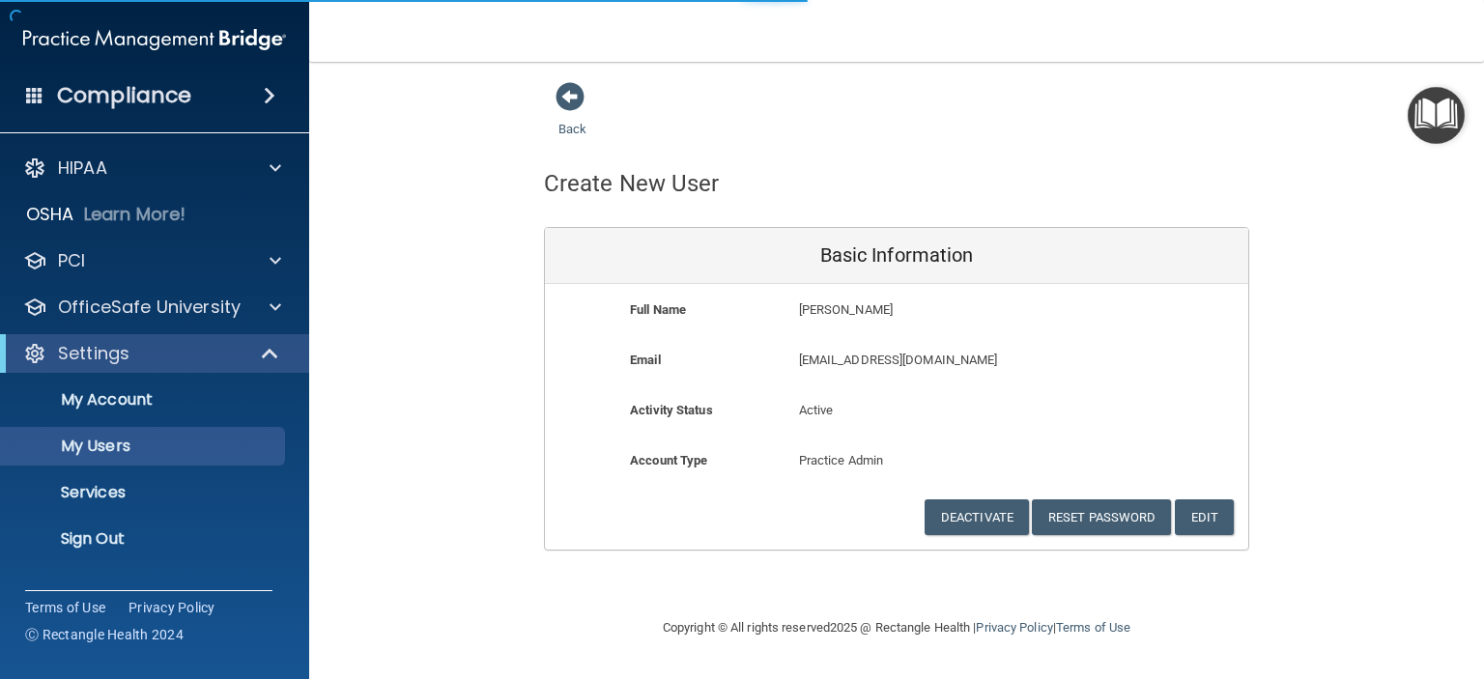
select select "20"
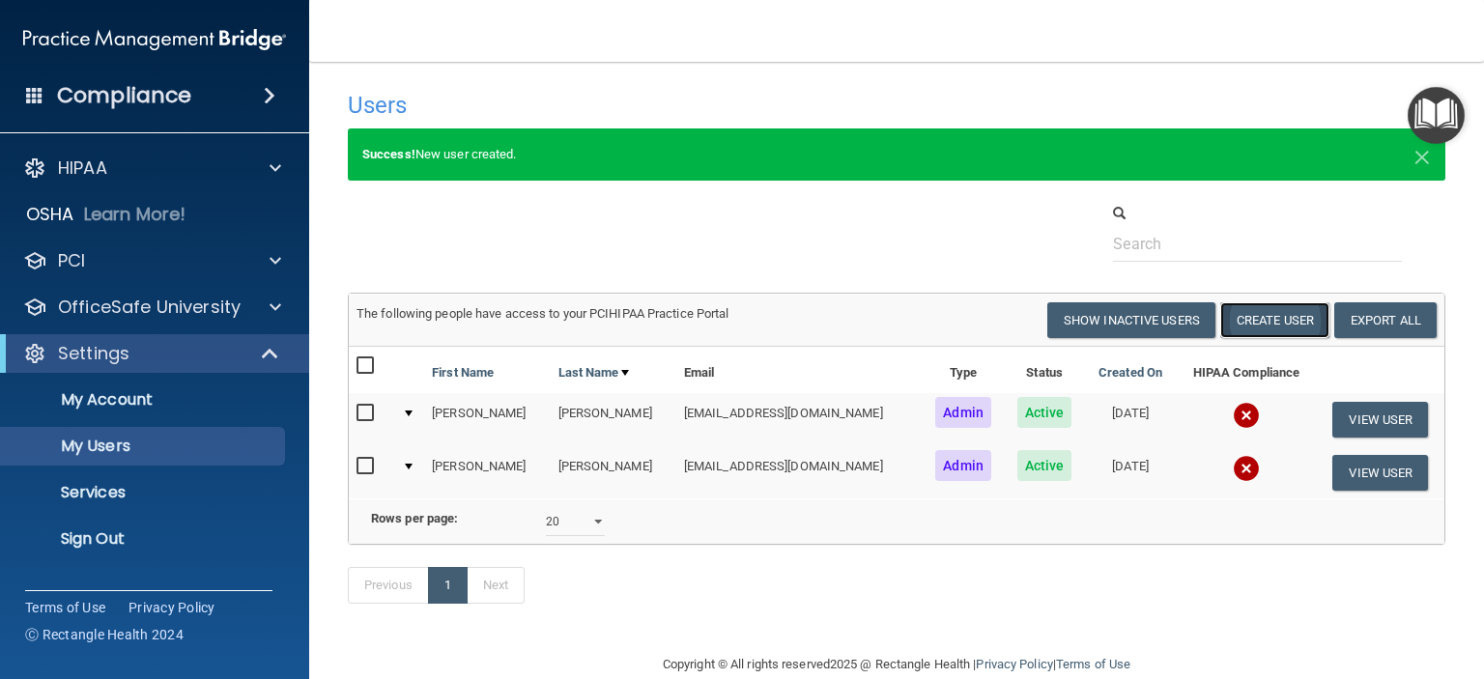
click at [1268, 316] on button "Create User" at bounding box center [1274, 320] width 109 height 36
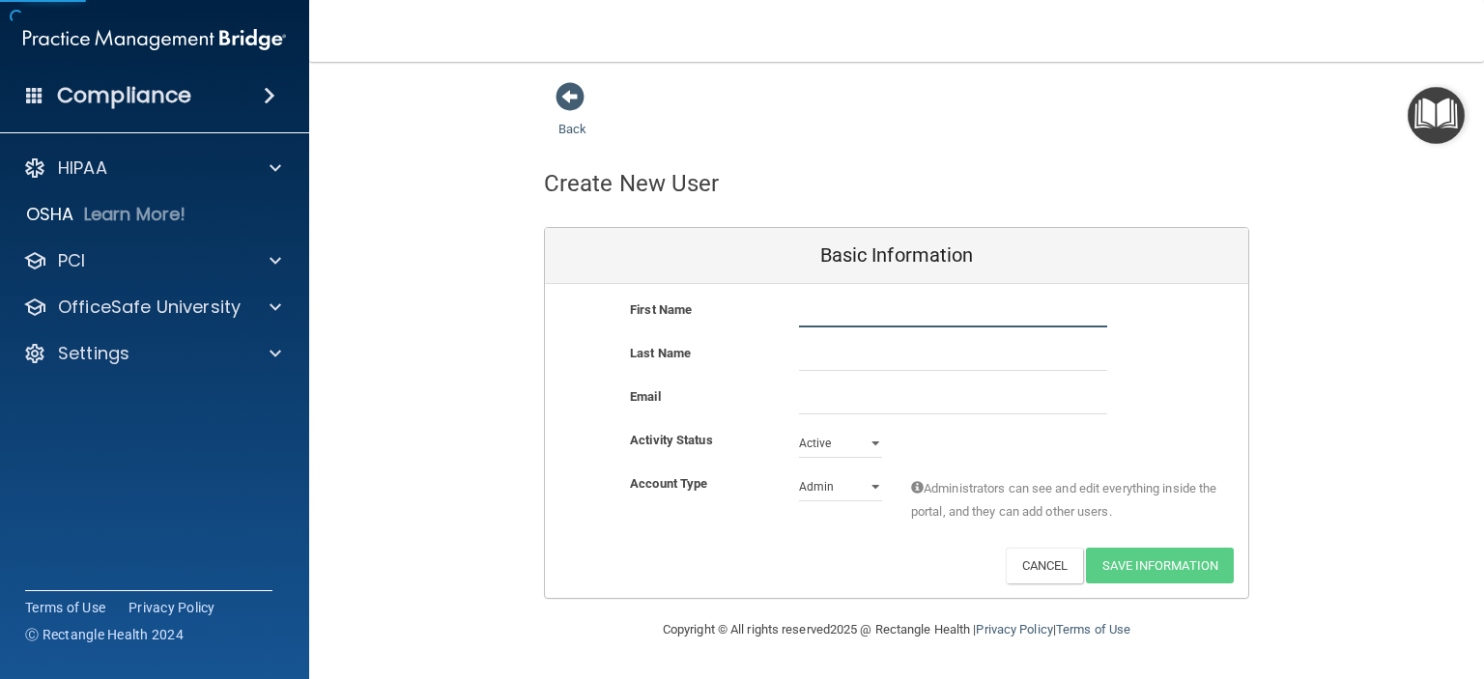
click at [837, 310] on input "text" at bounding box center [953, 313] width 308 height 29
type input "[GEOGRAPHIC_DATA]"
click at [818, 354] on input "text" at bounding box center [953, 356] width 308 height 29
type input "[PERSON_NAME]"
drag, startPoint x: 800, startPoint y: 377, endPoint x: 808, endPoint y: 404, distance: 28.1
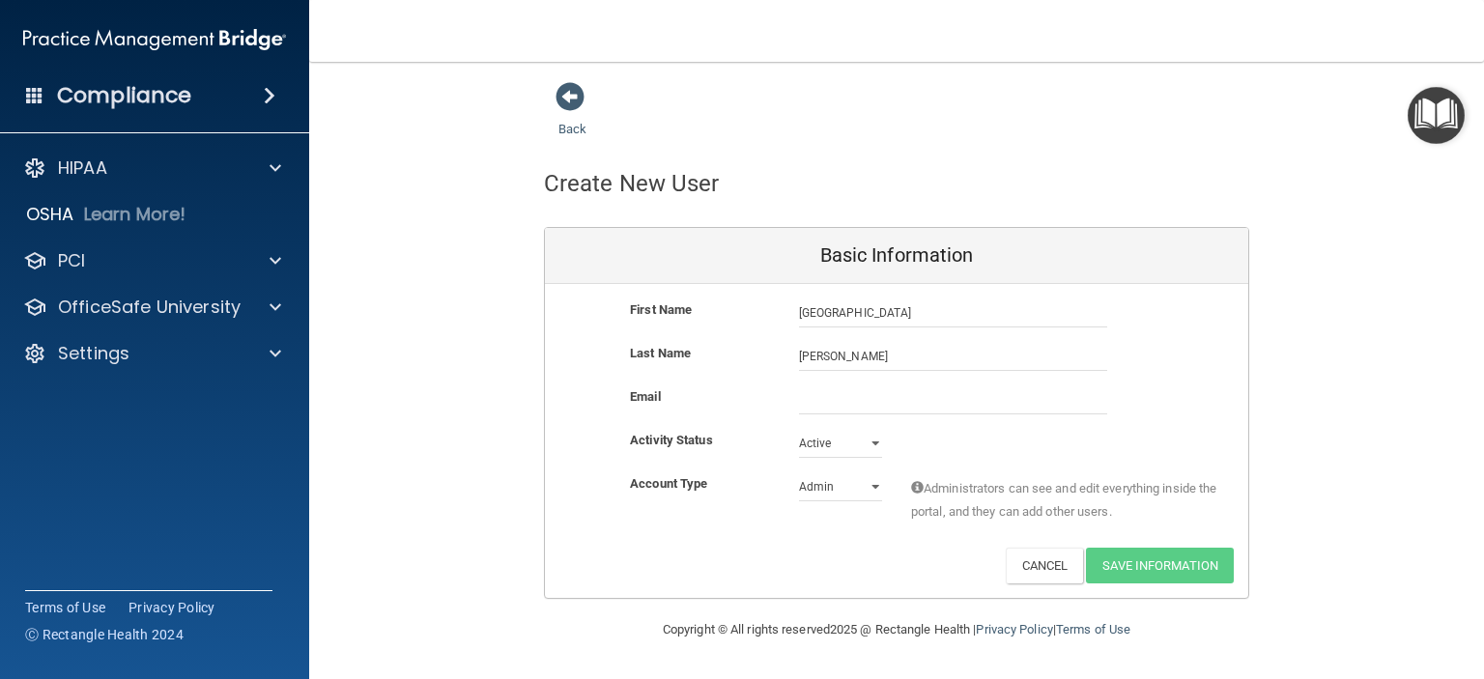
click at [800, 377] on div "Last Name Silverman" at bounding box center [896, 363] width 703 height 43
click at [808, 405] on input "email" at bounding box center [953, 399] width 308 height 29
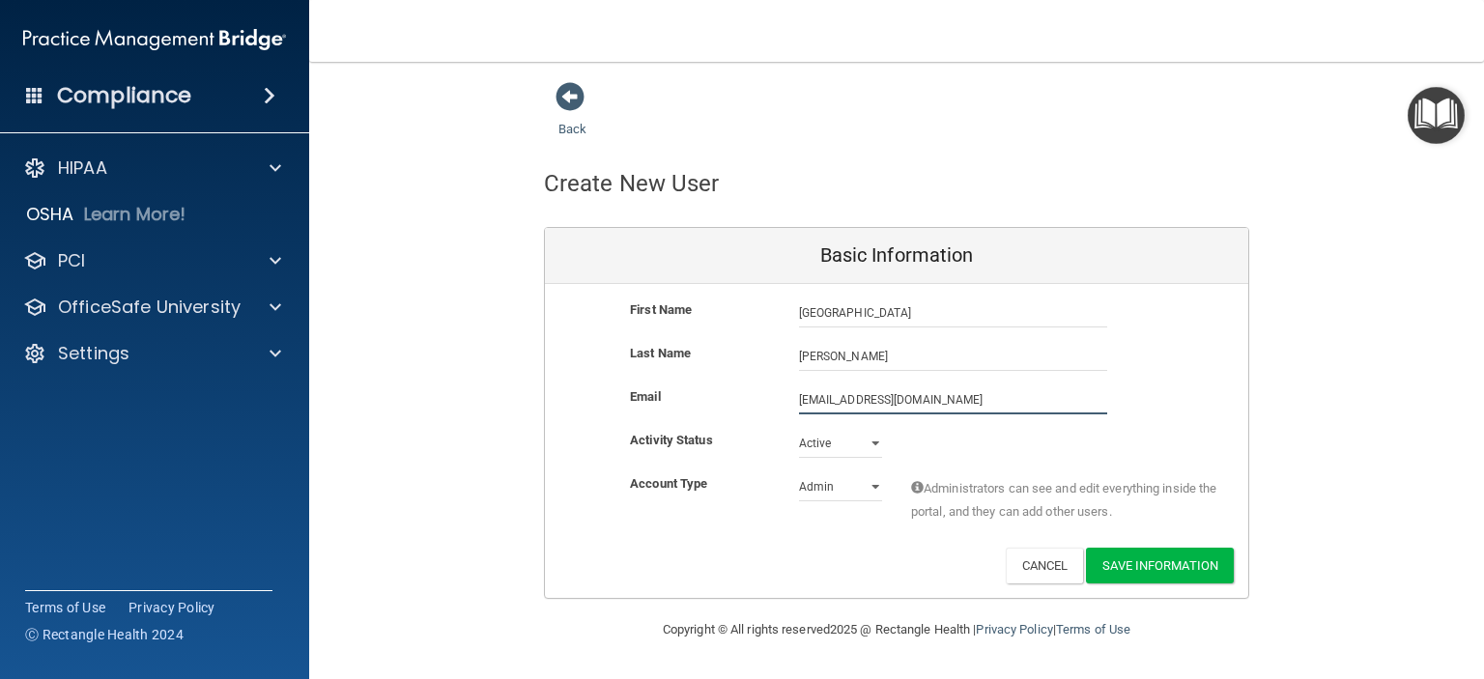
type input "[EMAIL_ADDRESS][DOMAIN_NAME]"
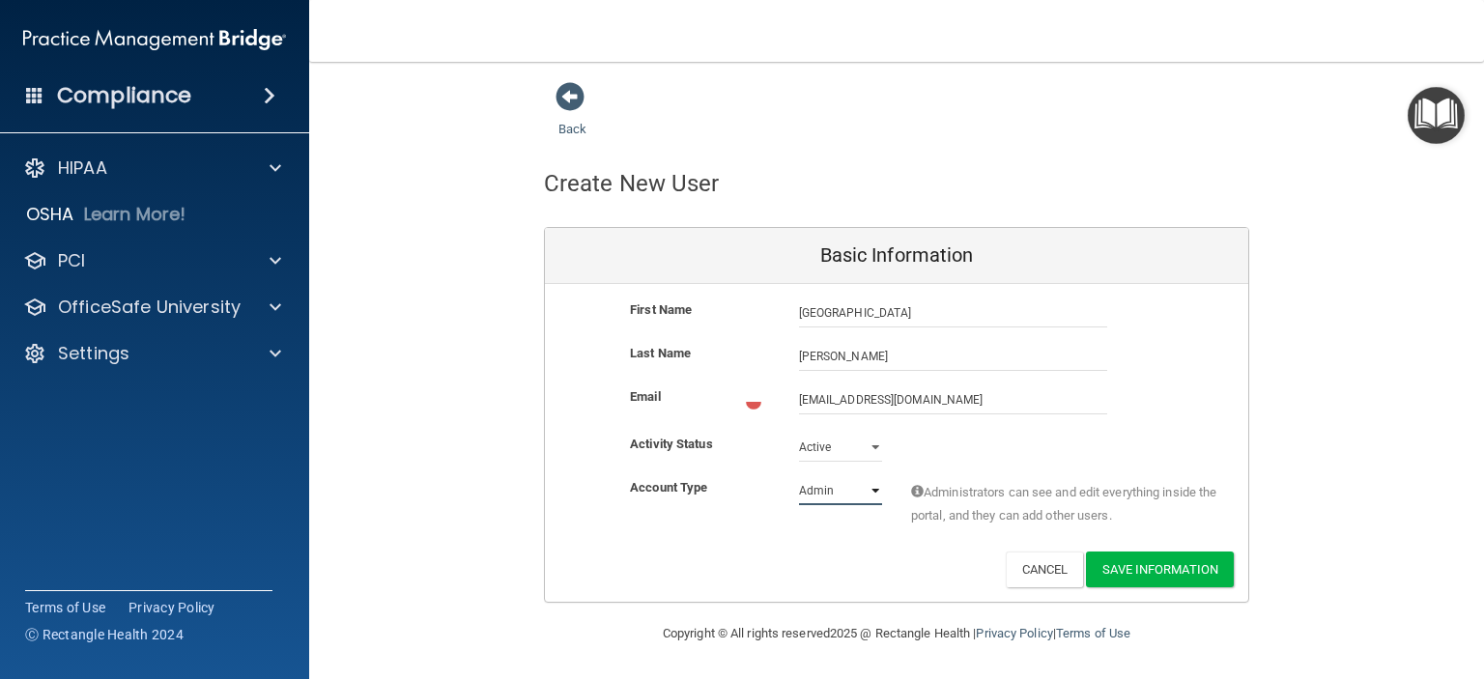
click at [872, 488] on select "Admin Member" at bounding box center [840, 490] width 83 height 29
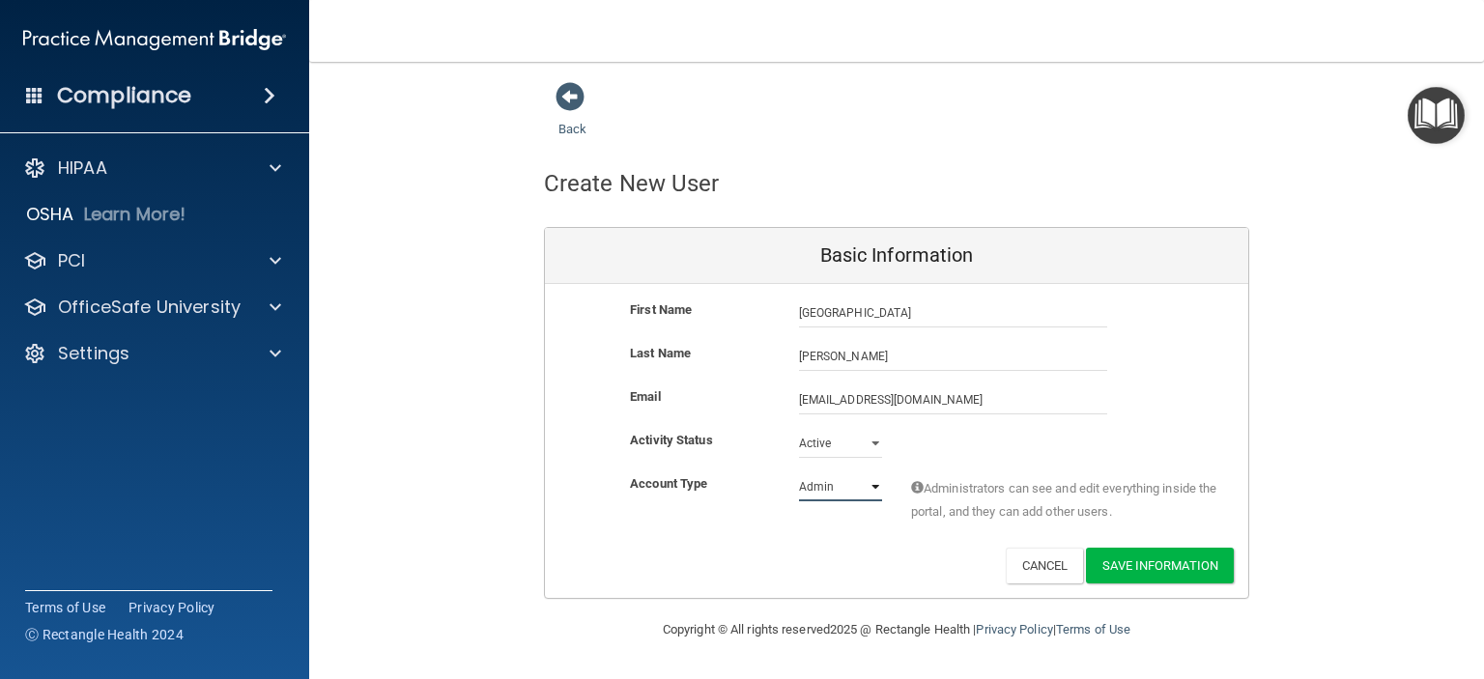
click at [799, 472] on select "Admin Member" at bounding box center [840, 486] width 83 height 29
click at [1170, 570] on button "Save Information" at bounding box center [1160, 566] width 148 height 36
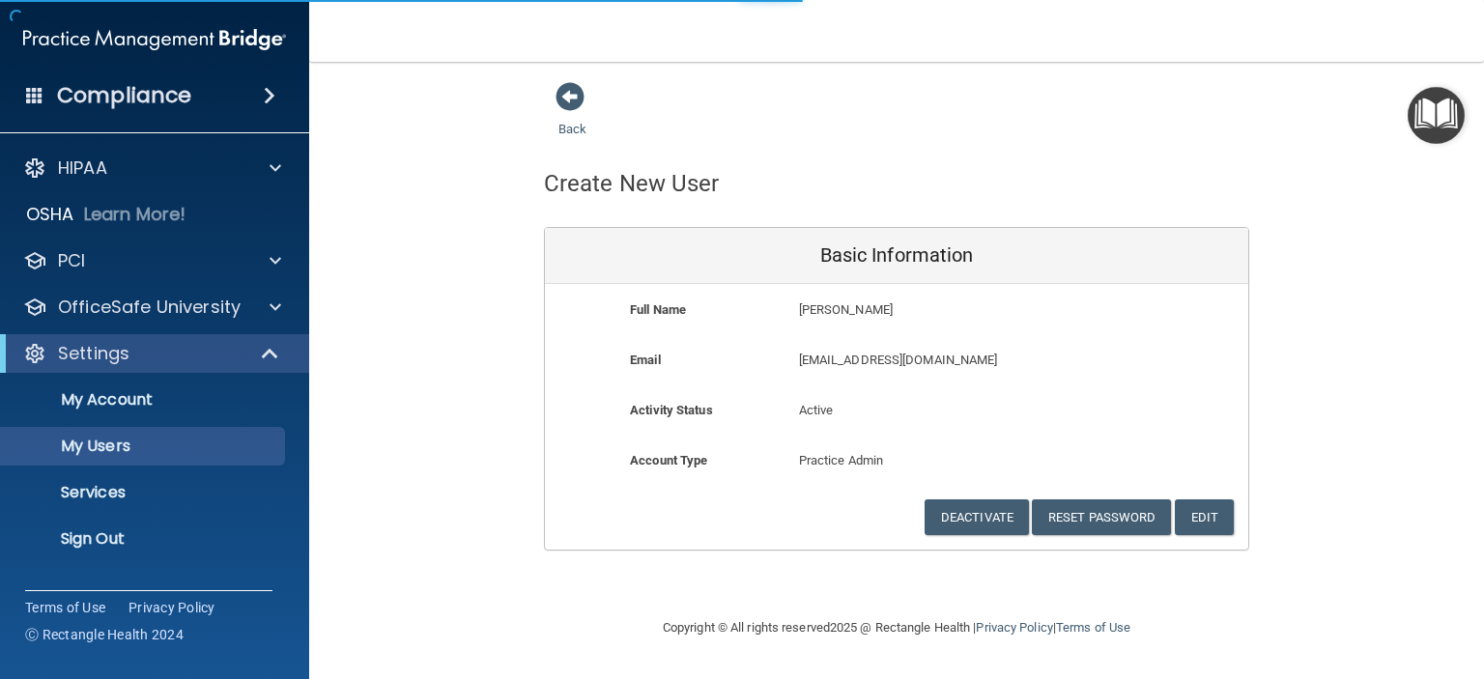
select select "20"
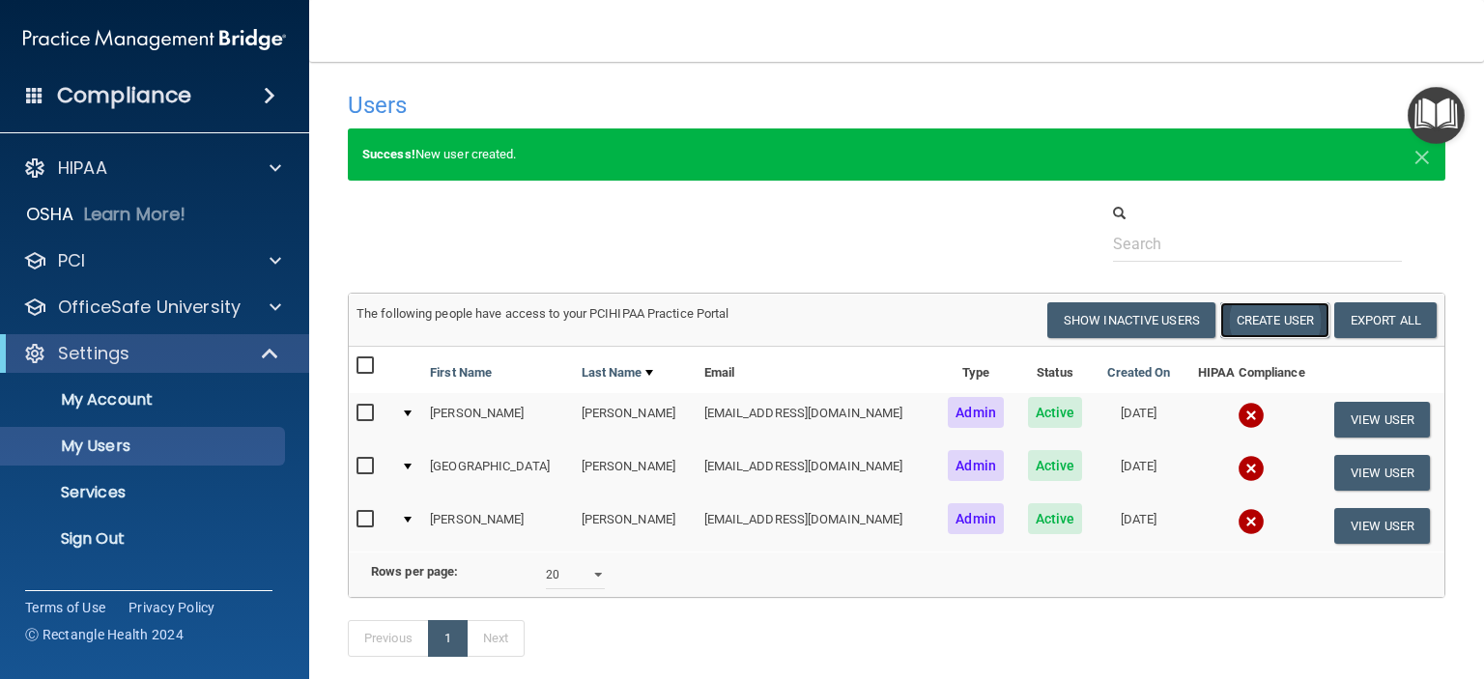
click at [1242, 312] on button "Create User" at bounding box center [1274, 320] width 109 height 36
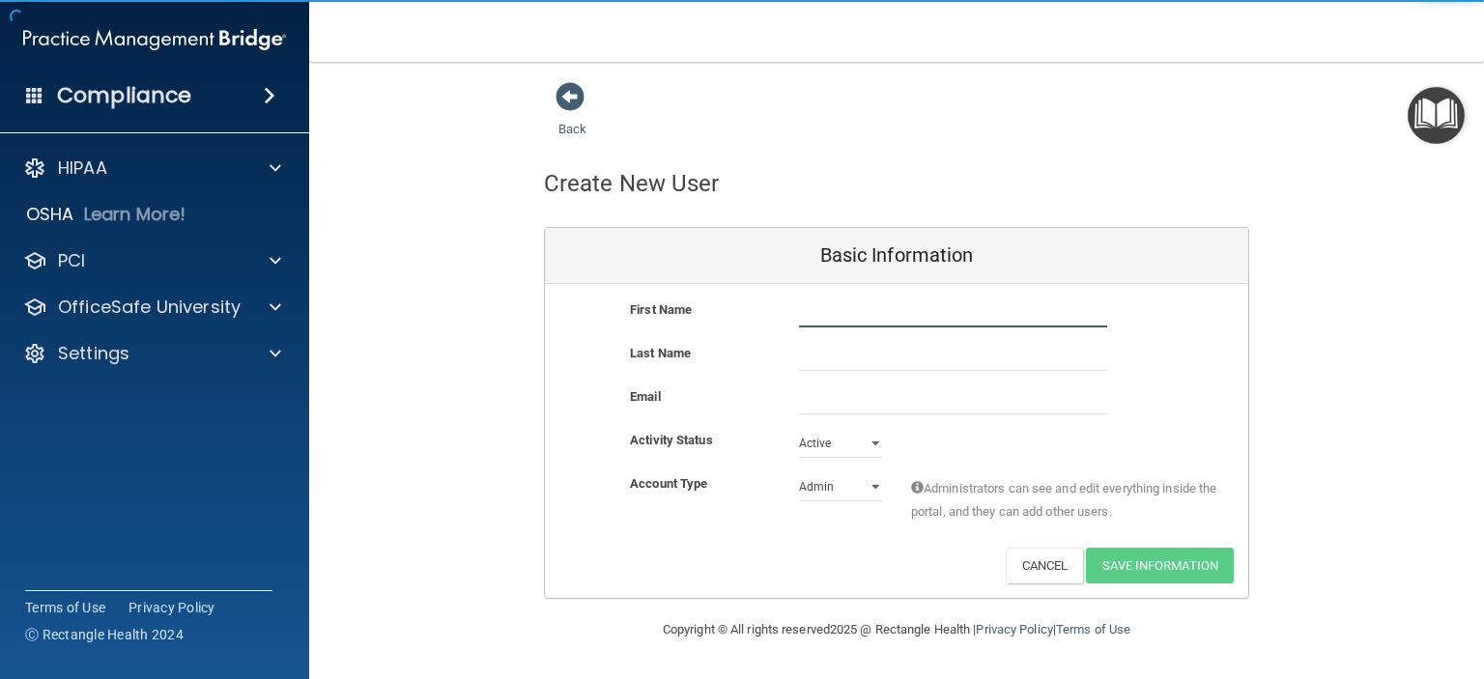
click at [844, 316] on input "text" at bounding box center [953, 313] width 308 height 29
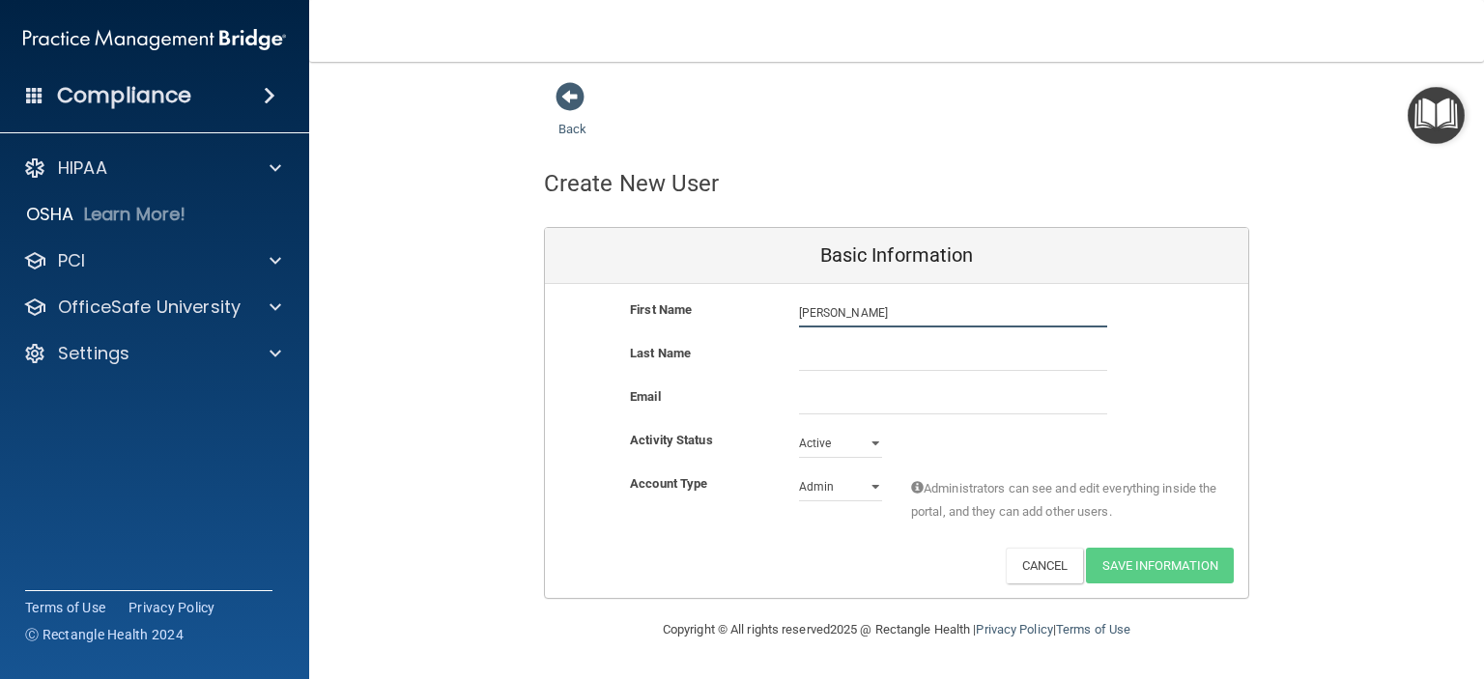
type input "[PERSON_NAME]"
click at [843, 340] on div "First Name Theresa Theresa" at bounding box center [896, 320] width 703 height 43
click at [844, 357] on input "text" at bounding box center [953, 356] width 308 height 29
type input "Rumaker"
click at [876, 485] on select "Admin Member" at bounding box center [840, 486] width 83 height 29
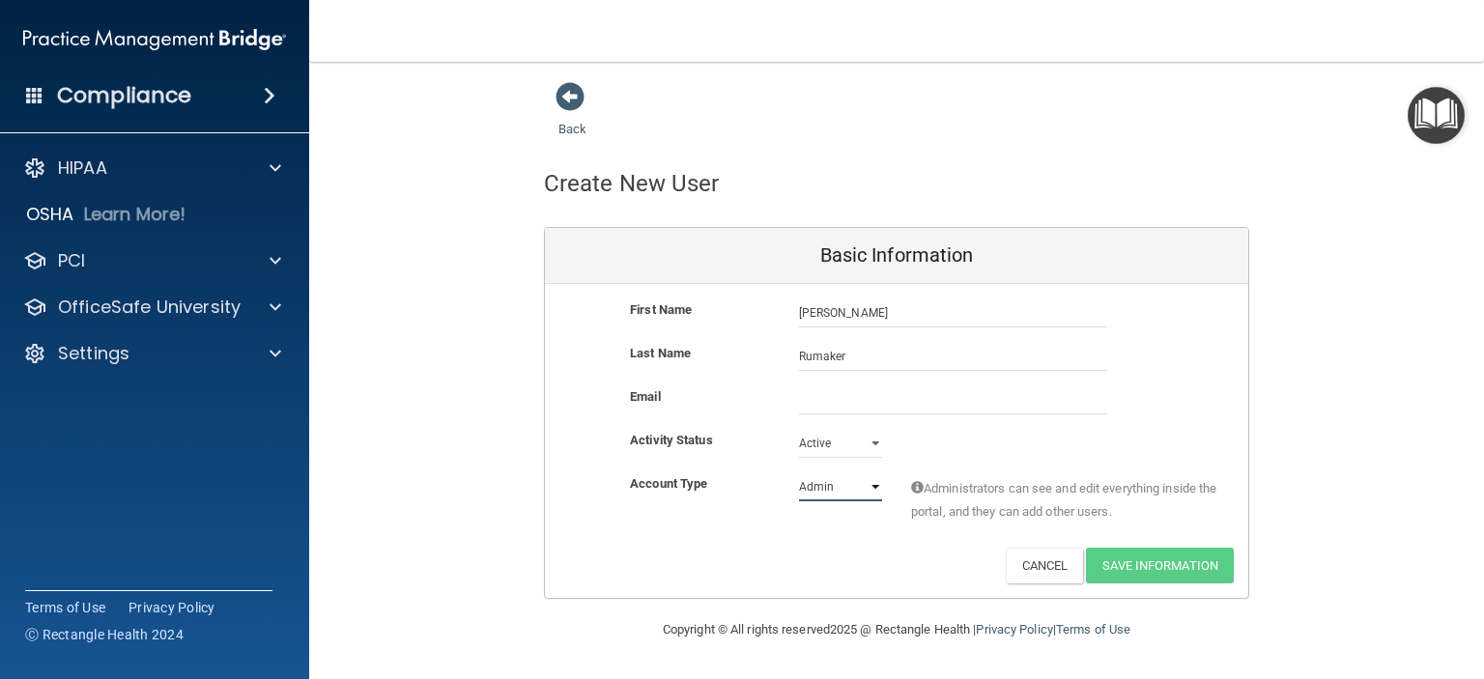
select select "practice_member"
click at [799, 472] on select "Admin Member" at bounding box center [840, 486] width 83 height 29
click at [827, 391] on input "email" at bounding box center [953, 399] width 308 height 29
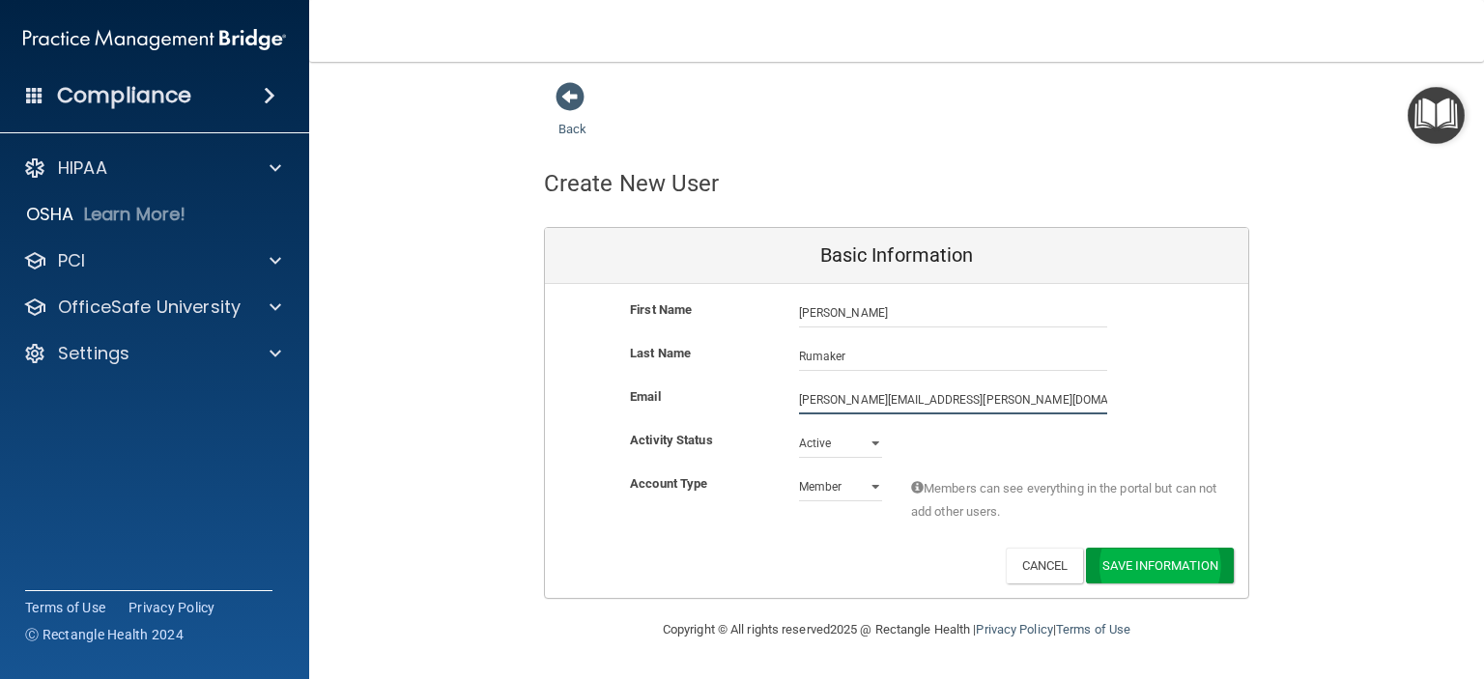
type input "[PERSON_NAME][EMAIL_ADDRESS][PERSON_NAME][DOMAIN_NAME]"
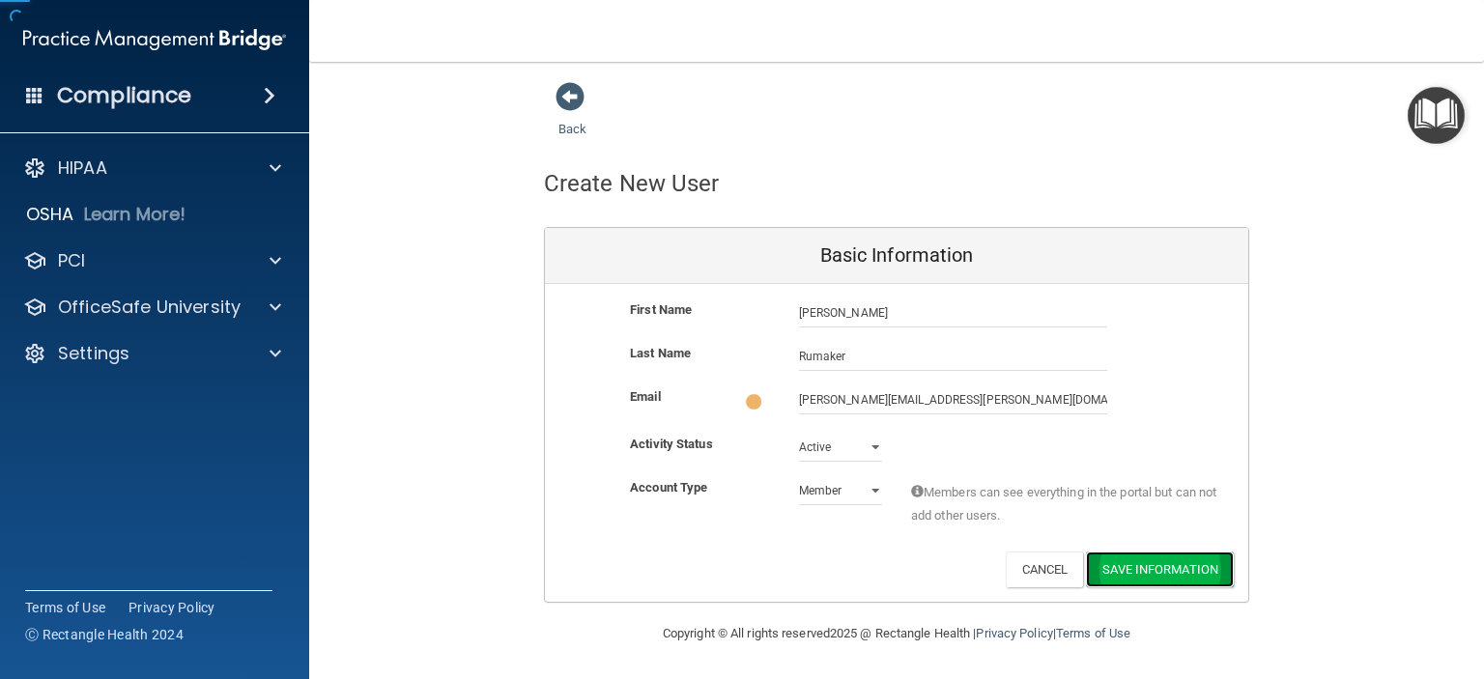
click at [1113, 558] on button "Save Information" at bounding box center [1160, 570] width 148 height 36
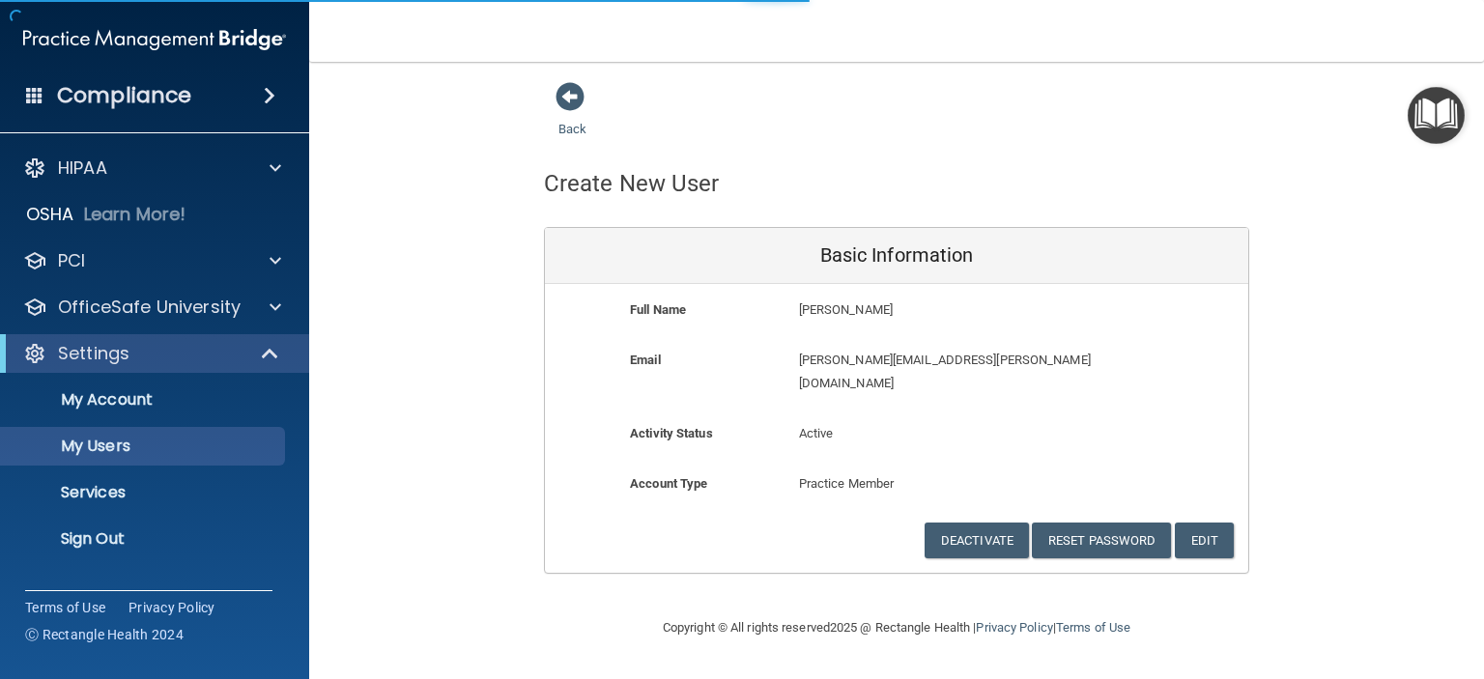
select select "20"
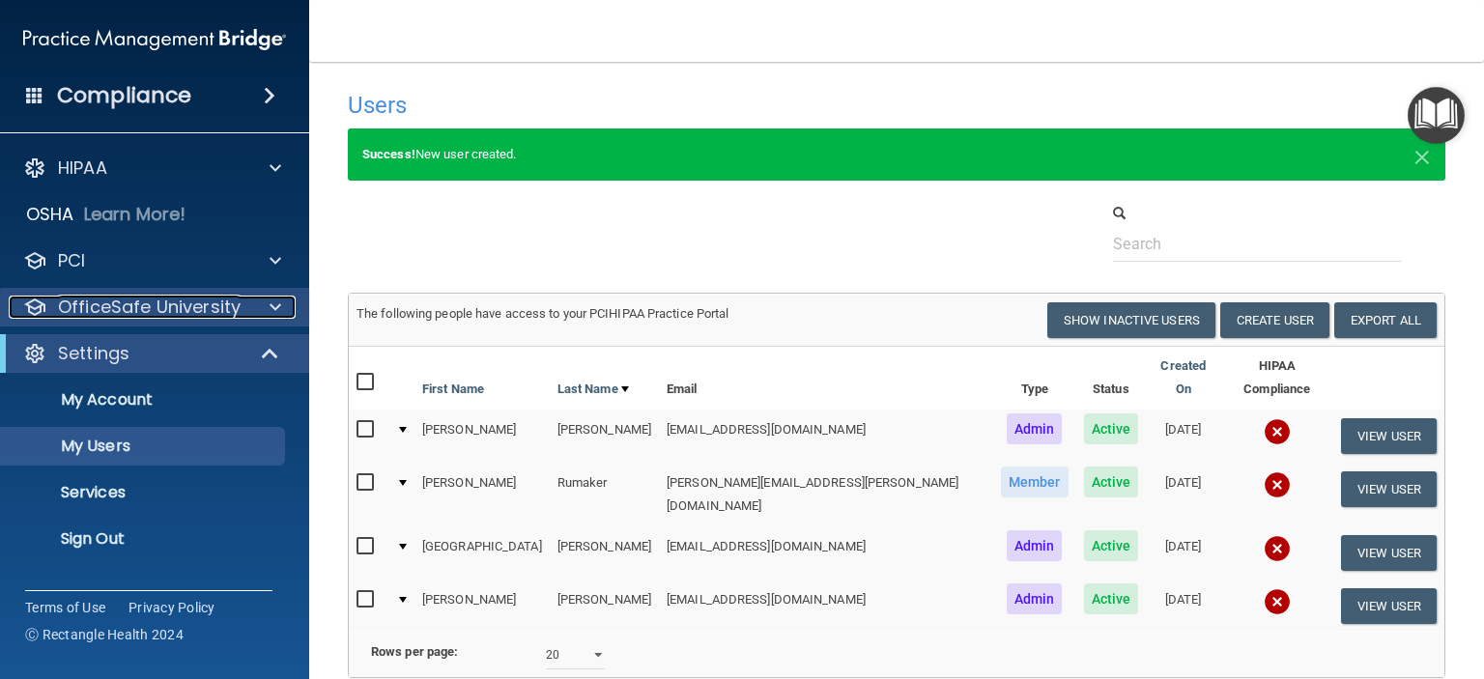
click at [110, 314] on p "OfficeSafe University" at bounding box center [149, 307] width 183 height 23
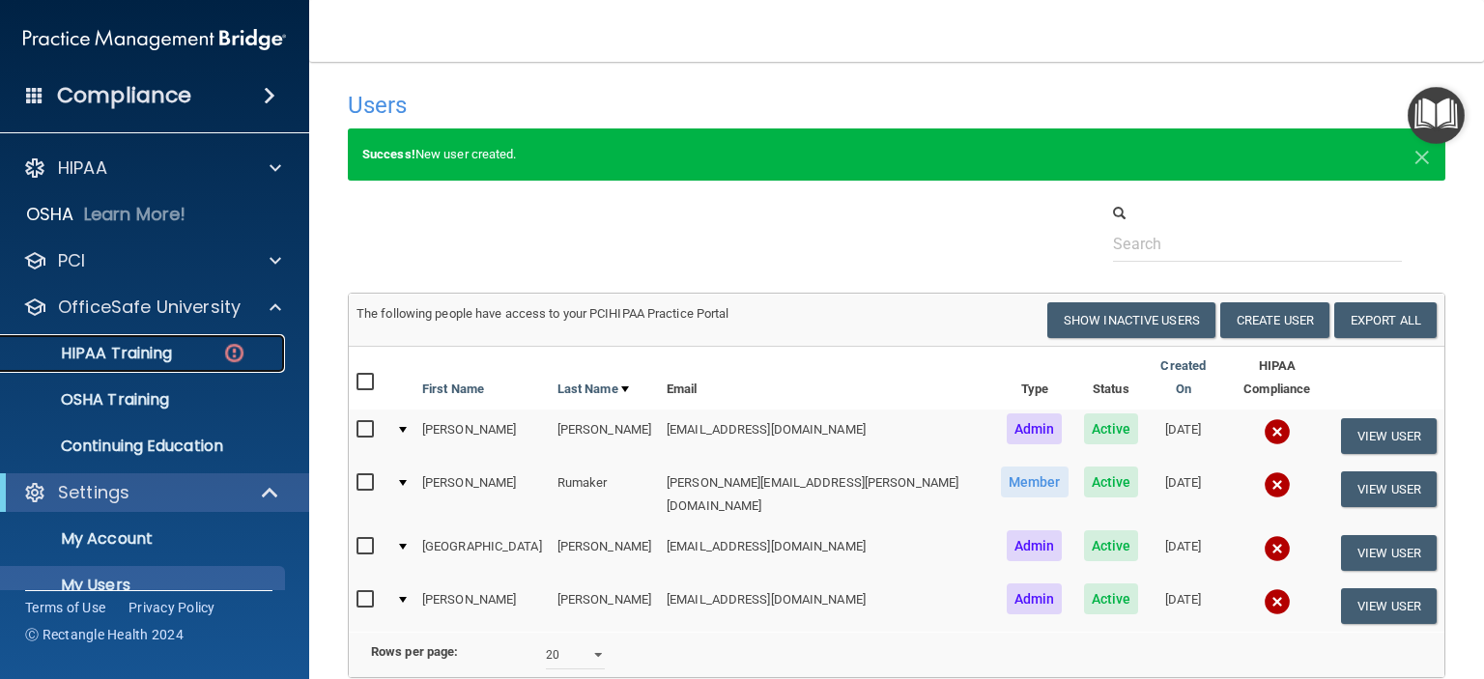
click at [135, 355] on p "HIPAA Training" at bounding box center [92, 353] width 159 height 19
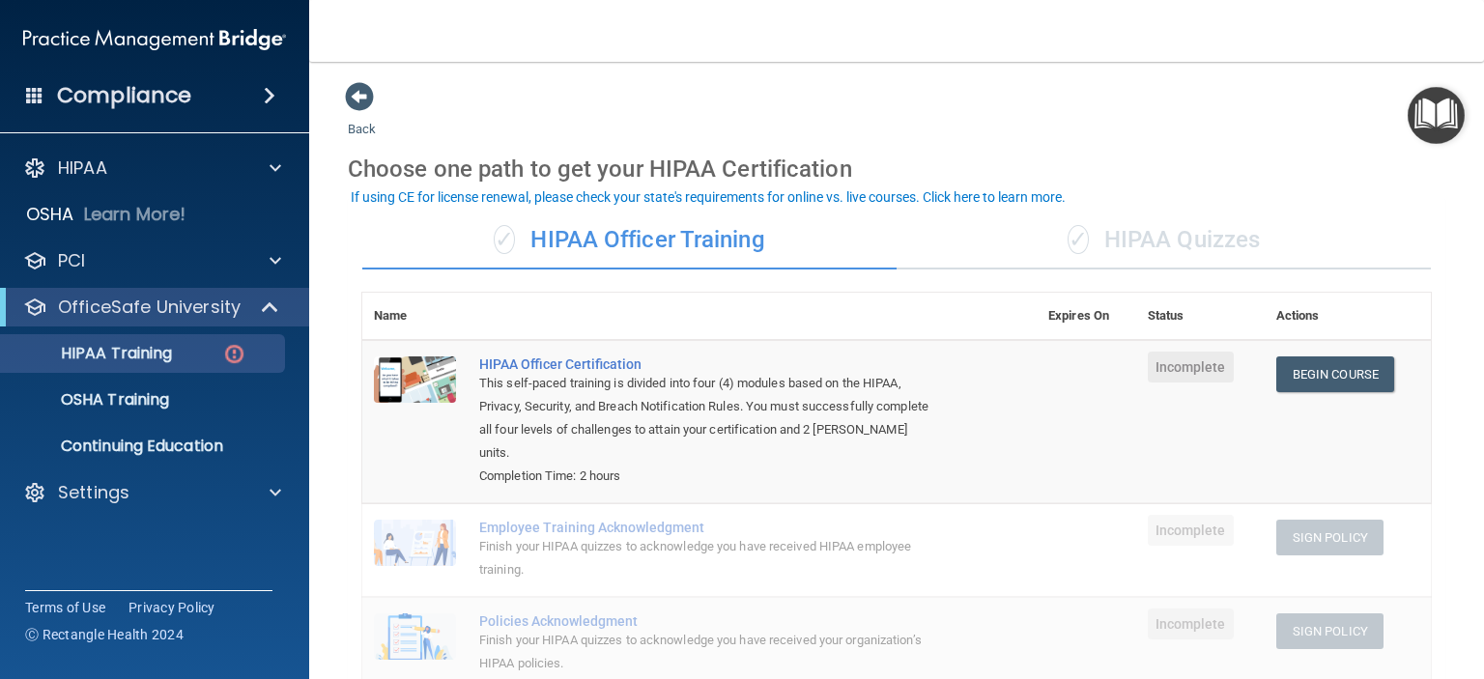
click at [1171, 248] on div "✓ HIPAA Quizzes" at bounding box center [1163, 241] width 534 height 58
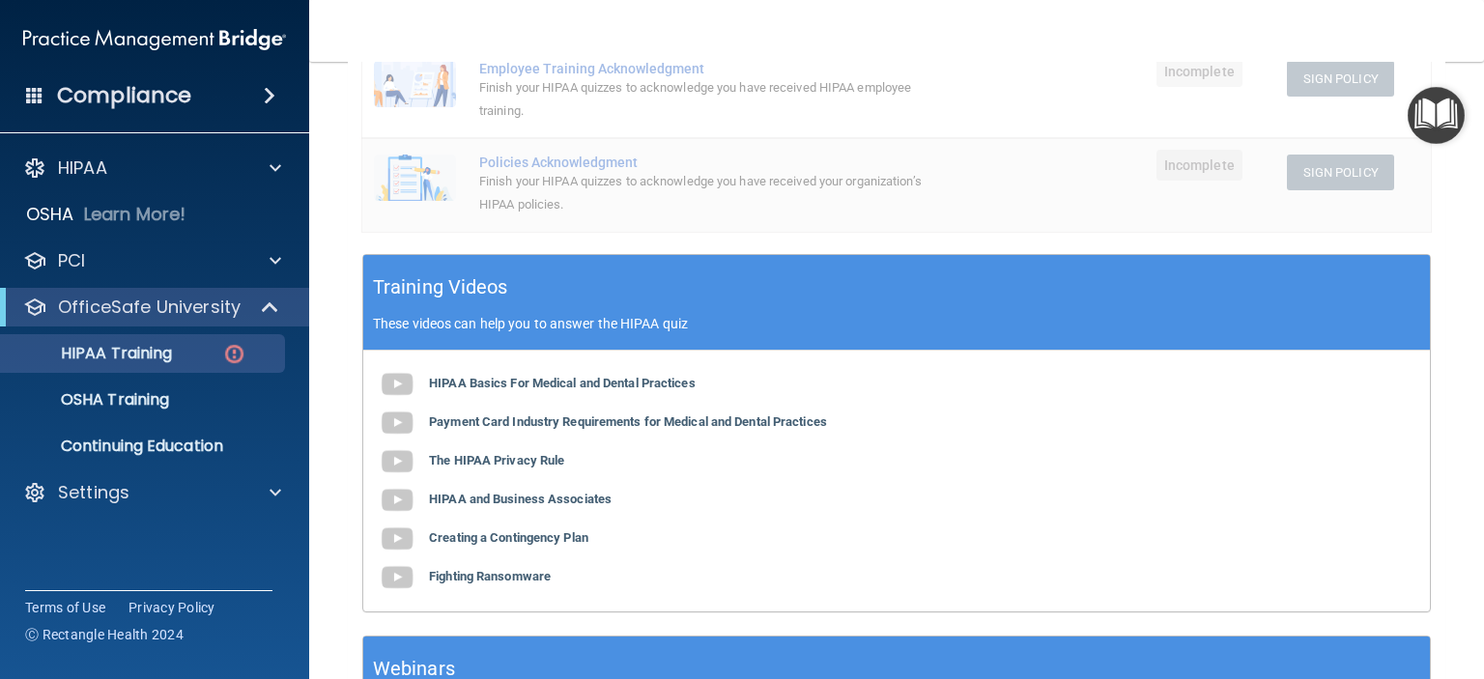
scroll to position [290, 0]
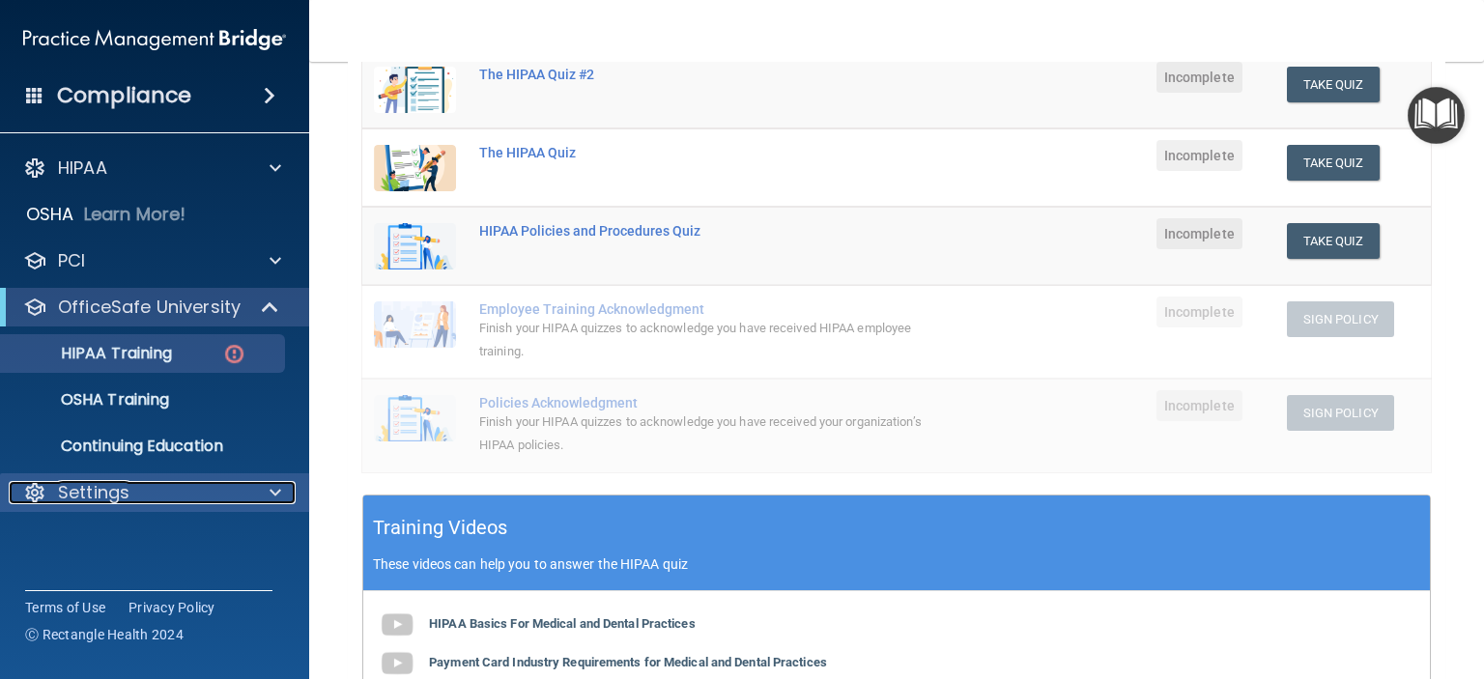
click at [116, 490] on p "Settings" at bounding box center [93, 492] width 71 height 23
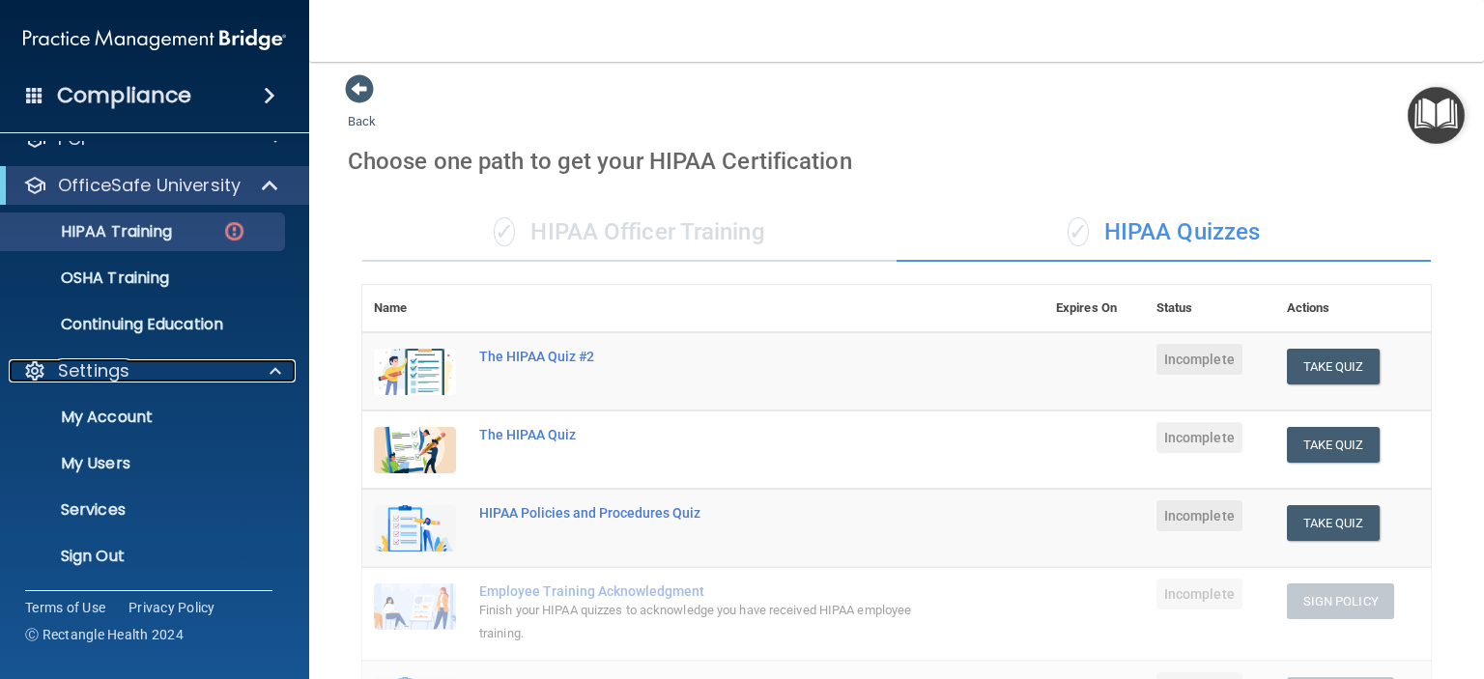
scroll to position [0, 0]
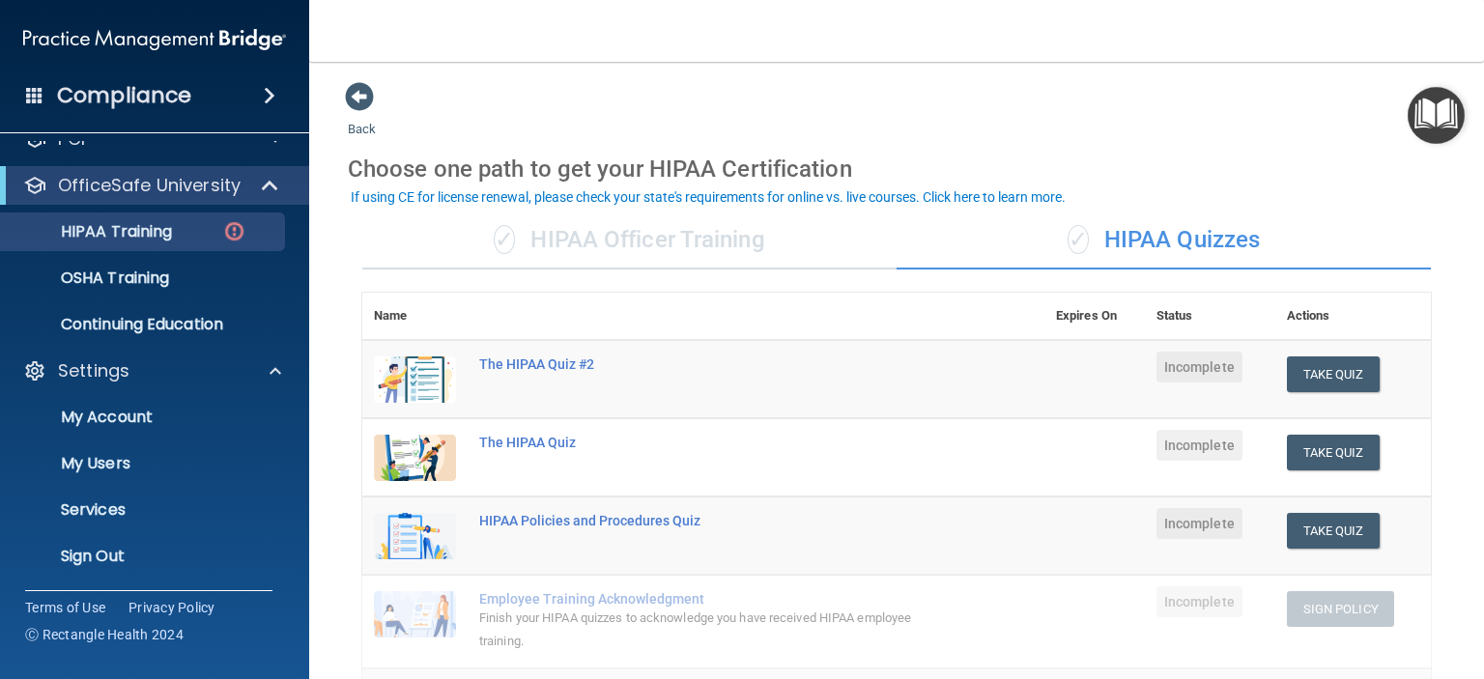
click at [675, 248] on div "✓ HIPAA Officer Training" at bounding box center [629, 241] width 534 height 58
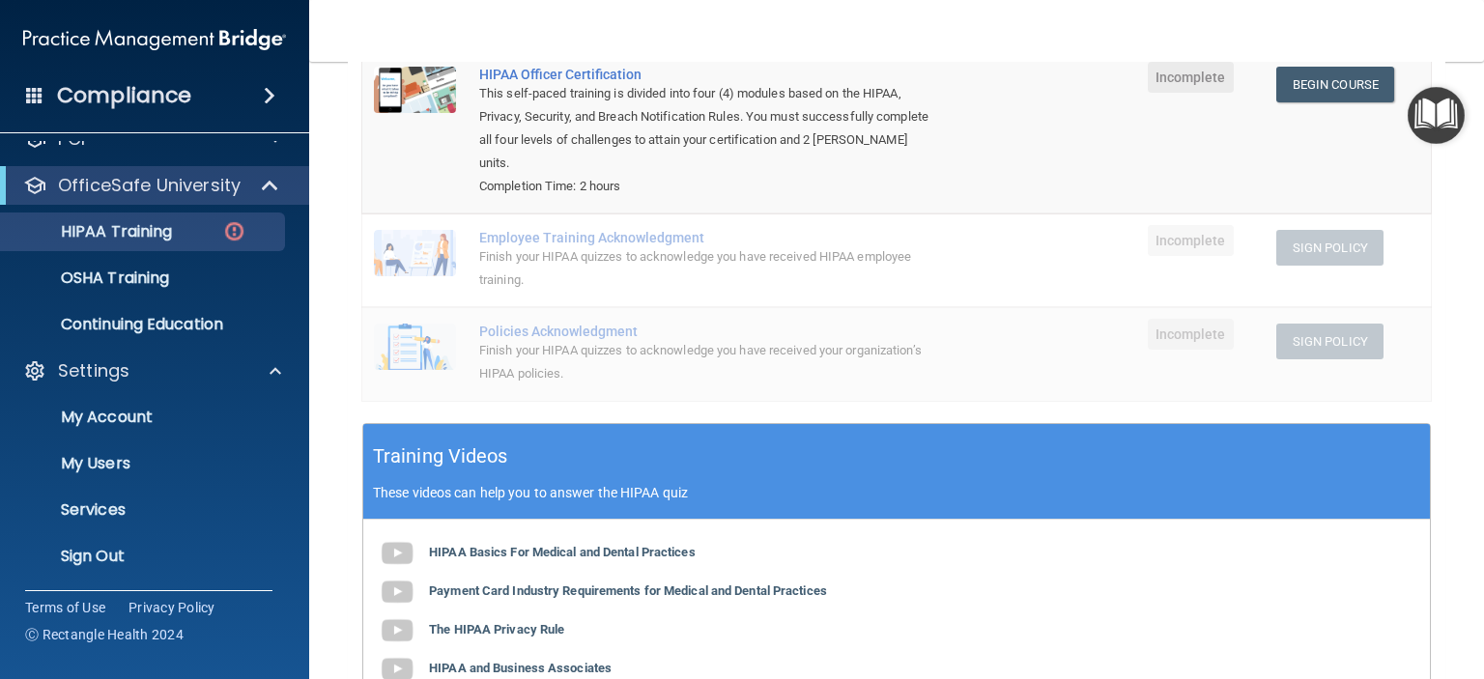
scroll to position [633, 0]
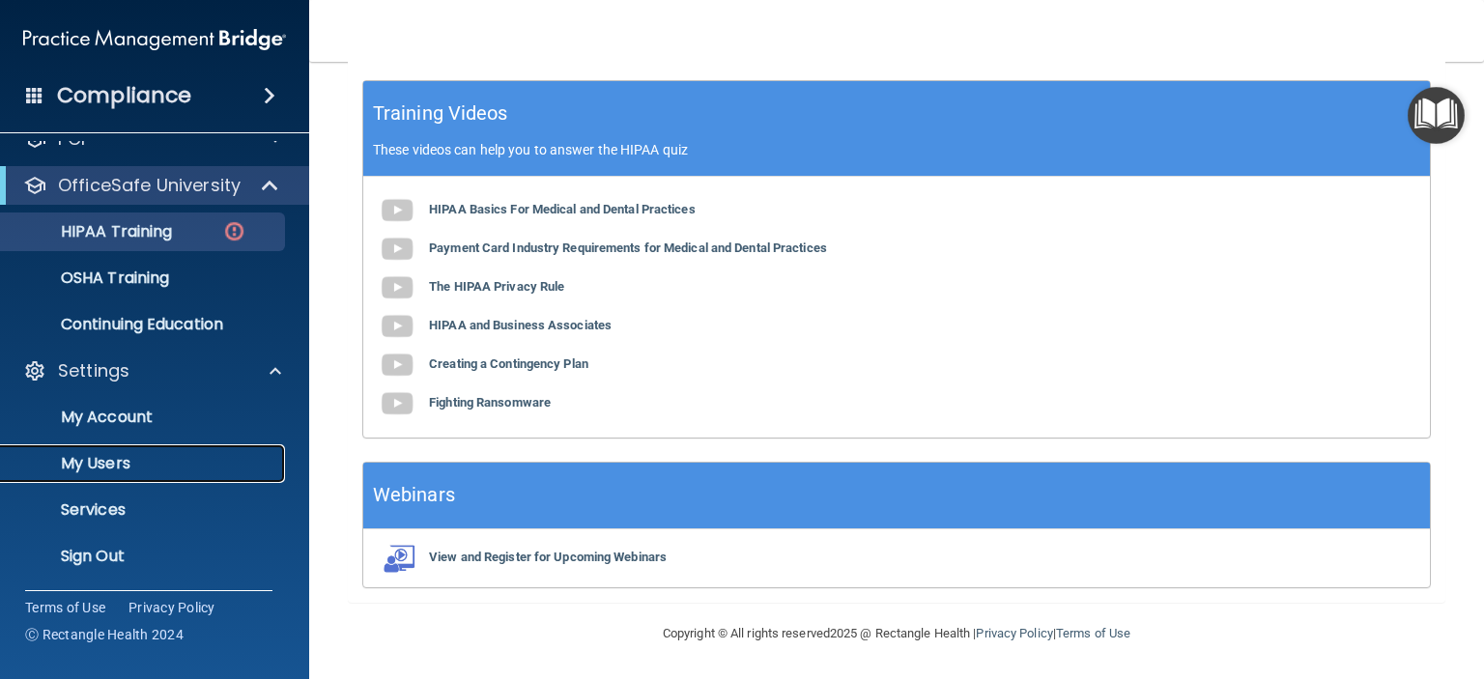
click at [90, 467] on p "My Users" at bounding box center [145, 463] width 264 height 19
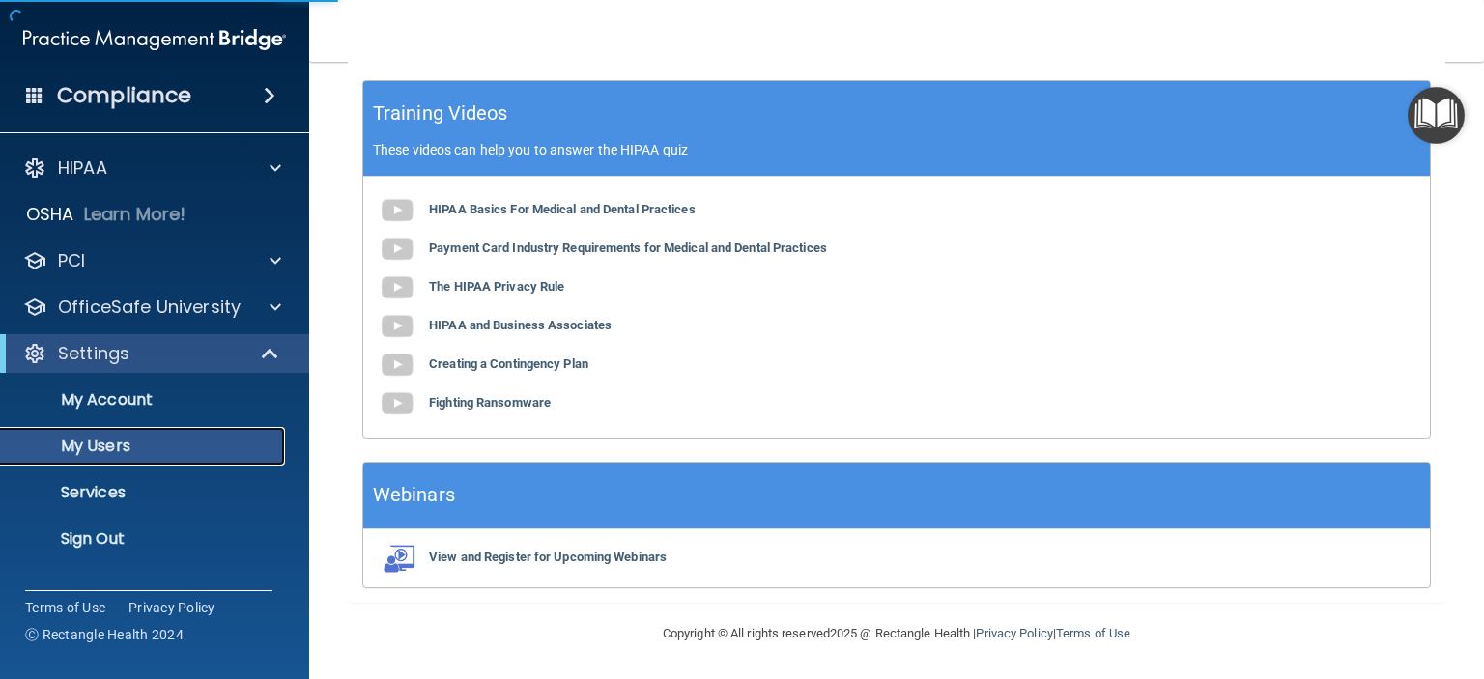
scroll to position [89, 0]
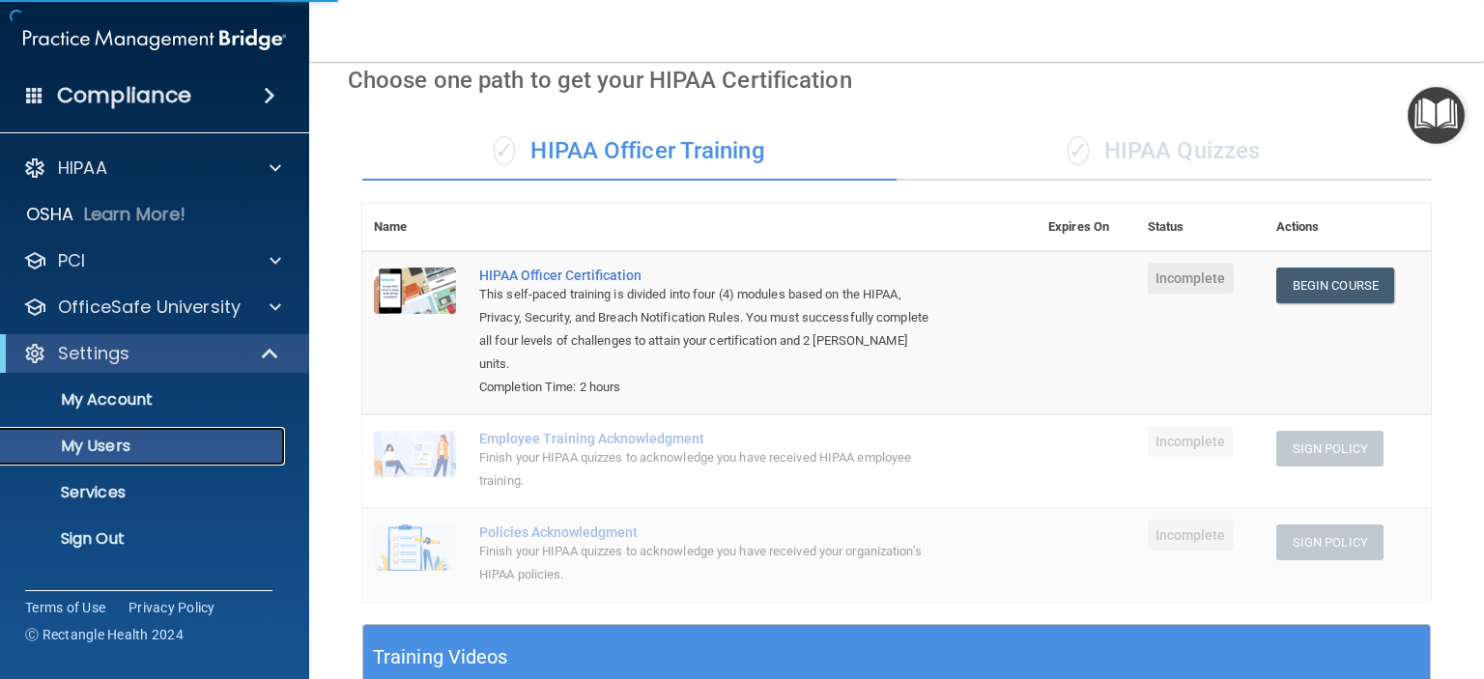
select select "20"
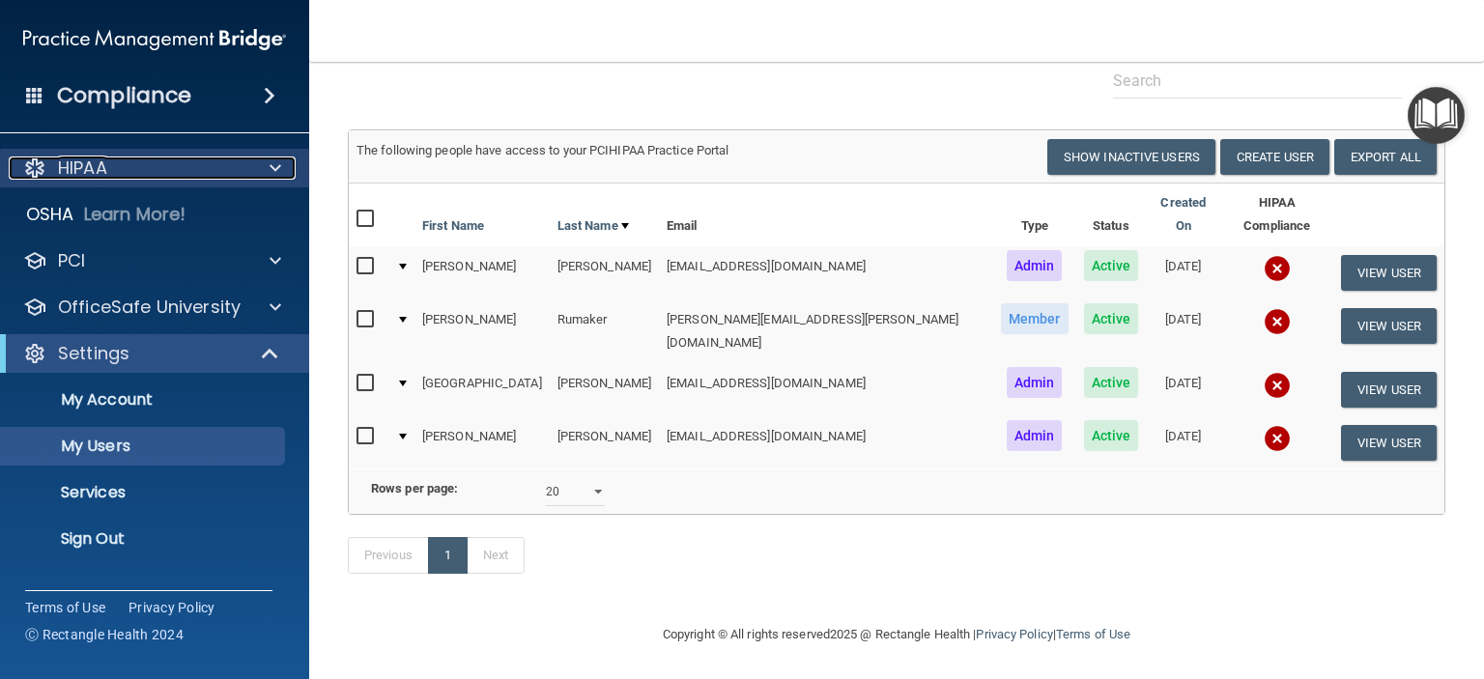
click at [89, 174] on p "HIPAA" at bounding box center [82, 167] width 49 height 23
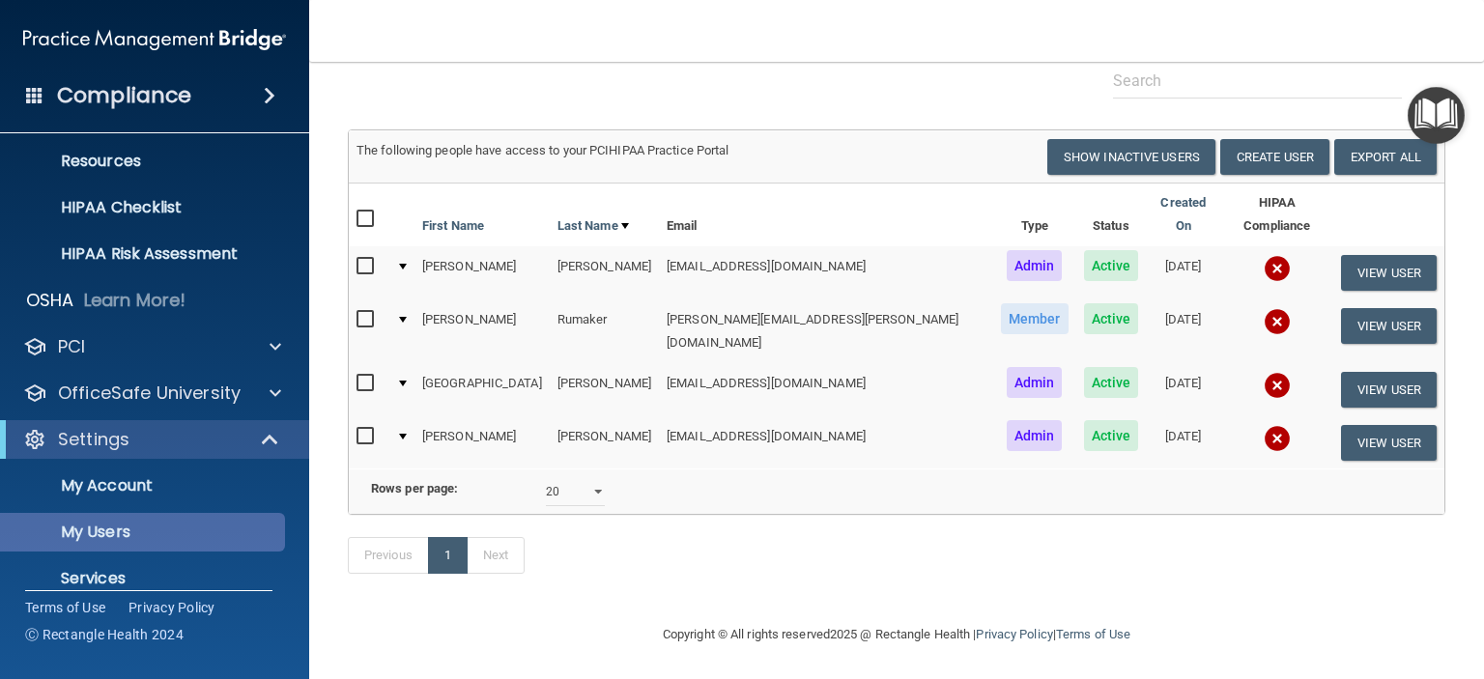
scroll to position [307, 0]
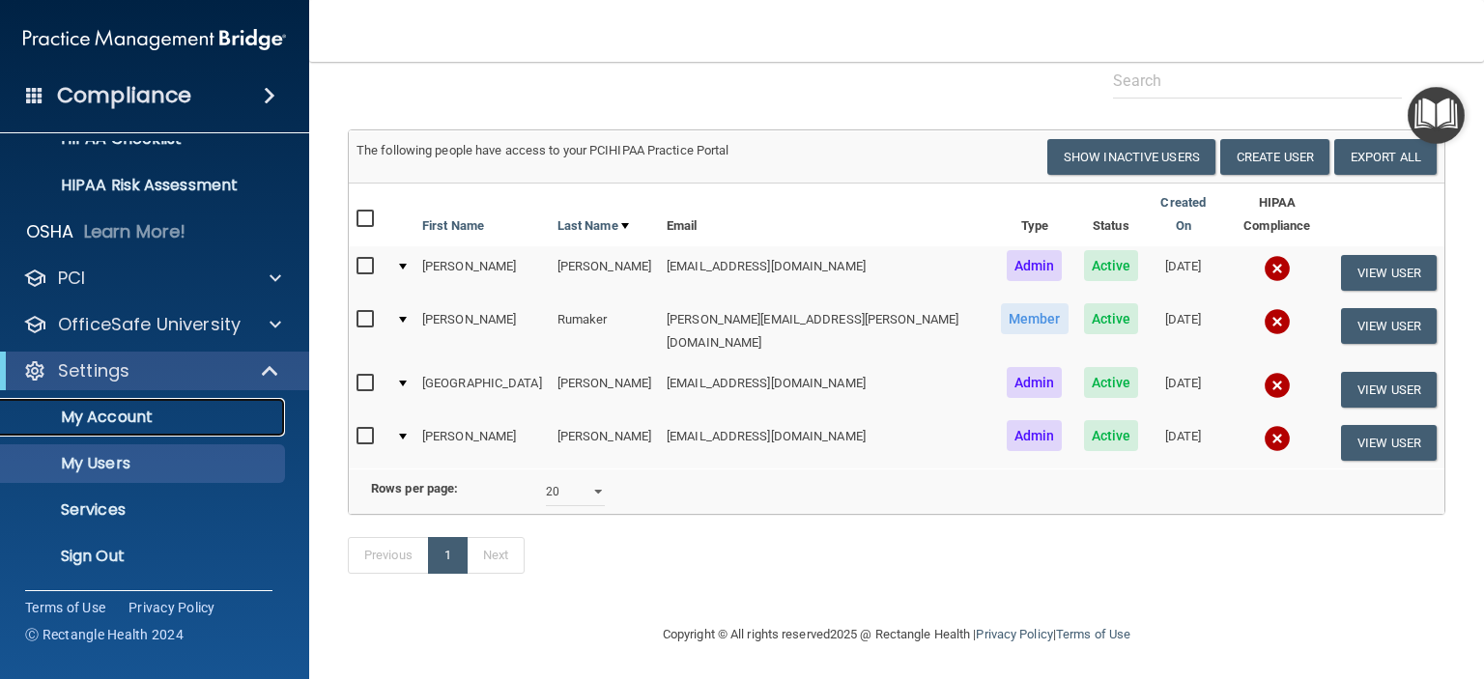
click at [132, 418] on p "My Account" at bounding box center [145, 417] width 264 height 19
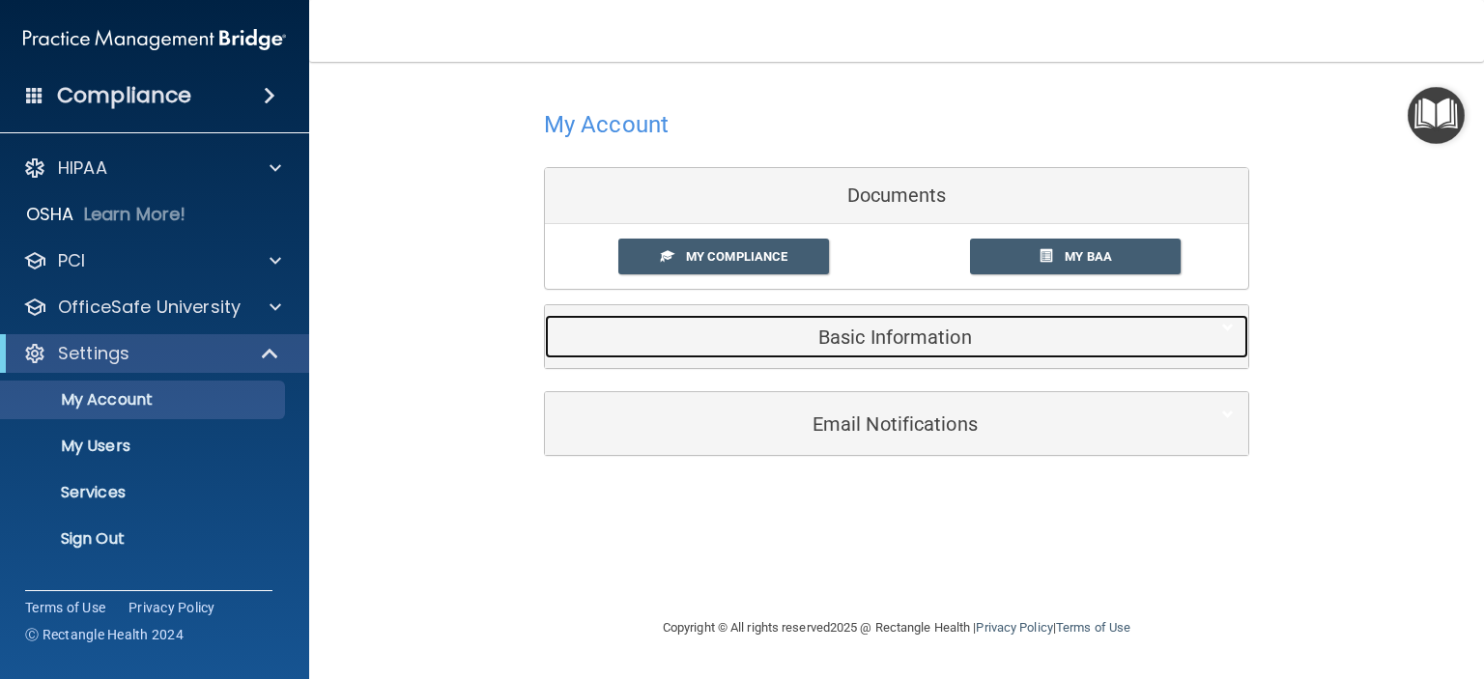
click at [898, 337] on h5 "Basic Information" at bounding box center [866, 337] width 615 height 21
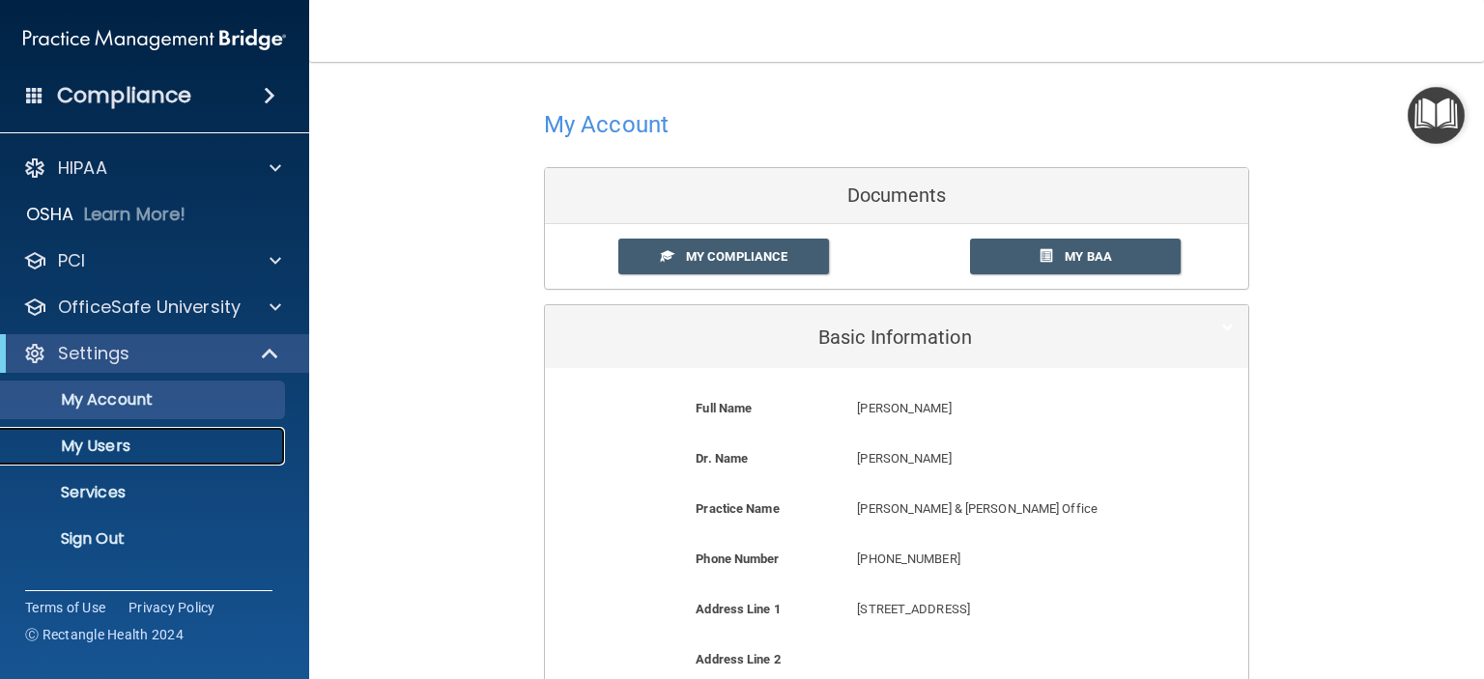
click at [160, 449] on p "My Users" at bounding box center [145, 446] width 264 height 19
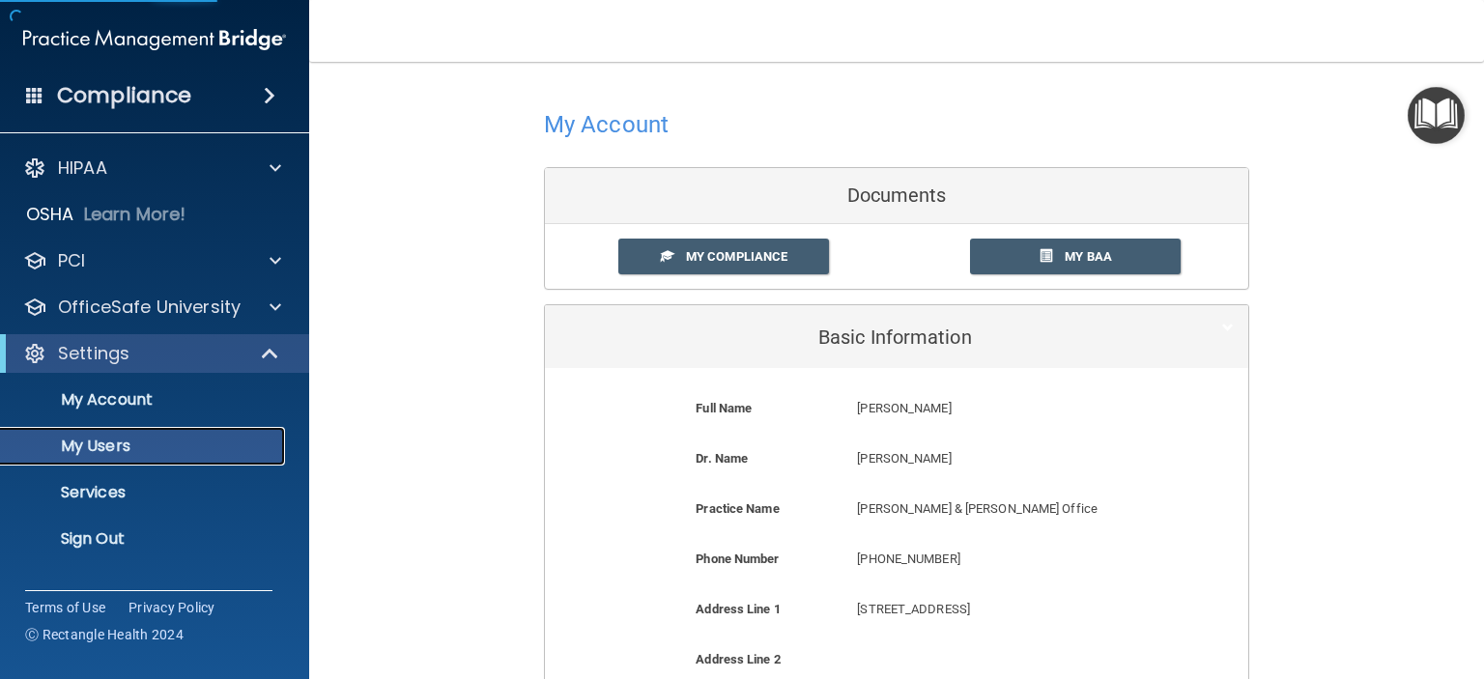
select select "20"
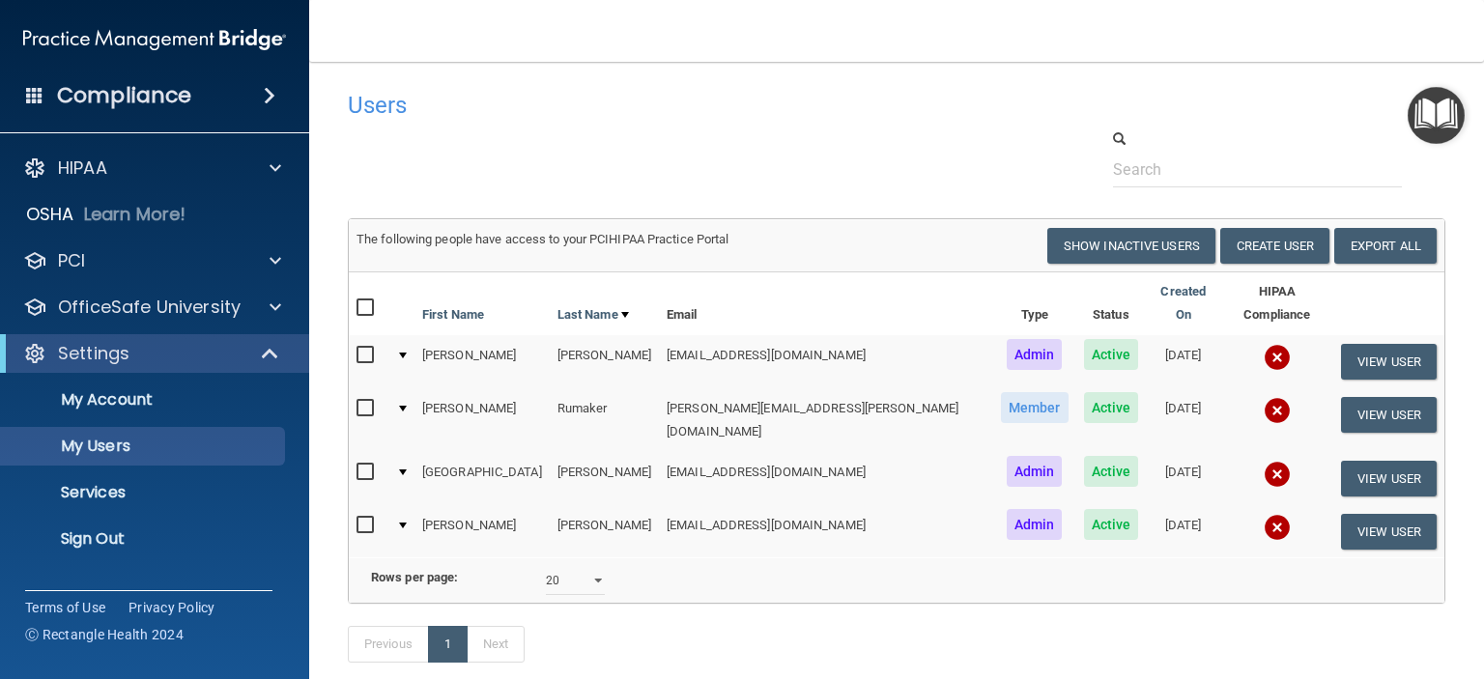
click at [123, 101] on h4 "Compliance" at bounding box center [124, 95] width 134 height 27
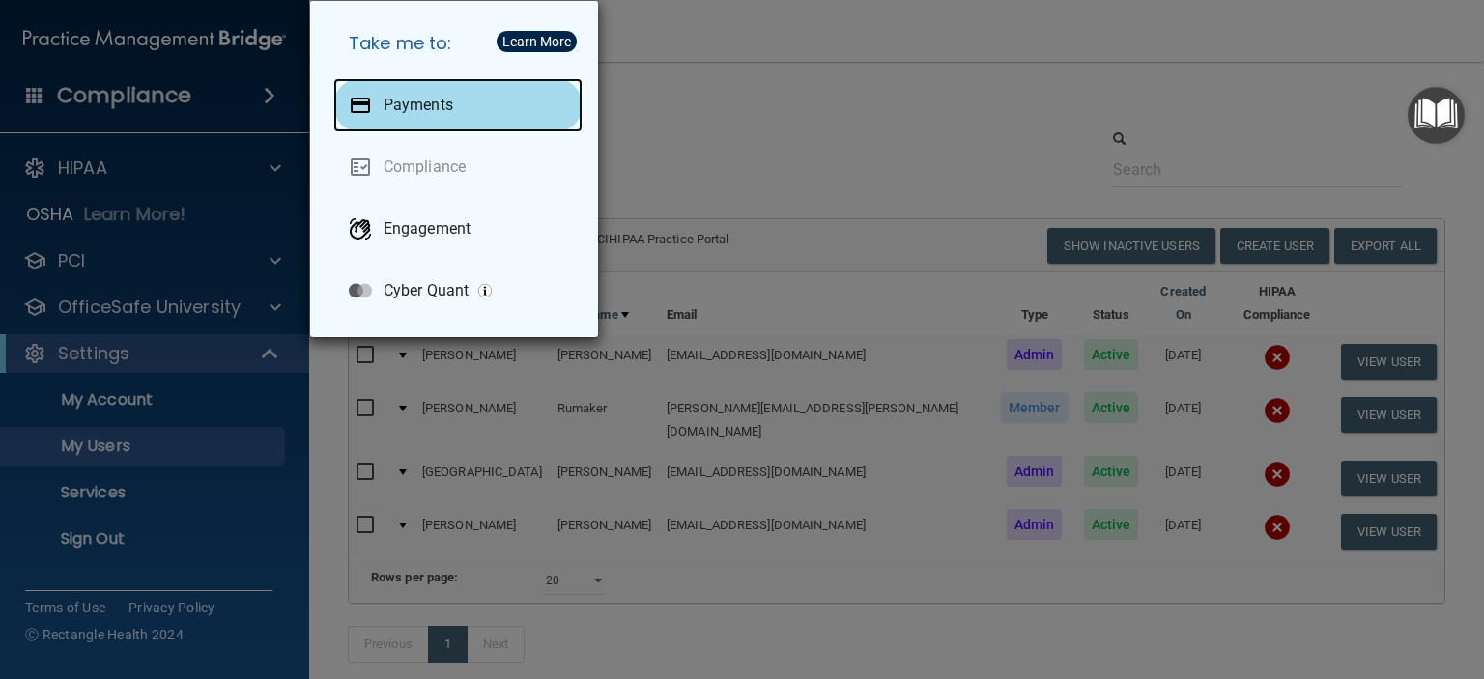
click at [399, 108] on p "Payments" at bounding box center [419, 105] width 70 height 19
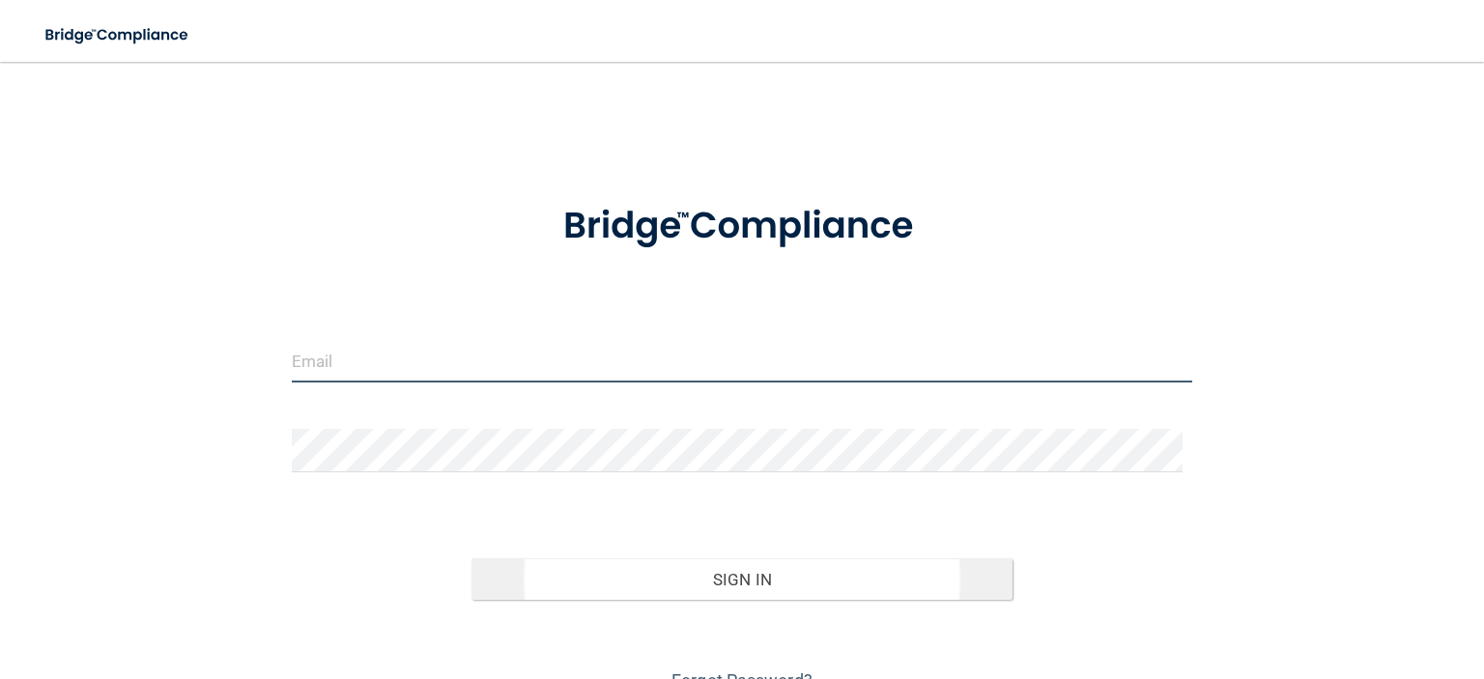
type input "[EMAIL_ADDRESS][DOMAIN_NAME]"
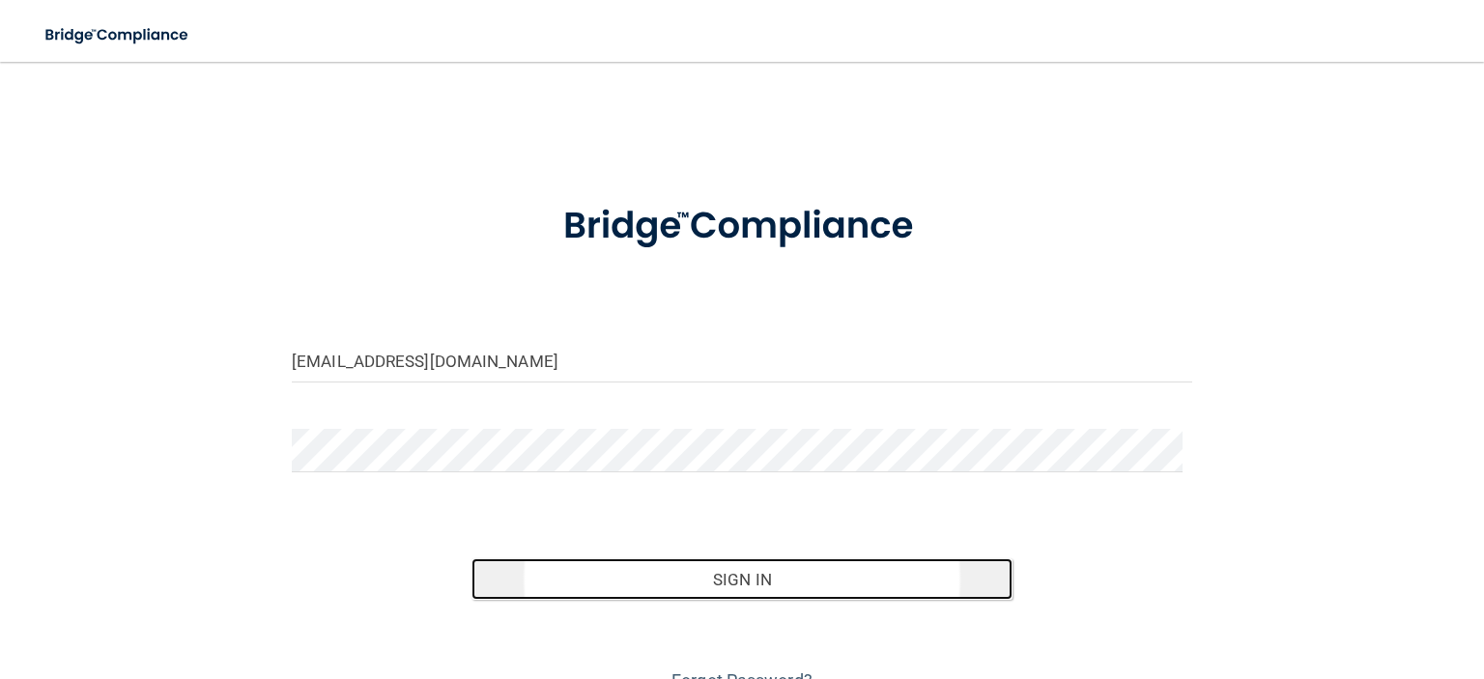
click at [745, 586] on button "Sign In" at bounding box center [741, 579] width 540 height 43
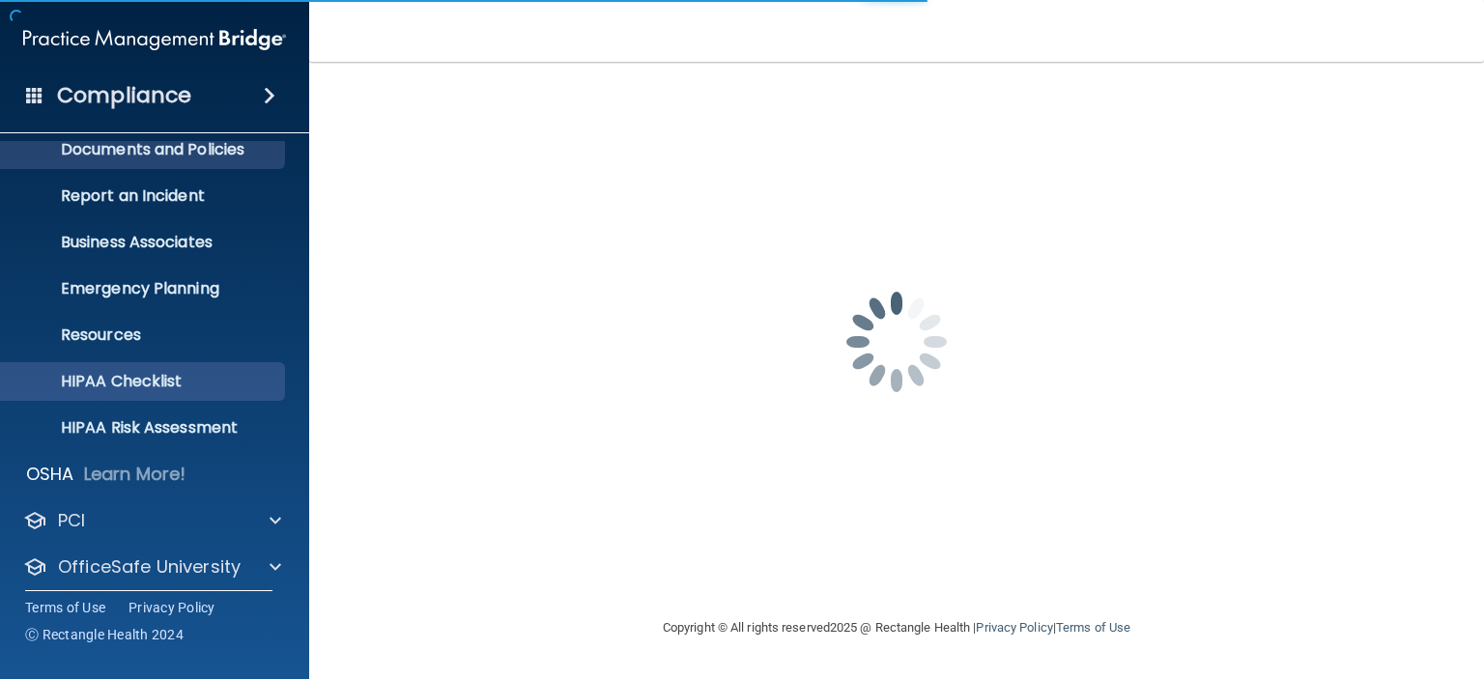
scroll to position [122, 0]
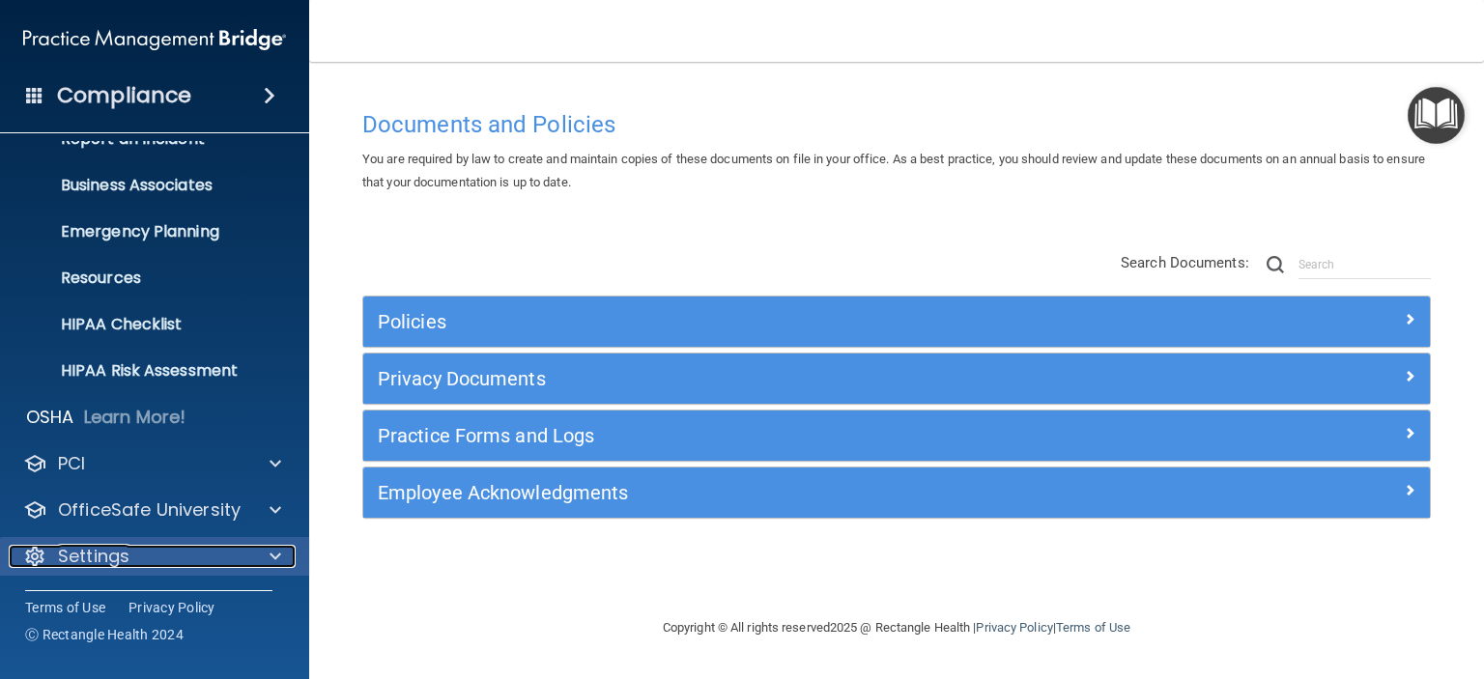
click at [127, 554] on p "Settings" at bounding box center [93, 556] width 71 height 23
click at [123, 556] on p "Settings" at bounding box center [93, 556] width 71 height 23
click at [87, 558] on p "Settings" at bounding box center [93, 556] width 71 height 23
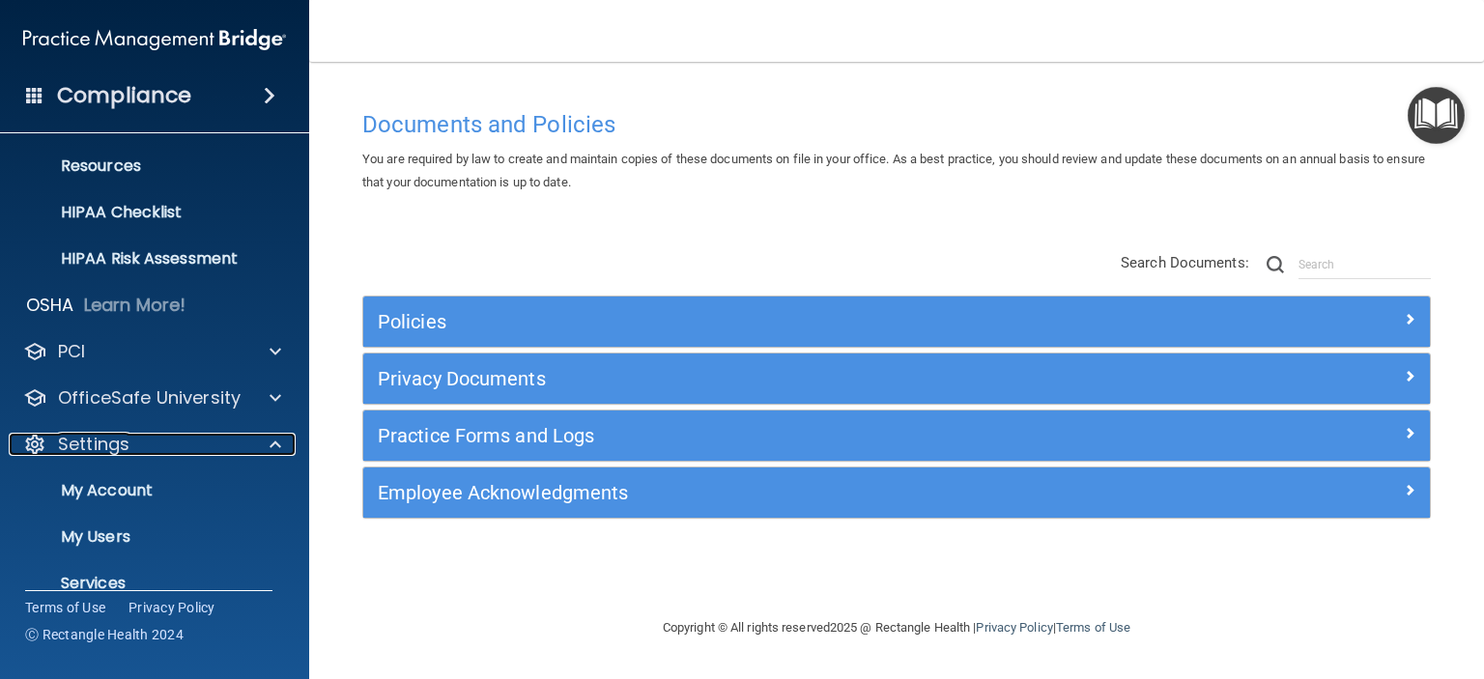
scroll to position [307, 0]
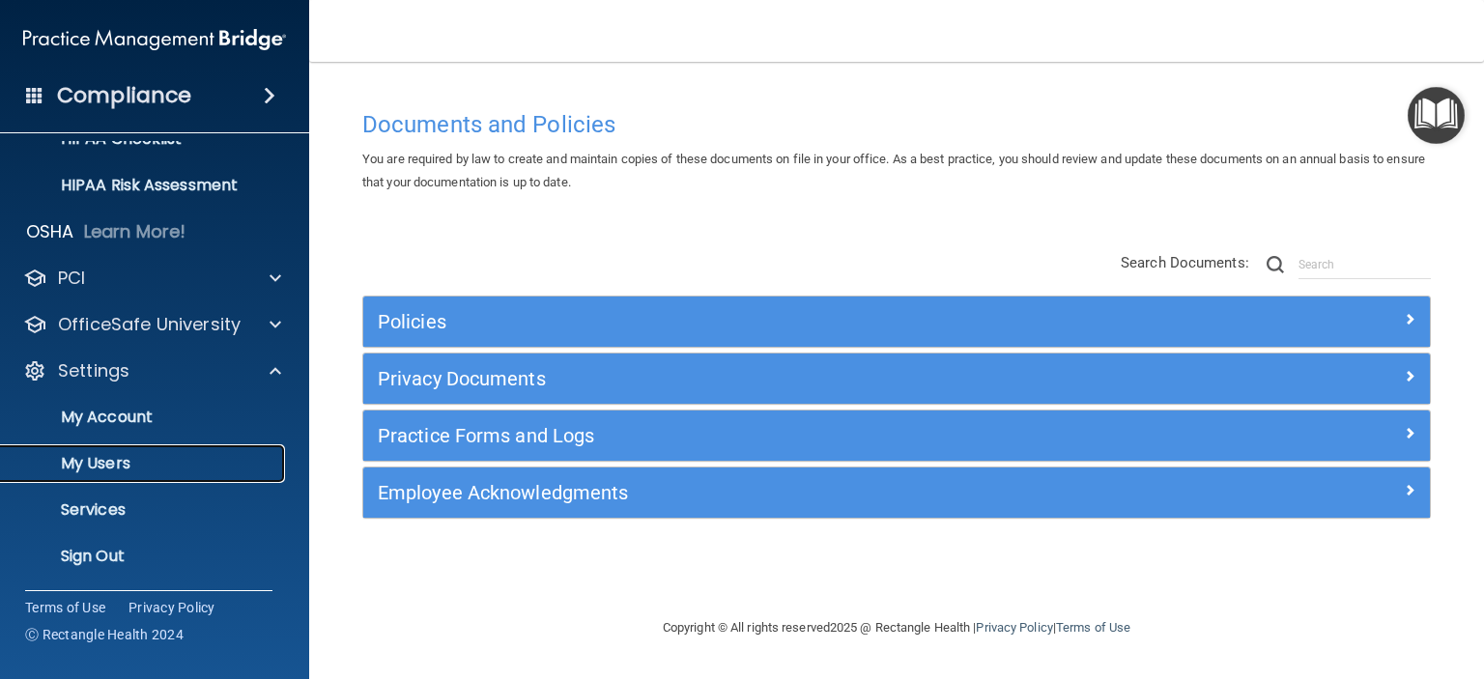
click at [114, 468] on p "My Users" at bounding box center [145, 463] width 264 height 19
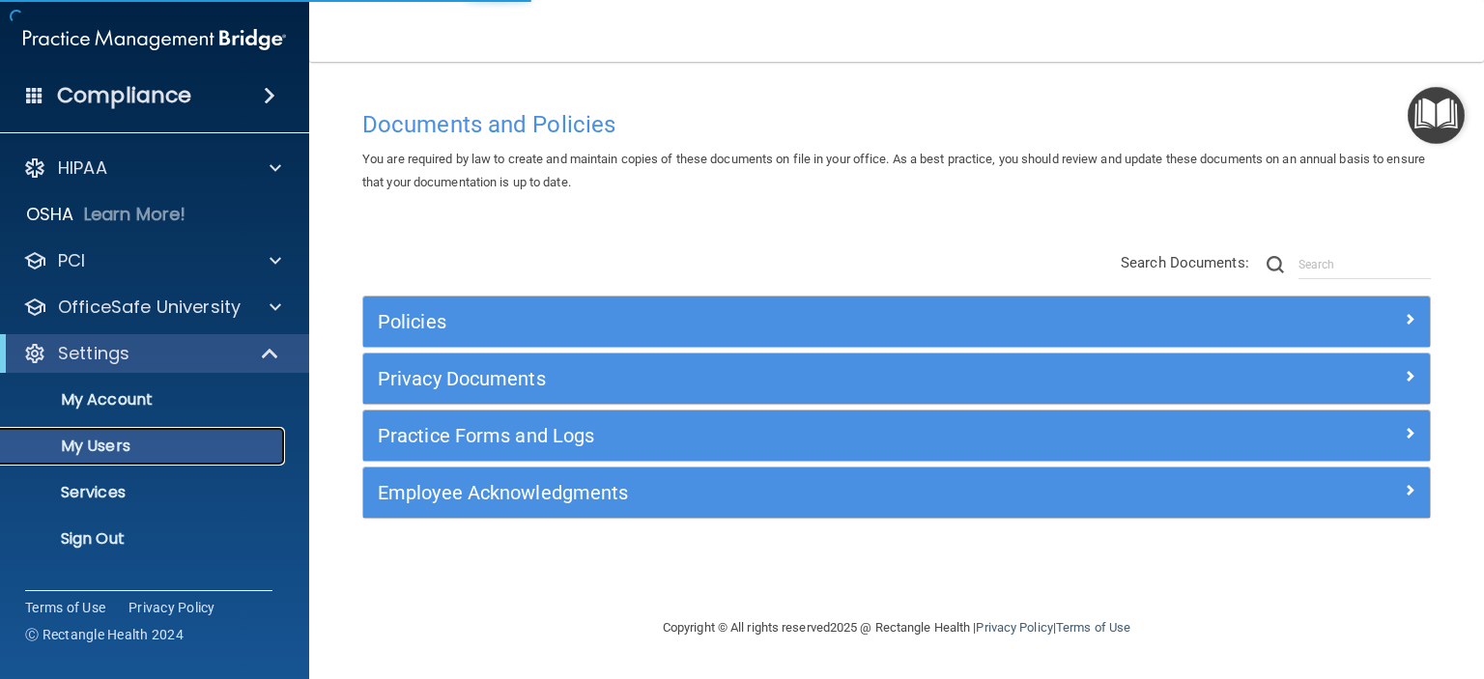
select select "20"
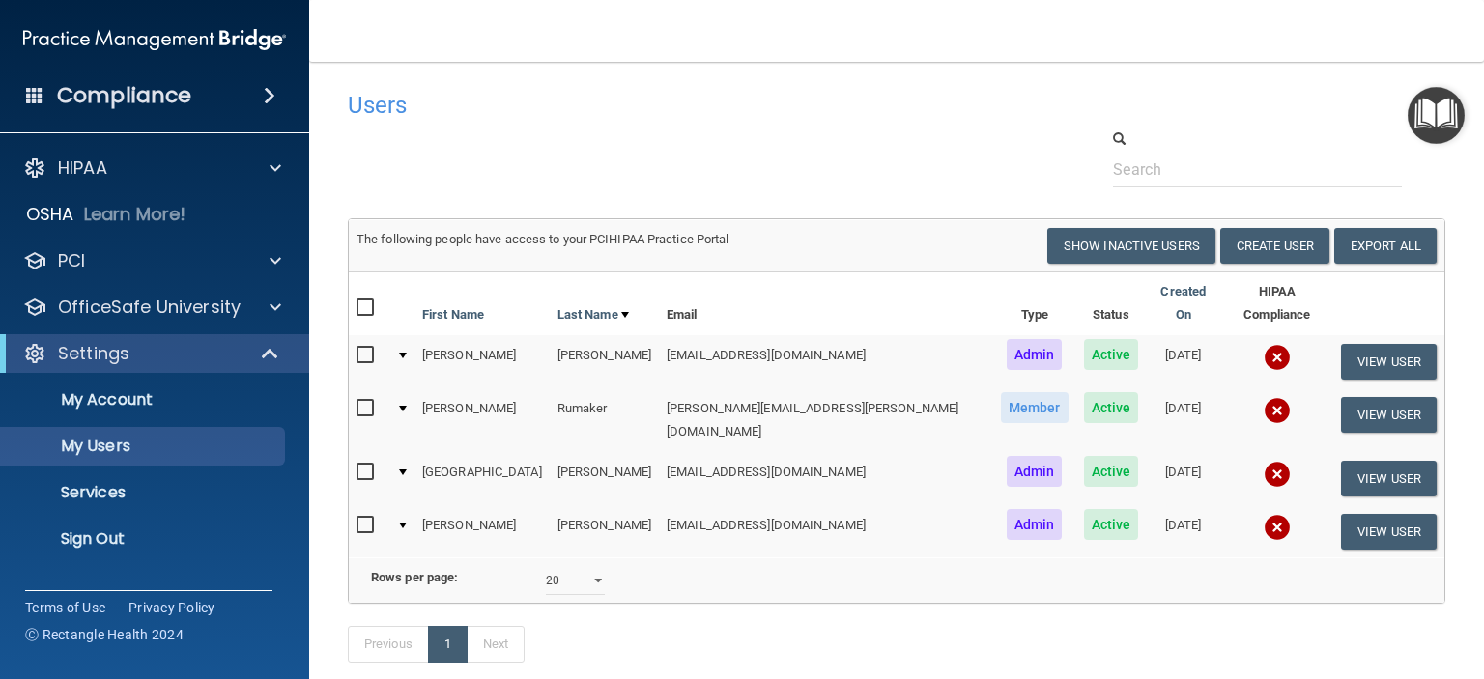
click at [104, 105] on h4 "Compliance" at bounding box center [124, 95] width 134 height 27
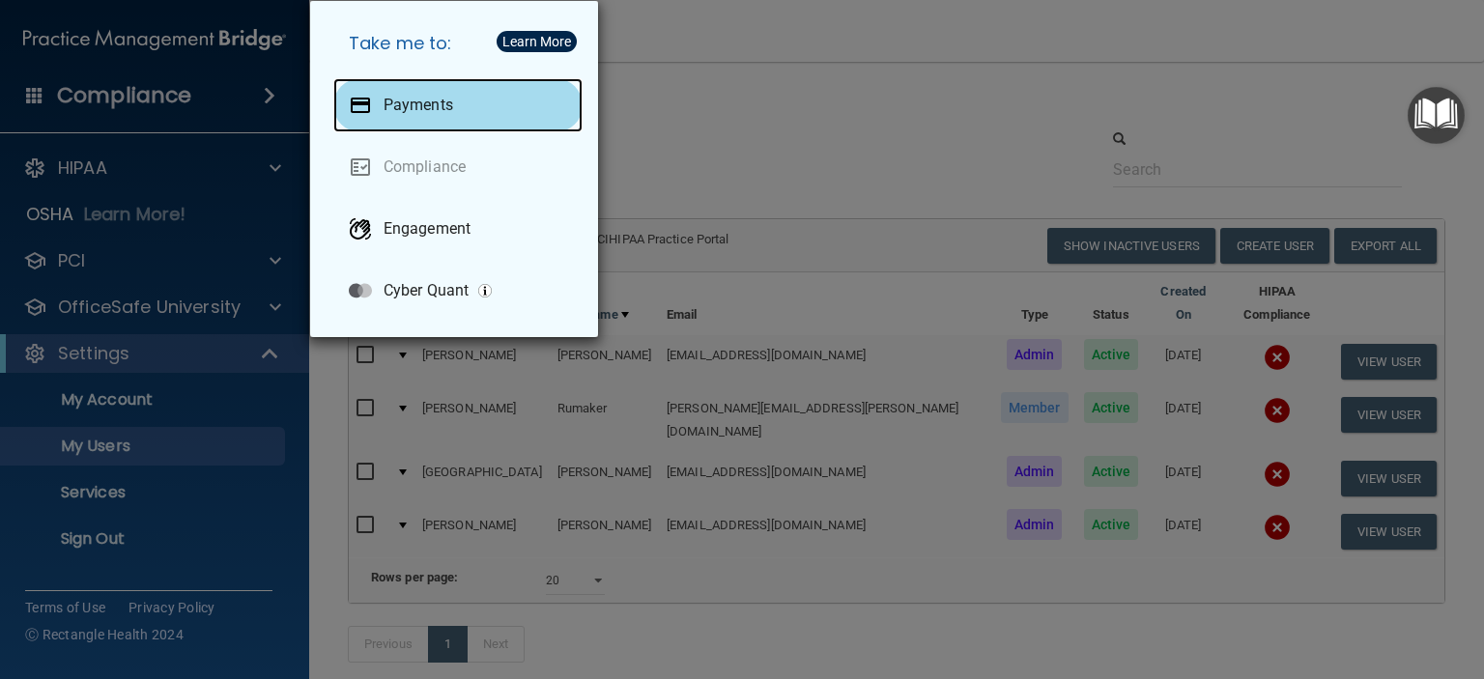
click at [418, 94] on div "Payments" at bounding box center [457, 105] width 249 height 54
